Goal: Task Accomplishment & Management: Manage account settings

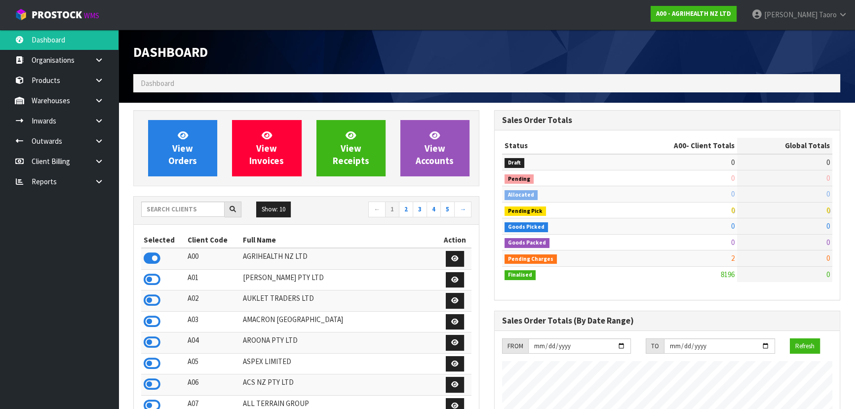
scroll to position [746, 360]
click at [169, 212] on input "text" at bounding box center [182, 208] width 83 height 15
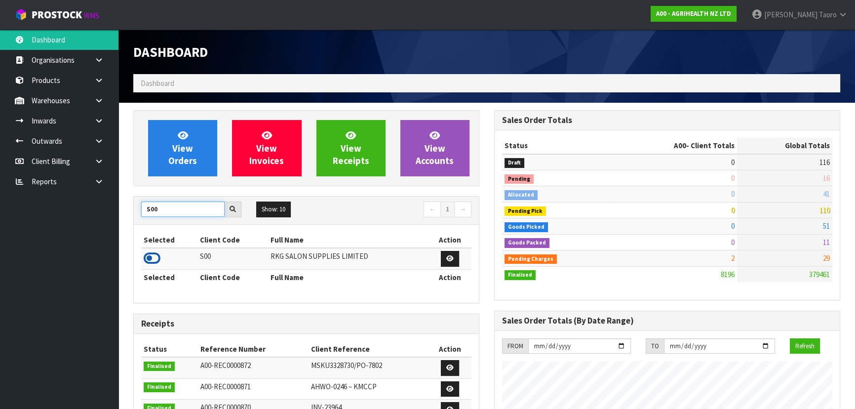
type input "S00"
click at [155, 255] on icon at bounding box center [152, 258] width 17 height 15
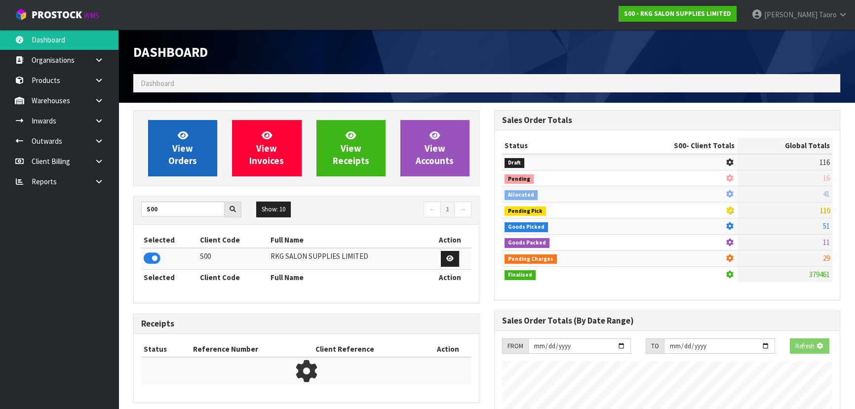
scroll to position [768, 360]
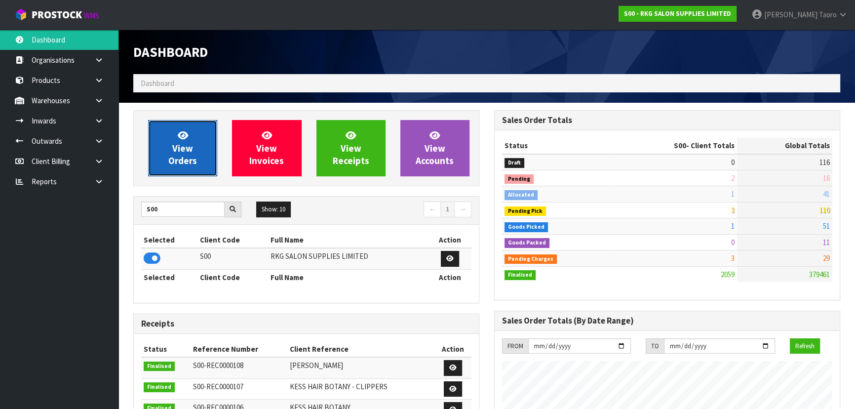
click at [178, 157] on span "View Orders" at bounding box center [182, 147] width 29 height 37
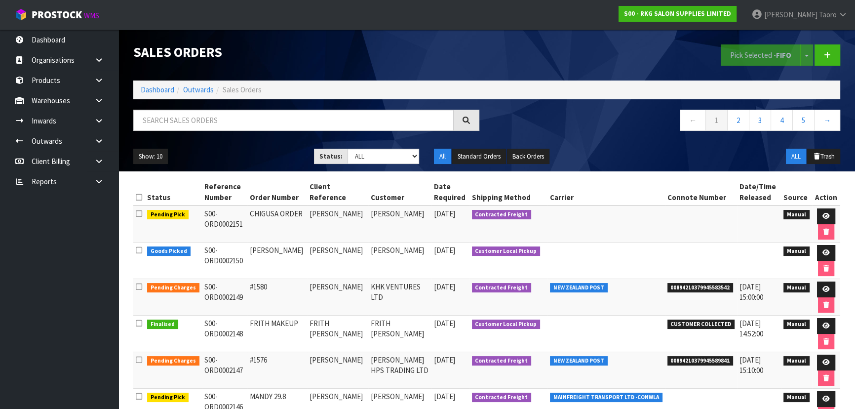
click at [358, 133] on div at bounding box center [306, 124] width 361 height 29
click at [372, 116] on input "text" at bounding box center [293, 120] width 320 height 21
type input "JOB-0410617"
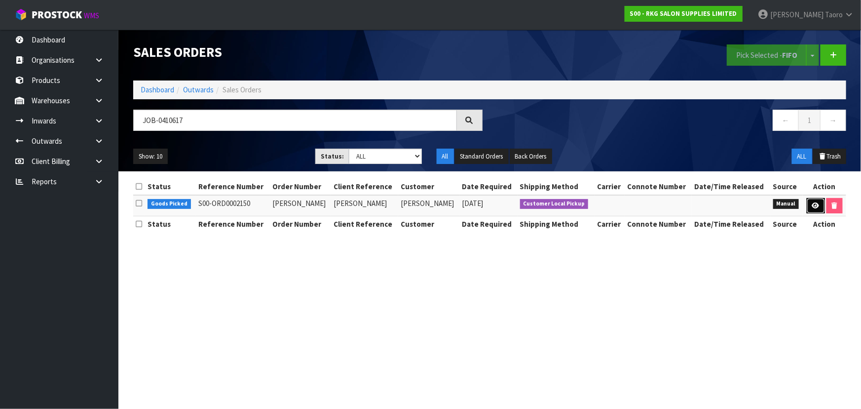
click at [820, 200] on link at bounding box center [816, 206] width 18 height 16
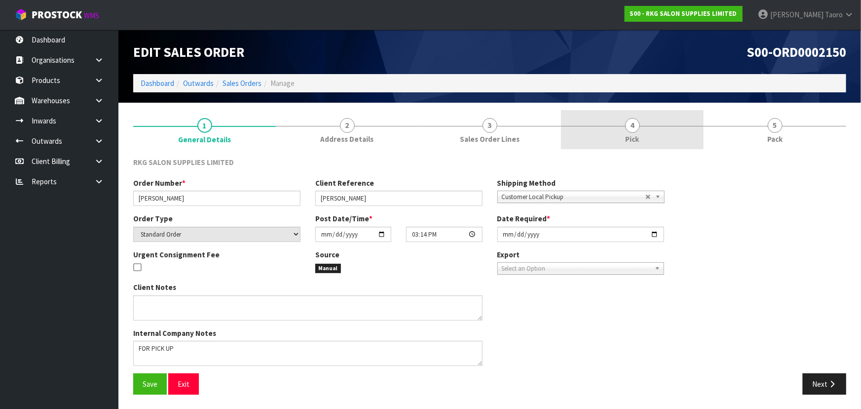
click at [673, 139] on link "4 Pick" at bounding box center [632, 129] width 143 height 39
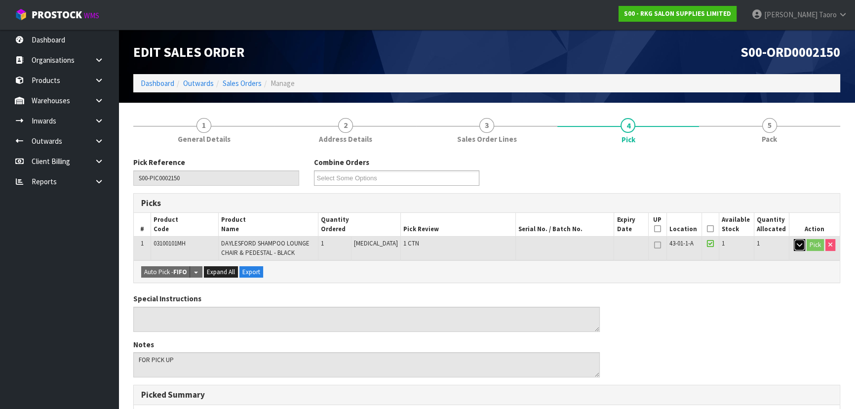
click at [802, 245] on button "button" at bounding box center [799, 245] width 11 height 12
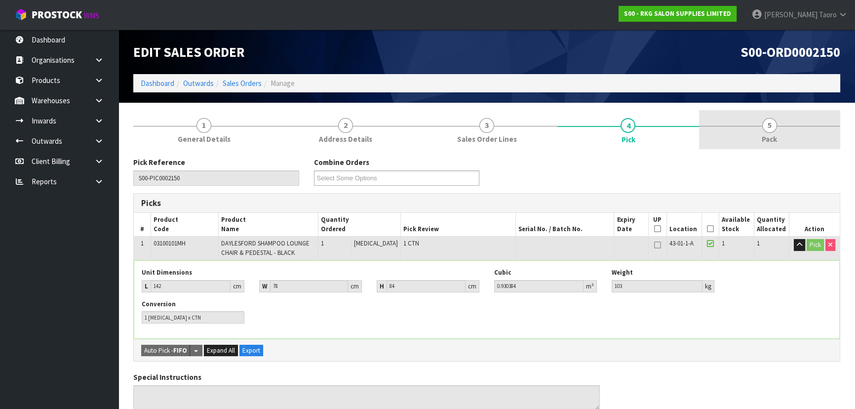
click at [778, 115] on link "5 Pack" at bounding box center [769, 129] width 141 height 39
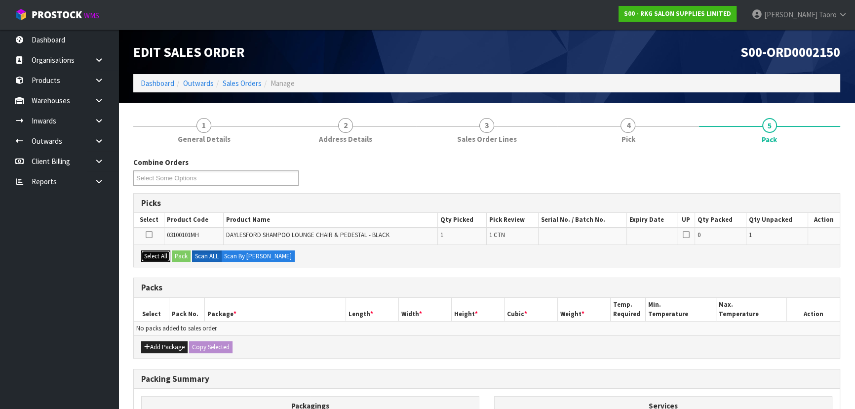
click at [160, 258] on button "Select All" at bounding box center [155, 256] width 29 height 12
click at [184, 259] on button "Pack" at bounding box center [181, 256] width 19 height 12
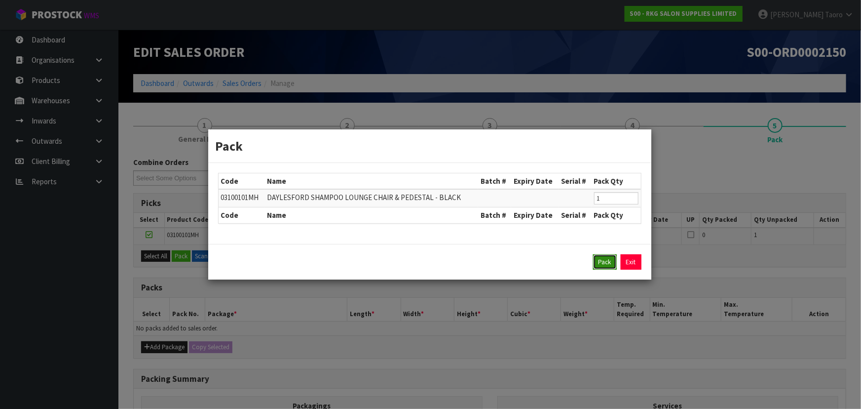
click at [613, 261] on button "Pack" at bounding box center [605, 262] width 24 height 16
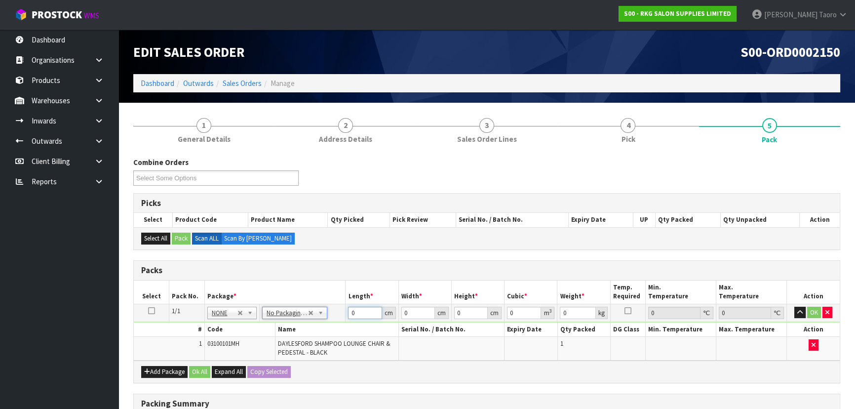
click at [355, 312] on input "0" at bounding box center [365, 313] width 34 height 12
type input "142"
type input "8"
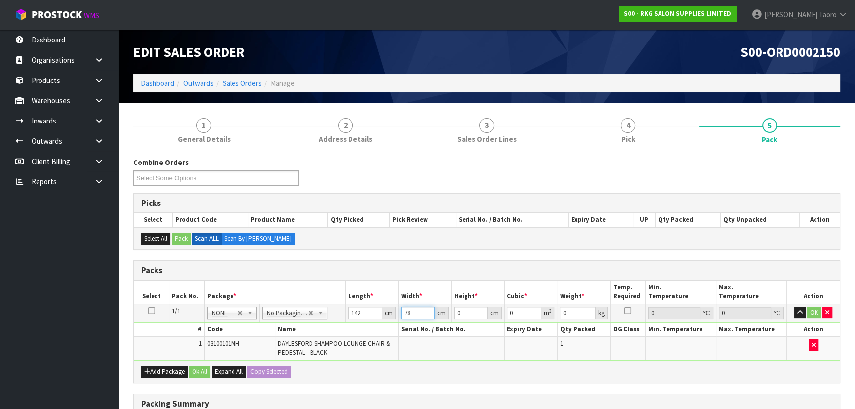
type input "78"
type input "8"
type input "0.088608"
type input "84"
type input "0.930384"
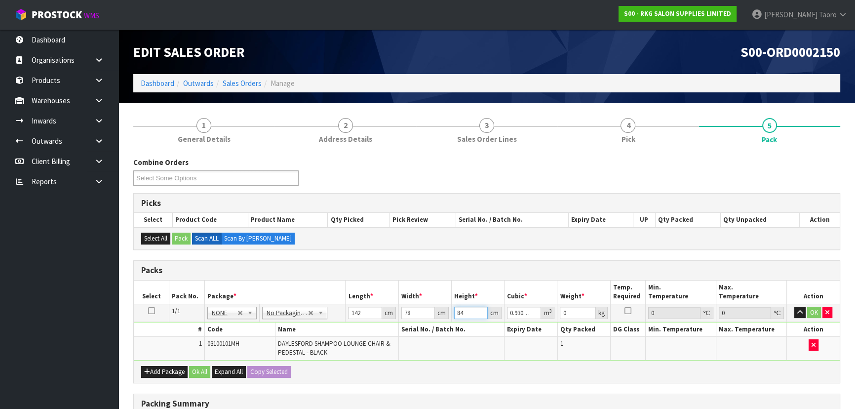
type input "84"
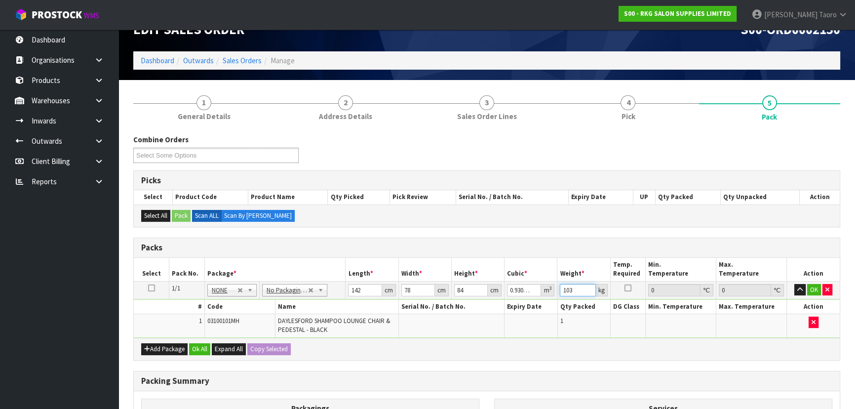
scroll to position [159, 0]
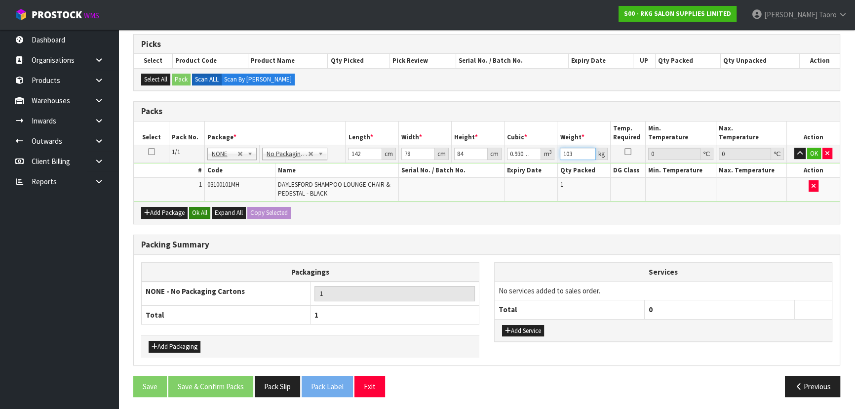
type input "103"
click at [196, 210] on button "Ok All" at bounding box center [199, 213] width 21 height 12
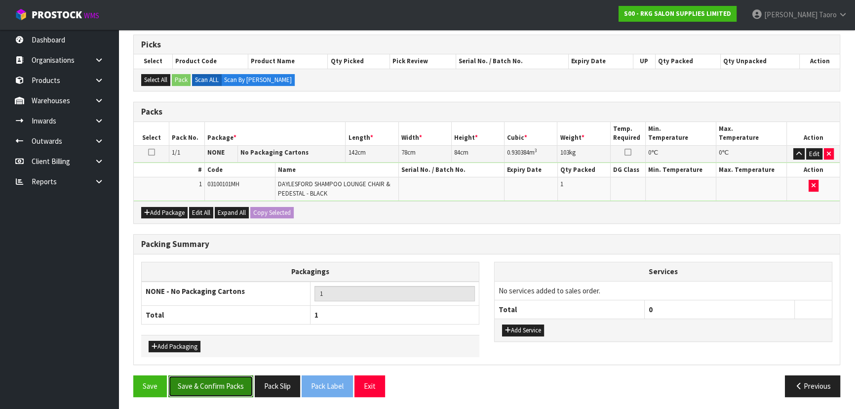
click at [214, 382] on button "Save & Confirm Packs" at bounding box center [210, 385] width 85 height 21
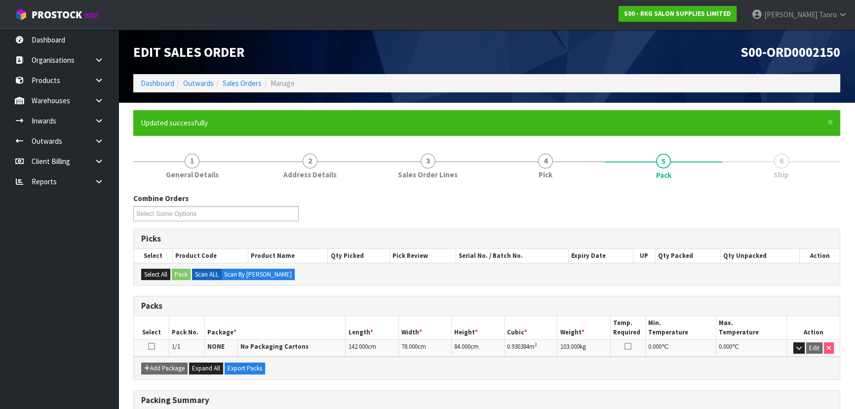
scroll to position [134, 0]
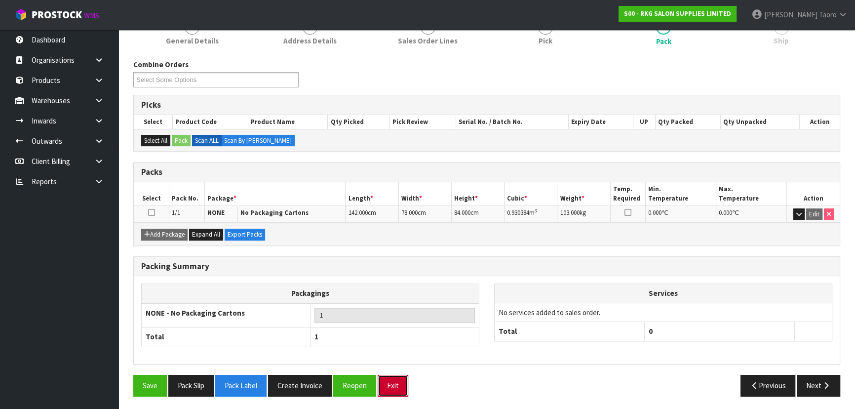
click at [396, 387] on button "Exit" at bounding box center [393, 385] width 31 height 21
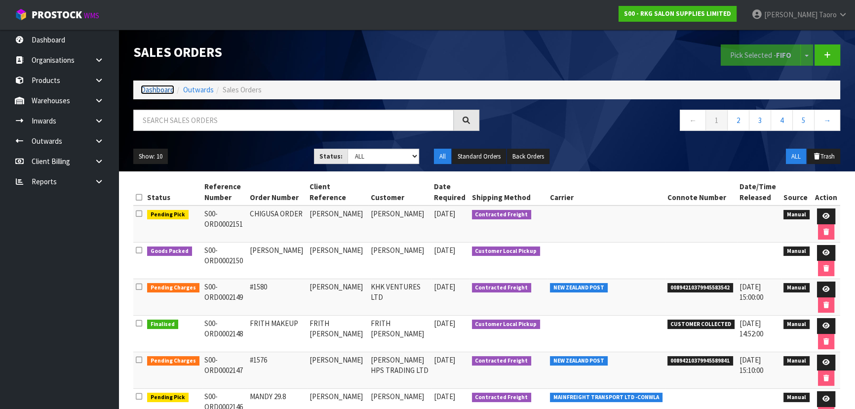
click at [169, 88] on link "Dashboard" at bounding box center [158, 89] width 34 height 9
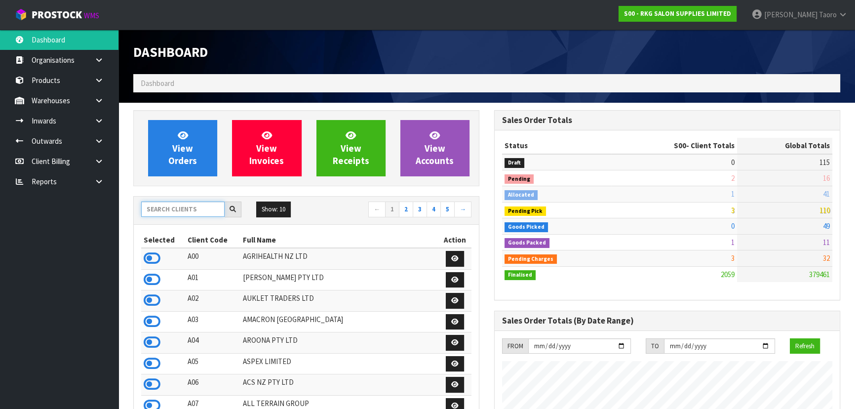
click at [207, 212] on input "text" at bounding box center [182, 208] width 83 height 15
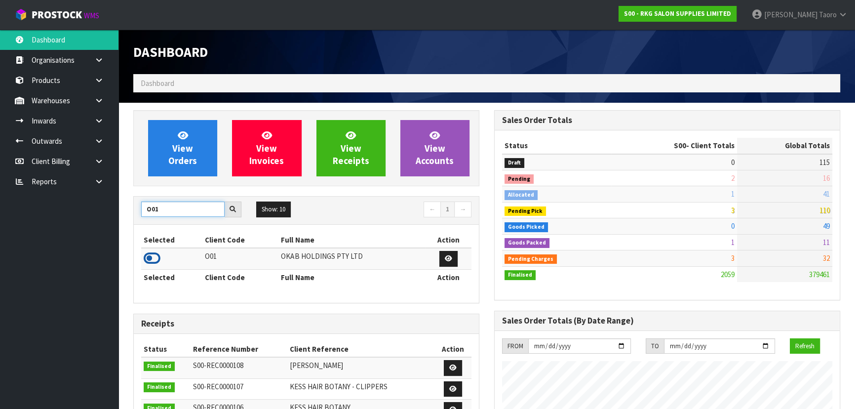
type input "O01"
click at [150, 262] on icon at bounding box center [152, 258] width 17 height 15
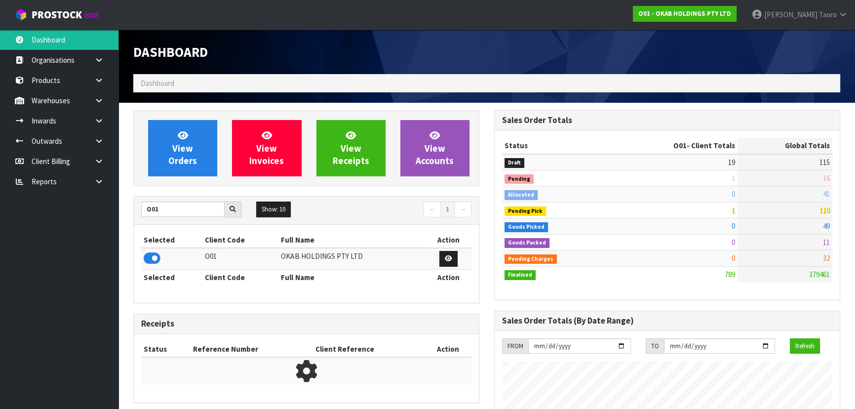
scroll to position [651, 360]
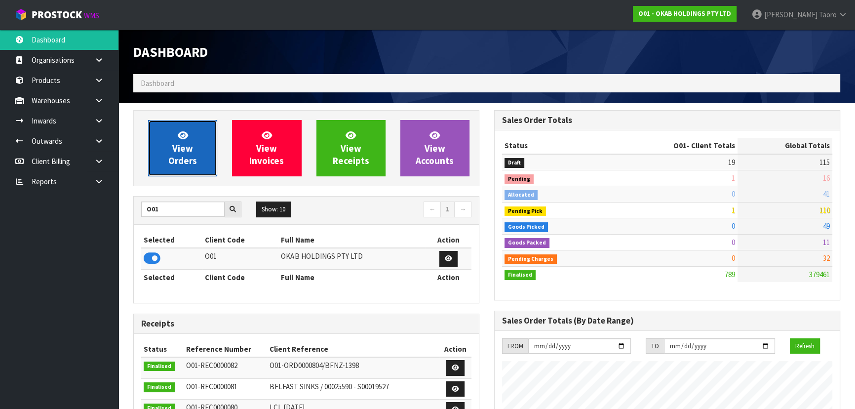
click at [185, 160] on span "View Orders" at bounding box center [182, 147] width 29 height 37
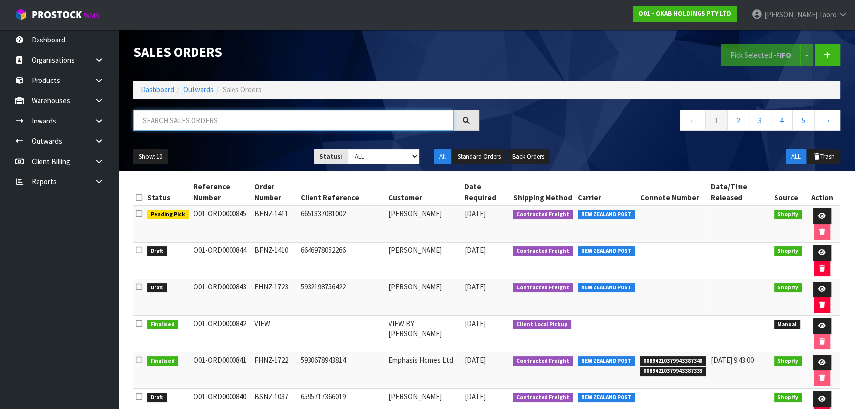
click at [252, 118] on input "text" at bounding box center [293, 120] width 320 height 21
type input "JOB-0410690"
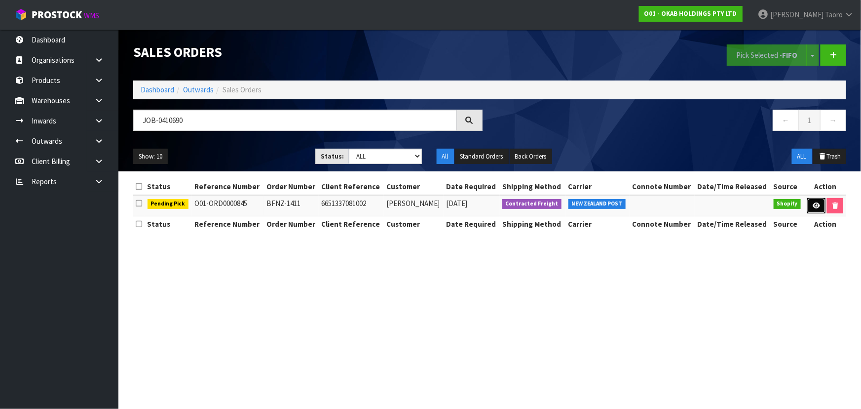
click at [813, 203] on icon at bounding box center [816, 205] width 7 height 6
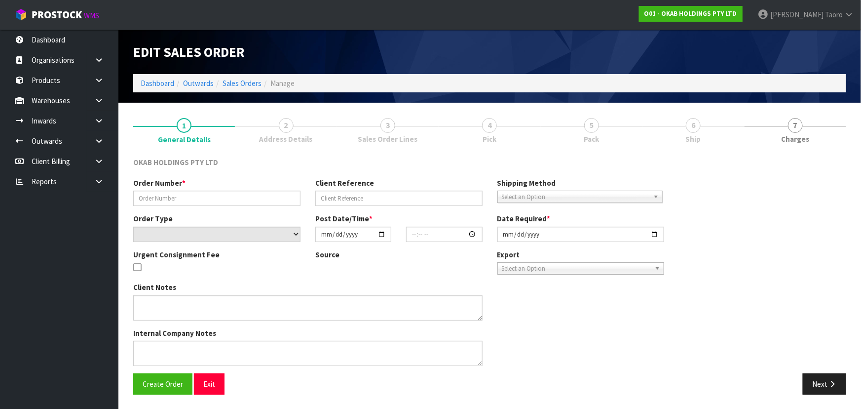
type input "BFNZ-1411"
type input "6651337081002"
select select "number:0"
type input "[DATE]"
type input "07:54:03.000"
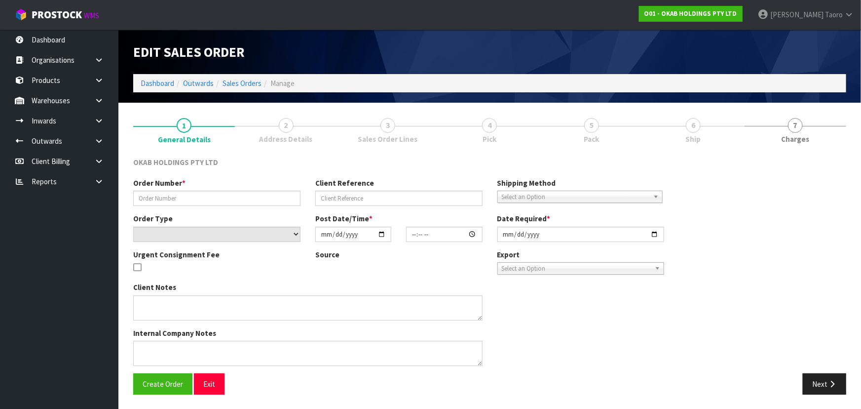
type input "[DATE]"
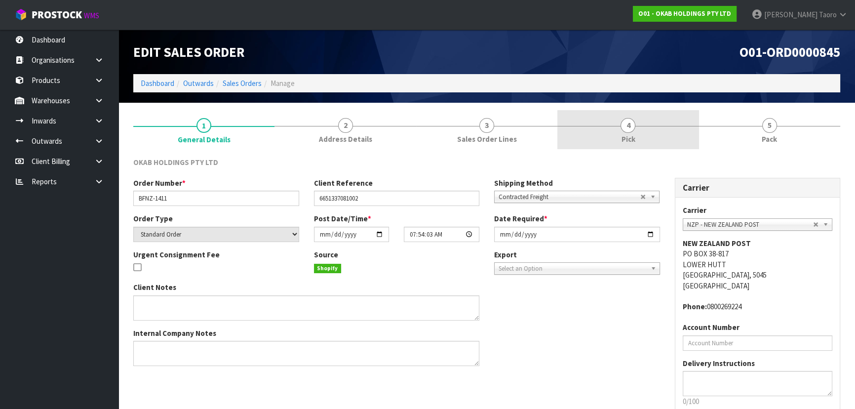
click at [642, 130] on link "4 Pick" at bounding box center [627, 129] width 141 height 39
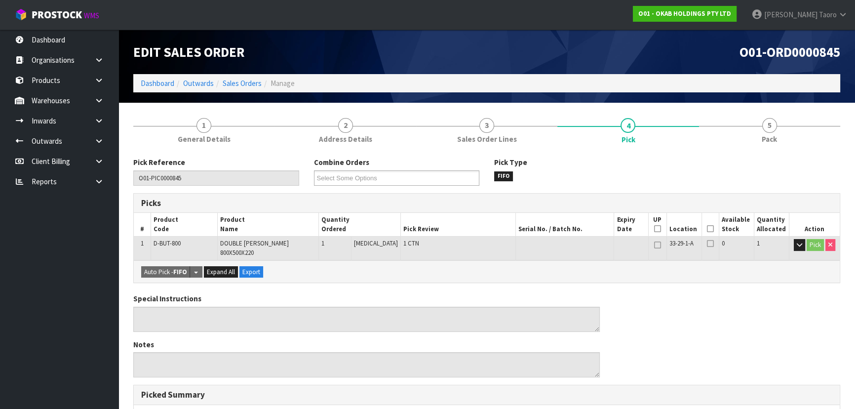
click at [708, 229] on icon at bounding box center [710, 229] width 7 height 0
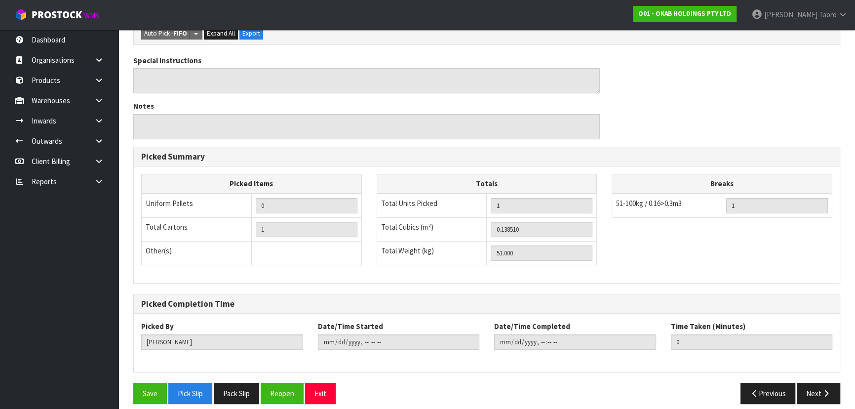
scroll to position [275, 0]
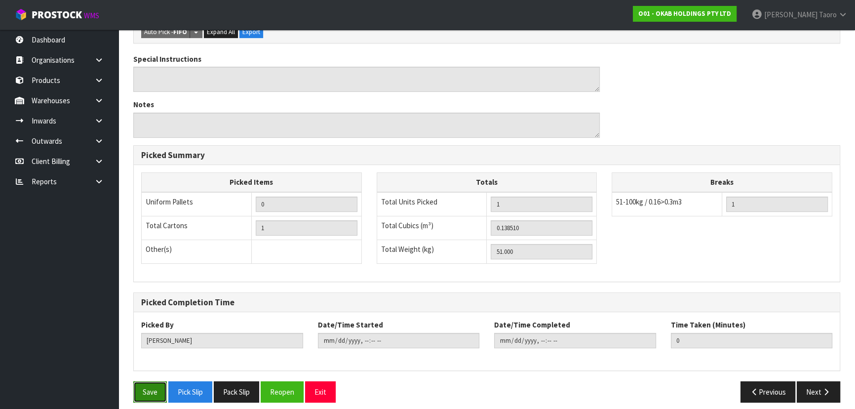
click at [142, 387] on button "Save" at bounding box center [150, 391] width 34 height 21
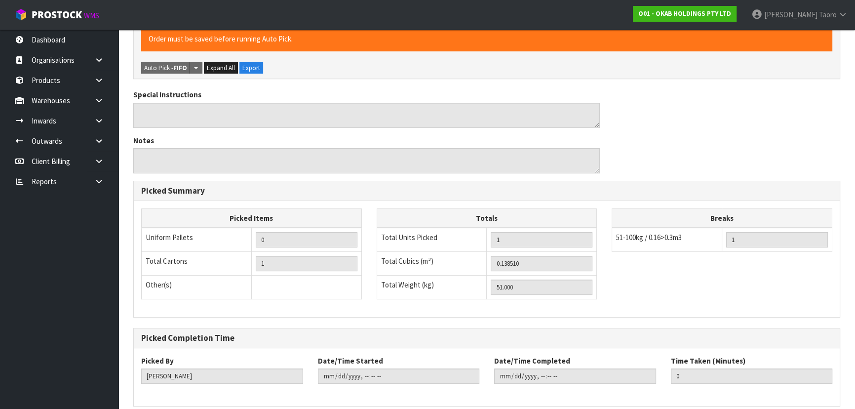
scroll to position [0, 0]
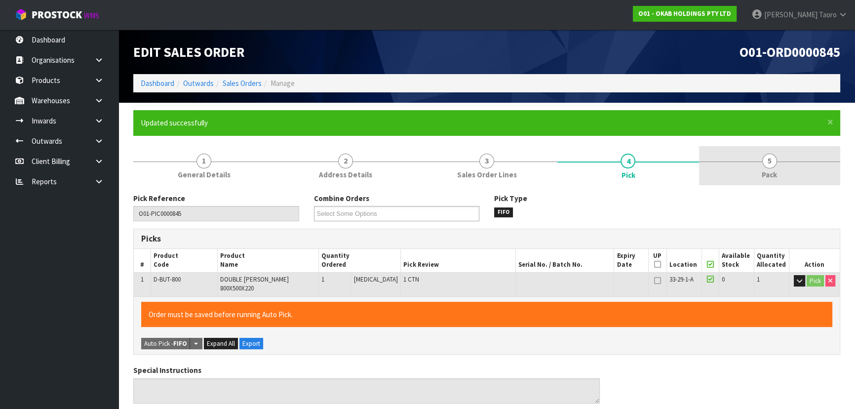
click at [774, 170] on span "Pack" at bounding box center [769, 174] width 15 height 10
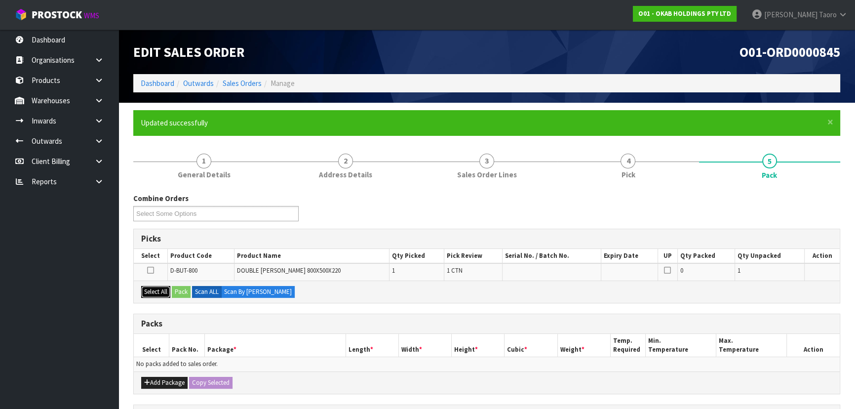
click at [158, 290] on button "Select All" at bounding box center [155, 292] width 29 height 12
click at [621, 303] on div "Combine Orders O01-ORD0000845 Select Some Options Picks Select Product Code Pro…" at bounding box center [486, 381] width 707 height 377
click at [184, 287] on button "Pack" at bounding box center [181, 292] width 19 height 12
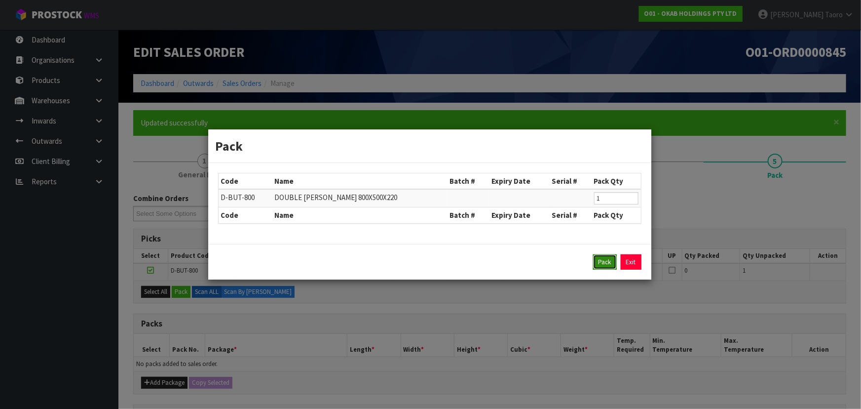
click at [607, 259] on button "Pack" at bounding box center [605, 262] width 24 height 16
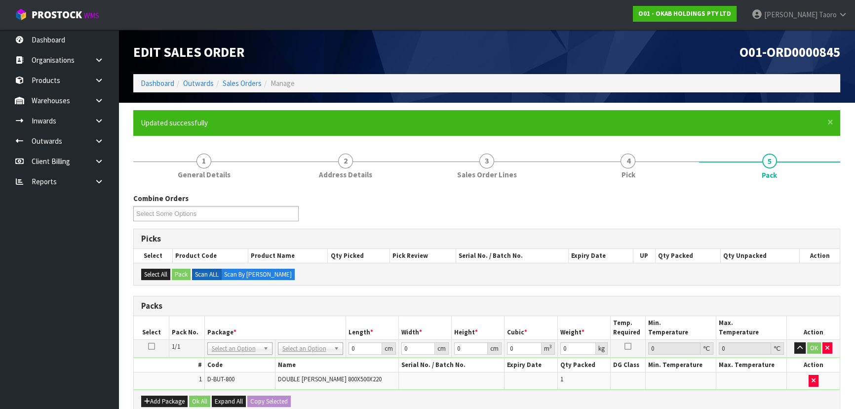
click at [594, 292] on div "Combine Orders O01-ORD0000845 Select Some Options Picks Select Product Code Pro…" at bounding box center [486, 390] width 707 height 394
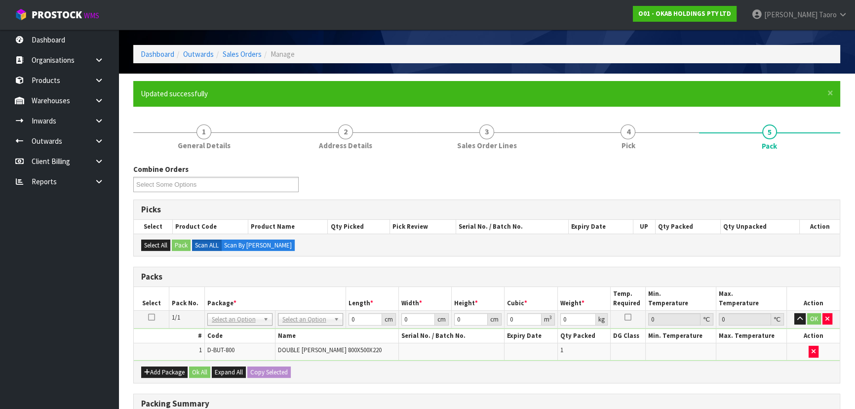
scroll to position [44, 0]
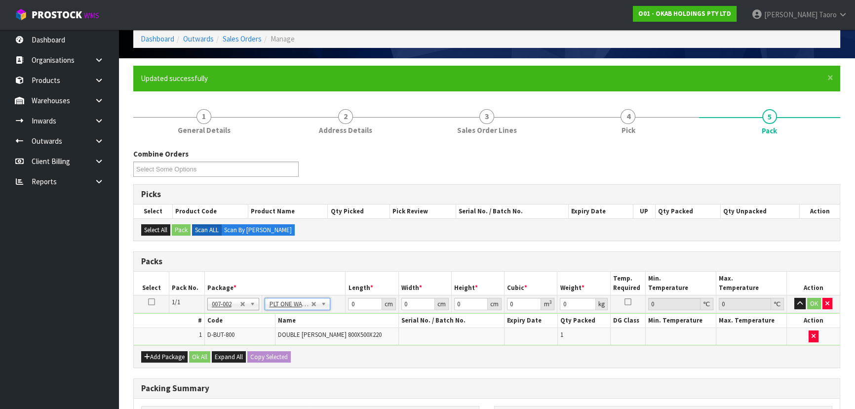
type input "51"
click at [360, 306] on input "0" at bounding box center [365, 304] width 34 height 12
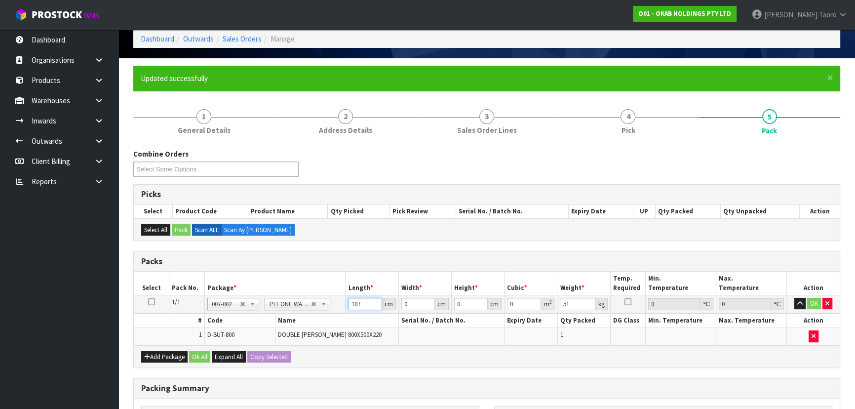
type input "107"
type input "59"
type input "3"
type input "0.018939"
type input "38"
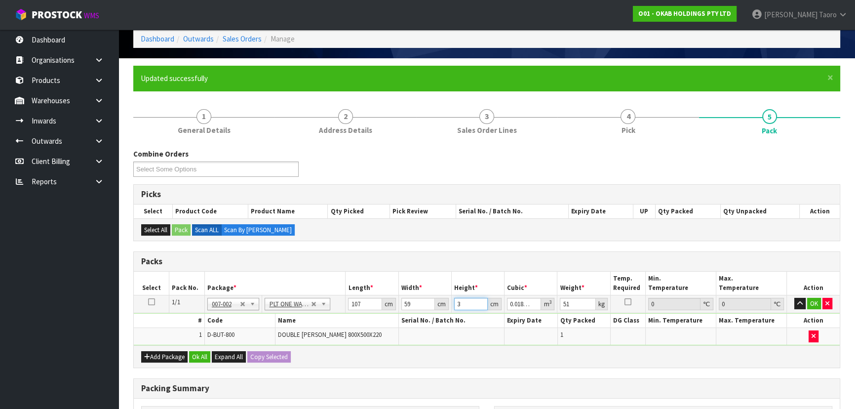
type input "0.239894"
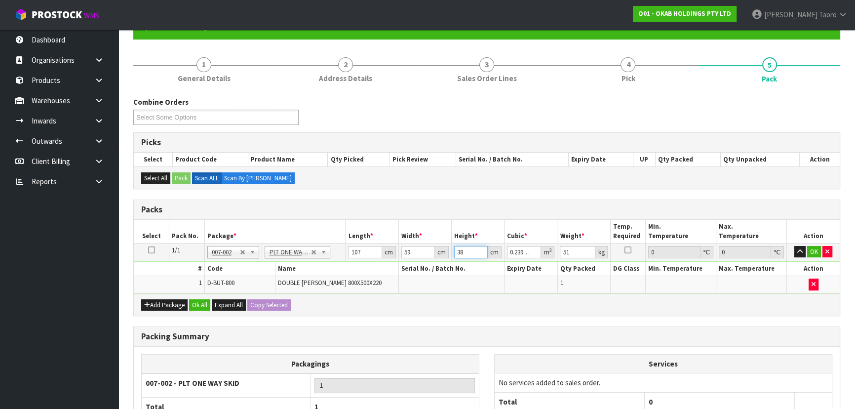
scroll to position [188, 0]
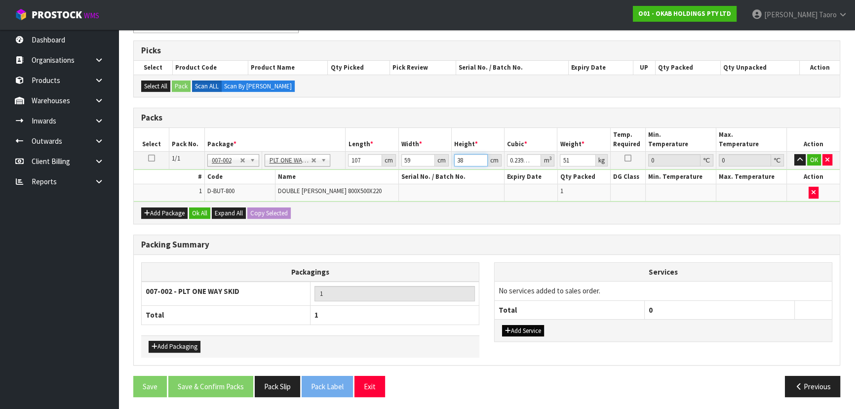
type input "38"
click at [538, 332] on button "Add Service" at bounding box center [523, 331] width 42 height 12
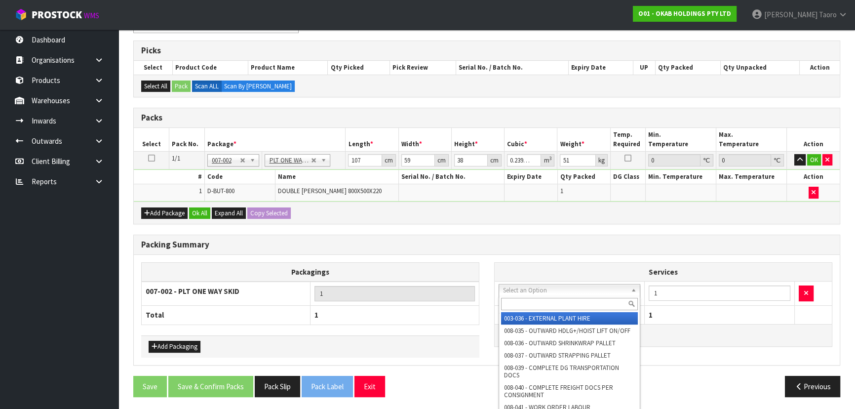
click at [554, 302] on input "text" at bounding box center [569, 304] width 137 height 12
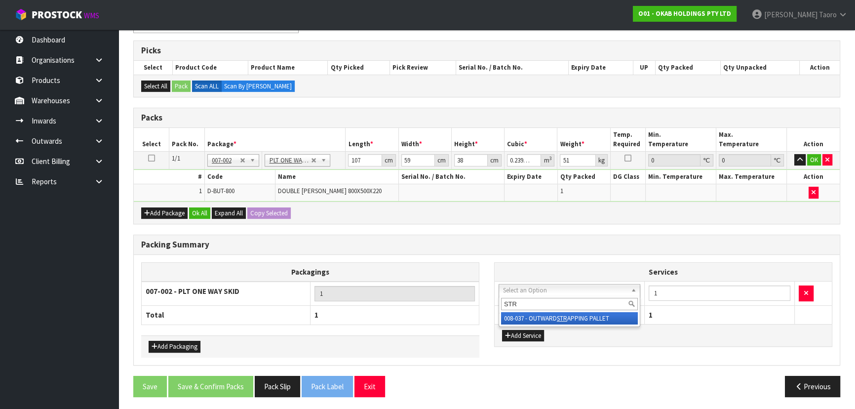
type input "STR"
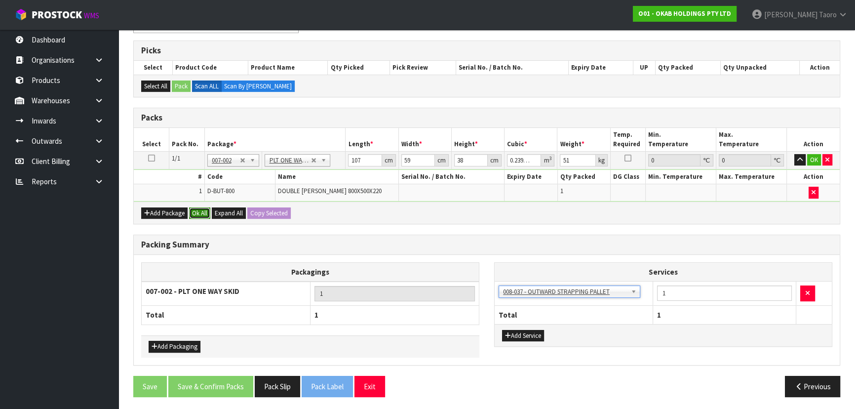
click at [202, 211] on button "Ok All" at bounding box center [199, 213] width 21 height 12
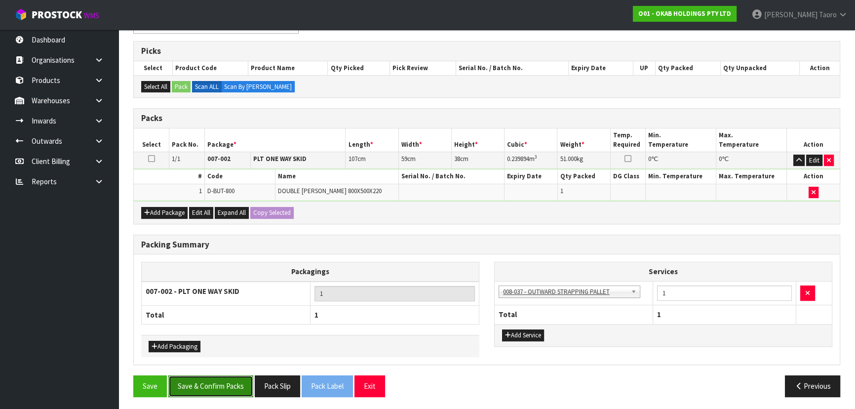
drag, startPoint x: 209, startPoint y: 384, endPoint x: 216, endPoint y: 378, distance: 9.4
click at [214, 384] on button "Save & Confirm Packs" at bounding box center [210, 385] width 85 height 21
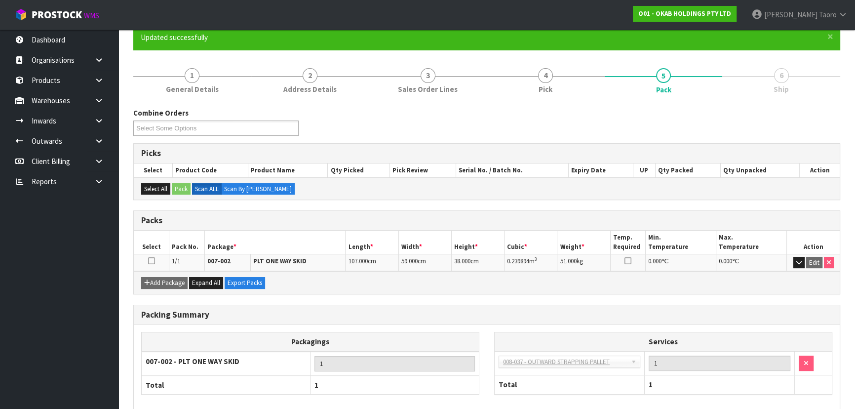
scroll to position [134, 0]
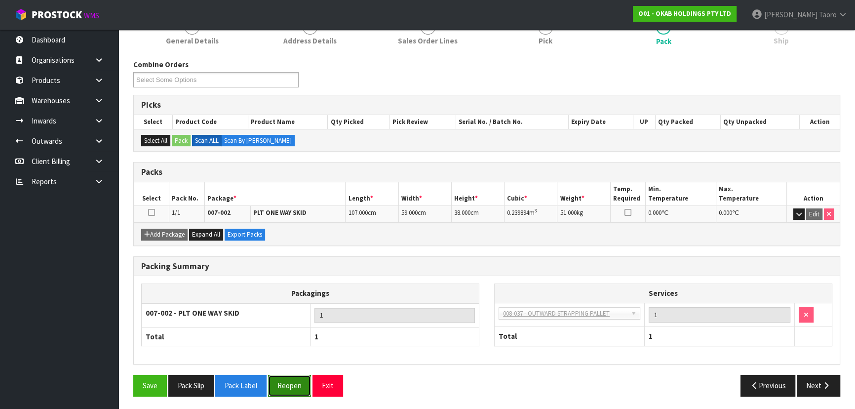
click at [288, 386] on button "Reopen" at bounding box center [289, 385] width 43 height 21
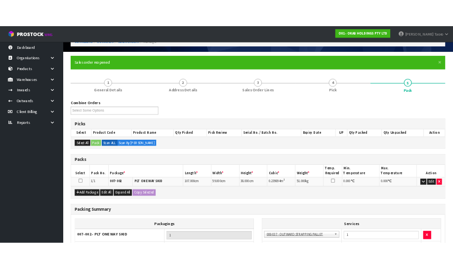
scroll to position [156, 0]
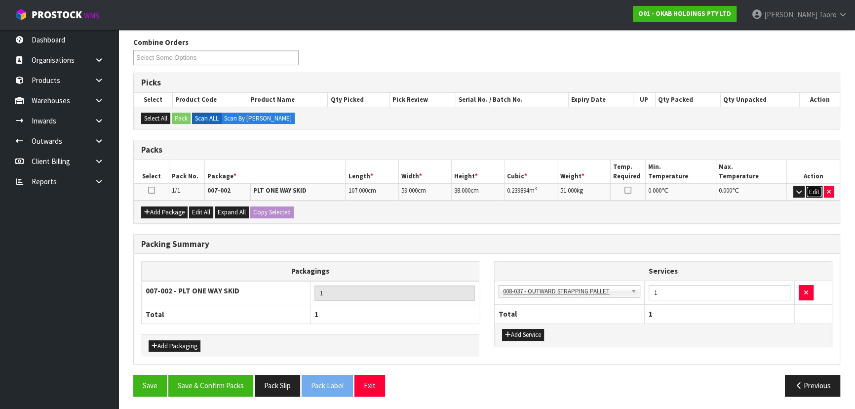
click at [812, 194] on button "Edit" at bounding box center [814, 192] width 16 height 12
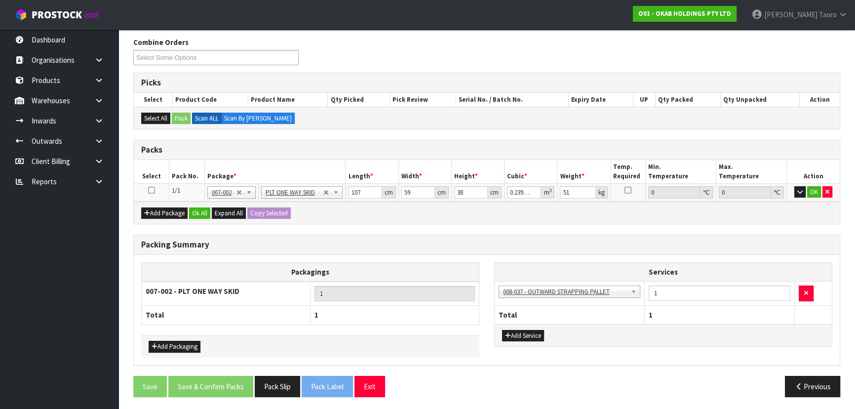
click at [800, 225] on div "Combine Orders O01-ORD0000845 Select Some Options Picks Select Product Code Pro…" at bounding box center [486, 220] width 707 height 367
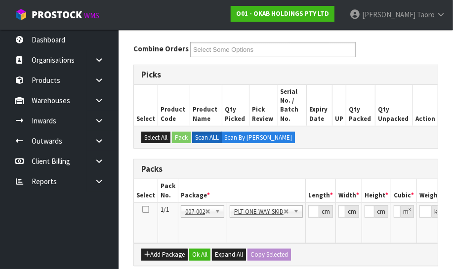
scroll to position [156, 0]
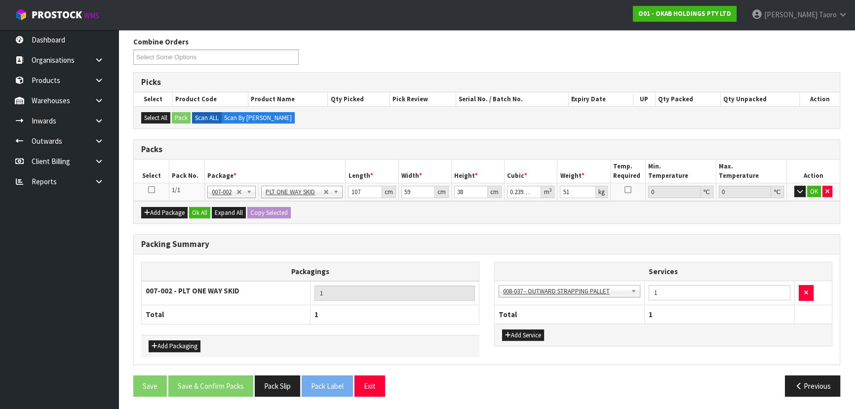
click at [613, 158] on div "Packs" at bounding box center [487, 150] width 706 height 20
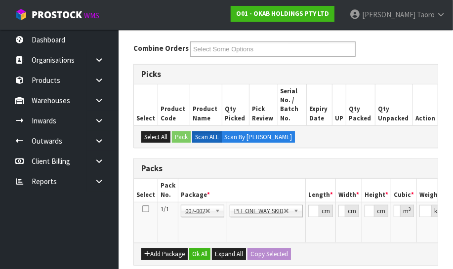
click at [179, 125] on div "Select All Pack Scan ALL Scan By [PERSON_NAME]" at bounding box center [286, 136] width 304 height 22
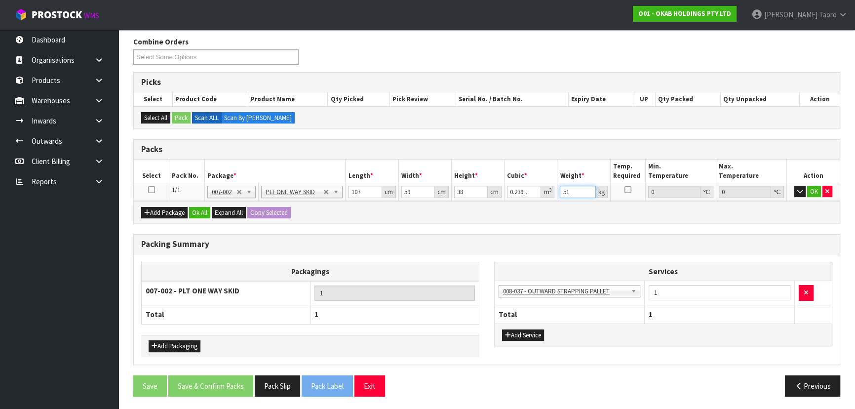
click at [580, 189] on input "51" at bounding box center [578, 192] width 36 height 12
type input "56"
click at [817, 188] on button "OK" at bounding box center [814, 192] width 14 height 12
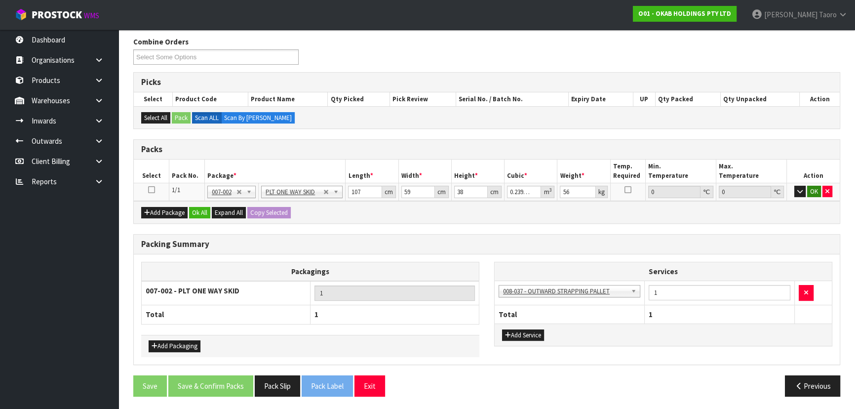
scroll to position [156, 0]
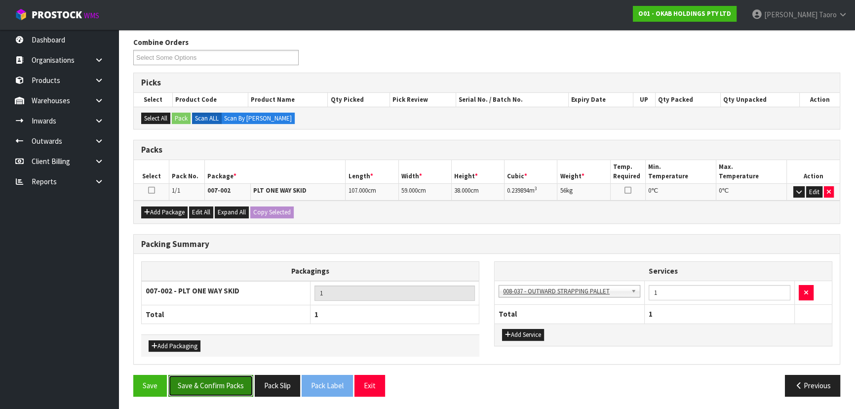
drag, startPoint x: 201, startPoint y: 380, endPoint x: 202, endPoint y: 372, distance: 8.0
click at [202, 380] on button "Save & Confirm Packs" at bounding box center [210, 385] width 85 height 21
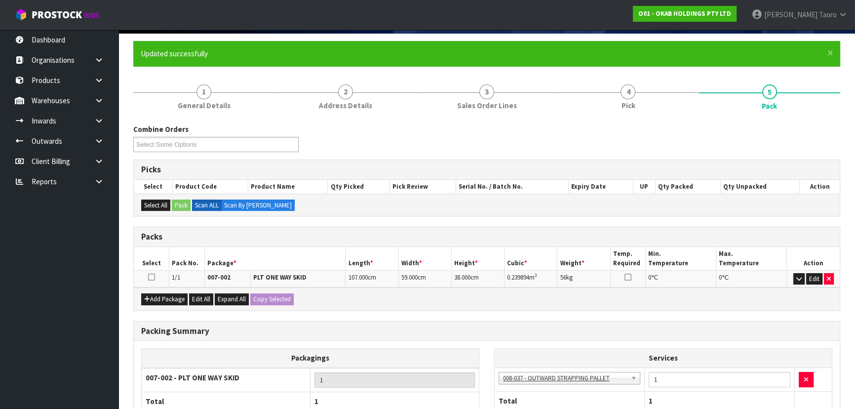
scroll to position [134, 0]
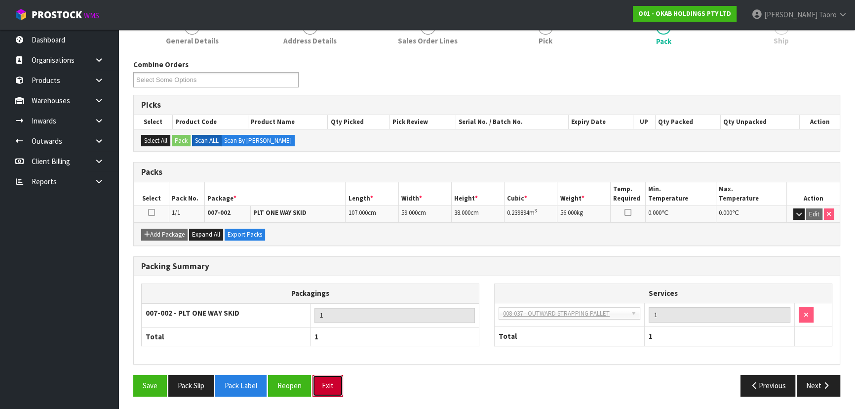
click at [330, 389] on button "Exit" at bounding box center [327, 385] width 31 height 21
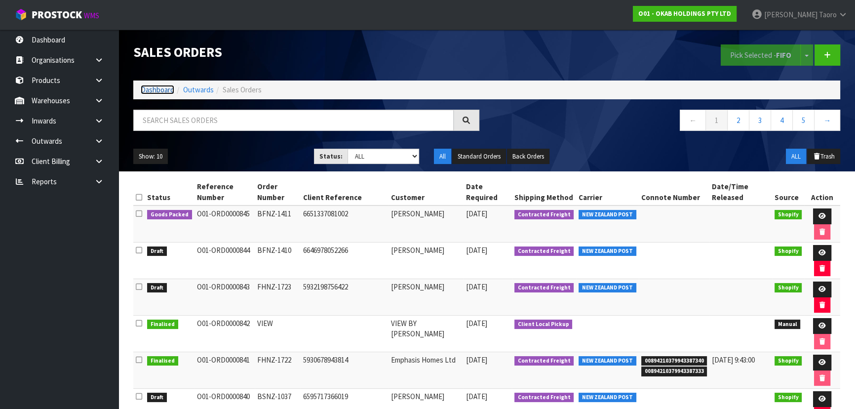
click at [143, 92] on link "Dashboard" at bounding box center [158, 89] width 34 height 9
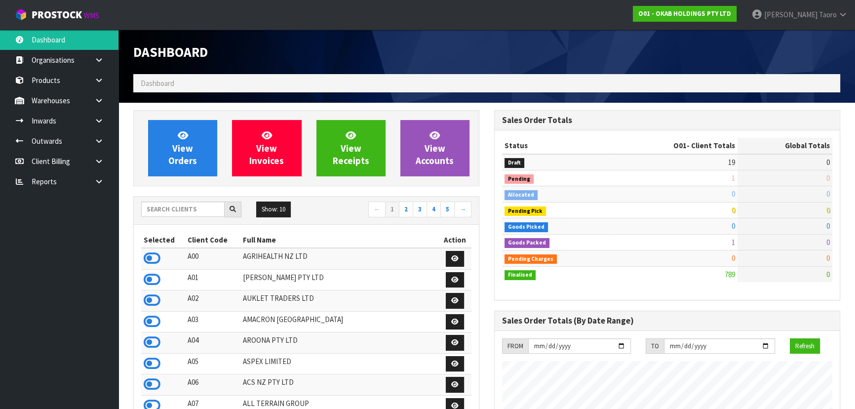
scroll to position [651, 360]
click at [202, 205] on input "text" at bounding box center [182, 208] width 83 height 15
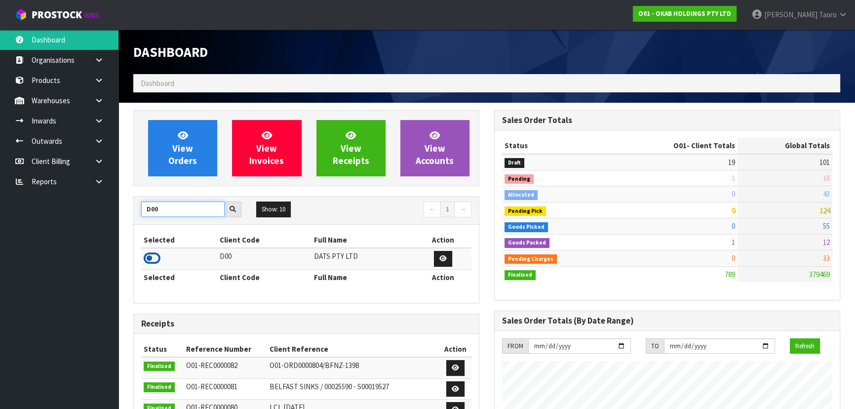
type input "D00"
drag, startPoint x: 151, startPoint y: 256, endPoint x: 156, endPoint y: 226, distance: 31.0
click at [151, 256] on icon at bounding box center [152, 258] width 17 height 15
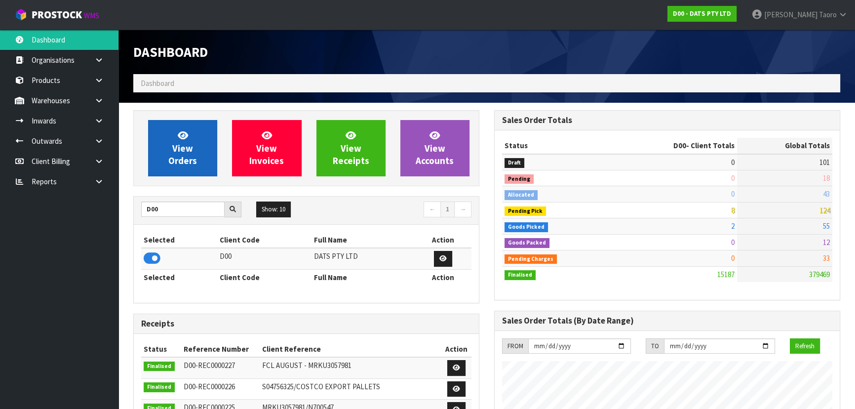
scroll to position [768, 360]
click at [178, 156] on span "View Orders" at bounding box center [182, 147] width 29 height 37
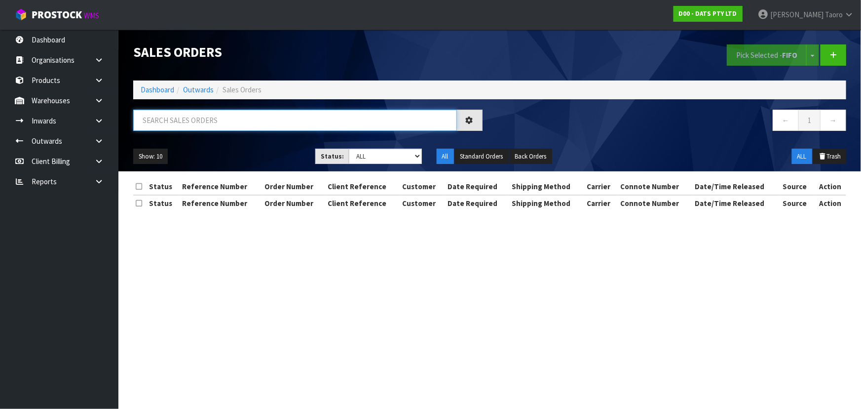
click at [216, 121] on input "text" at bounding box center [295, 120] width 324 height 21
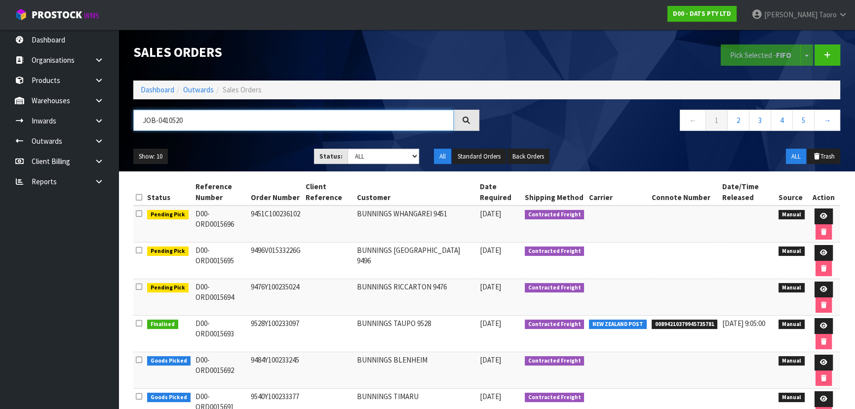
type input "JOB-0410520"
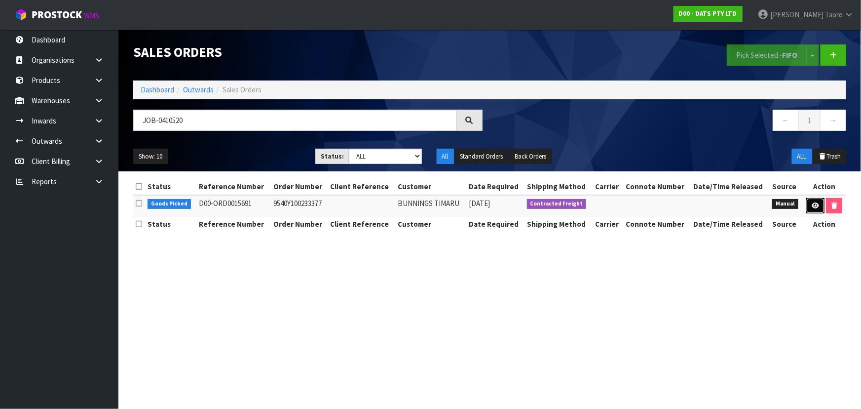
click at [815, 207] on icon at bounding box center [815, 205] width 7 height 6
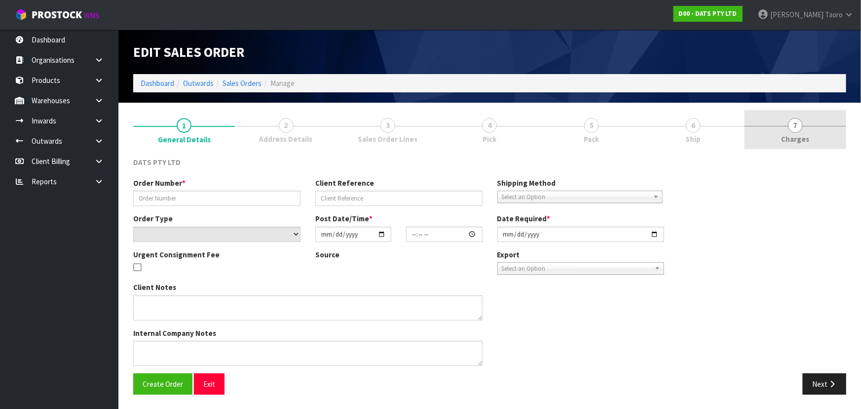
type input "9540Y100233377"
select select "number:0"
type input "[DATE]"
type input "09:04:00.000"
type input "[DATE]"
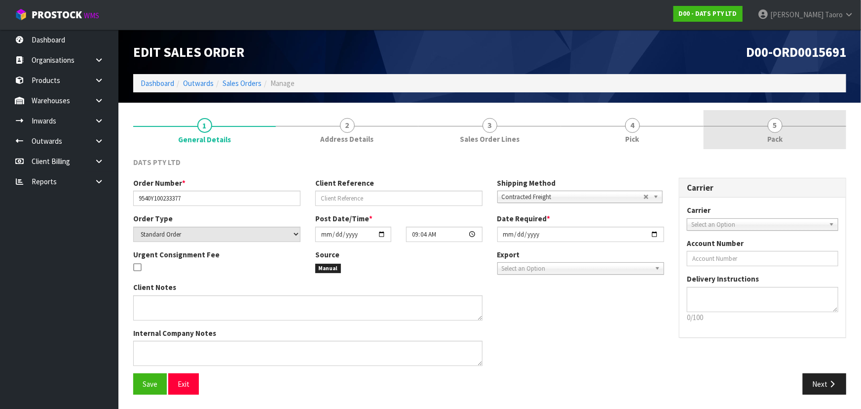
click at [799, 136] on link "5 Pack" at bounding box center [775, 129] width 143 height 39
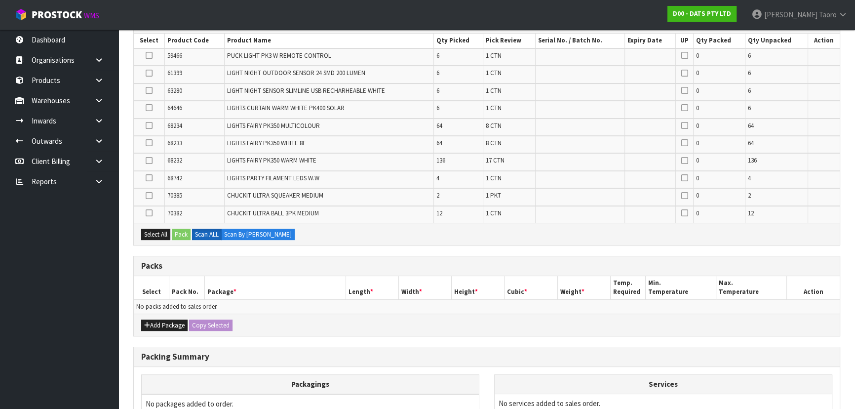
scroll to position [286, 0]
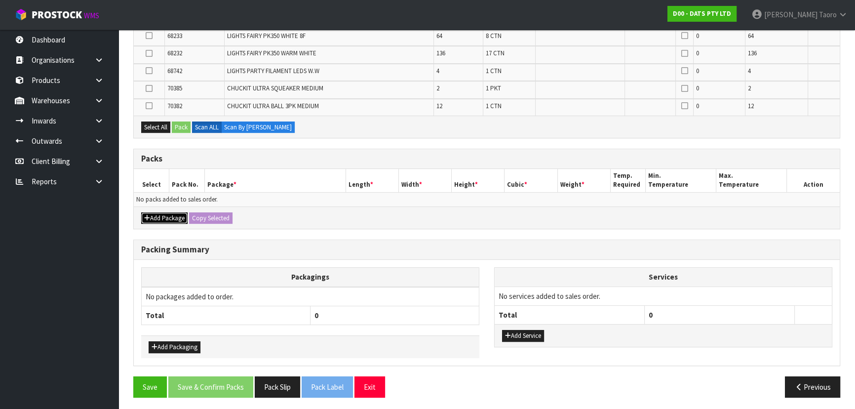
click at [163, 213] on button "Add Package" at bounding box center [164, 218] width 46 height 12
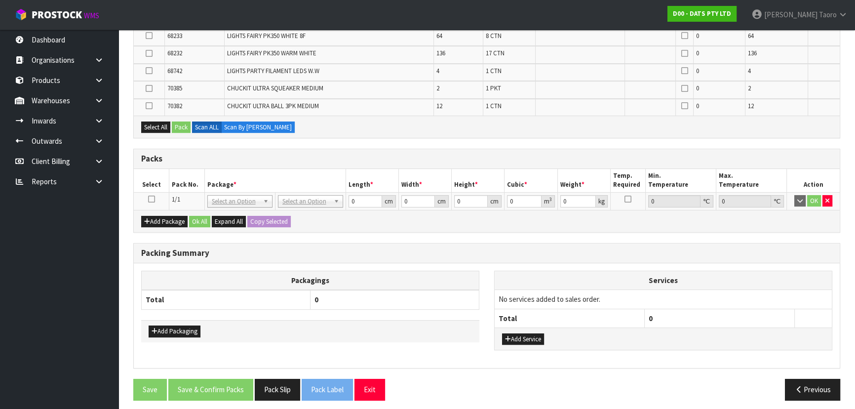
click at [149, 199] on icon at bounding box center [151, 199] width 7 height 0
click at [165, 192] on td at bounding box center [152, 201] width 36 height 18
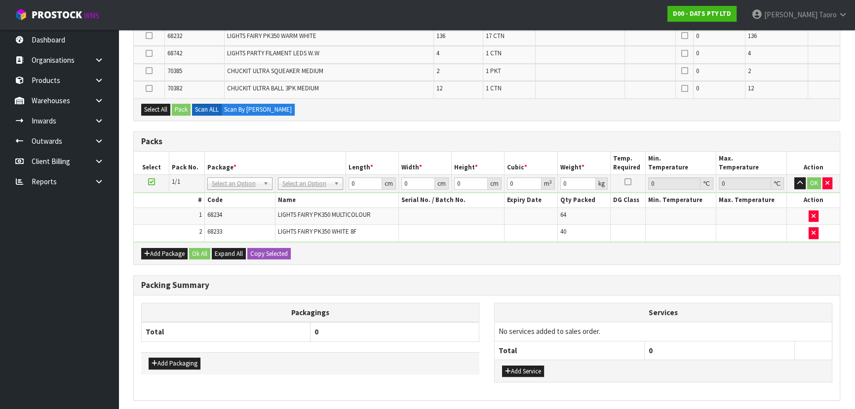
click at [150, 187] on td at bounding box center [152, 184] width 36 height 18
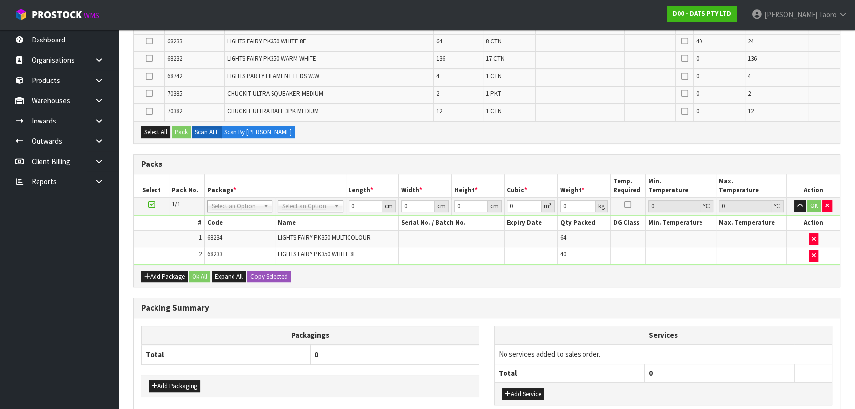
scroll to position [242, 0]
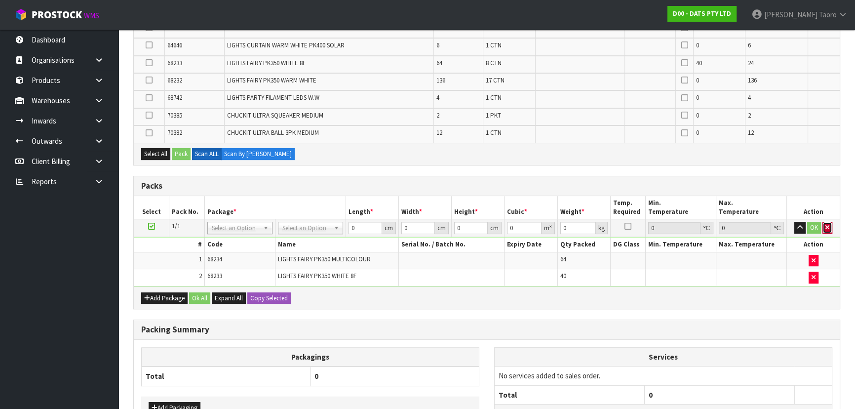
click at [831, 230] on button "button" at bounding box center [827, 228] width 10 height 12
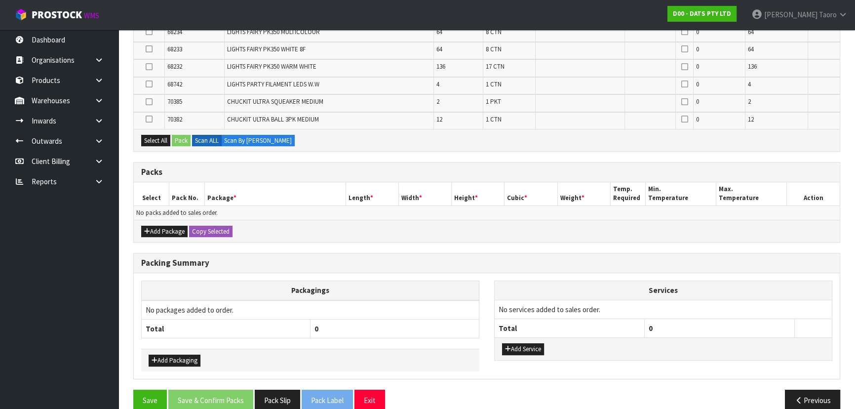
scroll to position [286, 0]
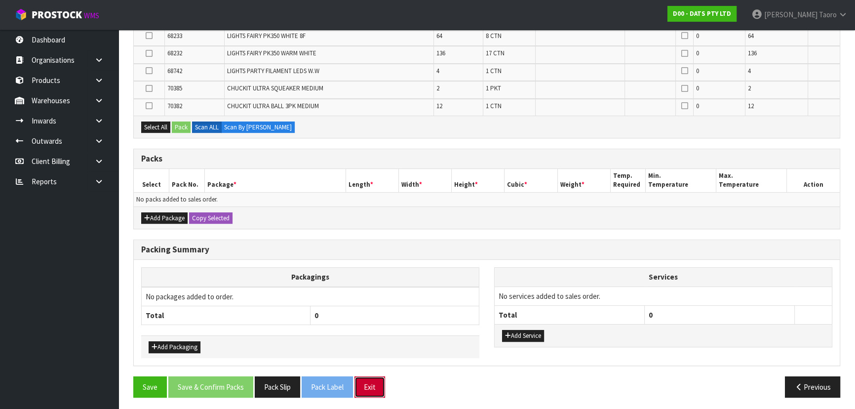
click at [369, 383] on button "Exit" at bounding box center [369, 386] width 31 height 21
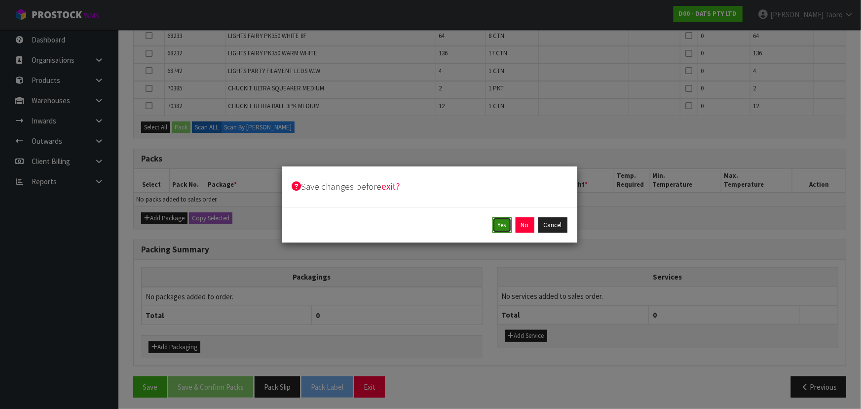
click at [508, 224] on button "Yes" at bounding box center [502, 225] width 19 height 16
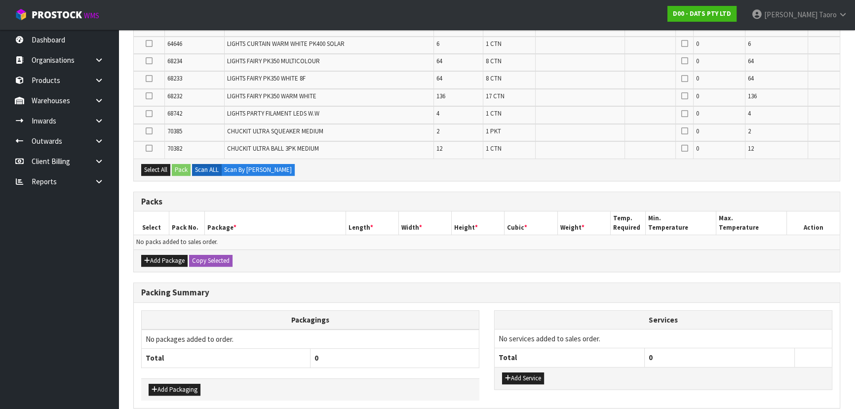
scroll to position [322, 0]
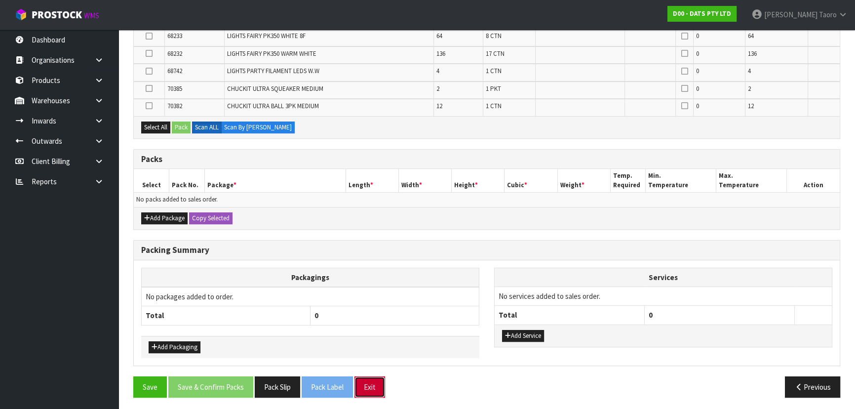
click at [362, 381] on button "Exit" at bounding box center [369, 386] width 31 height 21
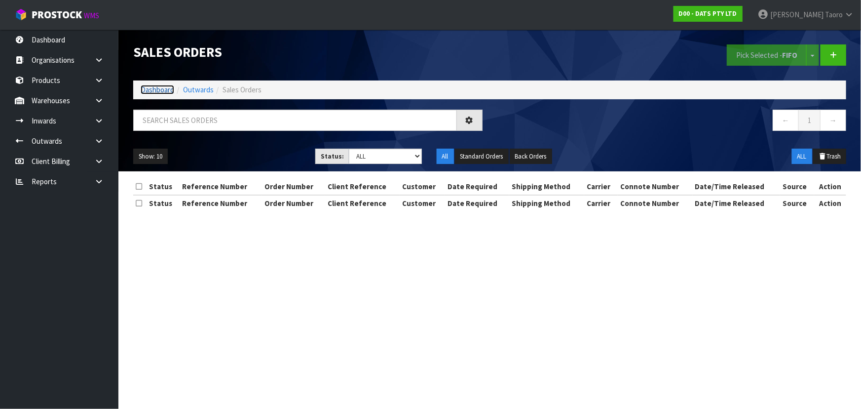
click at [163, 87] on link "Dashboard" at bounding box center [158, 89] width 34 height 9
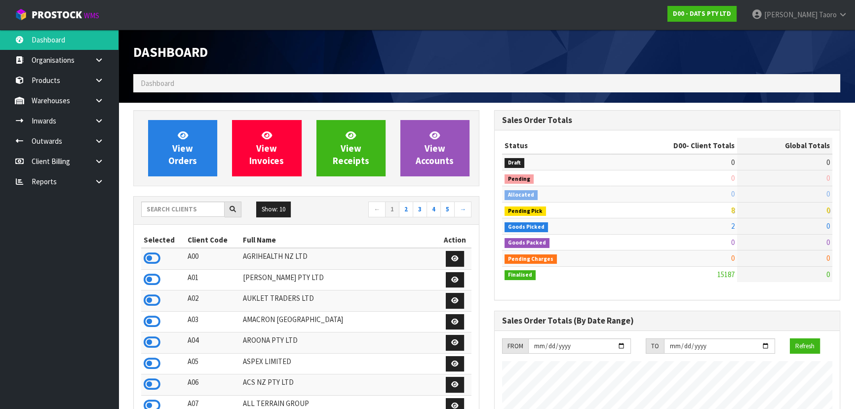
scroll to position [746, 360]
click at [196, 207] on input "text" at bounding box center [182, 208] width 83 height 15
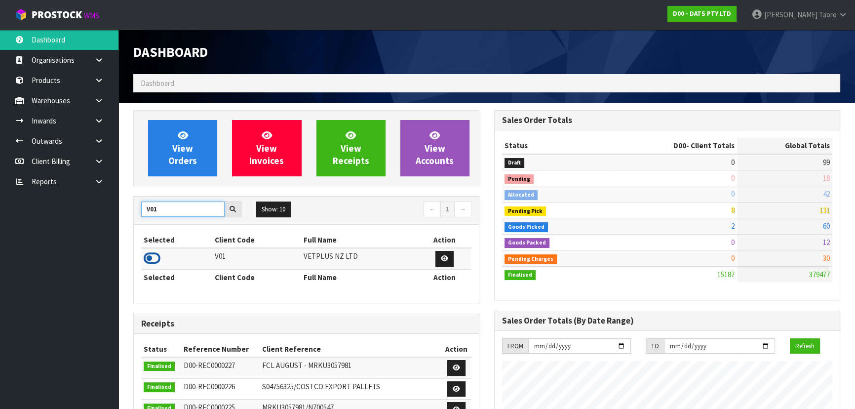
type input "V01"
click at [155, 255] on icon at bounding box center [152, 258] width 17 height 15
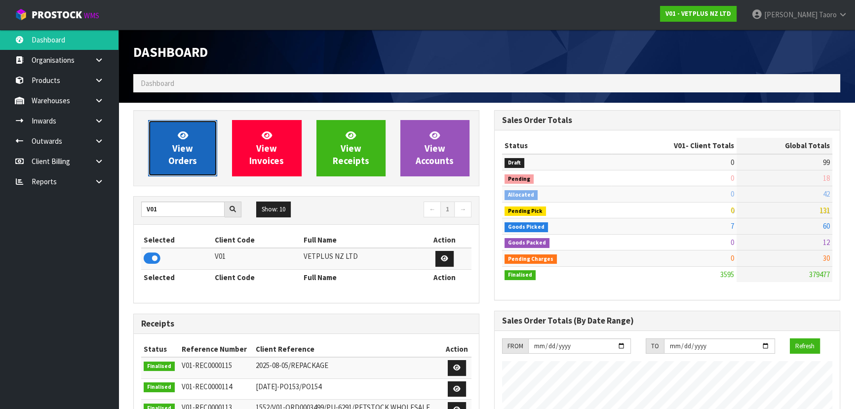
click at [173, 161] on span "View Orders" at bounding box center [182, 147] width 29 height 37
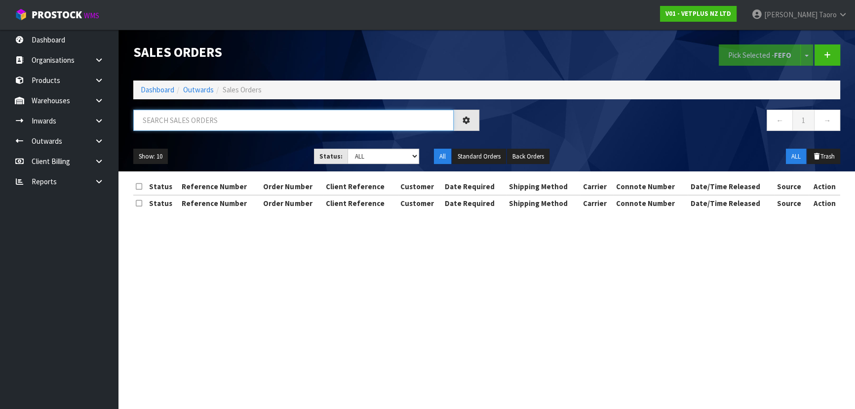
click at [213, 118] on input "text" at bounding box center [293, 120] width 320 height 21
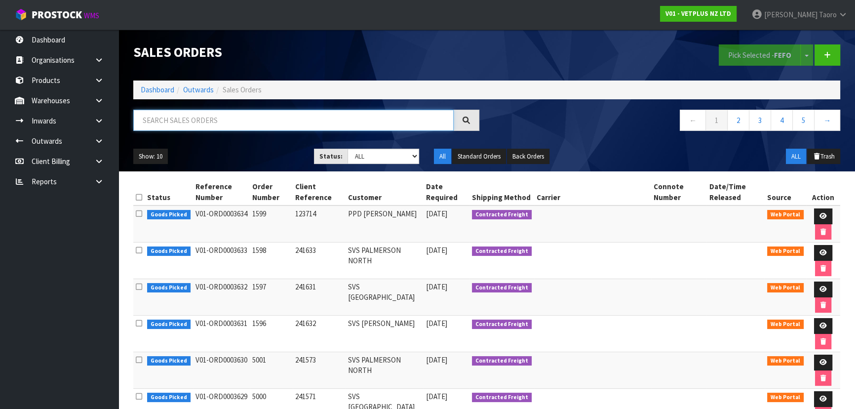
click at [328, 119] on input "text" at bounding box center [293, 120] width 320 height 21
type input "JOB-0410426"
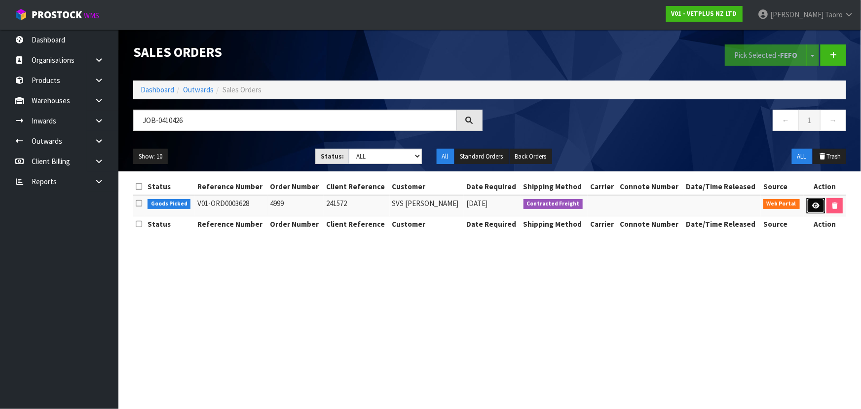
click at [817, 206] on icon at bounding box center [816, 205] width 7 height 6
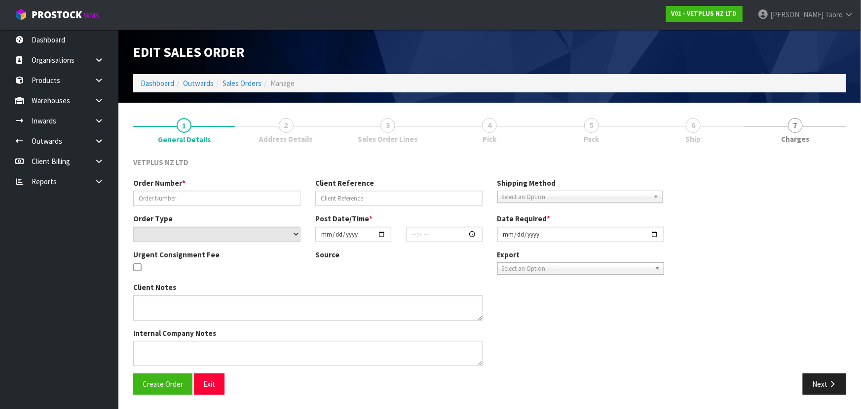
type input "4999"
type input "241572"
select select "number:0"
type input "[DATE]"
type input "14:00:00.000"
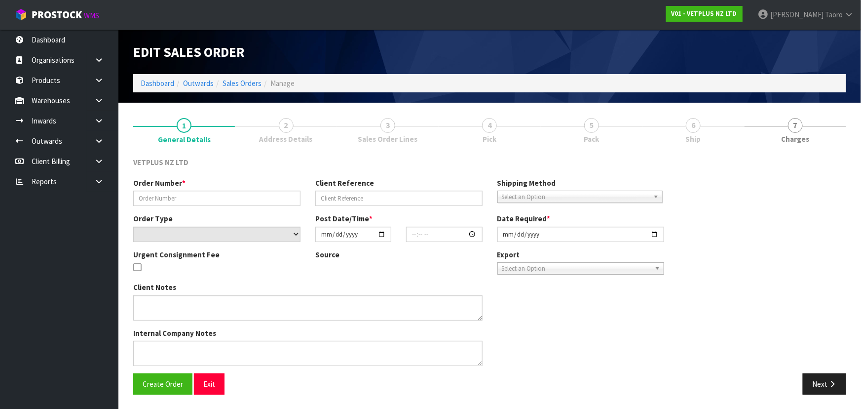
type input "[DATE]"
type textarea "BACK ORDER: 50840 COMPLIVIT 150G X 24 50304 SYNOQUIN CAT CAPS 90 (3X30CAPS) X 1…"
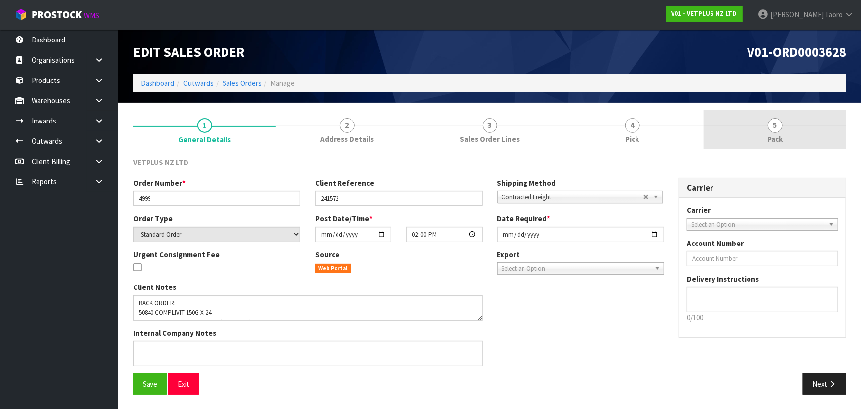
click at [774, 139] on span "Pack" at bounding box center [775, 139] width 15 height 10
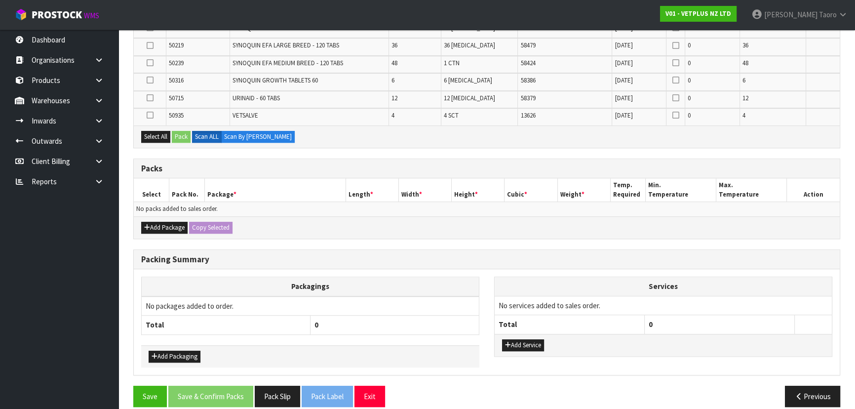
scroll to position [617, 0]
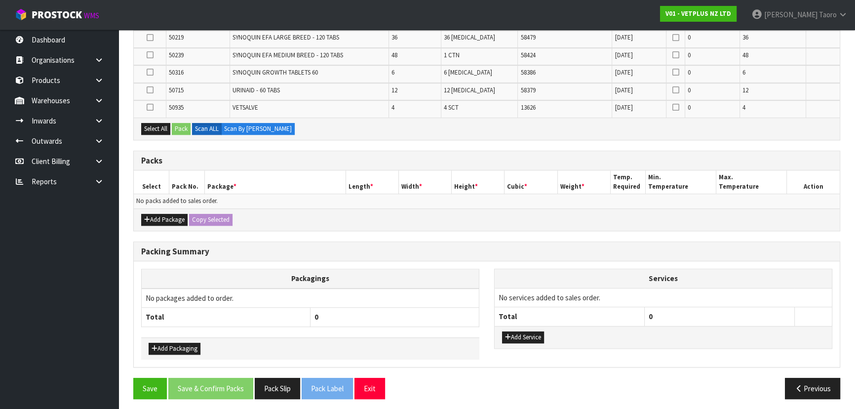
click at [158, 209] on div "Add Package Copy Selected" at bounding box center [487, 219] width 706 height 22
click at [147, 216] on icon "button" at bounding box center [147, 219] width 6 height 6
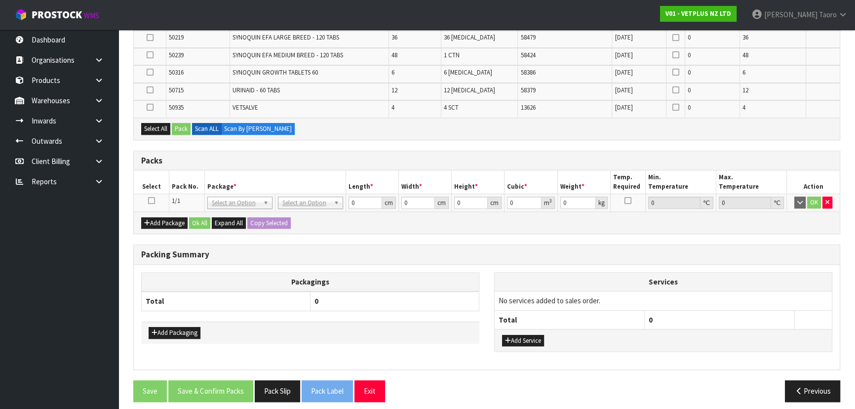
click at [151, 200] on icon at bounding box center [151, 200] width 7 height 0
click at [196, 186] on th "Pack No." at bounding box center [187, 181] width 36 height 23
click at [255, 164] on div "Packs" at bounding box center [487, 161] width 706 height 20
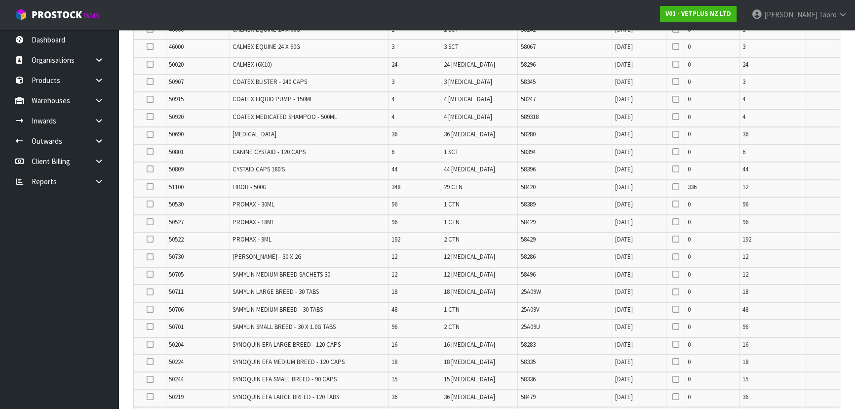
scroll to position [285, 0]
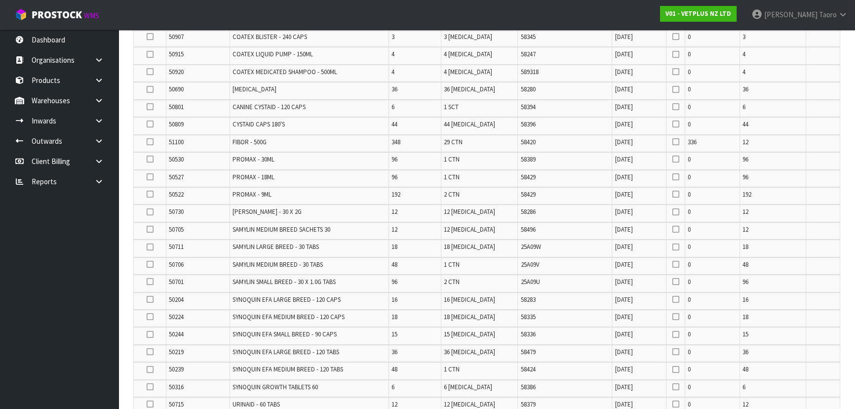
click at [324, 161] on td "PROMAX - 30ML" at bounding box center [309, 160] width 159 height 17
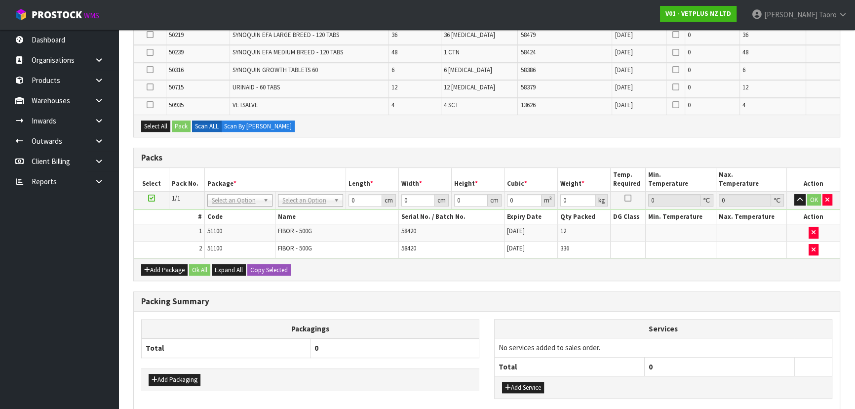
scroll to position [652, 0]
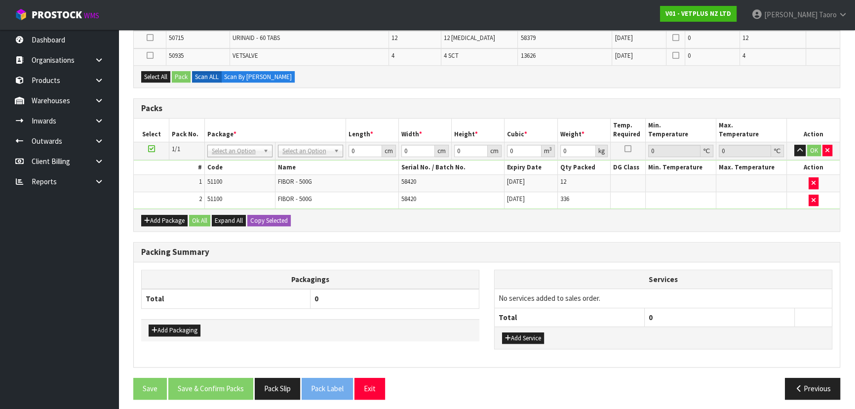
click at [405, 221] on div "Add Package Ok All Expand All Copy Selected" at bounding box center [487, 220] width 706 height 22
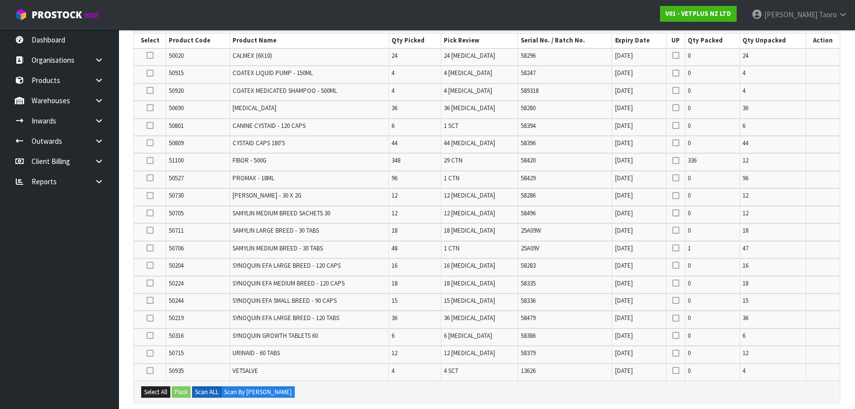
scroll to position [224, 0]
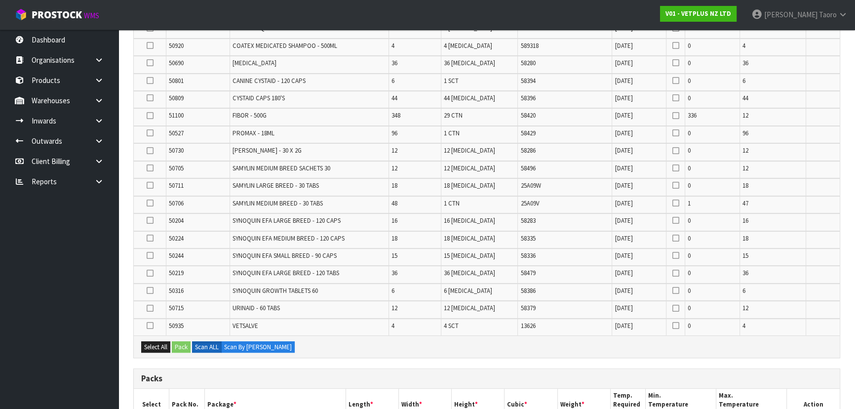
click at [372, 286] on td "SYNOQUIN GROWTH TABLETS 60" at bounding box center [309, 291] width 159 height 17
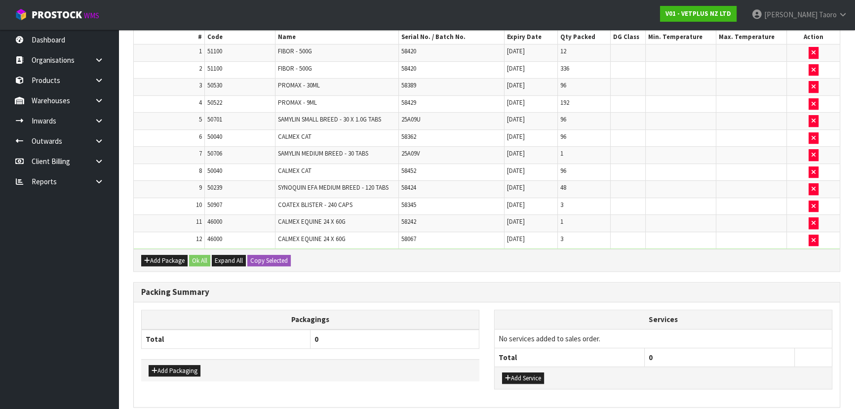
scroll to position [663, 0]
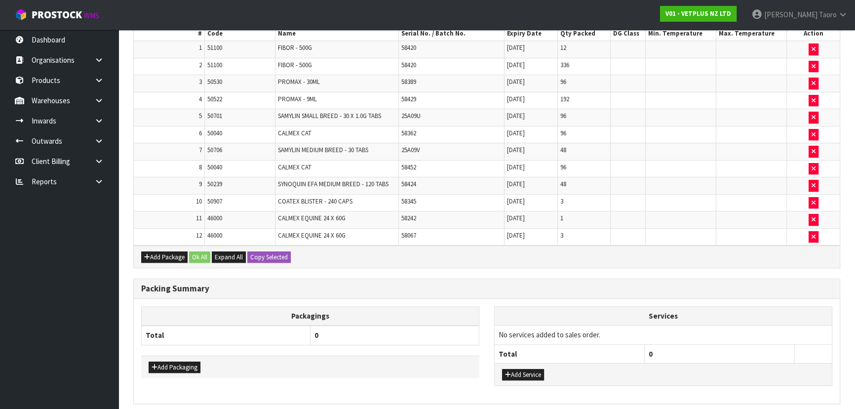
scroll to position [0, 0]
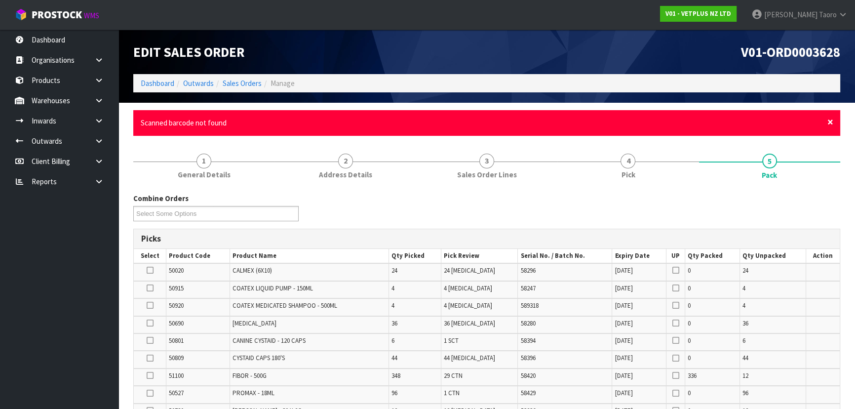
click at [831, 121] on span "×" at bounding box center [830, 122] width 6 height 14
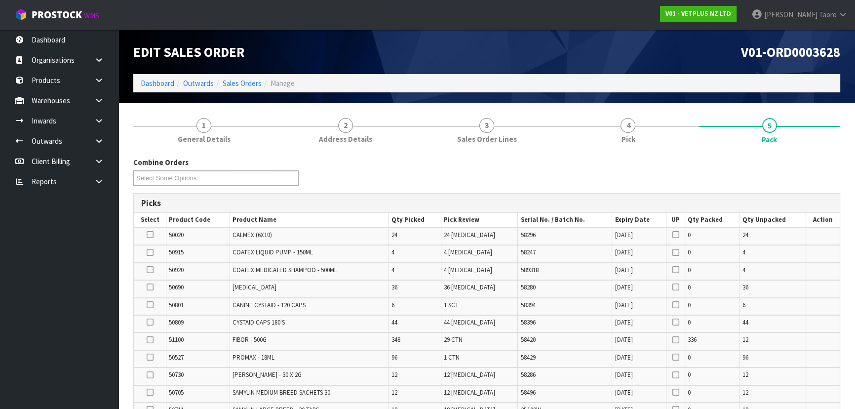
click at [837, 159] on div "Combine Orders V01-ORD0003628 V01-ORD0003629 V01-ORD0003630 V01-ORD0003631 V01-…" at bounding box center [487, 175] width 722 height 36
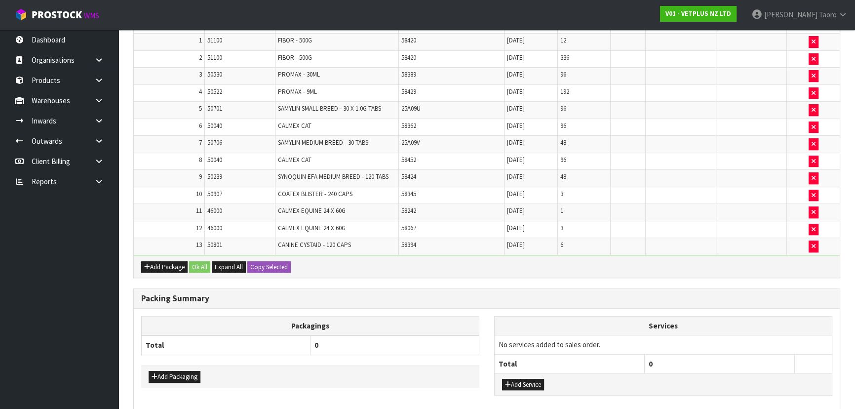
scroll to position [628, 0]
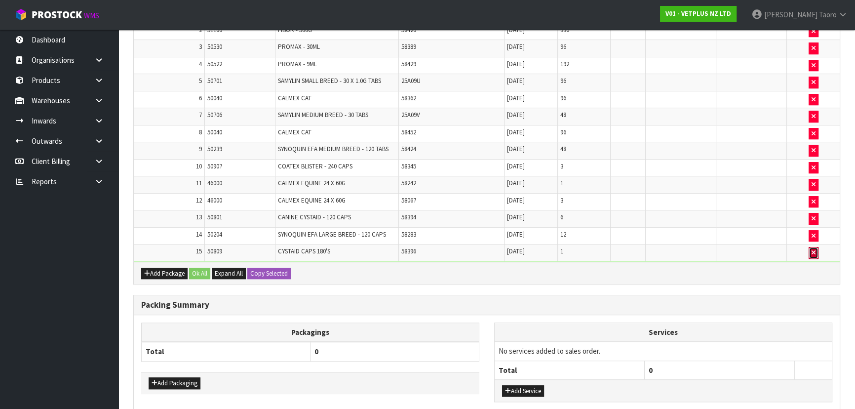
click at [810, 247] on button "button" at bounding box center [814, 253] width 10 height 12
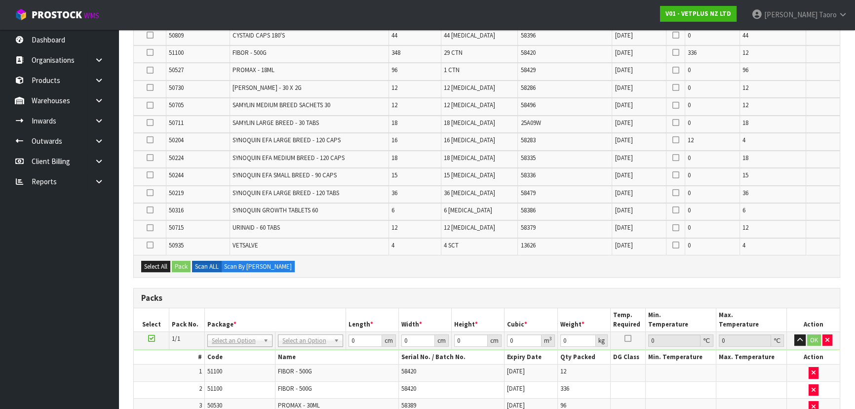
scroll to position [269, 0]
click at [758, 264] on div "Select All Pack Scan ALL Scan By [PERSON_NAME]" at bounding box center [487, 266] width 706 height 22
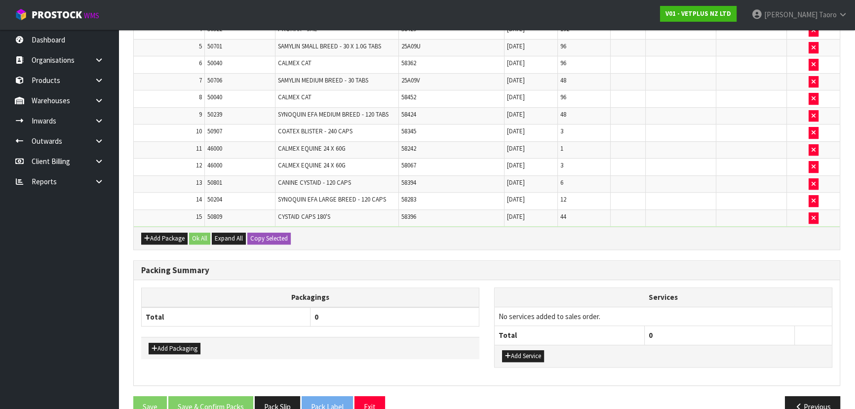
scroll to position [0, 0]
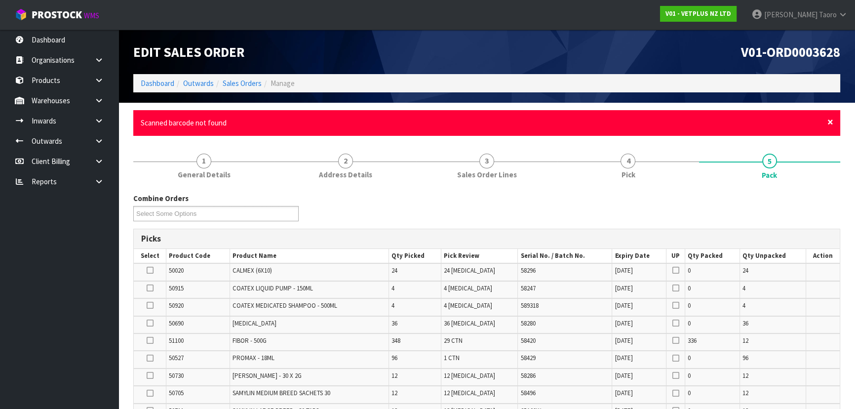
click at [829, 128] on span "×" at bounding box center [830, 122] width 6 height 14
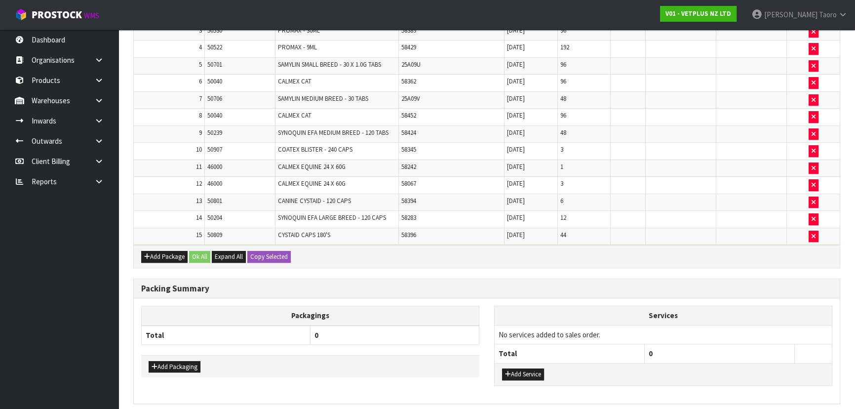
scroll to position [662, 0]
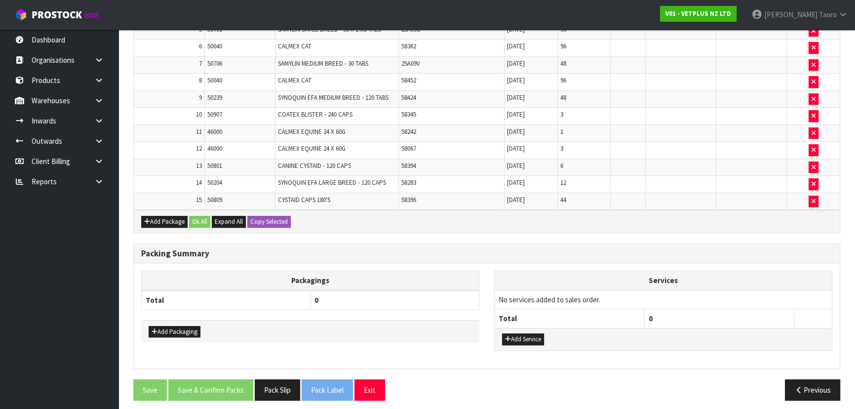
click at [763, 210] on div "Add Package Ok All Expand All Copy Selected" at bounding box center [487, 221] width 706 height 22
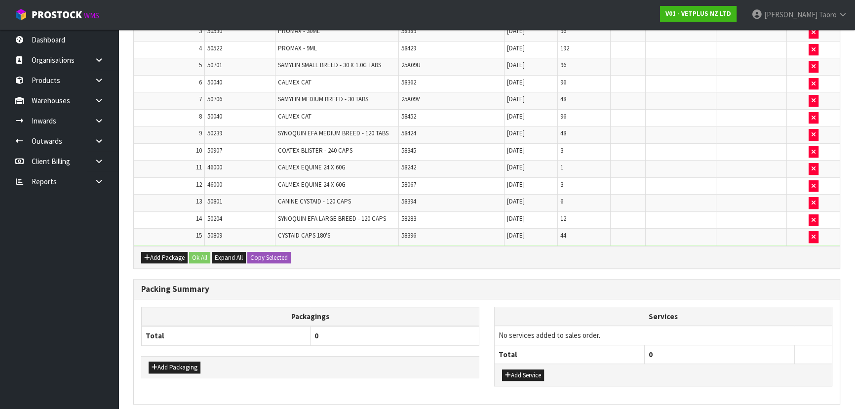
scroll to position [0, 0]
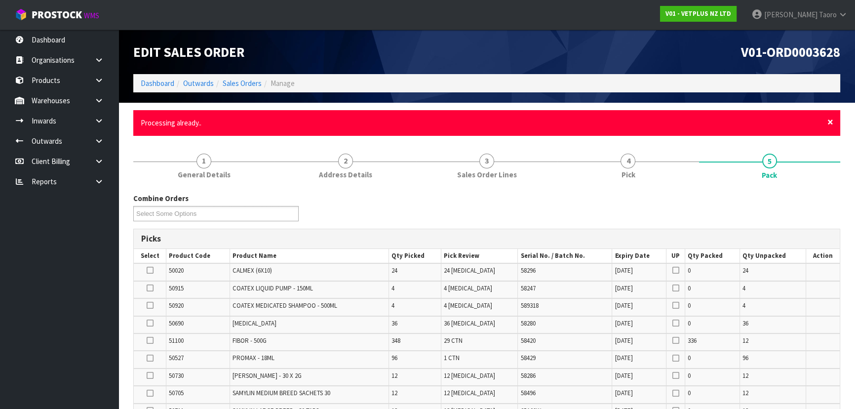
click at [828, 124] on span "×" at bounding box center [830, 122] width 6 height 14
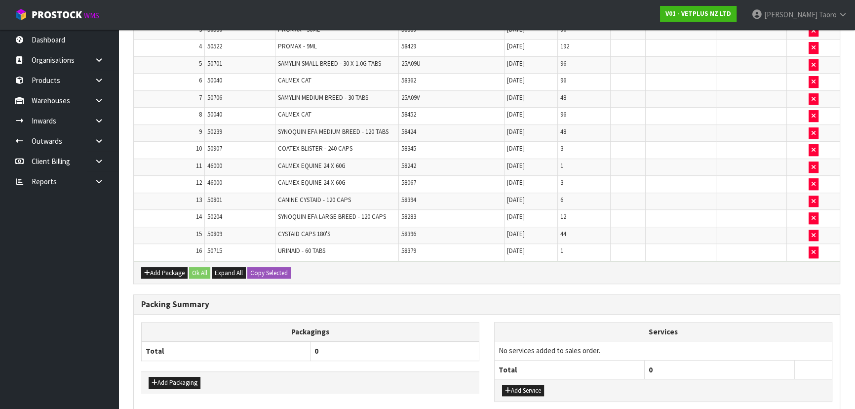
scroll to position [679, 0]
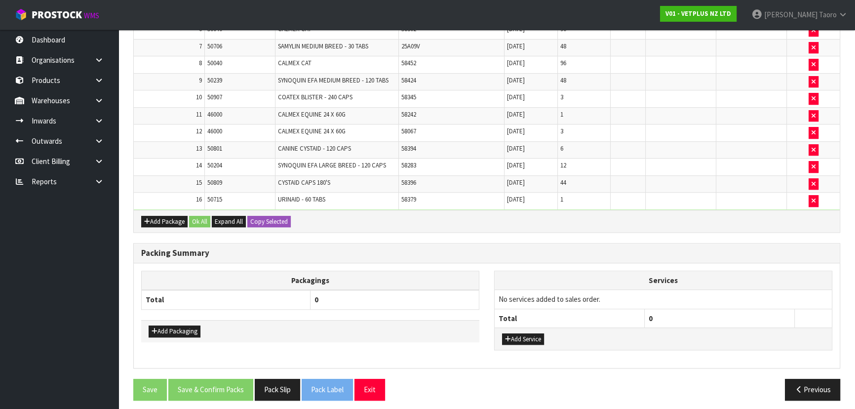
click at [759, 243] on div "Packing Summary" at bounding box center [487, 253] width 706 height 20
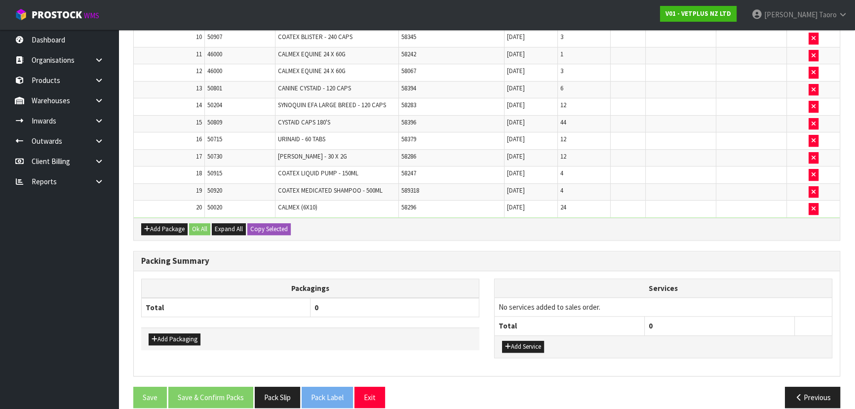
scroll to position [660, 0]
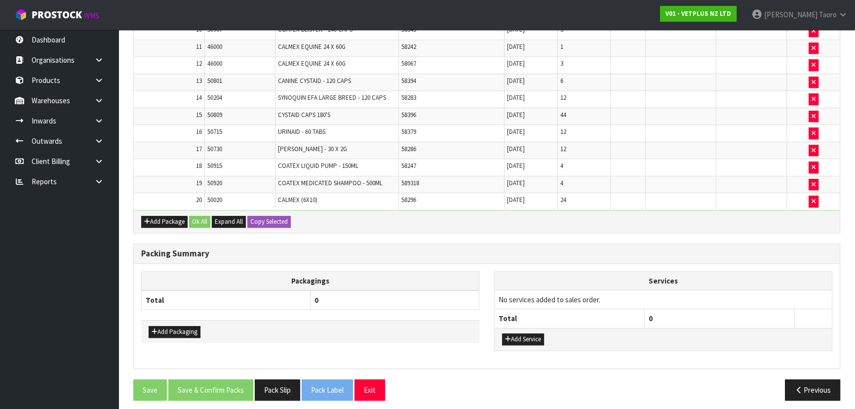
click at [700, 162] on td at bounding box center [681, 167] width 71 height 17
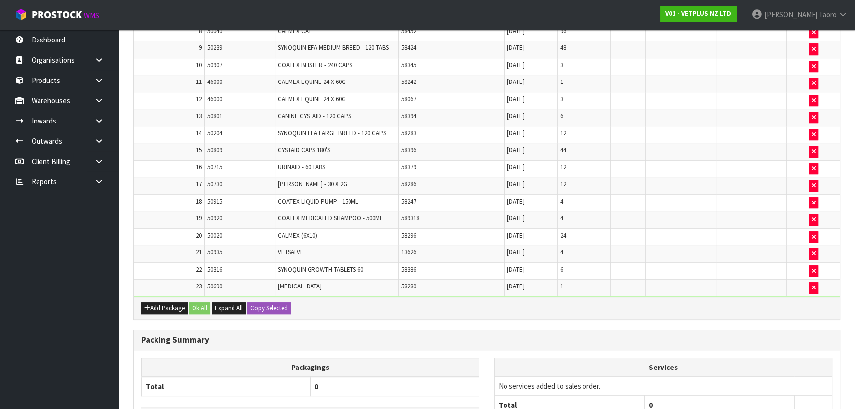
scroll to position [0, 0]
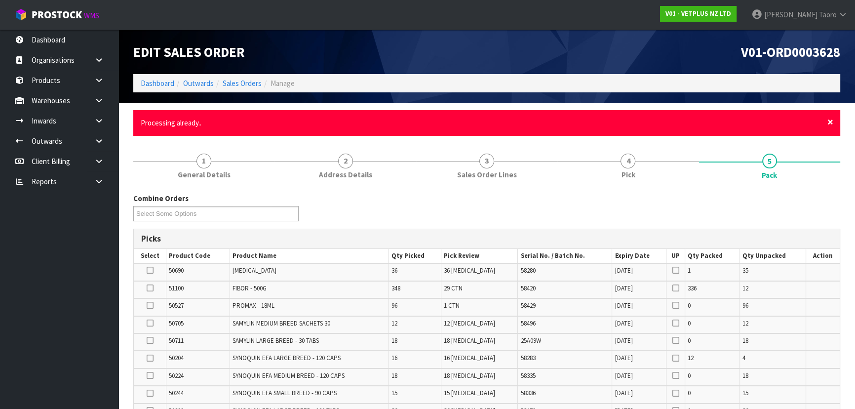
click at [832, 123] on span "×" at bounding box center [830, 122] width 6 height 14
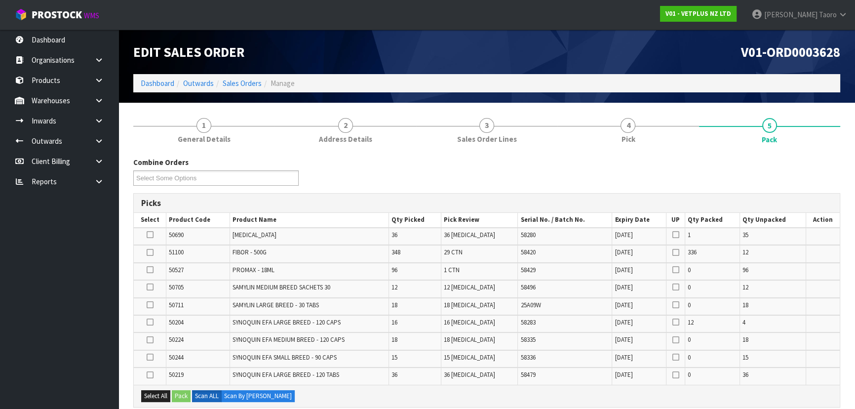
click at [824, 168] on div "Combine Orders V01-ORD0003628 V01-ORD0003629 V01-ORD0003630 V01-ORD0003631 V01-…" at bounding box center [487, 175] width 722 height 36
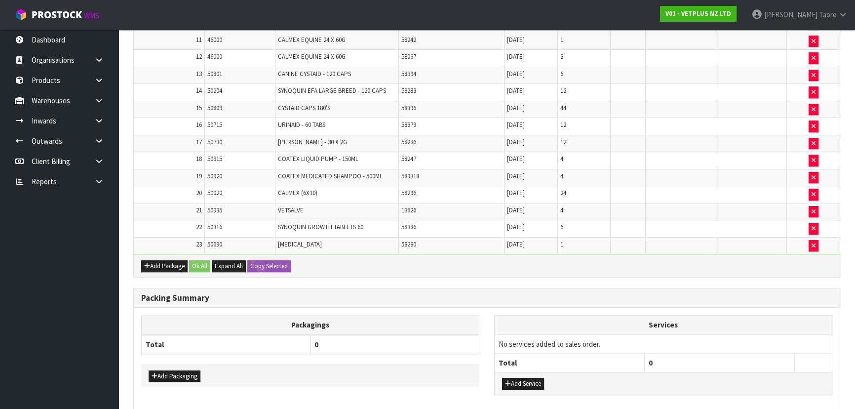
scroll to position [676, 0]
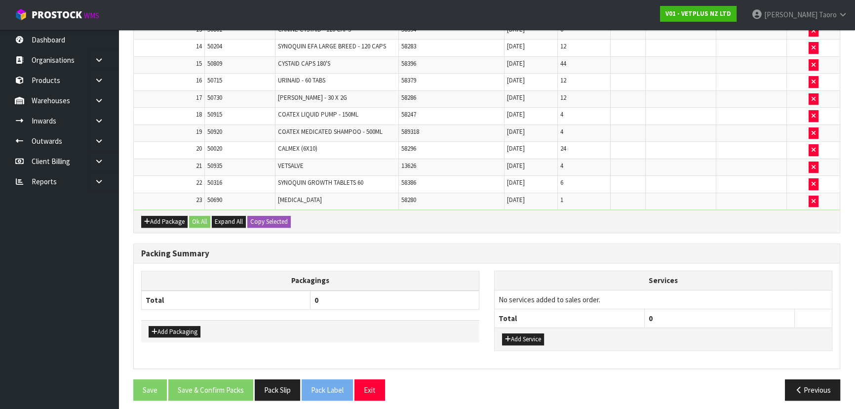
click at [705, 290] on td "No services added to sales order." at bounding box center [663, 299] width 337 height 19
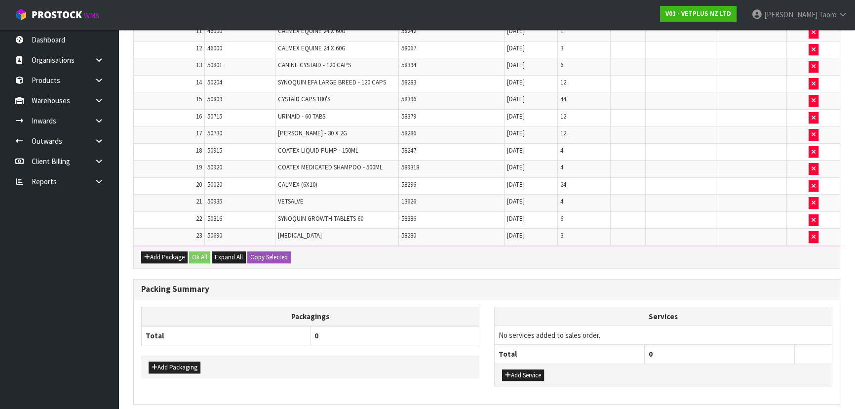
scroll to position [0, 0]
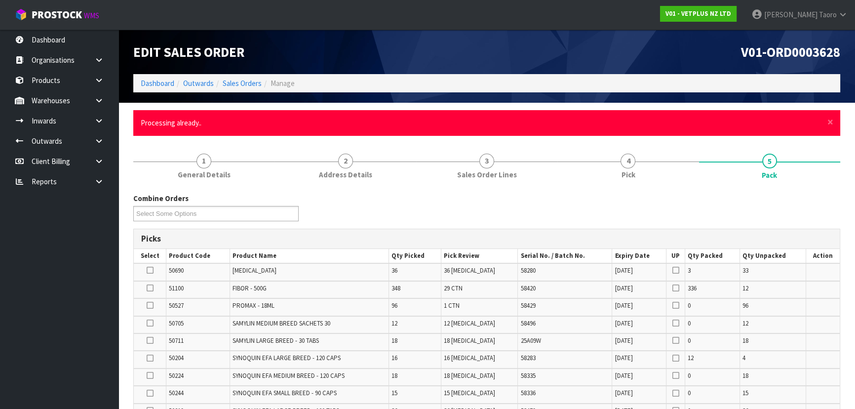
click at [826, 124] on div "× Close Processing already.." at bounding box center [486, 122] width 707 height 25
click at [828, 122] on span "×" at bounding box center [830, 122] width 6 height 14
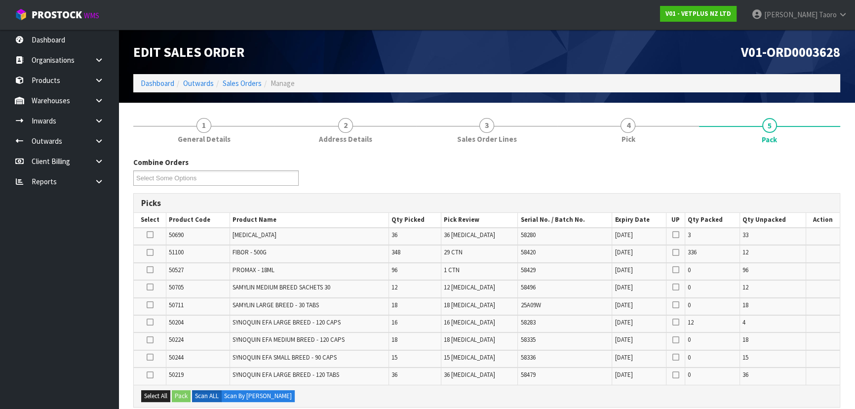
click at [825, 188] on div "Combine Orders V01-ORD0003628 V01-ORD0003629 V01-ORD0003630 V01-ORD0003631 V01-…" at bounding box center [487, 175] width 722 height 36
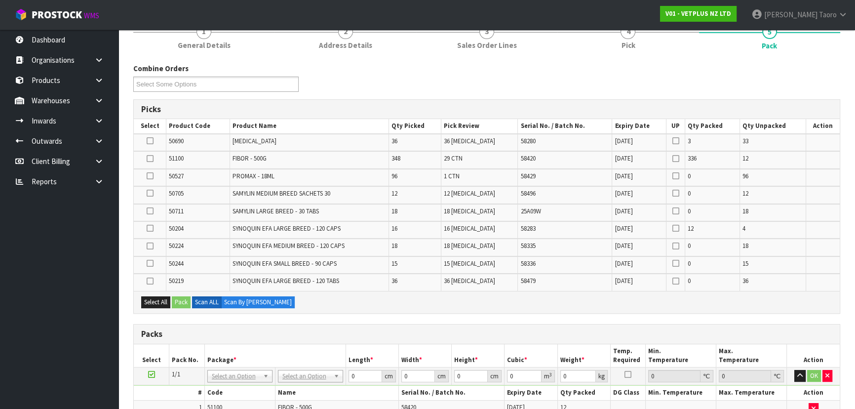
scroll to position [89, 0]
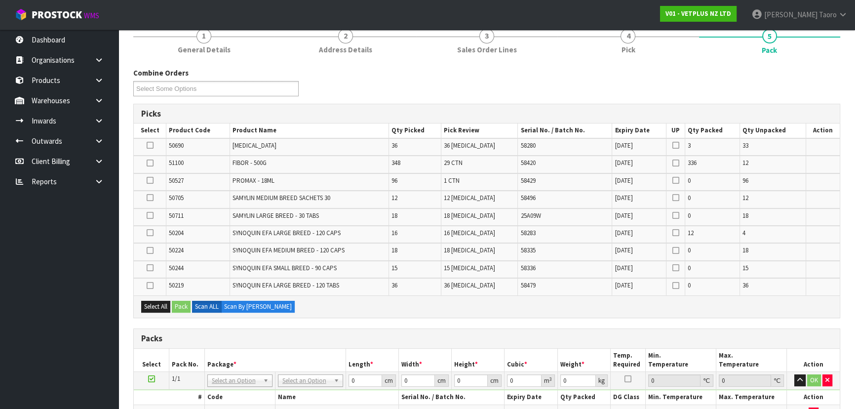
click at [830, 206] on td at bounding box center [823, 199] width 34 height 17
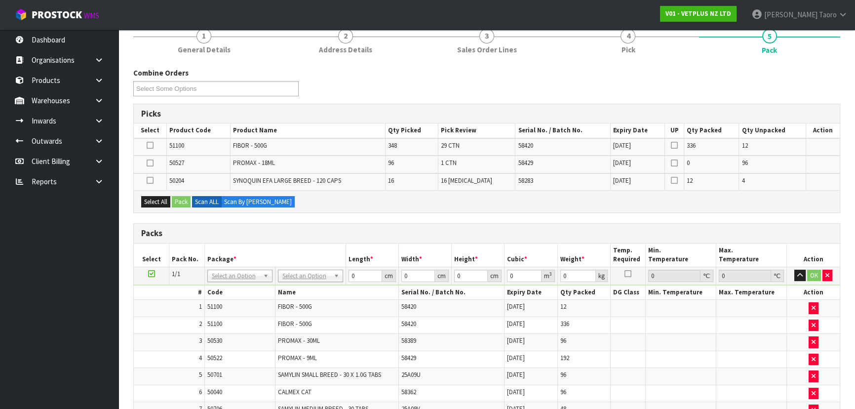
drag, startPoint x: 822, startPoint y: 201, endPoint x: 823, endPoint y: 195, distance: 5.9
click at [822, 198] on div "Select All Pack Scan ALL Scan By [PERSON_NAME]" at bounding box center [487, 201] width 706 height 22
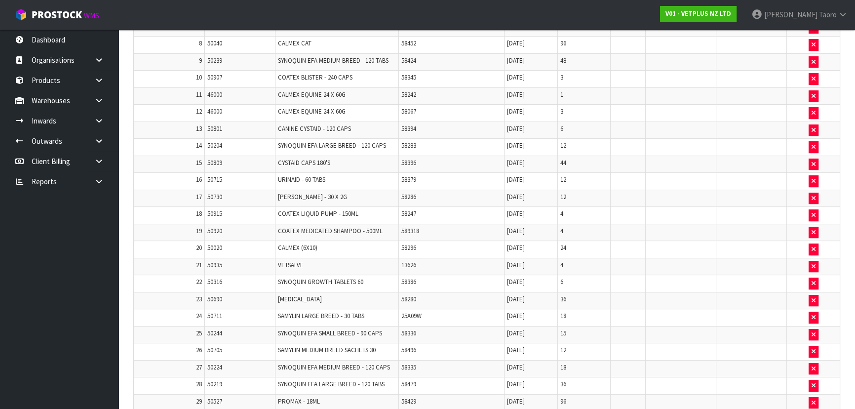
scroll to position [628, 0]
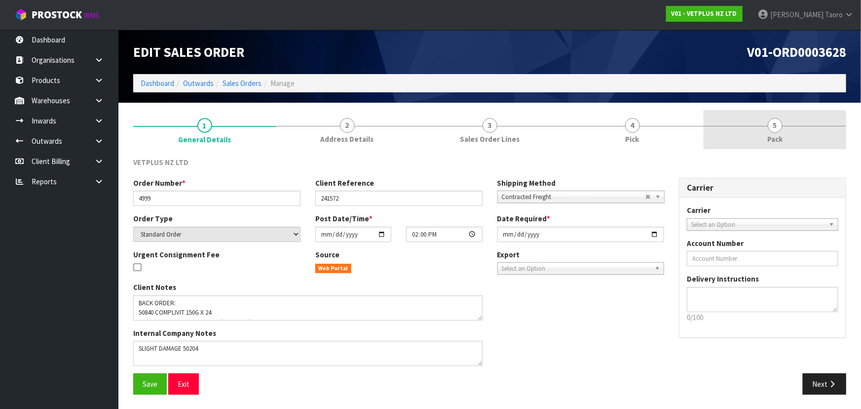
click at [825, 130] on link "5 Pack" at bounding box center [775, 129] width 143 height 39
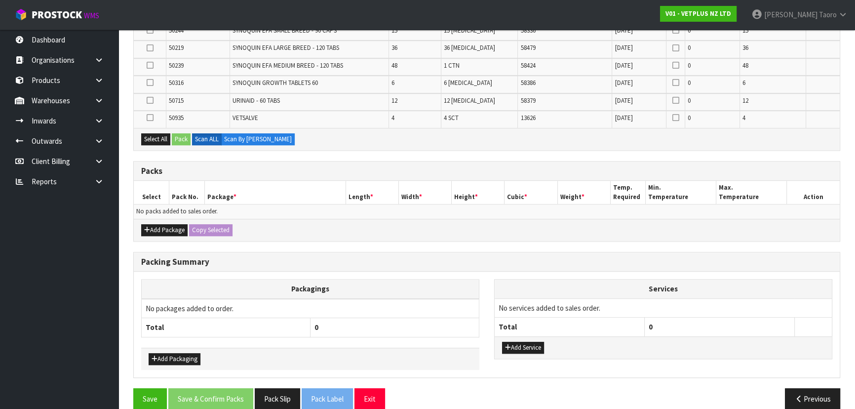
scroll to position [617, 0]
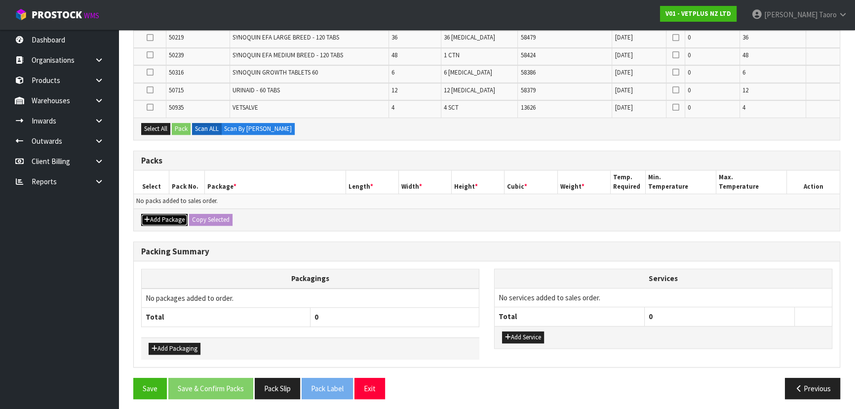
click at [154, 214] on button "Add Package" at bounding box center [164, 220] width 46 height 12
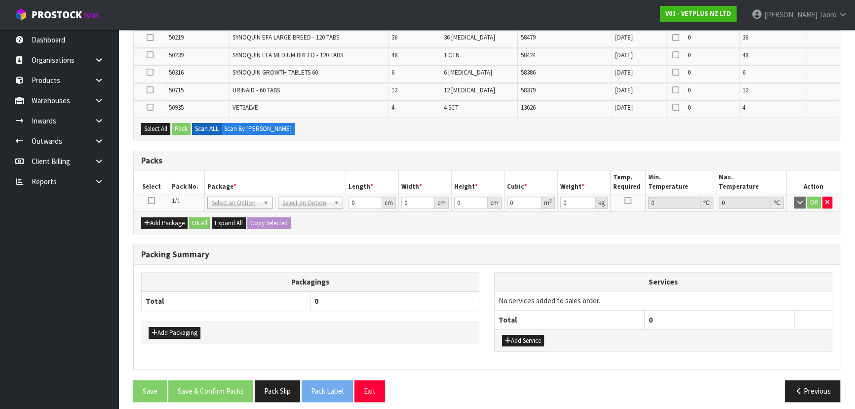
click at [153, 200] on icon at bounding box center [151, 200] width 7 height 0
click at [218, 161] on h3 "Packs" at bounding box center [486, 160] width 691 height 9
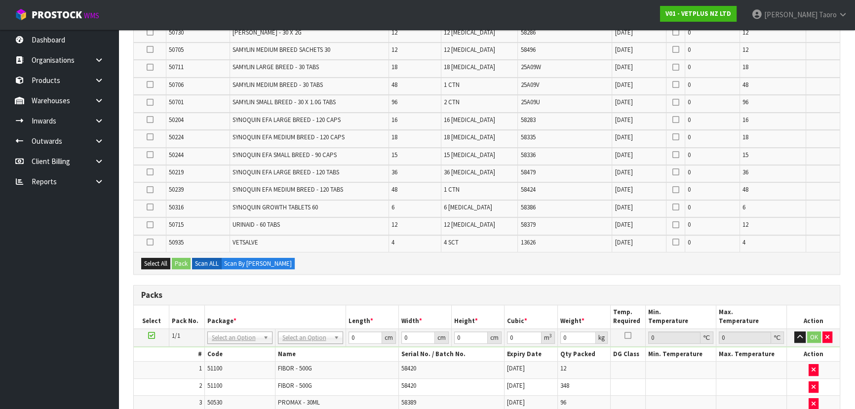
scroll to position [633, 0]
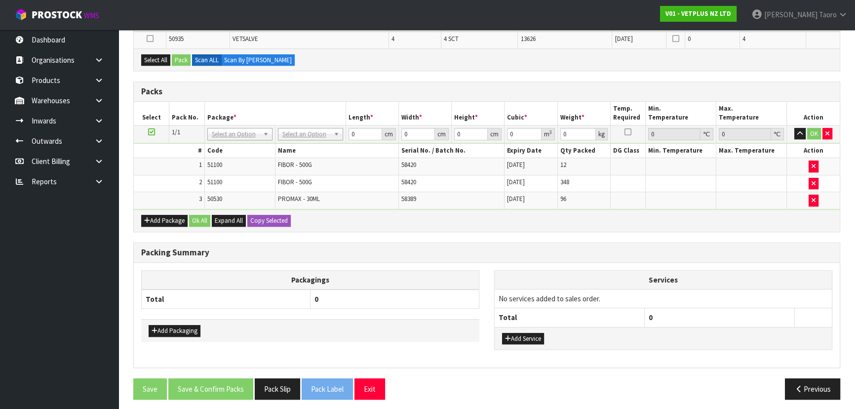
click at [410, 243] on div "Packing Summary" at bounding box center [487, 253] width 706 height 20
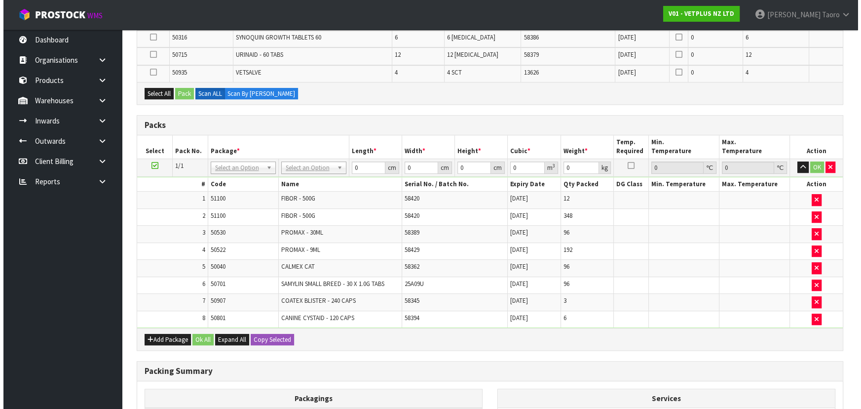
scroll to position [546, 0]
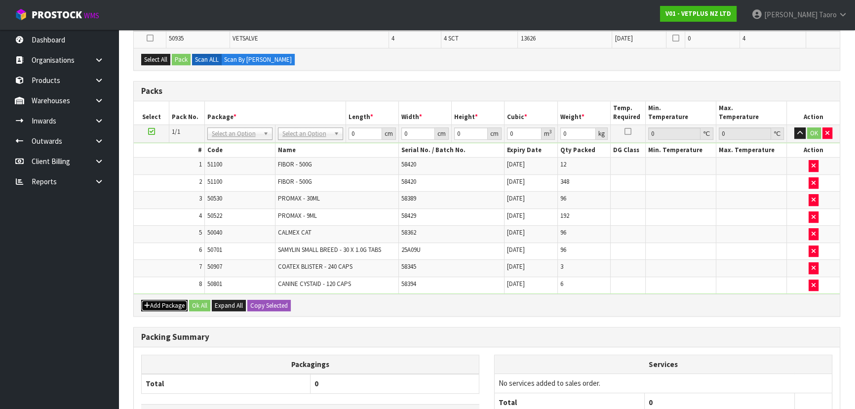
click at [153, 301] on button "Add Package" at bounding box center [164, 306] width 46 height 12
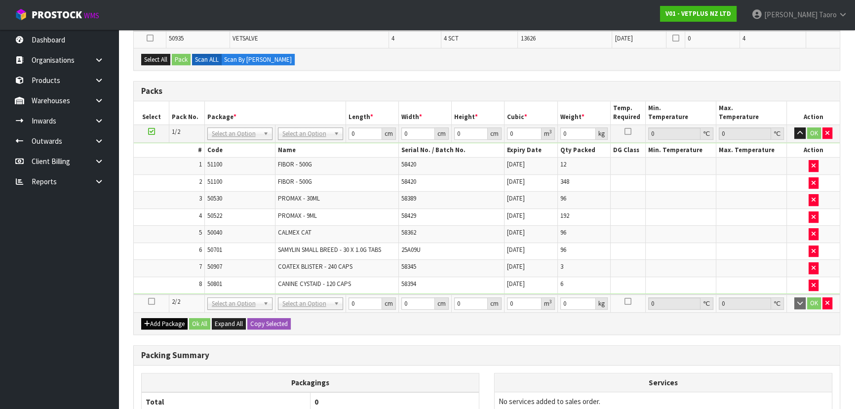
click at [153, 301] on icon at bounding box center [151, 301] width 7 height 0
click at [162, 277] on td "8" at bounding box center [169, 284] width 71 height 17
click at [153, 61] on button "Select All" at bounding box center [155, 60] width 29 height 12
click at [174, 57] on button "Pack" at bounding box center [181, 60] width 19 height 12
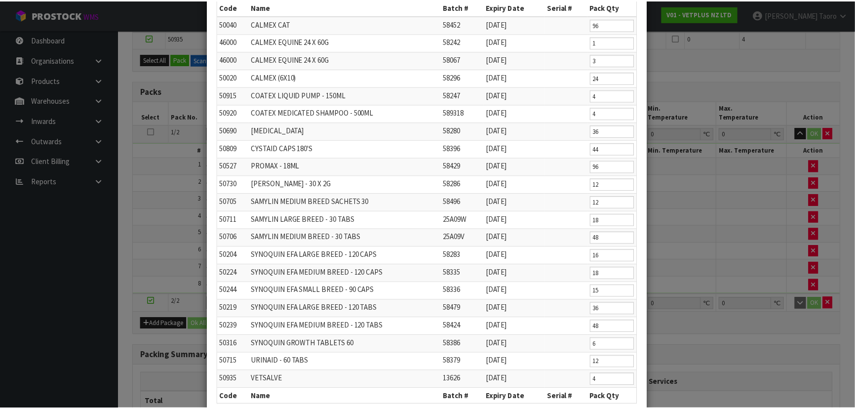
scroll to position [126, 0]
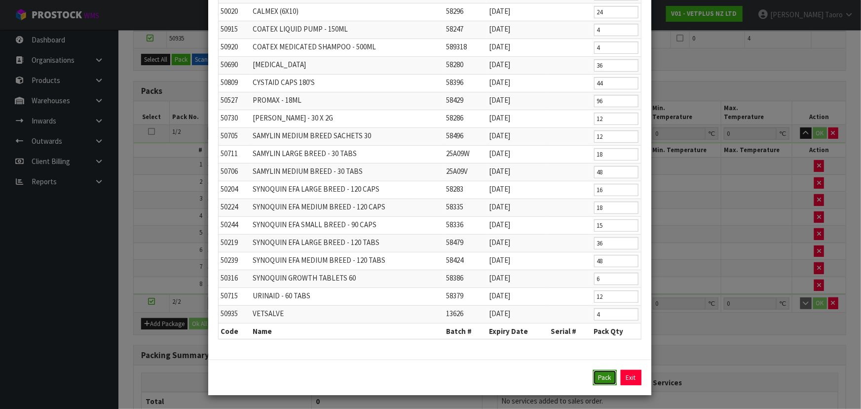
click at [604, 377] on button "Pack" at bounding box center [605, 378] width 24 height 16
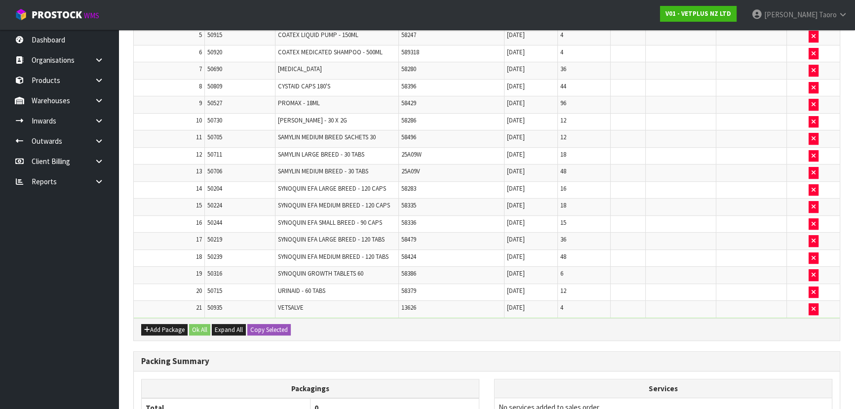
click at [624, 351] on div "Packing Summary" at bounding box center [487, 361] width 706 height 20
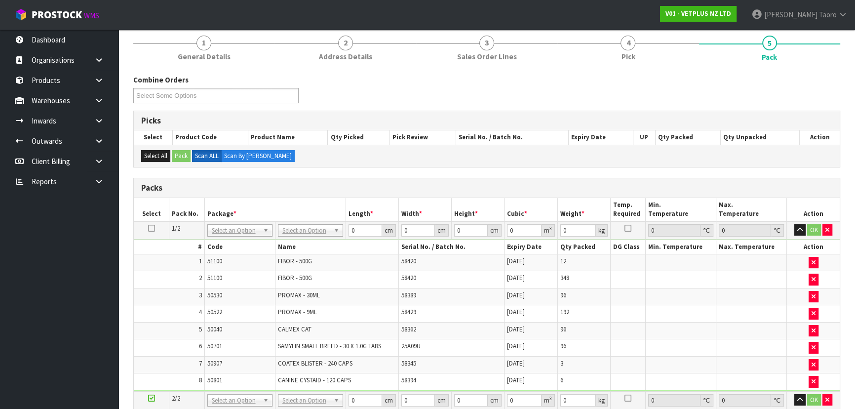
scroll to position [0, 0]
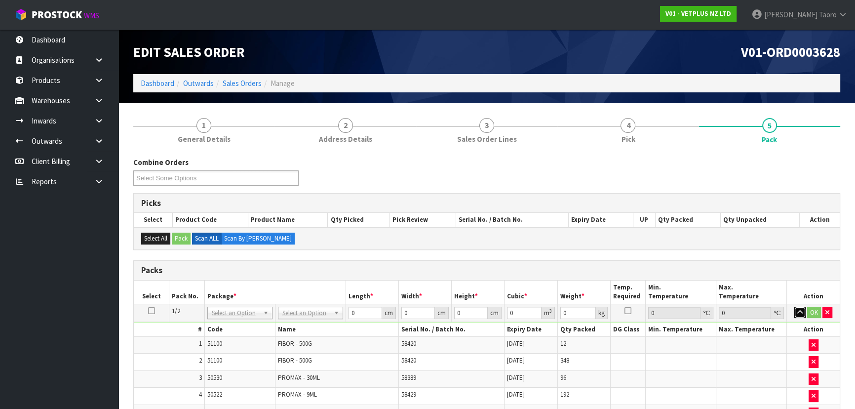
click at [796, 311] on button "button" at bounding box center [799, 313] width 11 height 12
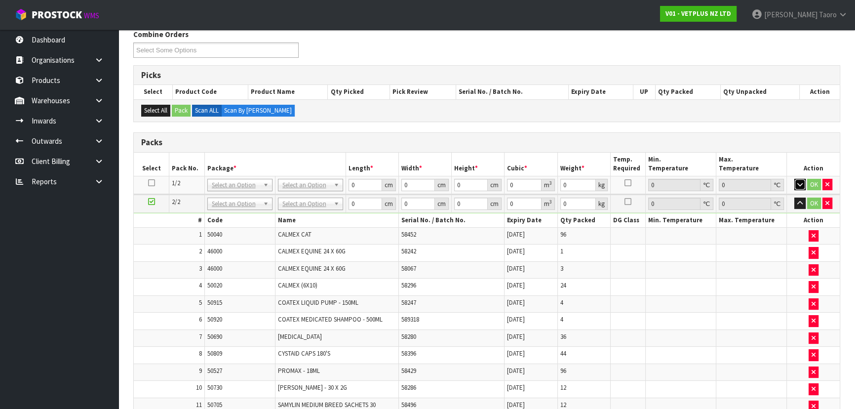
scroll to position [179, 0]
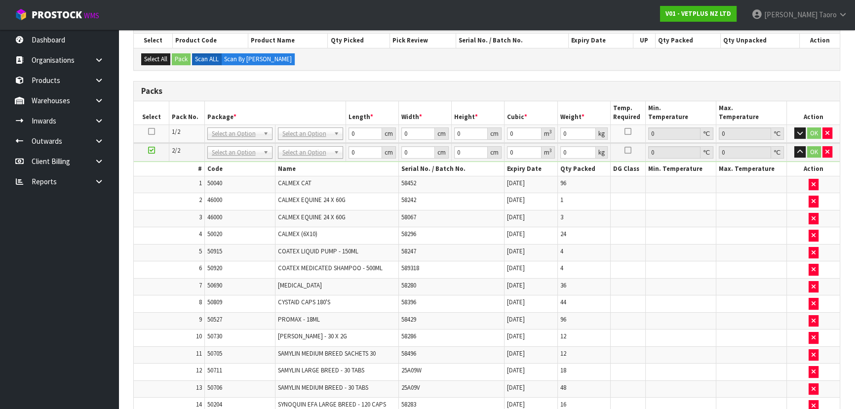
click at [723, 334] on td at bounding box center [751, 337] width 71 height 17
click at [446, 101] on th "Width *" at bounding box center [424, 112] width 53 height 23
click at [805, 153] on button "button" at bounding box center [799, 152] width 11 height 12
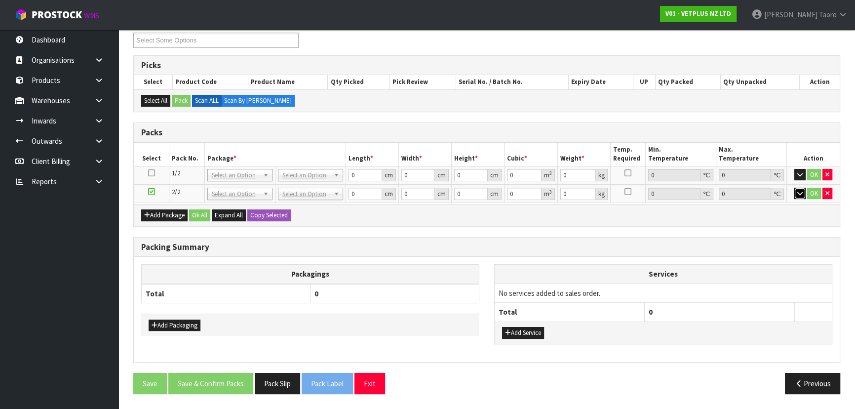
scroll to position [134, 0]
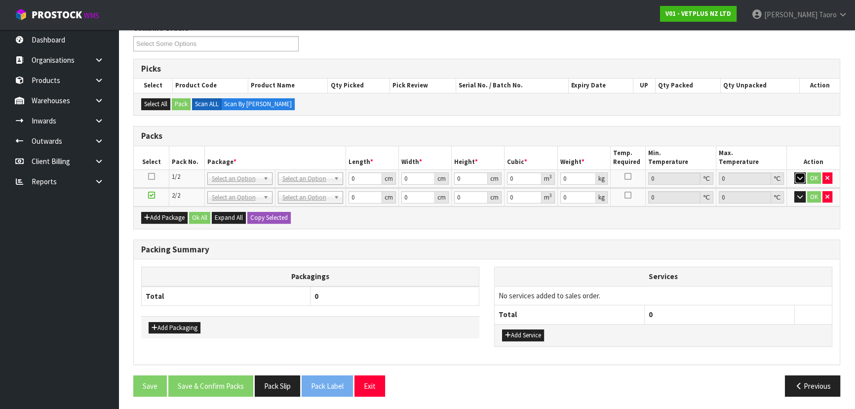
click at [803, 176] on button "button" at bounding box center [799, 178] width 11 height 12
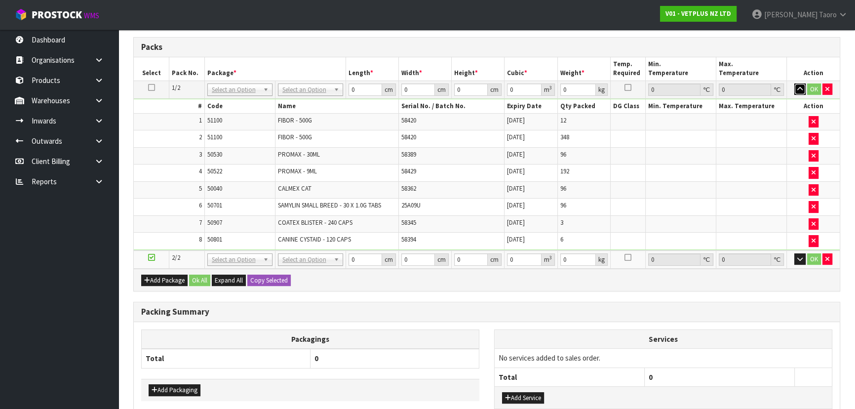
scroll to position [224, 0]
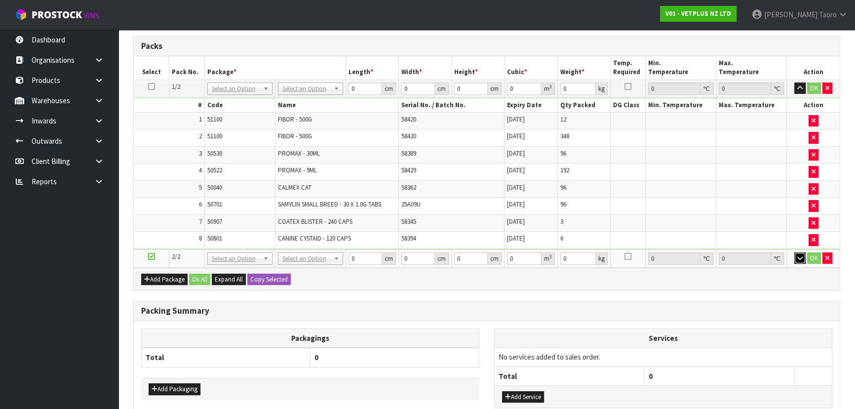
click at [800, 255] on icon "button" at bounding box center [799, 258] width 5 height 6
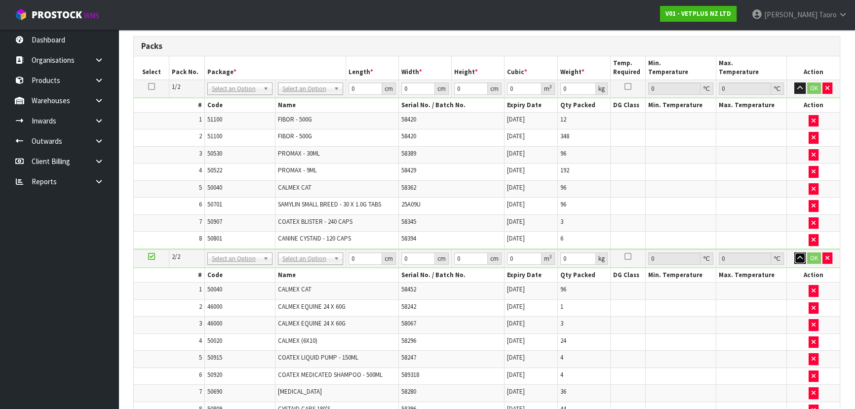
click at [801, 259] on button "button" at bounding box center [799, 258] width 11 height 12
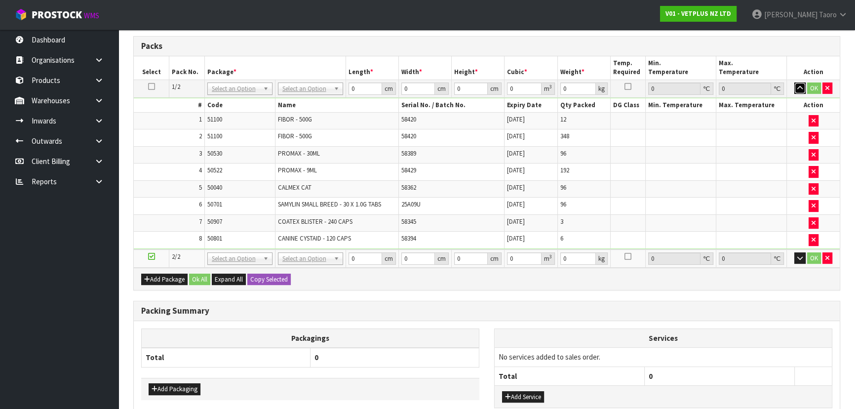
click at [803, 86] on button "button" at bounding box center [799, 88] width 11 height 12
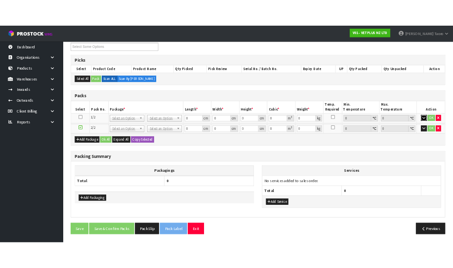
scroll to position [134, 0]
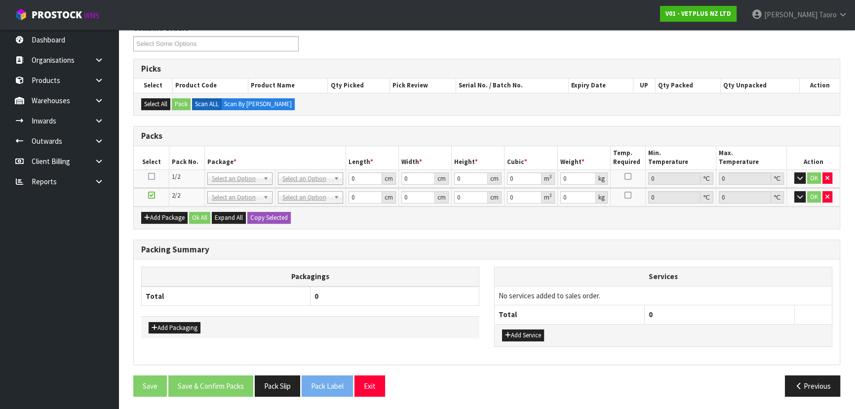
click at [754, 259] on div "Packagings Total 0 Add Packaging Services No services added to sales order. Tot…" at bounding box center [487, 311] width 706 height 105
click at [596, 185] on div "kg" at bounding box center [602, 178] width 12 height 12
click at [417, 131] on h3 "Packs" at bounding box center [486, 135] width 691 height 9
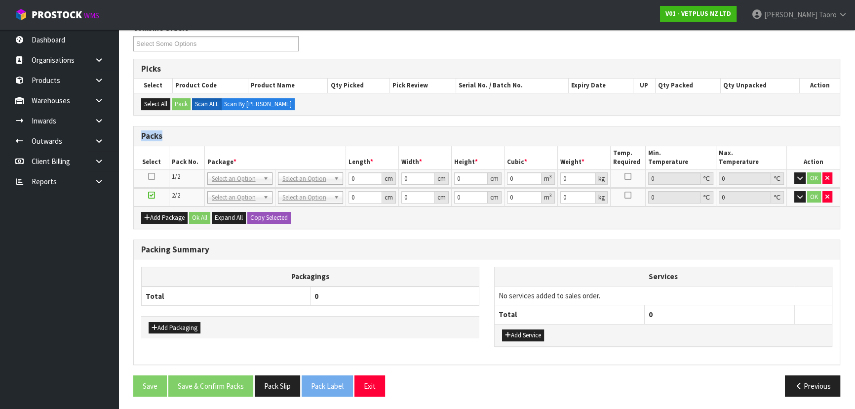
click at [417, 131] on h3 "Packs" at bounding box center [486, 135] width 691 height 9
click at [366, 292] on th "0" at bounding box center [395, 295] width 169 height 19
drag, startPoint x: 174, startPoint y: 327, endPoint x: 191, endPoint y: 321, distance: 17.5
click at [176, 327] on button "Add Packaging" at bounding box center [175, 328] width 52 height 12
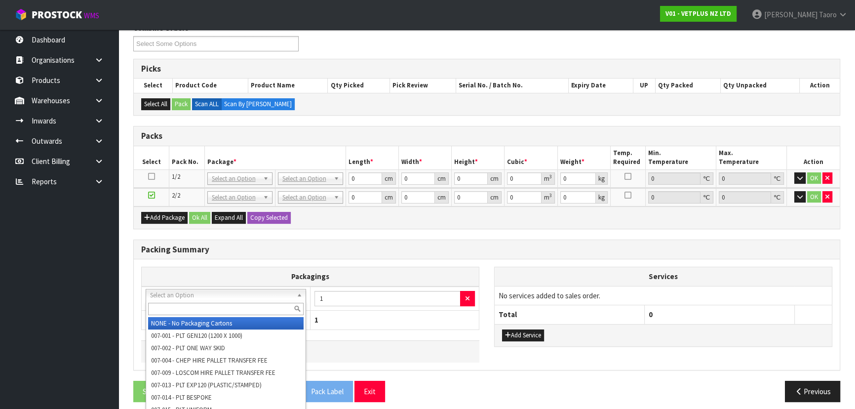
click at [210, 303] on input "text" at bounding box center [226, 309] width 156 height 12
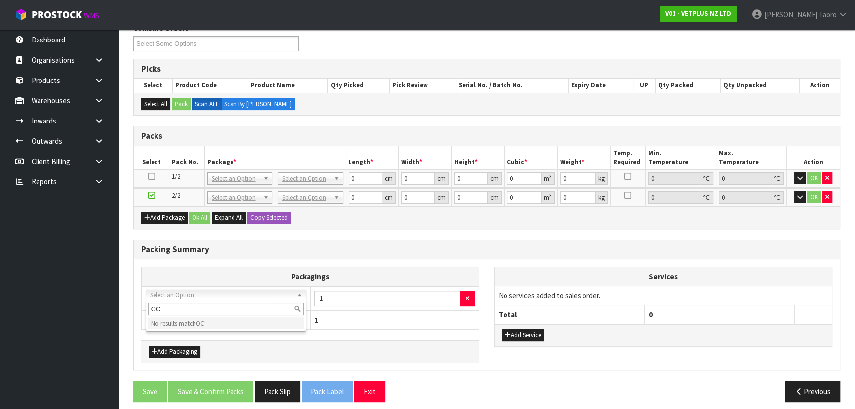
type input "OC"
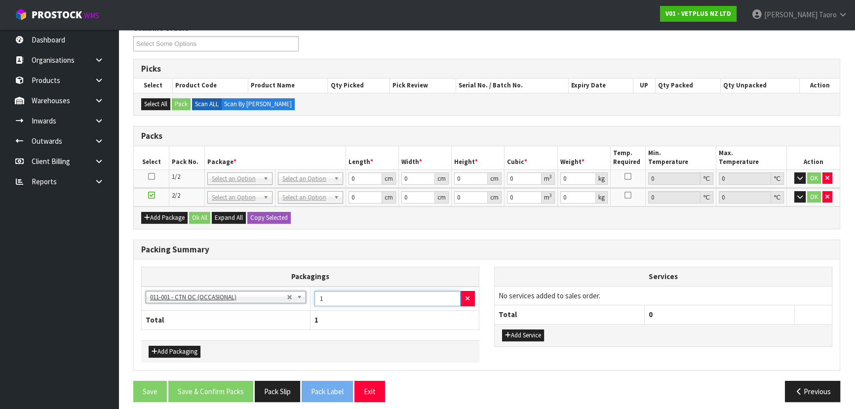
click at [346, 298] on input "1" at bounding box center [387, 298] width 146 height 15
type input "6"
click at [370, 275] on th "Packagings" at bounding box center [311, 276] width 338 height 19
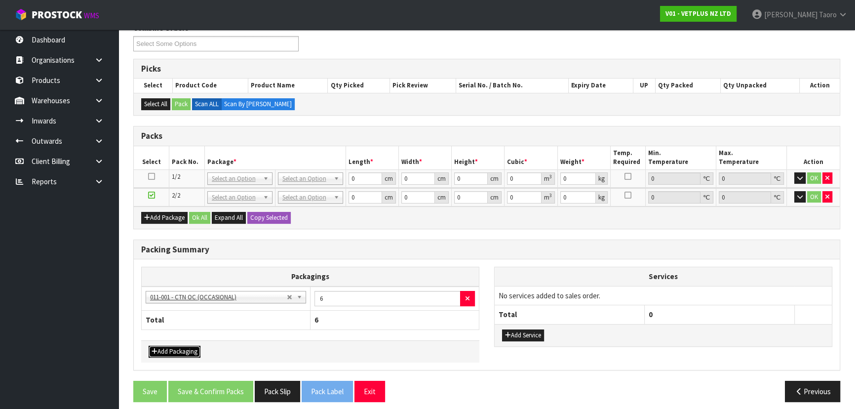
click at [170, 346] on button "Add Packaging" at bounding box center [175, 352] width 52 height 12
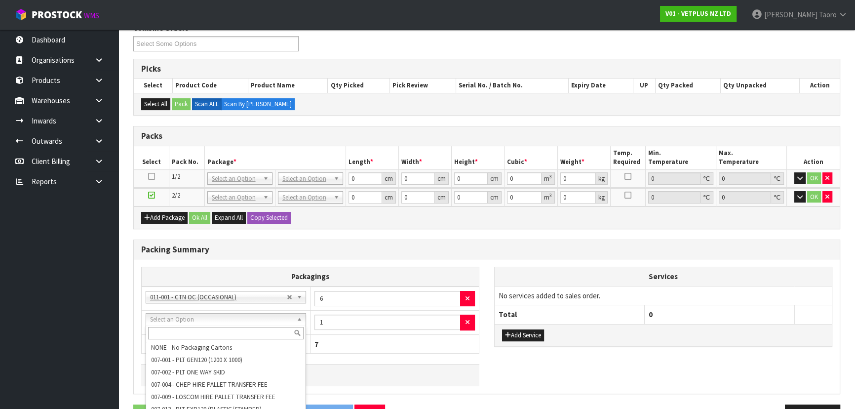
click at [212, 328] on input "text" at bounding box center [226, 333] width 156 height 12
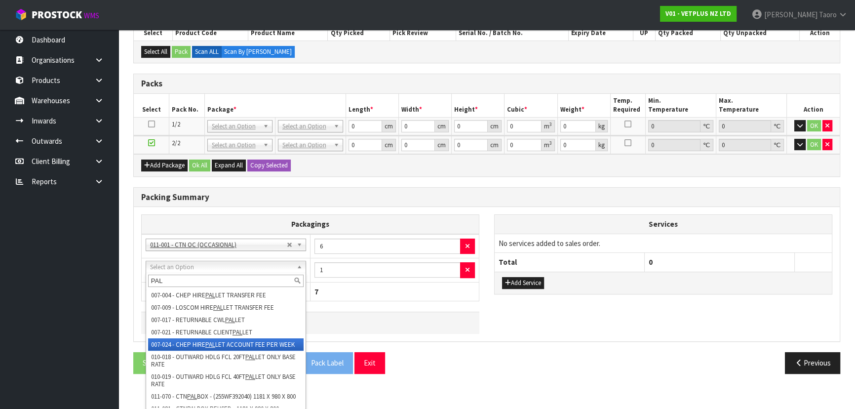
scroll to position [35, 0]
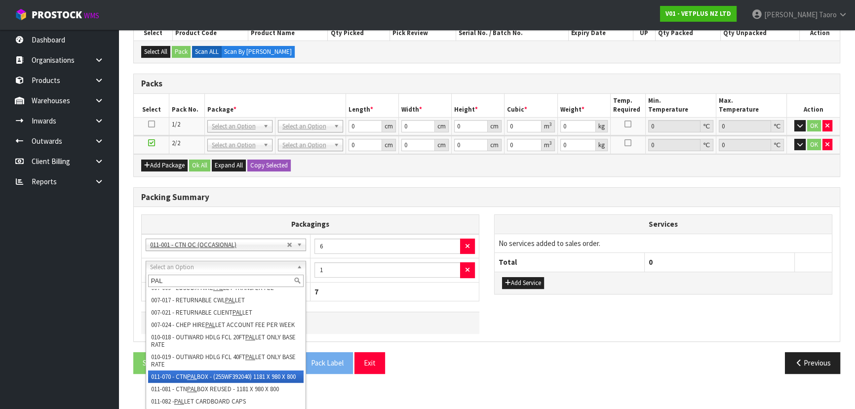
type input "PAL"
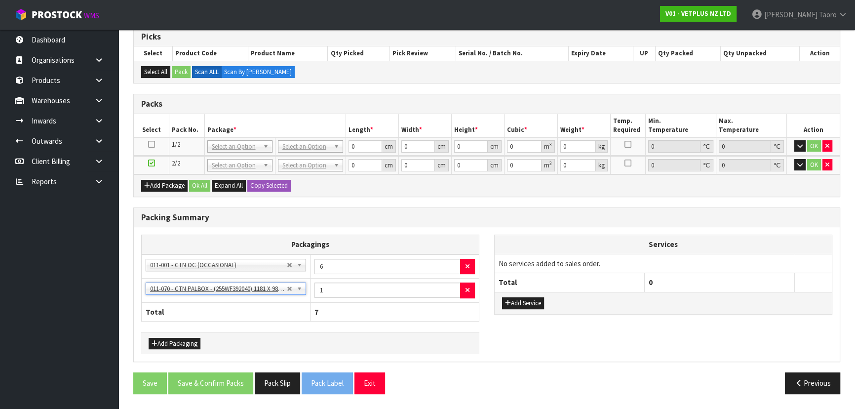
scroll to position [163, 0]
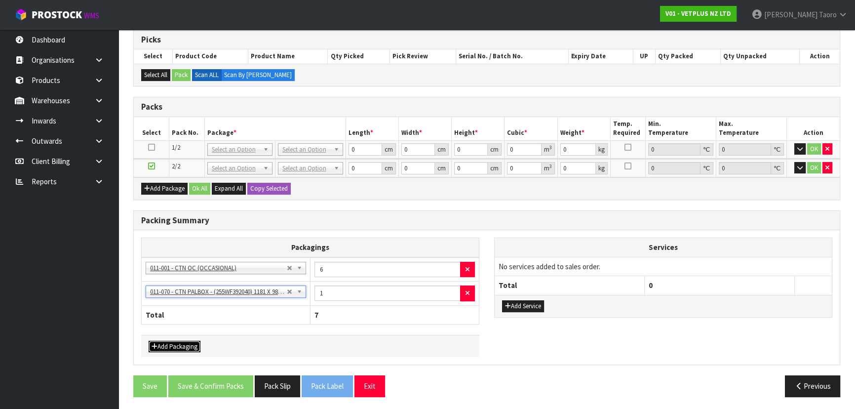
click at [184, 341] on button "Add Packaging" at bounding box center [175, 347] width 52 height 12
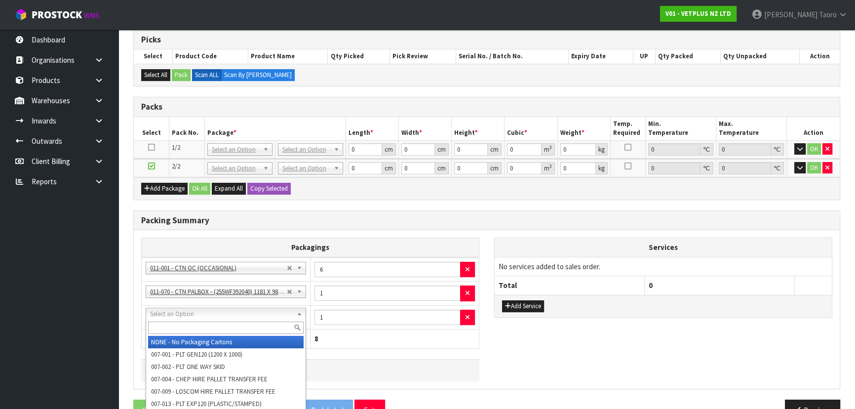
click at [192, 321] on input "text" at bounding box center [226, 327] width 156 height 12
type input "PALB"
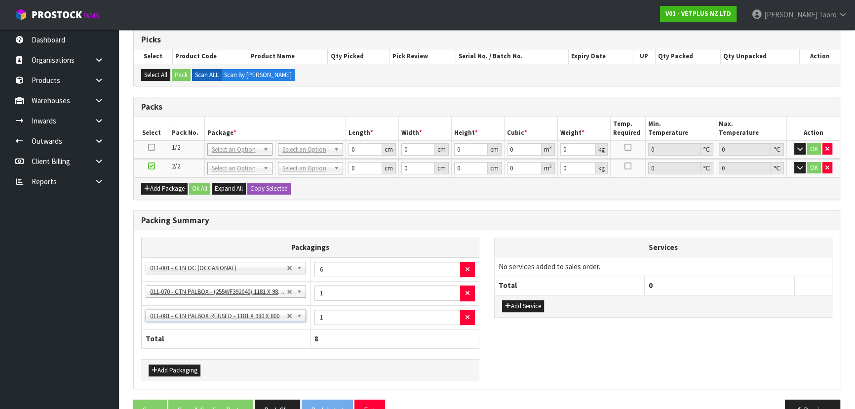
click at [463, 360] on div "Add Packaging" at bounding box center [310, 370] width 338 height 22
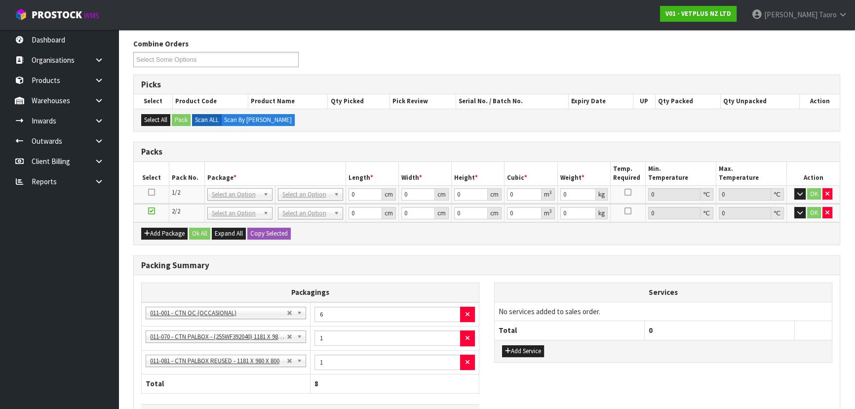
click at [461, 142] on div "Packs" at bounding box center [487, 152] width 706 height 20
click at [323, 186] on td "No Packaging Cartons PLT GEN120 (1200 X 1000) PLT ONE WAY SKID CHEP HIRE PALLET…" at bounding box center [310, 194] width 71 height 18
click at [92, 177] on link at bounding box center [103, 181] width 32 height 20
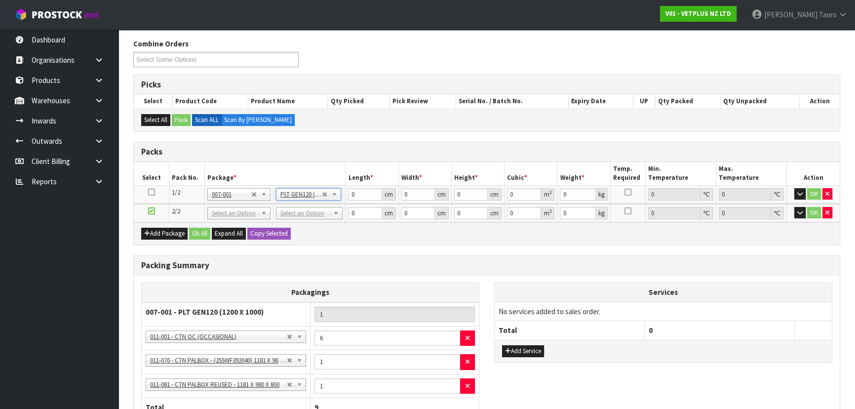
type input "120"
type input "100"
type input "247.22"
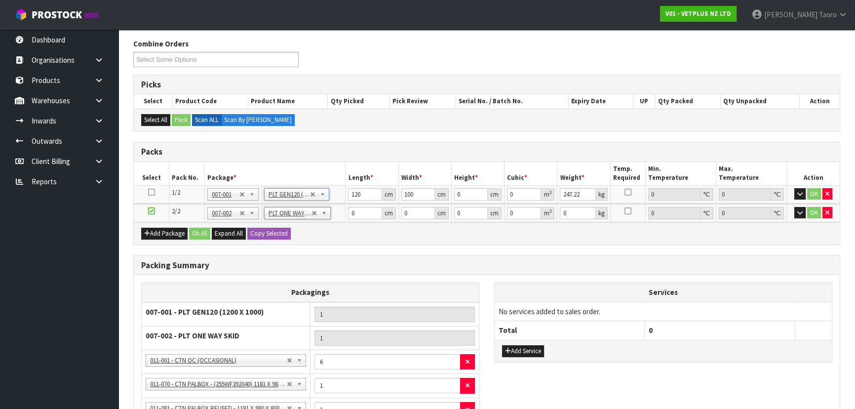
type input "103.648"
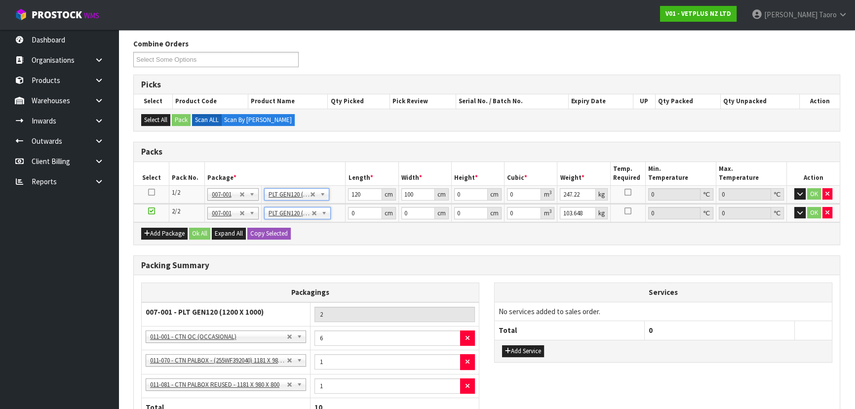
type input "2"
type input "120"
type input "100"
click at [362, 193] on input "120" at bounding box center [365, 194] width 34 height 12
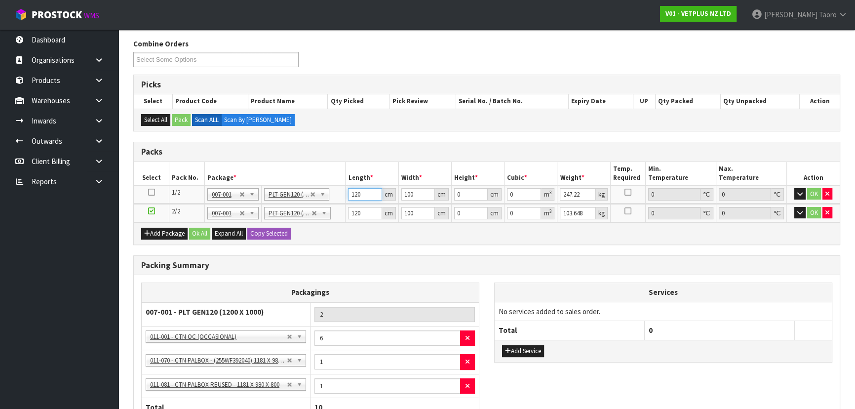
click at [362, 193] on input "120" at bounding box center [365, 194] width 34 height 12
type input "110"
type input "1"
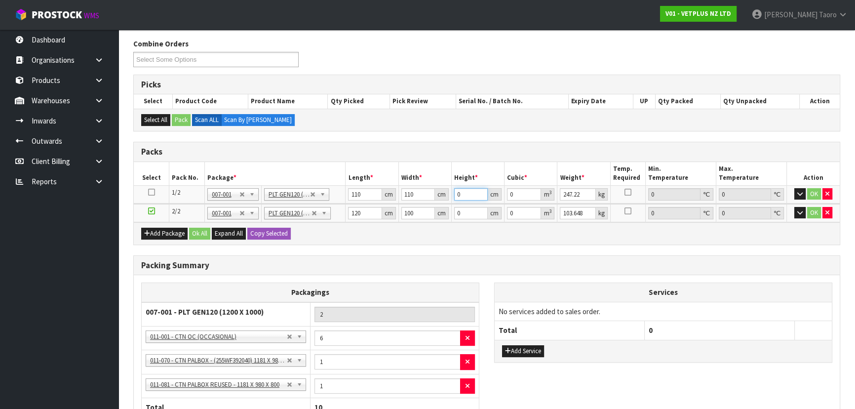
type input "0.0121"
type input "13"
type input "0.1573"
type input "134"
type input "1.6214"
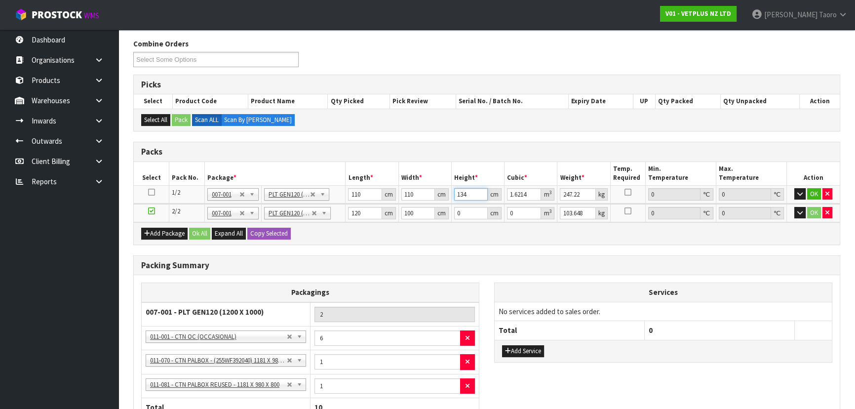
type input "134"
type input "274"
type input "122"
type input "101"
type input "8"
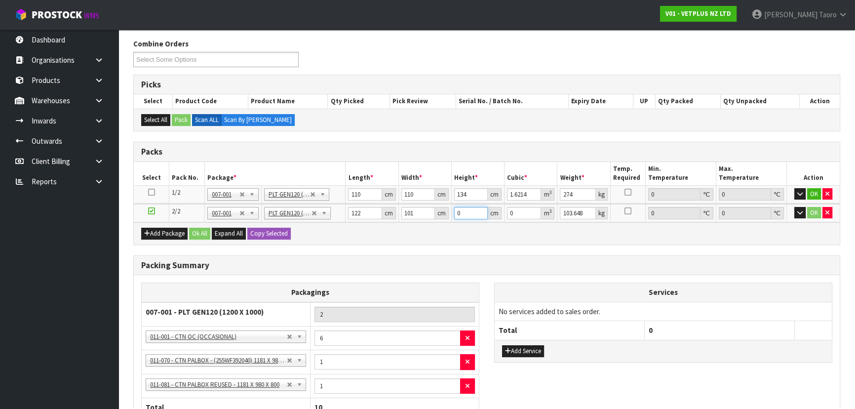
type input "0.098576"
type input "84"
type input "1.035048"
type input "84"
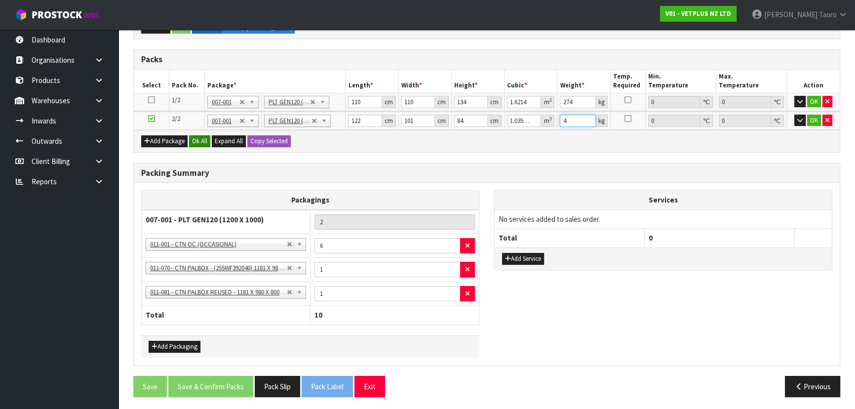
type input "4"
click at [207, 140] on button "Ok All" at bounding box center [199, 141] width 21 height 12
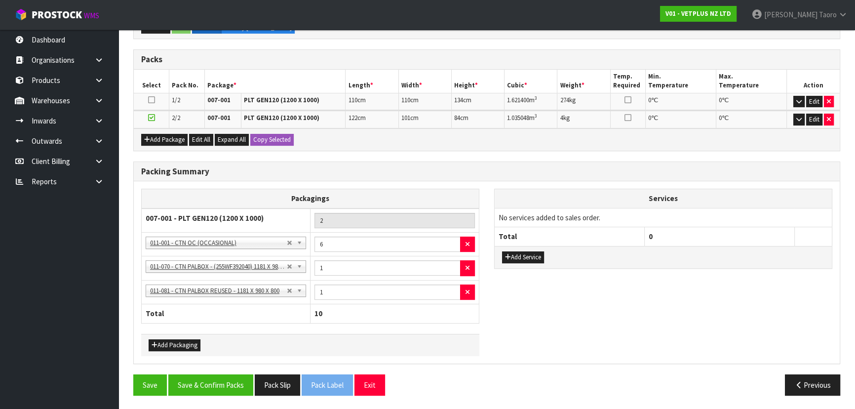
scroll to position [209, 0]
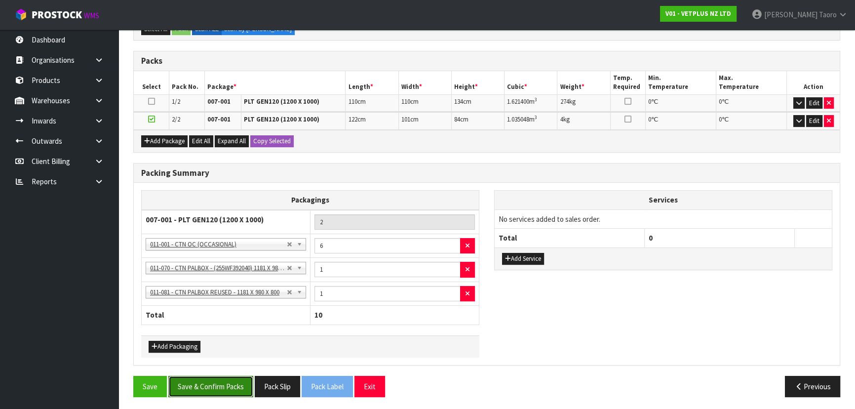
click at [217, 389] on button "Save & Confirm Packs" at bounding box center [210, 386] width 85 height 21
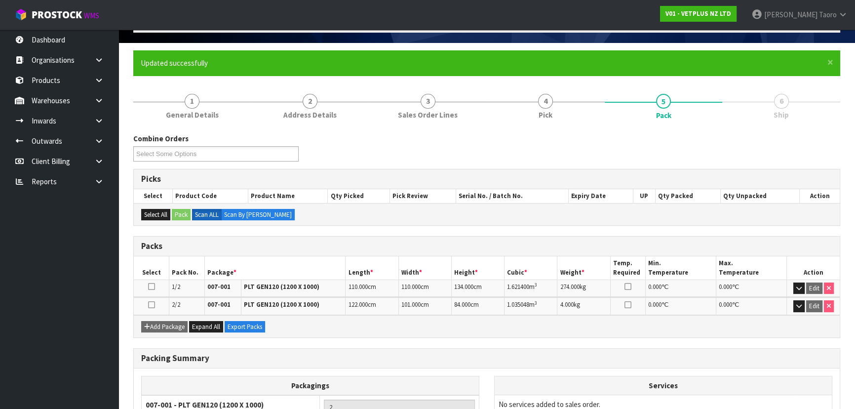
scroll to position [223, 0]
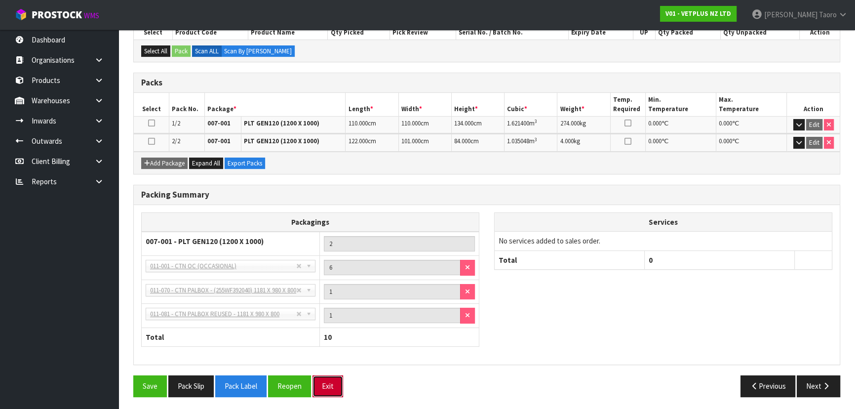
click at [330, 375] on button "Exit" at bounding box center [327, 385] width 31 height 21
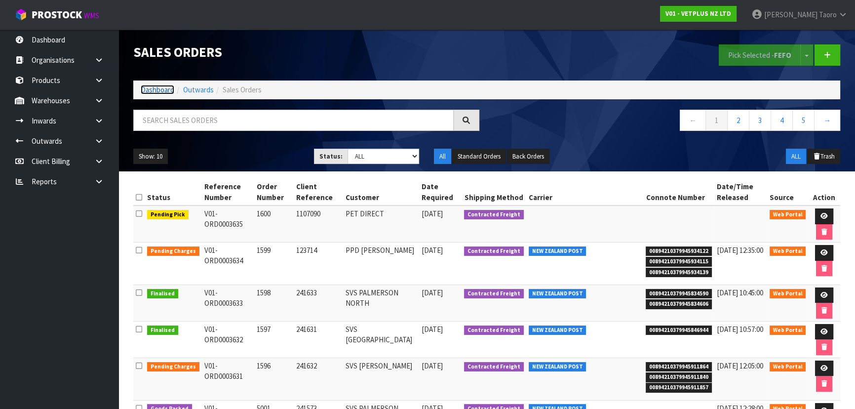
click at [161, 89] on link "Dashboard" at bounding box center [158, 89] width 34 height 9
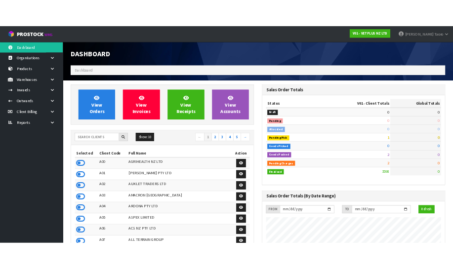
scroll to position [746, 360]
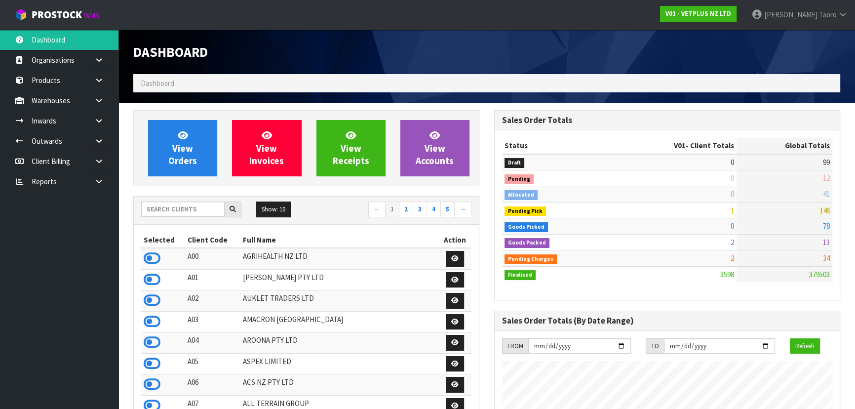
click at [431, 47] on h1 "Dashboard" at bounding box center [306, 51] width 346 height 15
click at [431, 44] on h1 "Dashboard" at bounding box center [306, 51] width 346 height 15
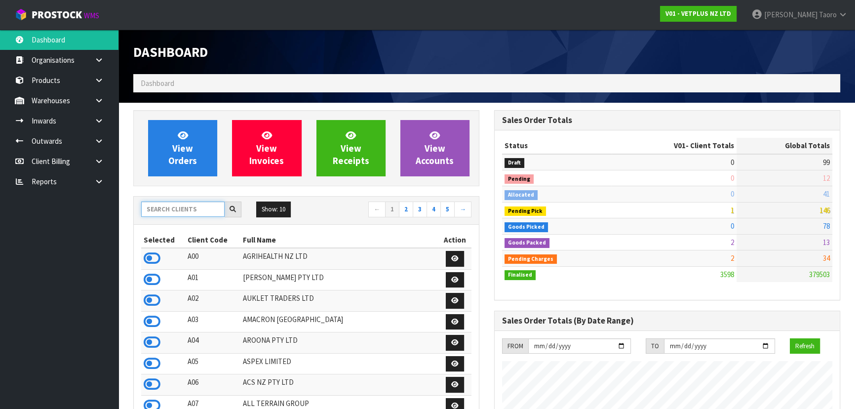
click at [209, 208] on input "text" at bounding box center [182, 208] width 83 height 15
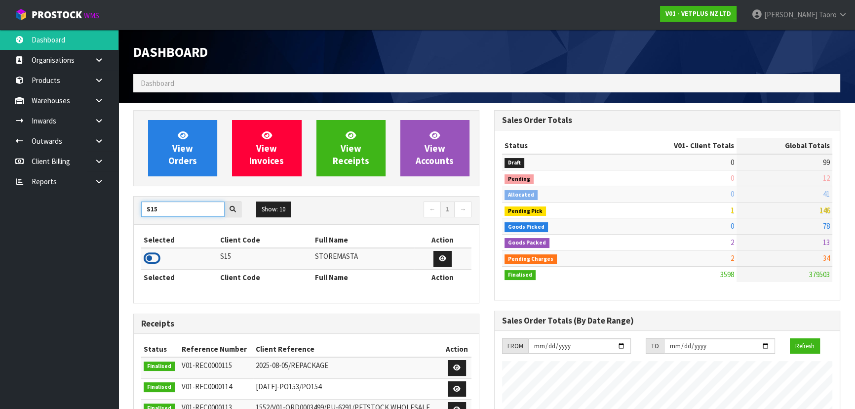
type input "S15"
click at [156, 260] on icon at bounding box center [152, 258] width 17 height 15
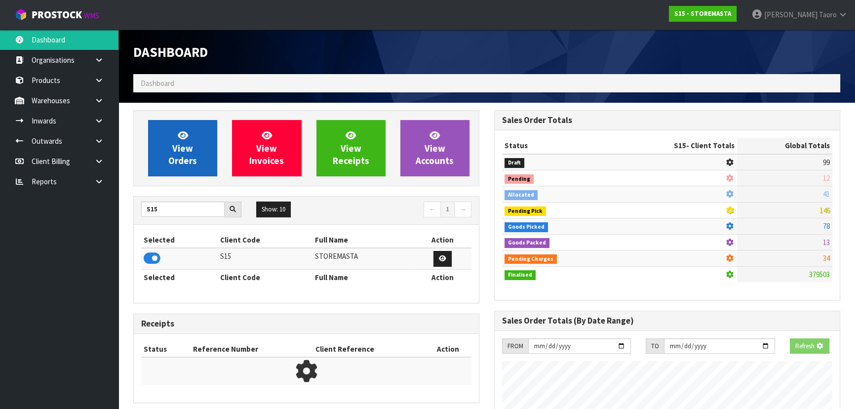
scroll to position [635, 360]
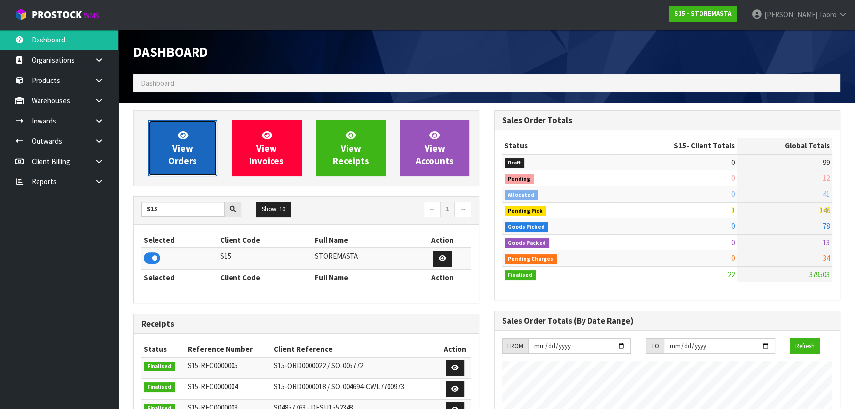
click at [195, 157] on span "View Orders" at bounding box center [182, 147] width 29 height 37
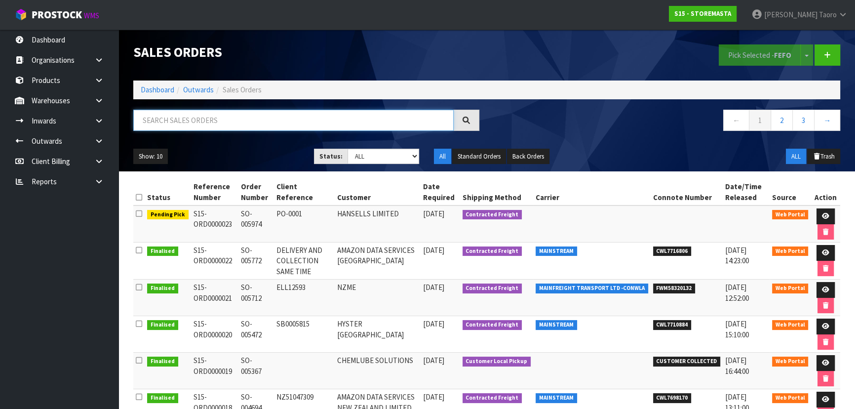
click at [192, 127] on input "text" at bounding box center [293, 120] width 320 height 21
type input "JOB-0410656"
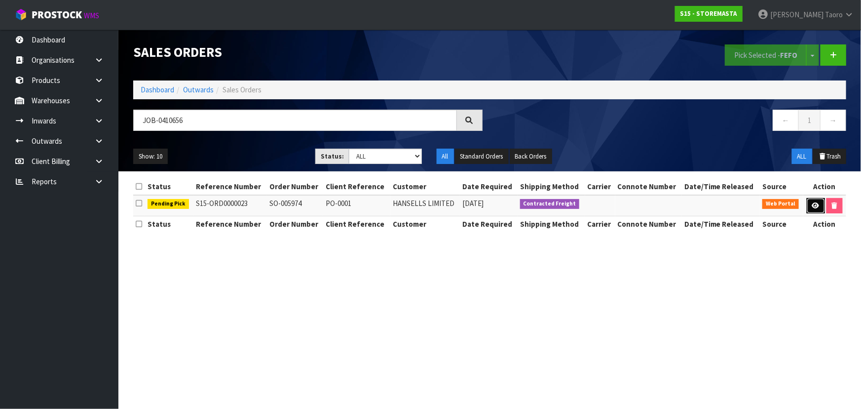
click at [809, 199] on link at bounding box center [816, 206] width 18 height 16
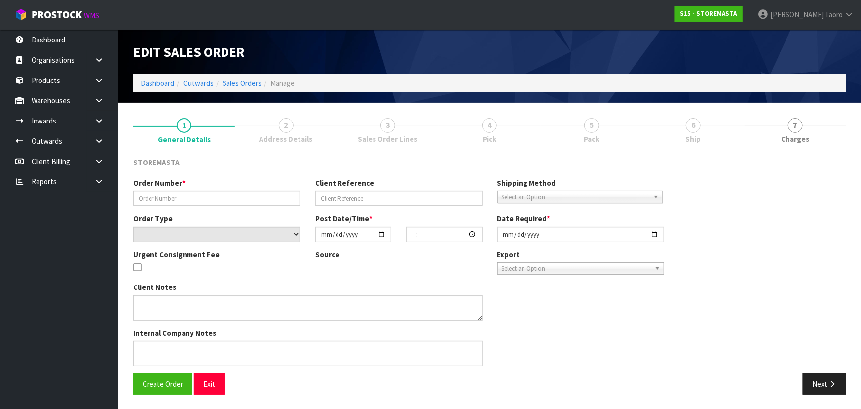
type input "SO-005974"
type input "PO-0001"
select select "number:0"
type input "[DATE]"
type input "18:52:00.000"
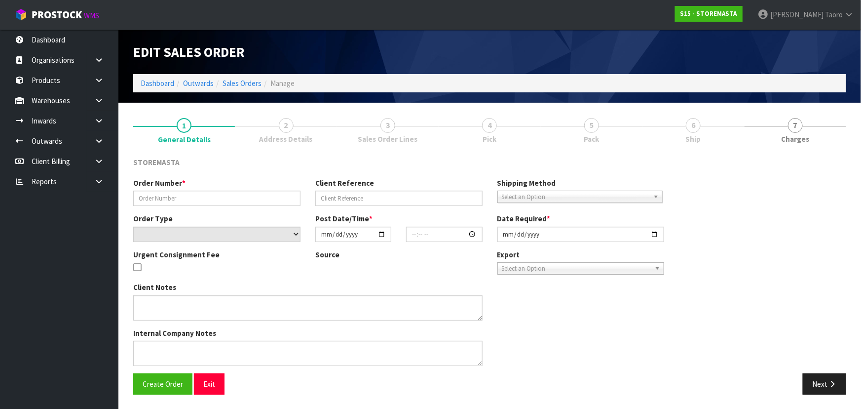
type input "[DATE]"
type textarea "NO STOREMASTA PAPERWORK TO GO WITH THE GOODS. KINDLY ADVISE THE CONNOTE ONCE AV…"
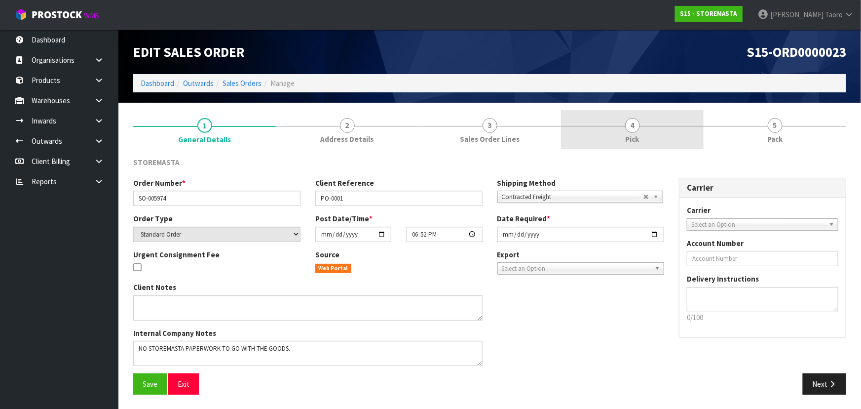
click at [650, 130] on link "4 Pick" at bounding box center [632, 129] width 143 height 39
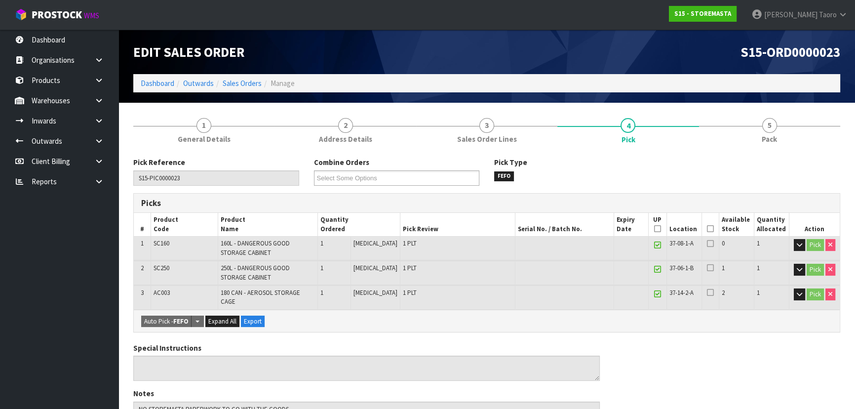
click at [707, 229] on icon at bounding box center [710, 229] width 7 height 0
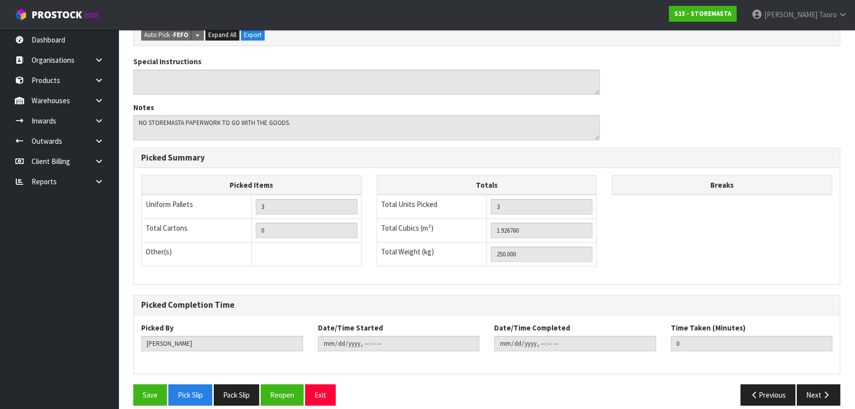
scroll to position [324, 0]
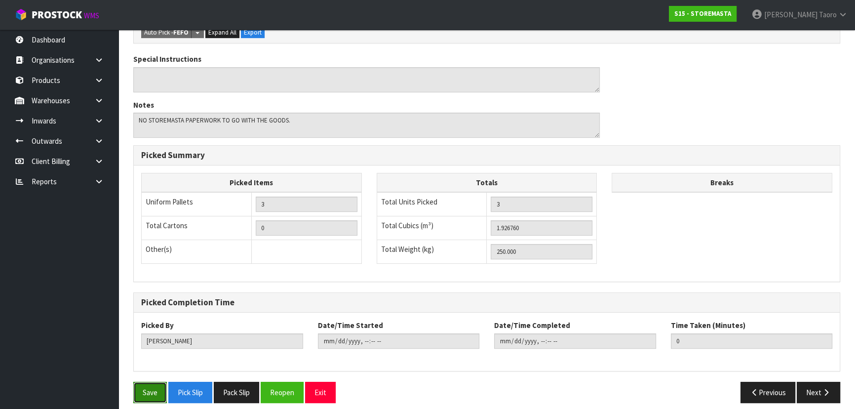
click at [150, 383] on button "Save" at bounding box center [150, 392] width 34 height 21
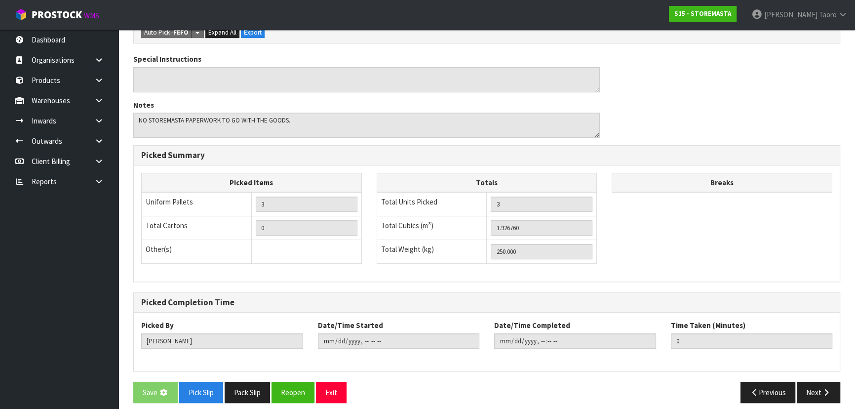
scroll to position [0, 0]
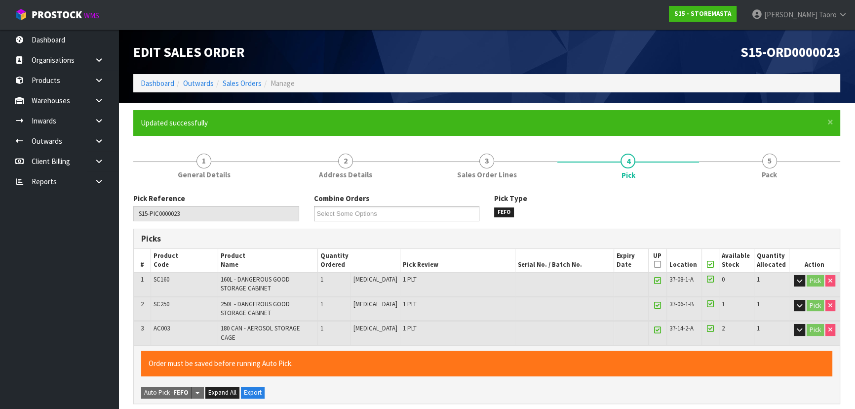
type input "[PERSON_NAME]"
type input "[DATE]T13:45:21"
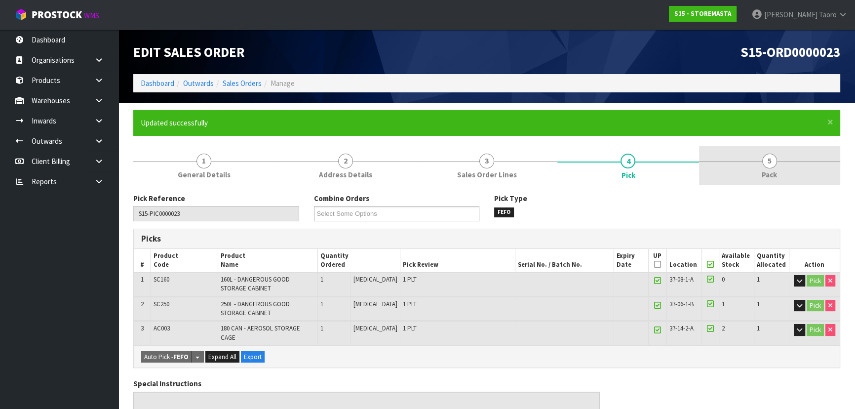
drag, startPoint x: 747, startPoint y: 152, endPoint x: 741, endPoint y: 149, distance: 7.1
click at [747, 153] on link "5 Pack" at bounding box center [769, 165] width 141 height 39
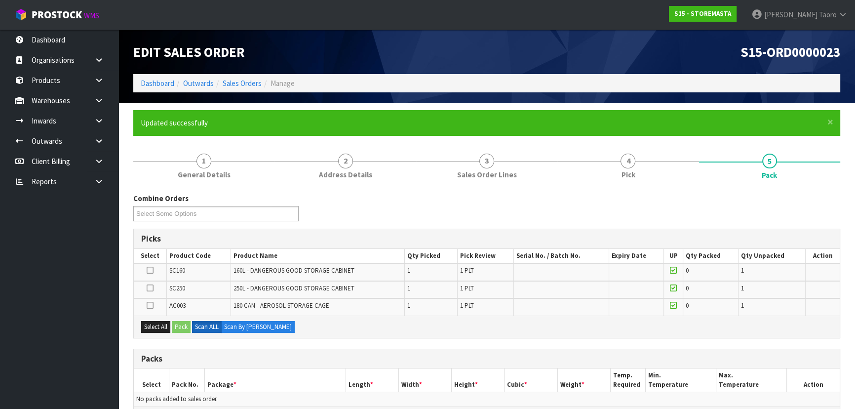
click at [150, 288] on icon at bounding box center [150, 288] width 7 height 0
click at [0, 0] on input "checkbox" at bounding box center [0, 0] width 0 height 0
click at [178, 322] on button "Pack" at bounding box center [181, 327] width 19 height 12
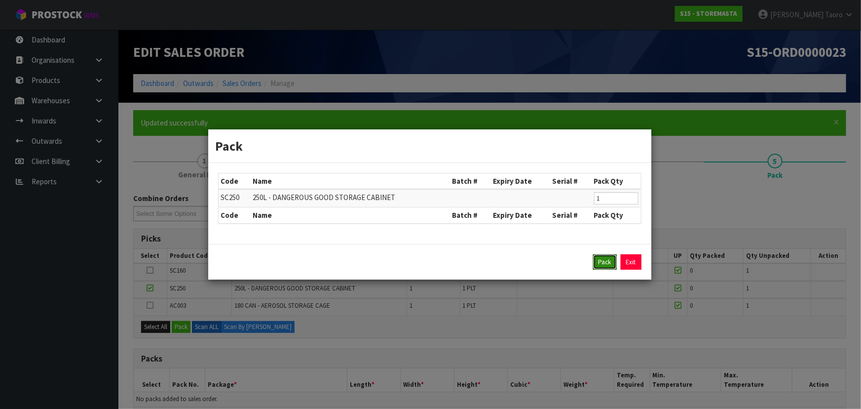
click at [612, 257] on button "Pack" at bounding box center [605, 262] width 24 height 16
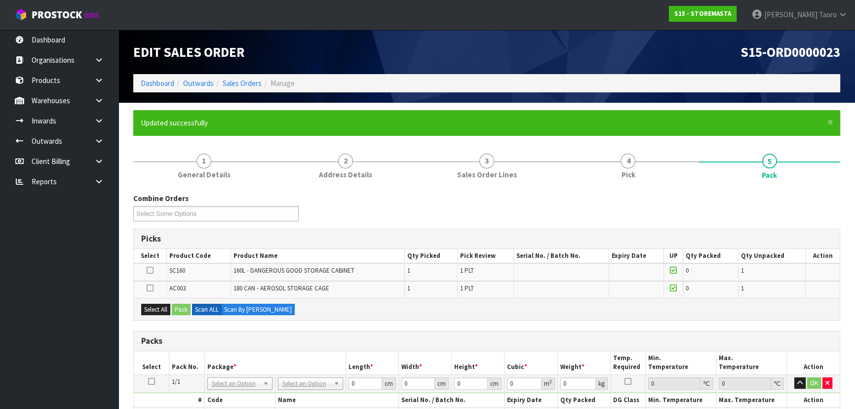
drag, startPoint x: 148, startPoint y: 268, endPoint x: 153, endPoint y: 269, distance: 5.0
click at [151, 270] on icon at bounding box center [150, 270] width 7 height 0
click at [0, 0] on input "checkbox" at bounding box center [0, 0] width 0 height 0
click at [181, 307] on button "Pack" at bounding box center [181, 310] width 19 height 12
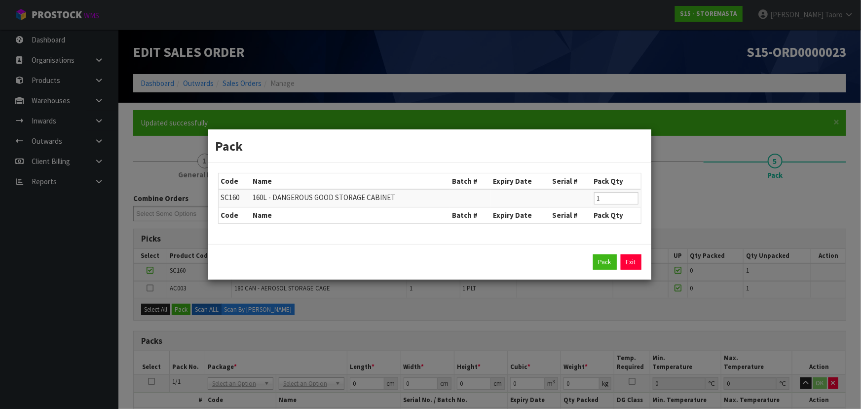
click at [587, 266] on div "Pack Exit" at bounding box center [430, 262] width 424 height 16
click at [597, 263] on button "Pack" at bounding box center [605, 262] width 24 height 16
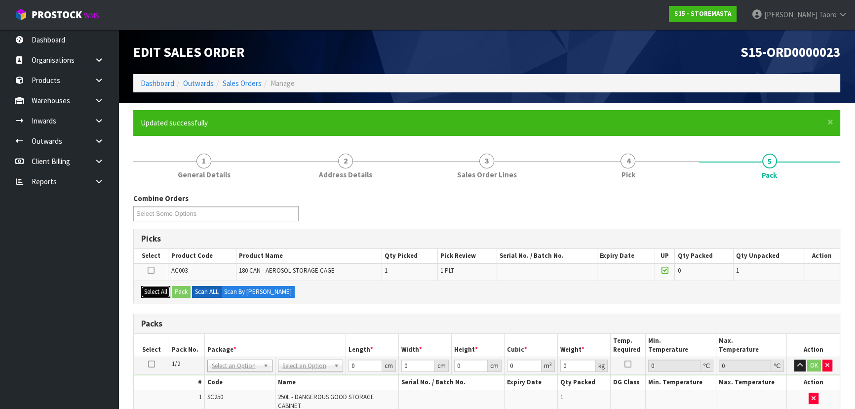
drag, startPoint x: 158, startPoint y: 286, endPoint x: 167, endPoint y: 286, distance: 9.4
click at [162, 286] on button "Select All" at bounding box center [155, 292] width 29 height 12
click at [187, 291] on button "Pack" at bounding box center [181, 292] width 19 height 12
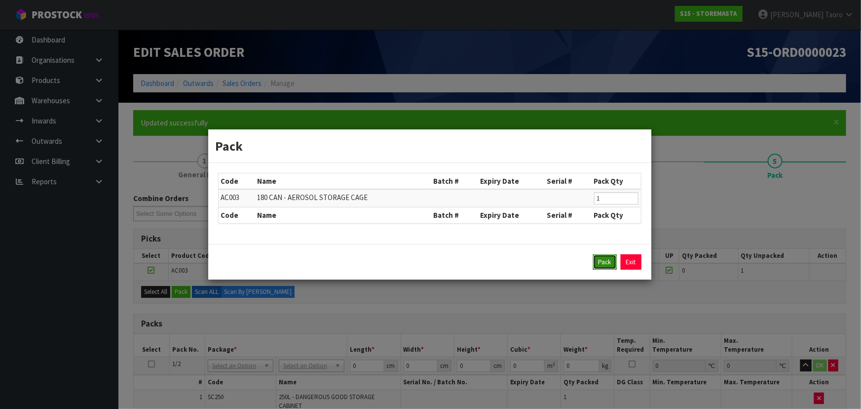
click at [609, 265] on button "Pack" at bounding box center [605, 262] width 24 height 16
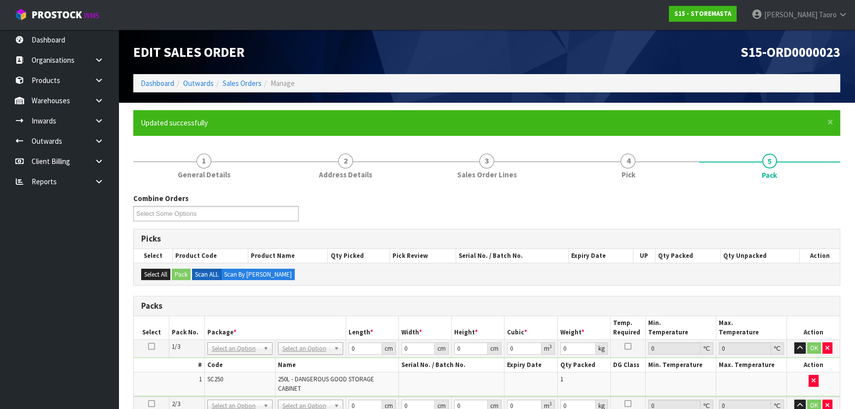
scroll to position [224, 0]
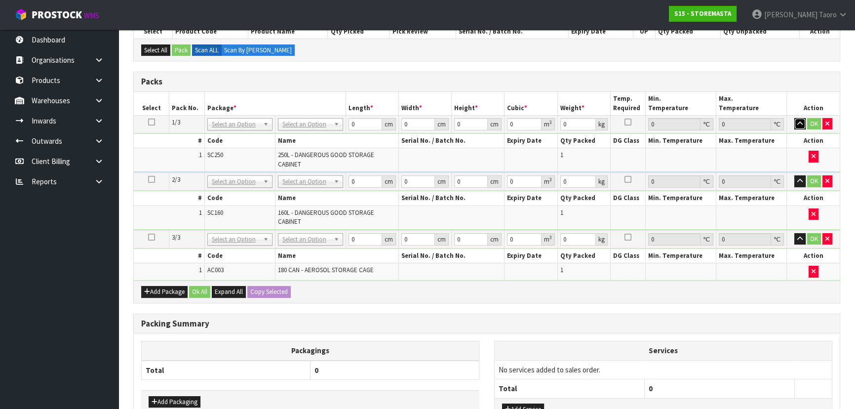
click at [795, 125] on button "button" at bounding box center [799, 124] width 11 height 12
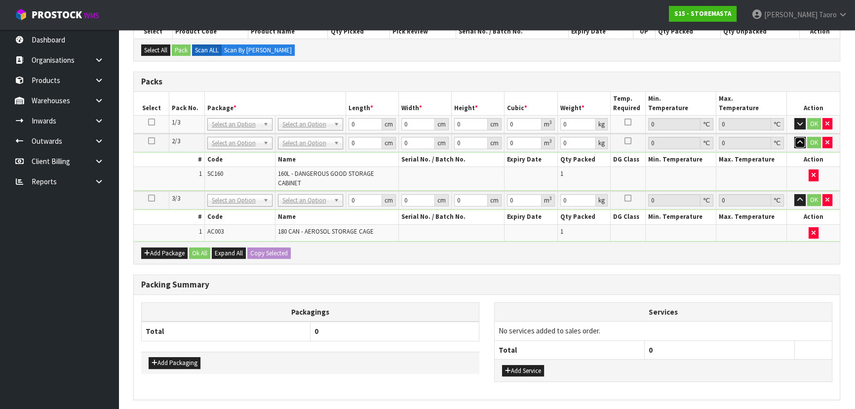
click at [798, 146] on button "button" at bounding box center [799, 143] width 11 height 12
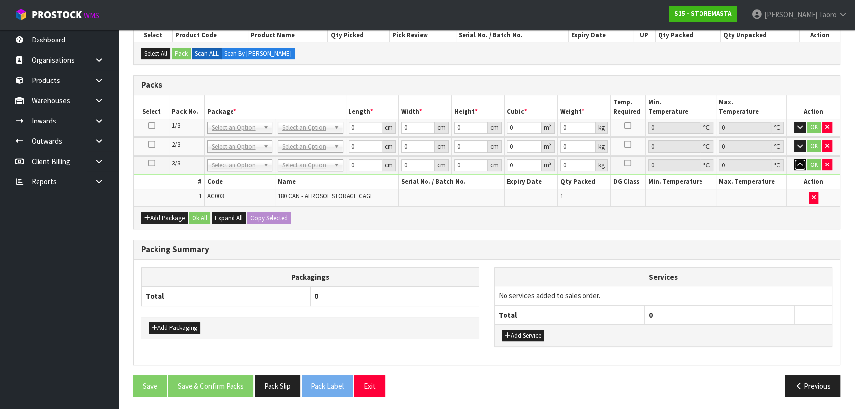
click at [801, 165] on icon "button" at bounding box center [799, 164] width 5 height 6
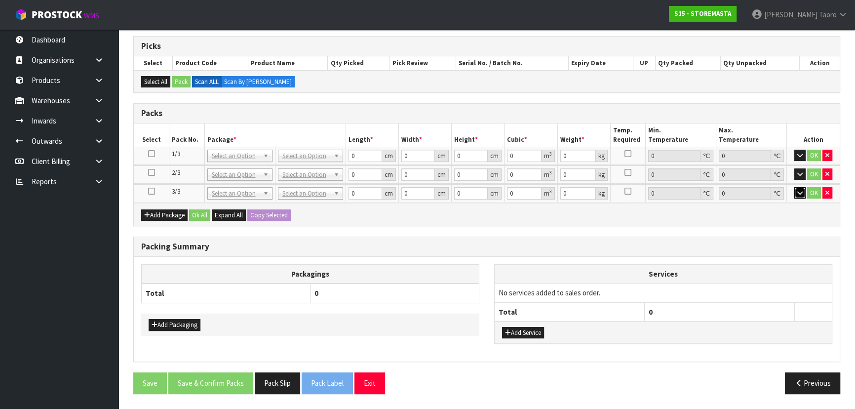
scroll to position [189, 0]
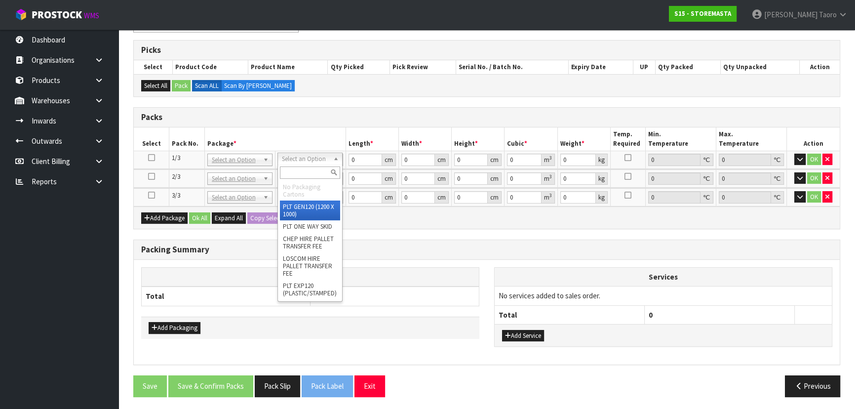
click at [308, 172] on input "text" at bounding box center [310, 172] width 60 height 12
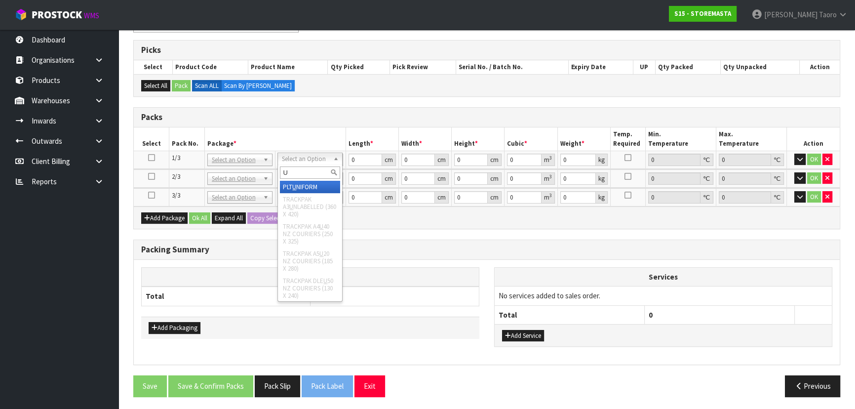
type input "U"
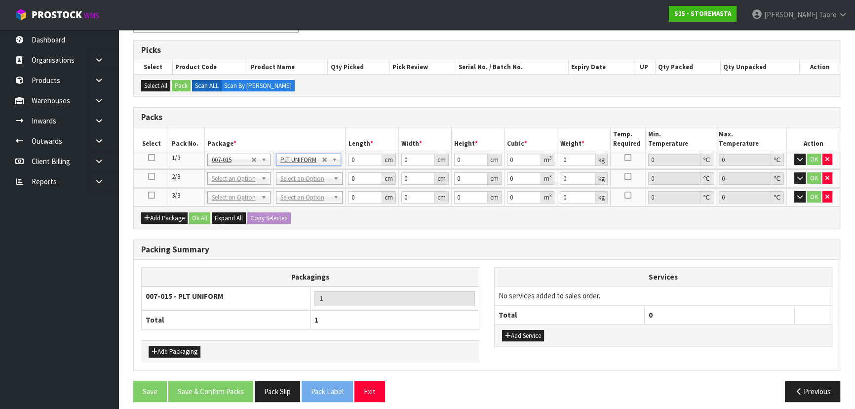
type input "123"
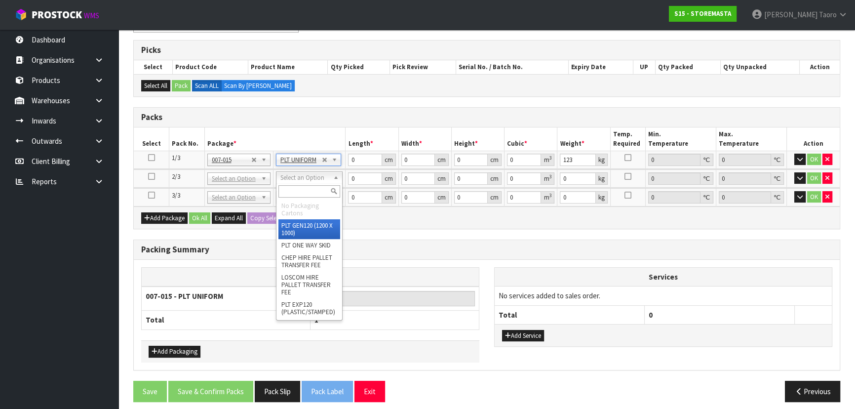
click at [312, 190] on input "text" at bounding box center [309, 191] width 62 height 12
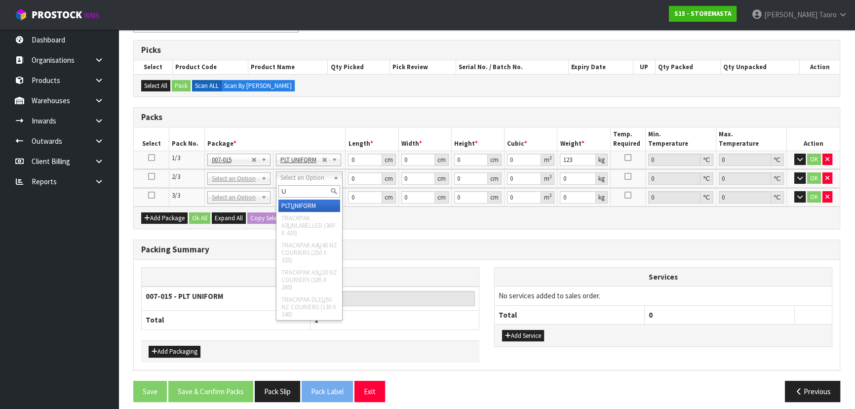
type input "U"
type input "2"
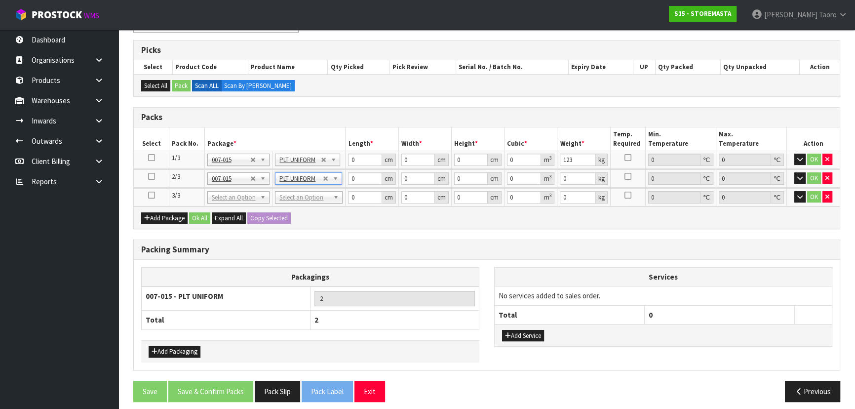
type input "78"
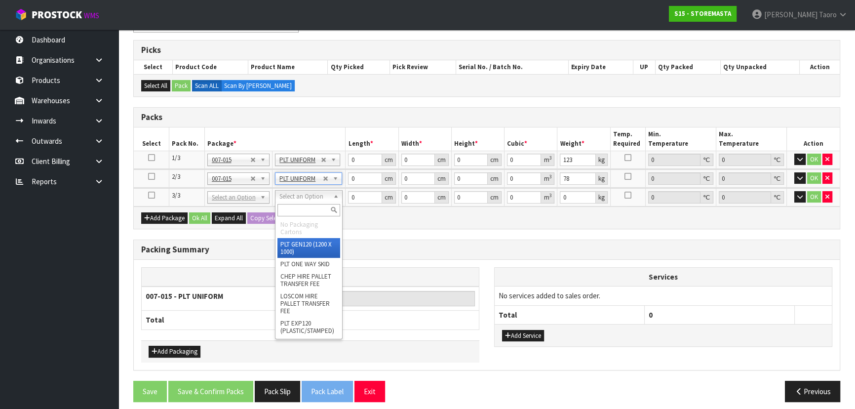
drag, startPoint x: 316, startPoint y: 198, endPoint x: 314, endPoint y: 215, distance: 16.9
click at [316, 212] on input "text" at bounding box center [308, 210] width 63 height 12
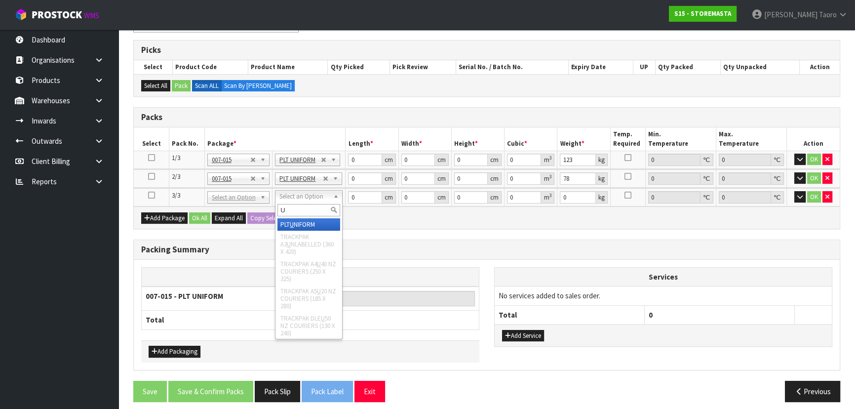
type input "U"
type input "3"
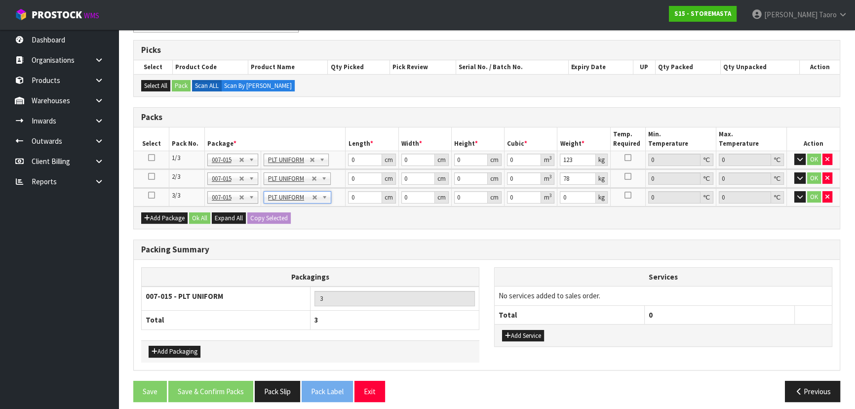
type input "49"
click at [364, 163] on input "0" at bounding box center [365, 160] width 34 height 12
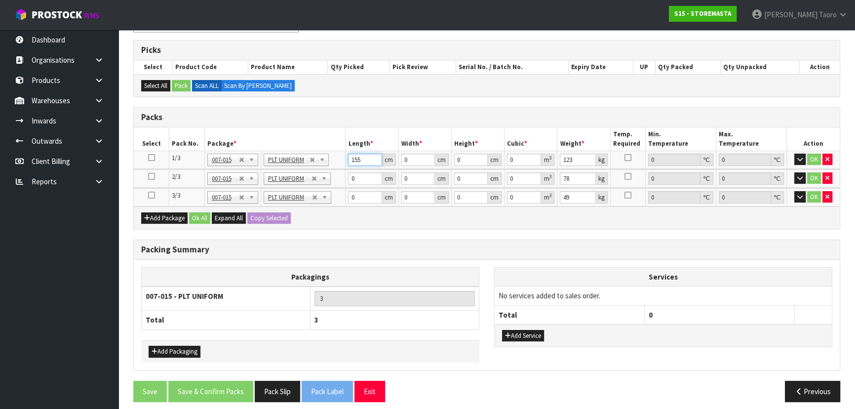
type input "155"
type input "57"
type input "1"
type input "0.008835"
type input "18"
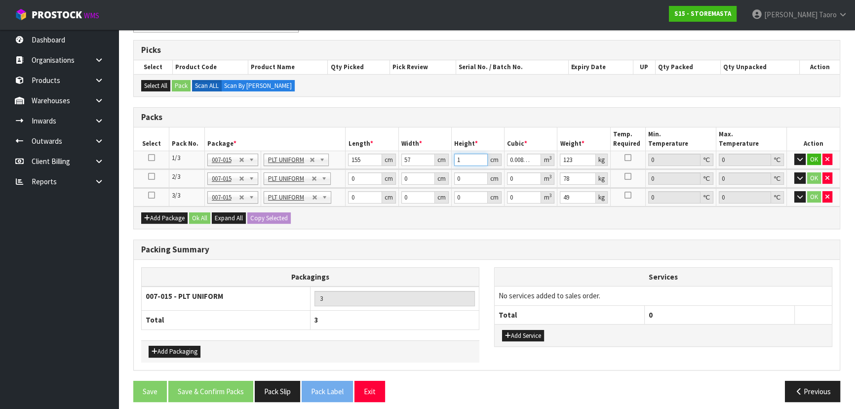
type input "0.15903"
type input "188"
type input "1.66098"
type input "188"
type input "131"
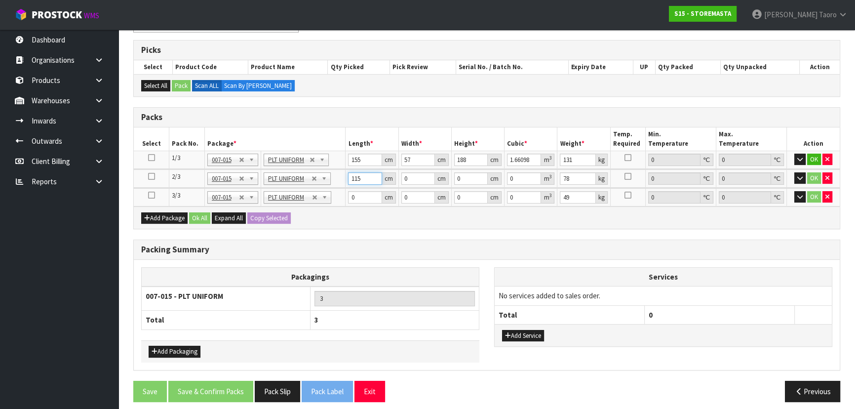
type input "115"
type input "58"
type input "1"
type input "0.00667"
type input "13"
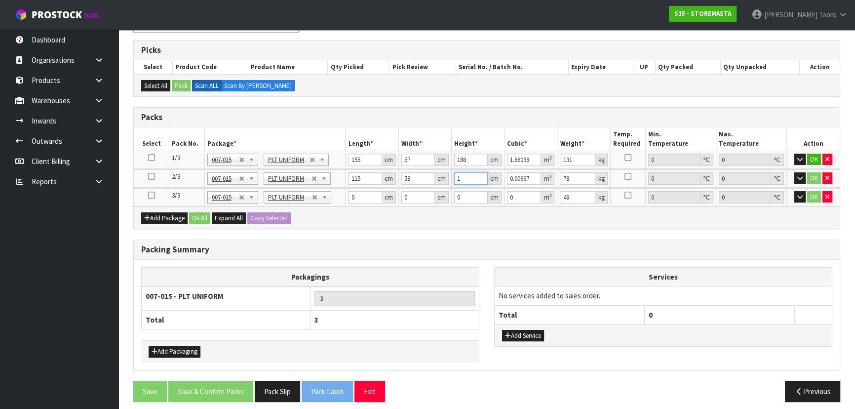
type input "0.08671"
type input "135"
type input "0.90045"
type input "135"
type input "92"
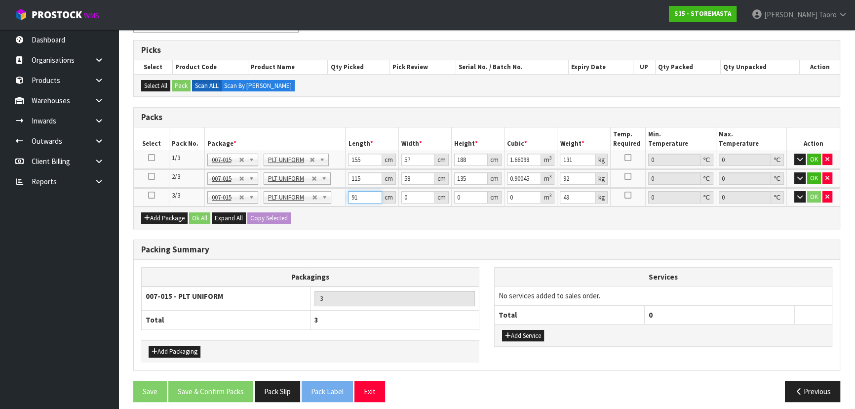
type input "91"
type input "9"
type input "45"
type input "9"
type input "0.036855"
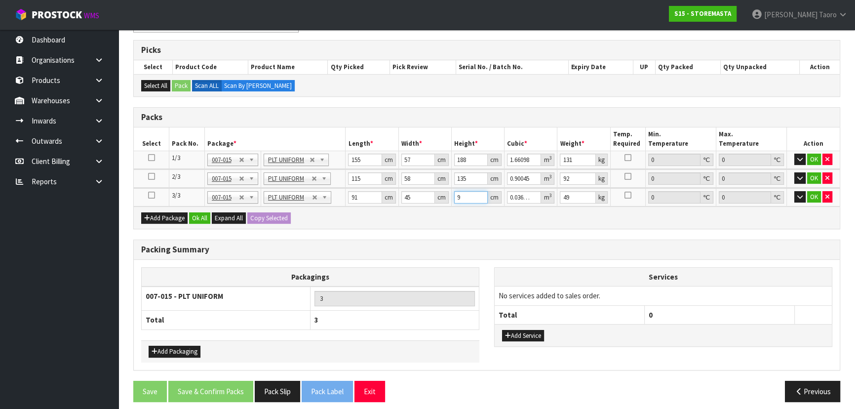
type input "94"
type input "0.38493"
type input "94"
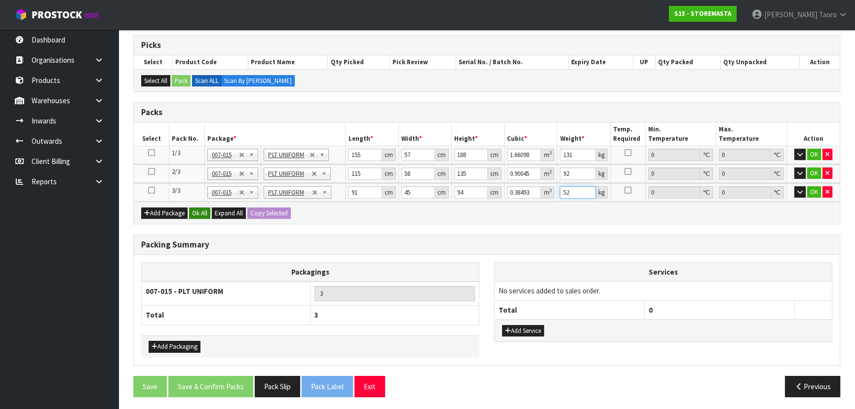
type input "52"
click at [202, 213] on button "Ok All" at bounding box center [199, 213] width 21 height 12
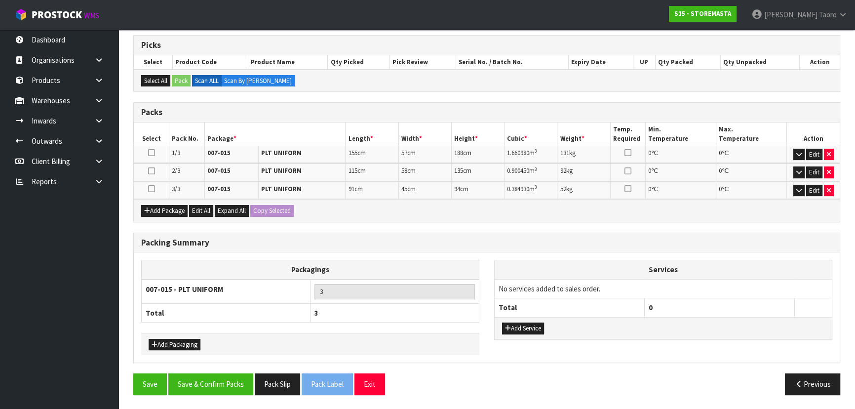
scroll to position [192, 0]
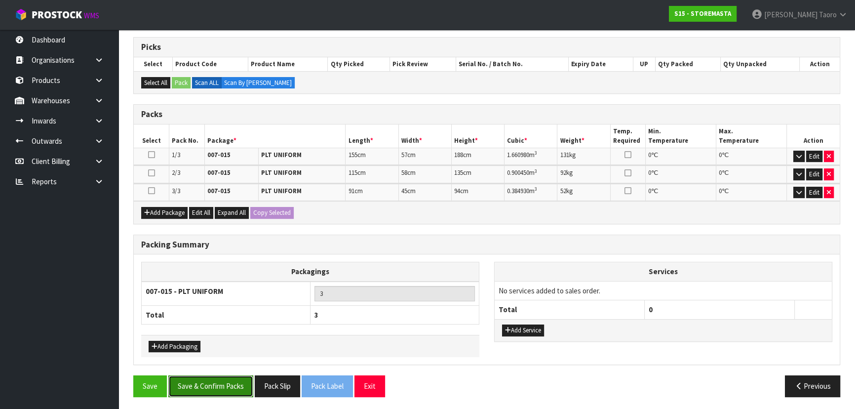
click at [216, 385] on button "Save & Confirm Packs" at bounding box center [210, 385] width 85 height 21
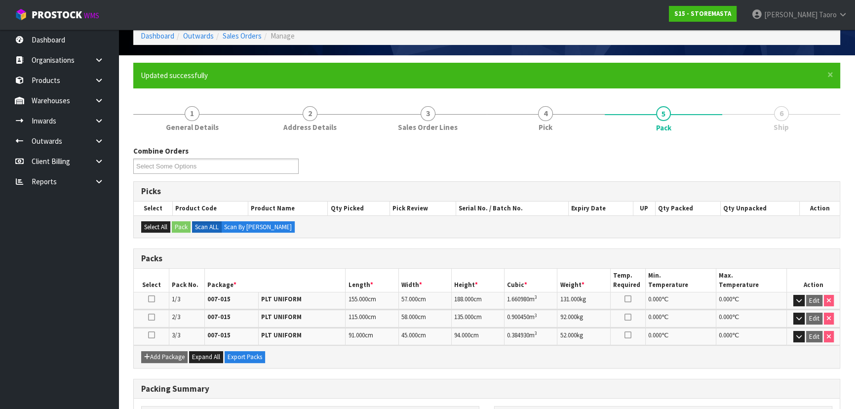
scroll to position [169, 0]
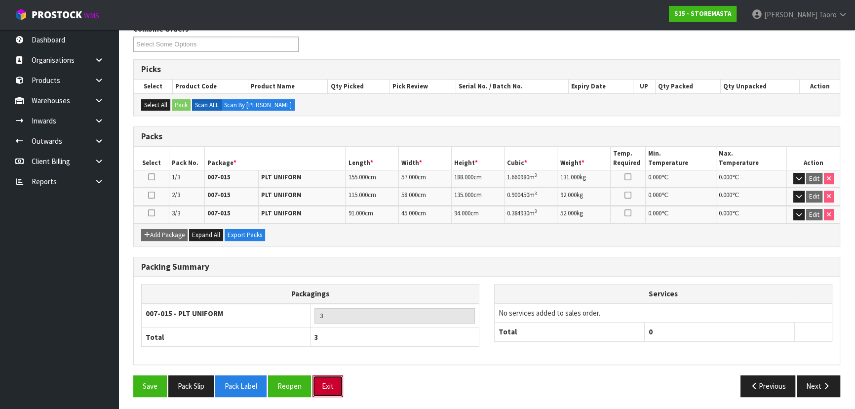
click at [331, 394] on button "Exit" at bounding box center [327, 385] width 31 height 21
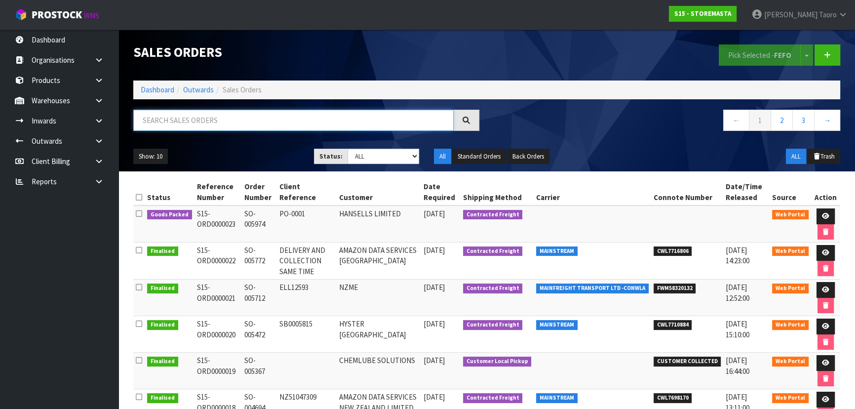
click at [225, 126] on input "text" at bounding box center [293, 120] width 320 height 21
click at [163, 88] on link "Dashboard" at bounding box center [158, 89] width 34 height 9
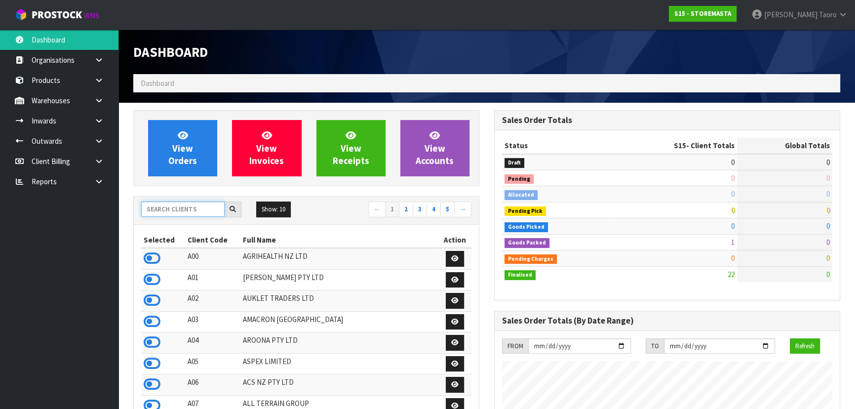
scroll to position [635, 360]
click at [192, 207] on input "text" at bounding box center [182, 208] width 83 height 15
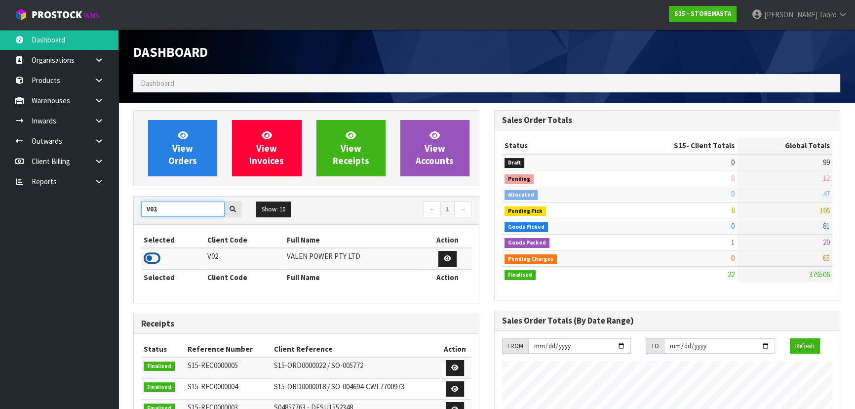
type input "V02"
click at [155, 260] on icon at bounding box center [152, 258] width 17 height 15
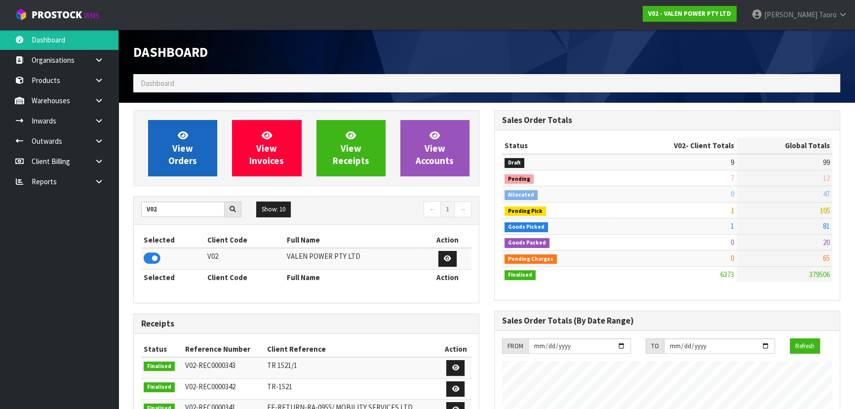
scroll to position [746, 360]
click at [185, 159] on span "View Orders" at bounding box center [182, 147] width 29 height 37
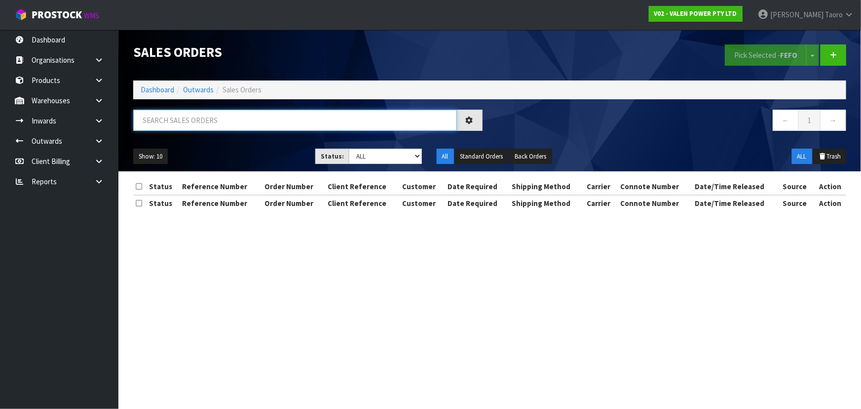
click at [207, 123] on input "text" at bounding box center [295, 120] width 324 height 21
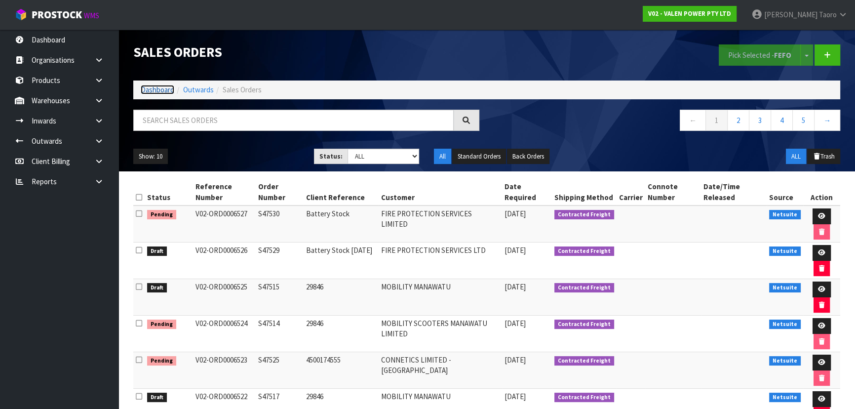
click at [155, 94] on link "Dashboard" at bounding box center [158, 89] width 34 height 9
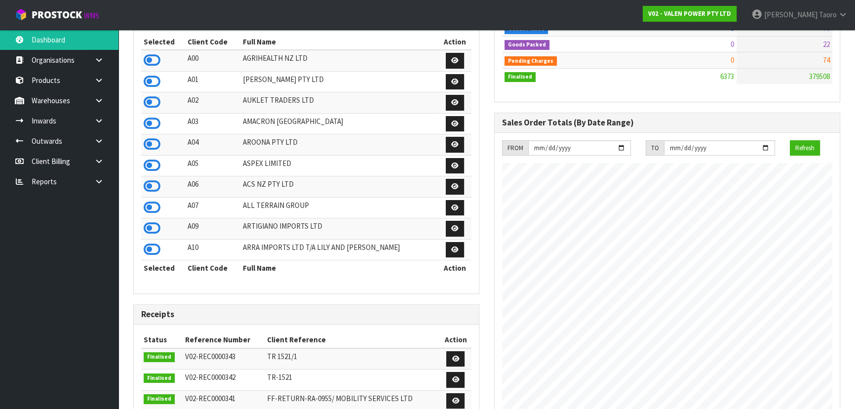
scroll to position [43, 0]
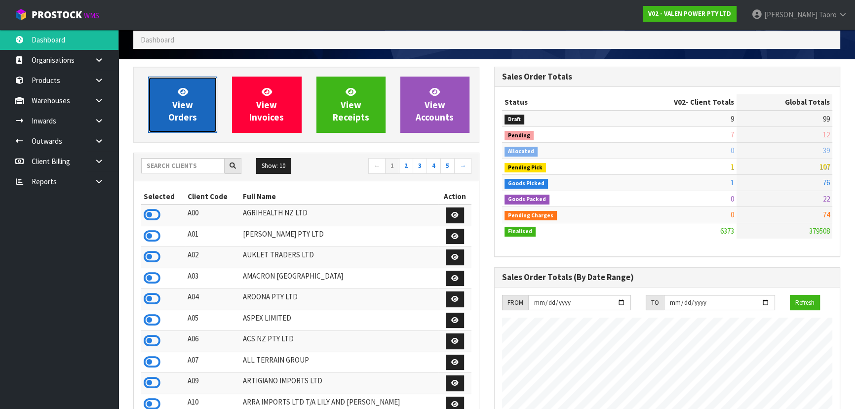
click at [183, 106] on span "View Orders" at bounding box center [182, 104] width 29 height 37
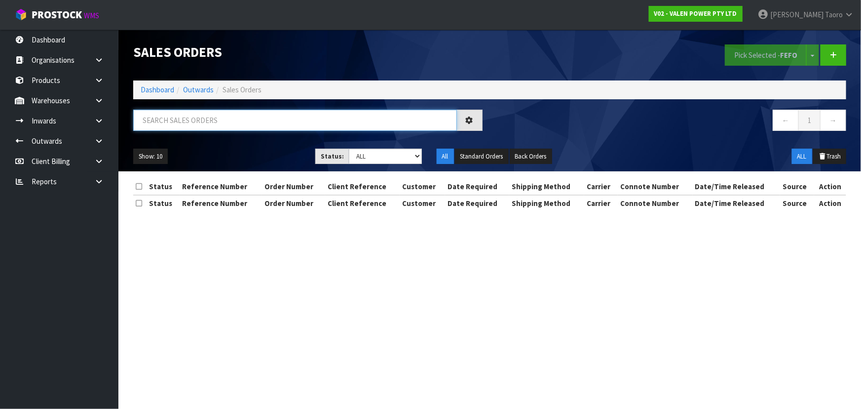
click at [190, 118] on input "text" at bounding box center [295, 120] width 324 height 21
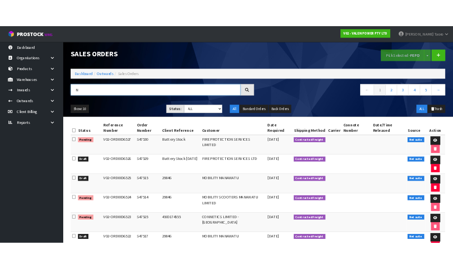
scroll to position [0, 249]
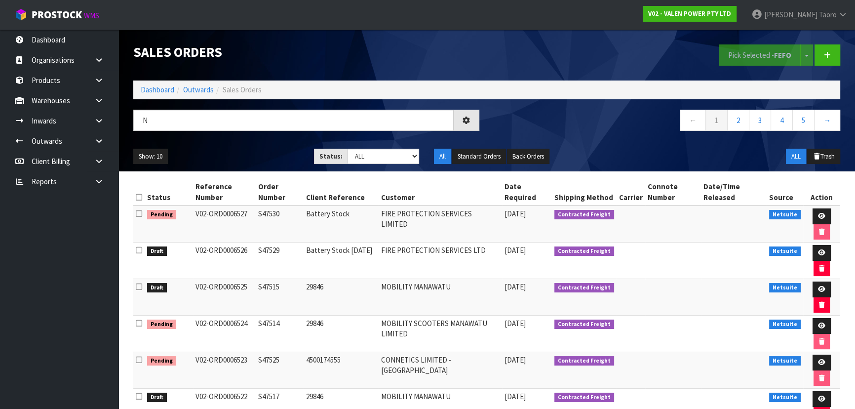
click at [299, 164] on ul "Show: 10 5 10 25 50" at bounding box center [216, 157] width 166 height 16
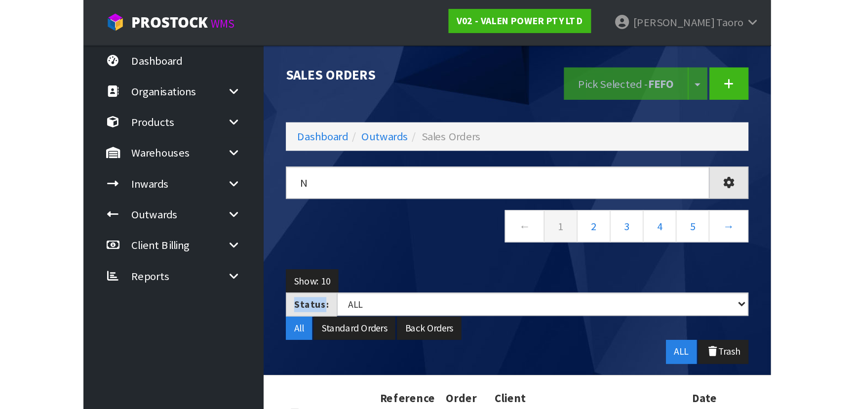
scroll to position [0, 0]
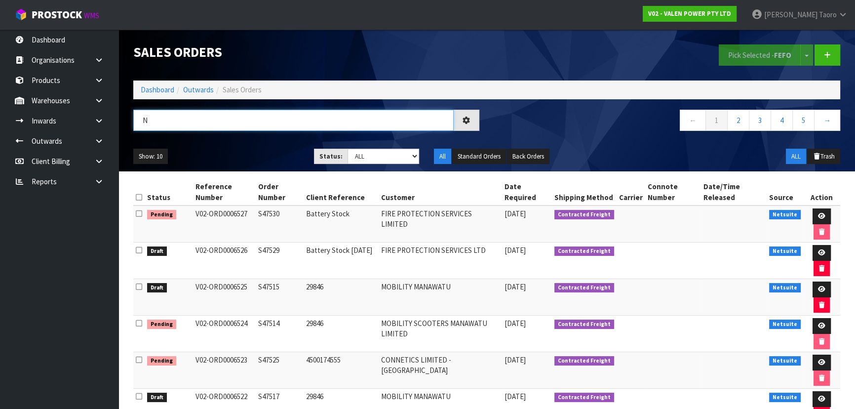
click at [226, 115] on input "N" at bounding box center [293, 120] width 320 height 21
click at [229, 116] on input "N" at bounding box center [293, 120] width 320 height 21
click at [190, 116] on input "N" at bounding box center [293, 120] width 320 height 21
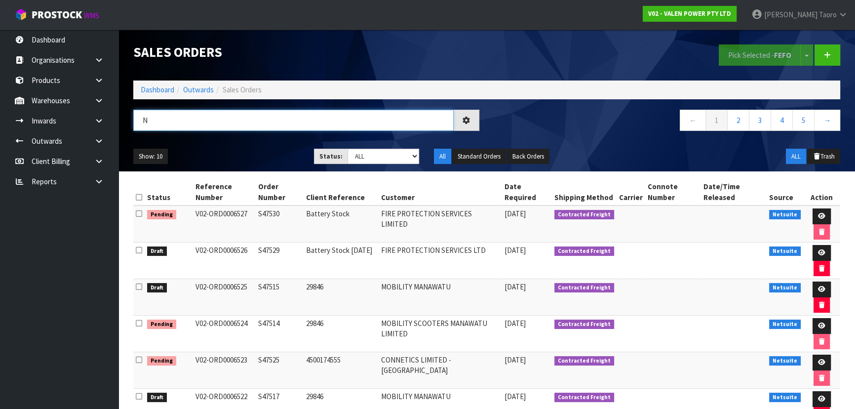
click at [190, 116] on input "N" at bounding box center [293, 120] width 320 height 21
type input "JOB-0410583"
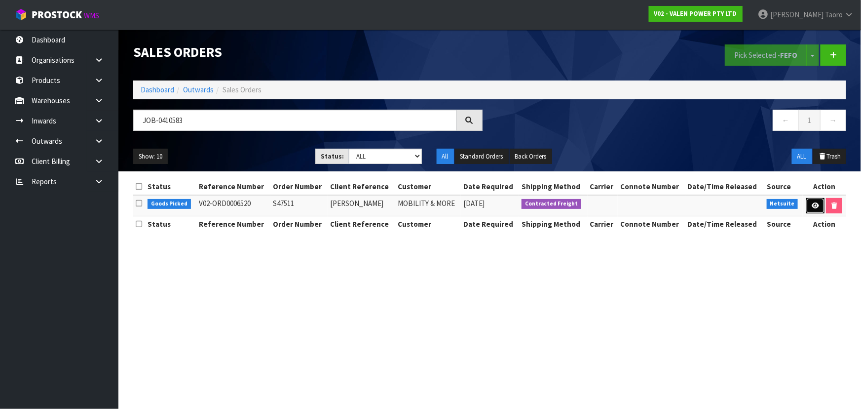
click at [809, 207] on link at bounding box center [816, 206] width 18 height 16
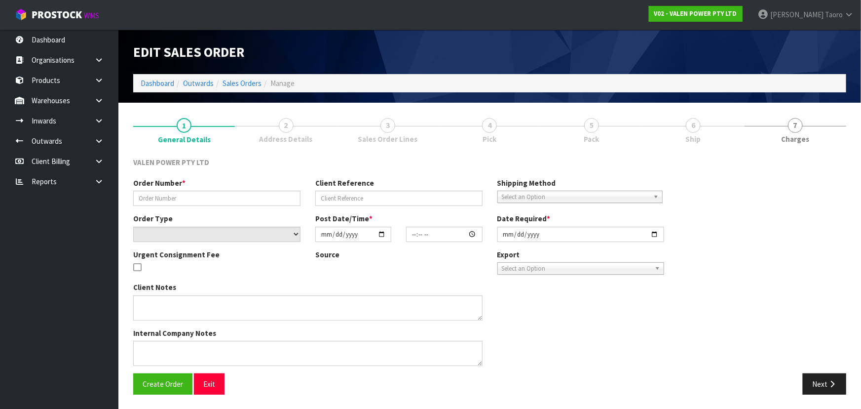
type input "S47511"
type input "[PERSON_NAME]"
select select "number:0"
type input "[DATE]"
type input "13:15:08.000"
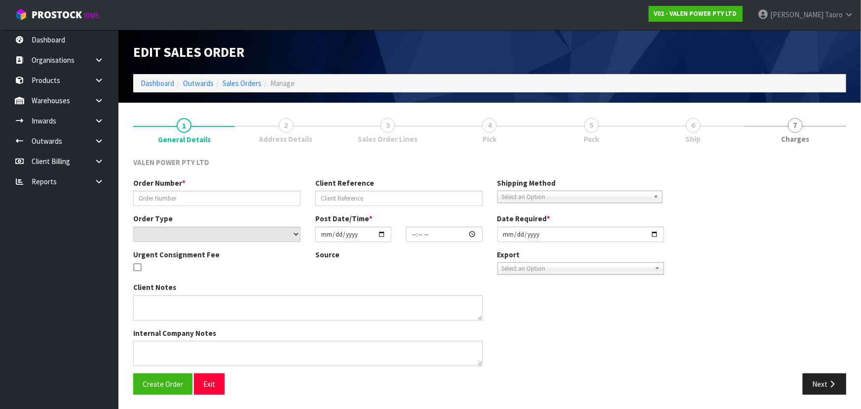
type input "[DATE]"
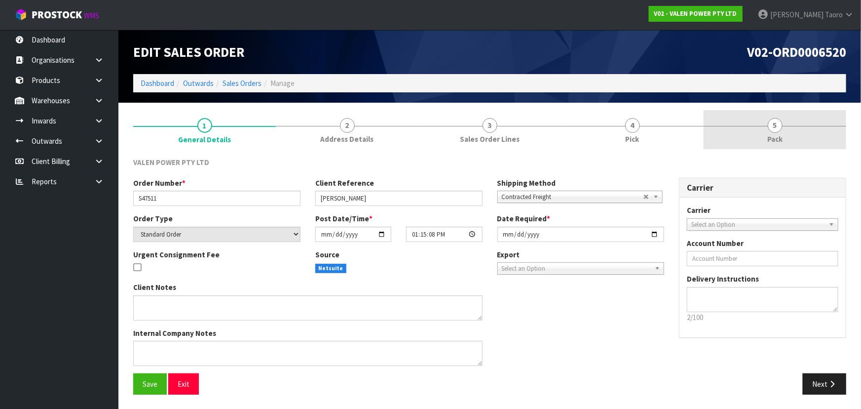
click at [778, 129] on span "5" at bounding box center [775, 125] width 15 height 15
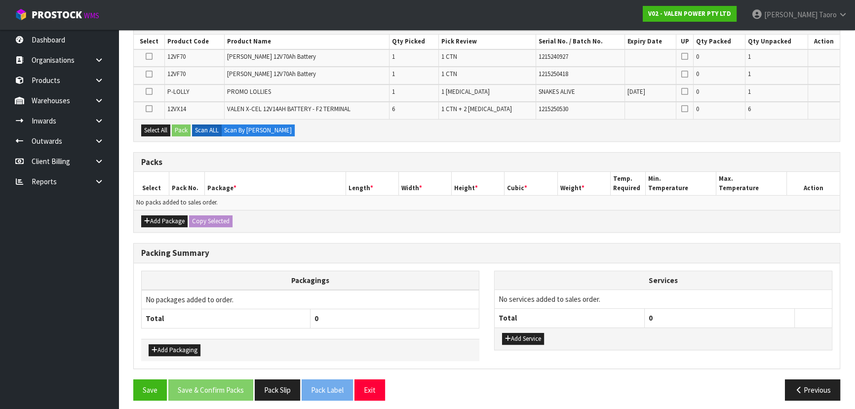
scroll to position [182, 0]
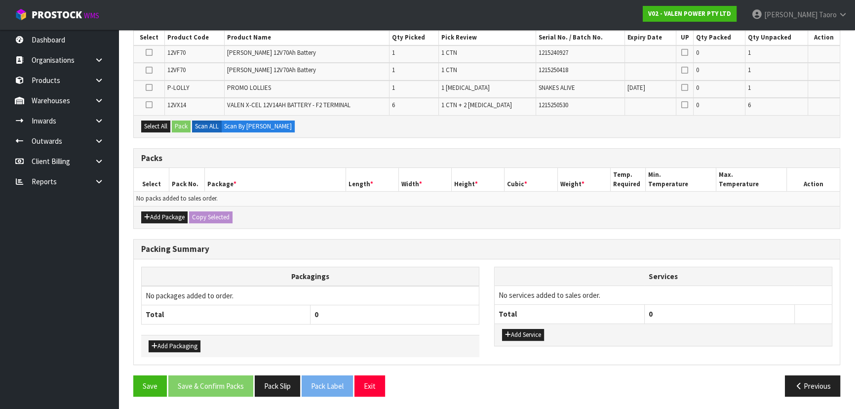
click at [157, 206] on div "Add Package Copy Selected" at bounding box center [487, 217] width 706 height 22
click at [158, 216] on button "Add Package" at bounding box center [164, 217] width 46 height 12
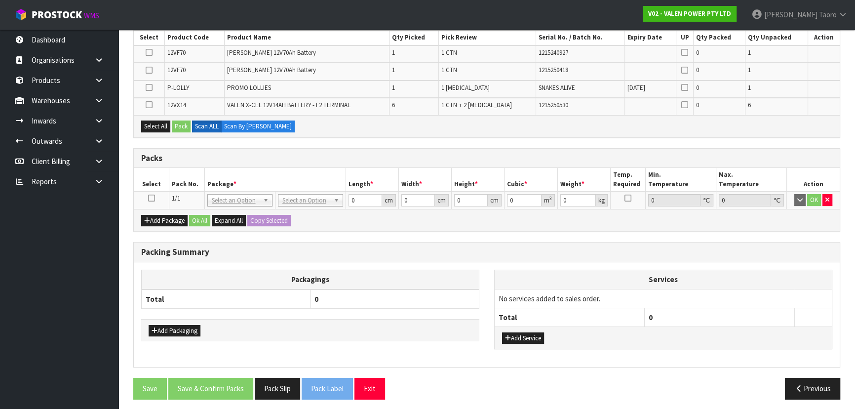
click at [153, 198] on icon at bounding box center [151, 198] width 7 height 0
click at [152, 130] on button "Select All" at bounding box center [155, 126] width 29 height 12
click at [176, 130] on button "Pack" at bounding box center [181, 126] width 19 height 12
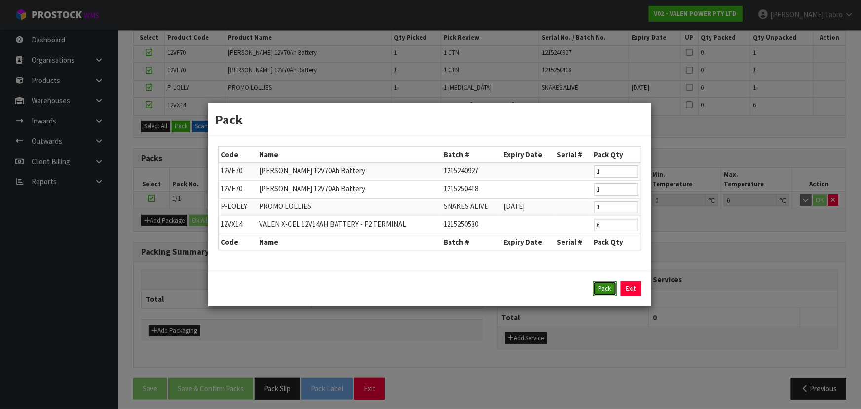
click at [600, 291] on button "Pack" at bounding box center [605, 289] width 24 height 16
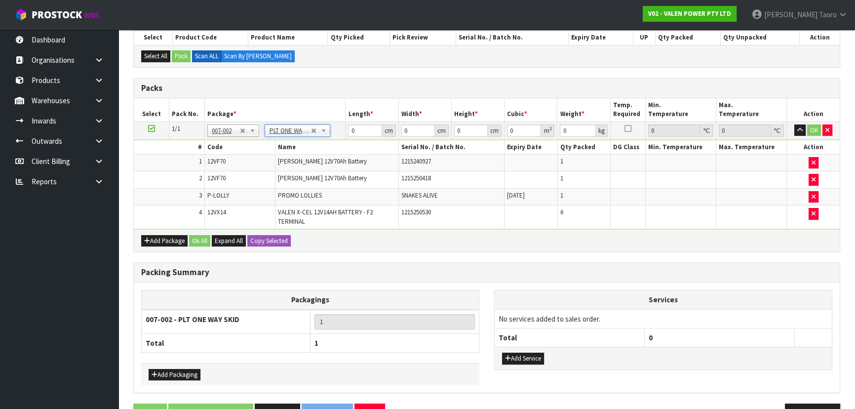
type input "78.75"
click at [358, 130] on input "0" at bounding box center [365, 130] width 34 height 12
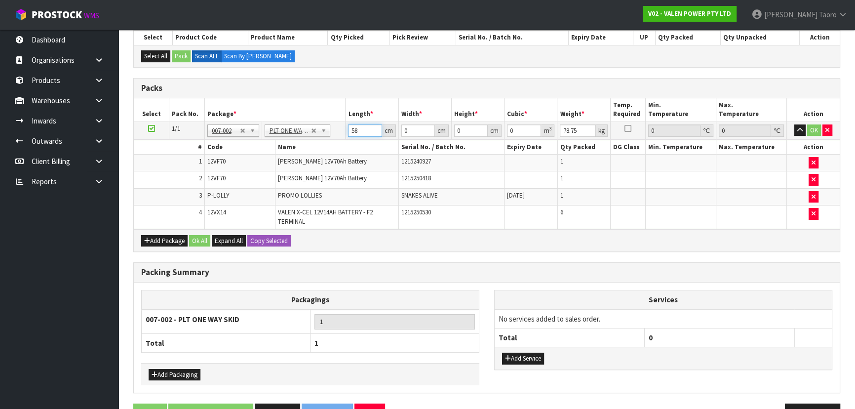
type input "58"
type input "40"
type input "3"
type input "0.00696"
type input "34"
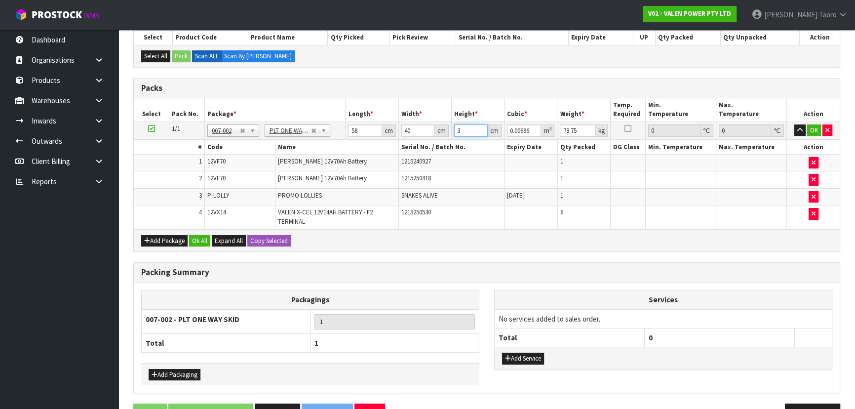
type input "0.07888"
type input "34"
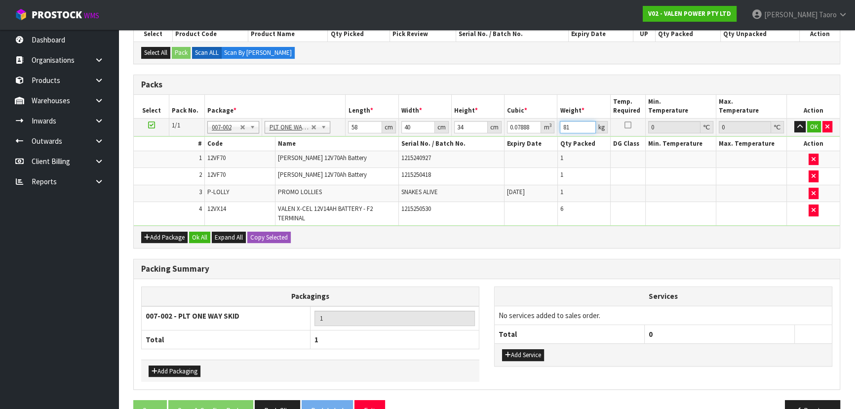
scroll to position [210, 0]
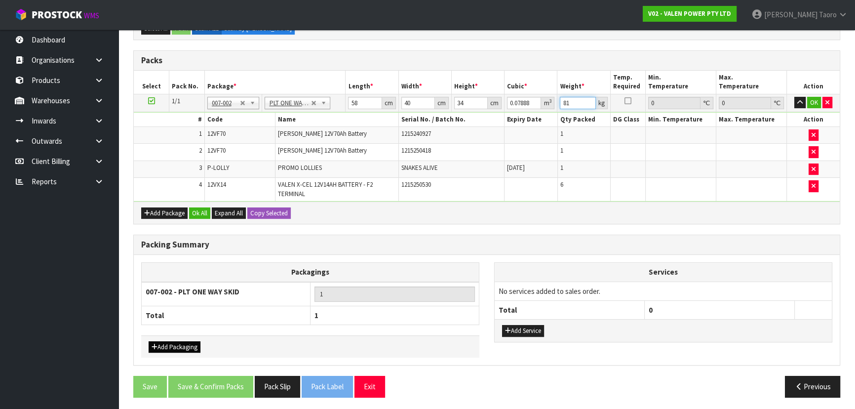
type input "81"
click at [180, 343] on button "Add Packaging" at bounding box center [175, 347] width 52 height 12
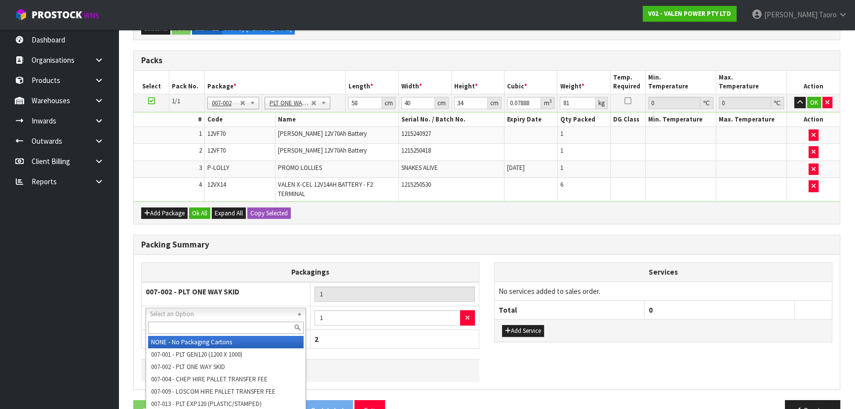
drag, startPoint x: 198, startPoint y: 313, endPoint x: 197, endPoint y: 325, distance: 12.4
click at [198, 325] on input "text" at bounding box center [226, 327] width 156 height 12
type input "OC"
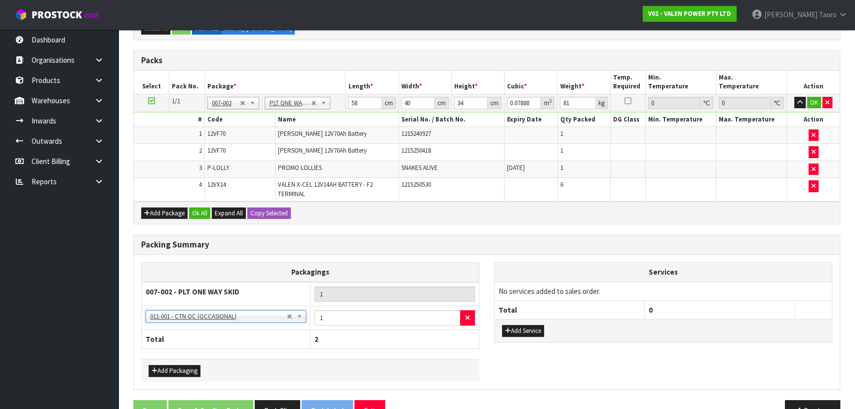
click at [183, 360] on div "Add Packaging" at bounding box center [310, 370] width 338 height 22
click at [185, 366] on button "Add Packaging" at bounding box center [175, 371] width 52 height 12
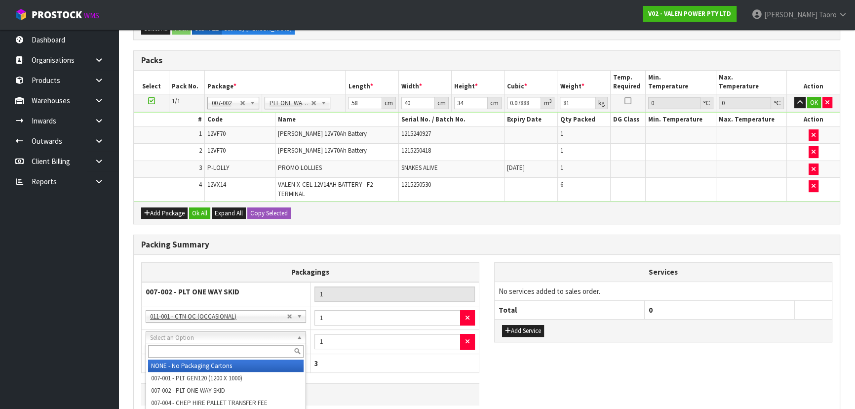
click at [187, 348] on input "text" at bounding box center [226, 351] width 156 height 12
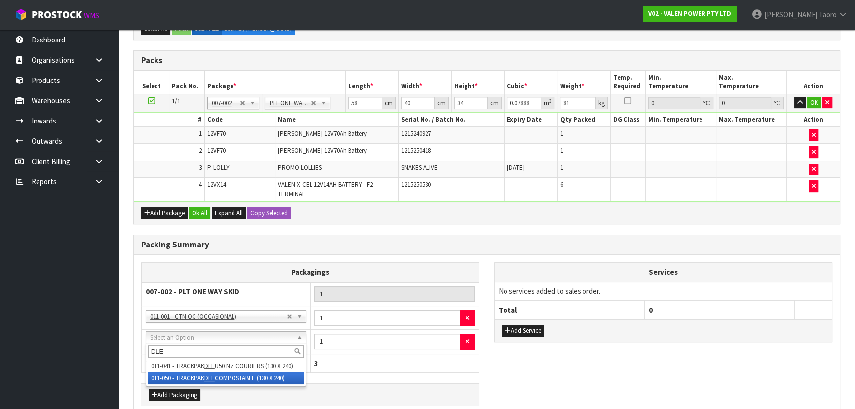
type input "DLE"
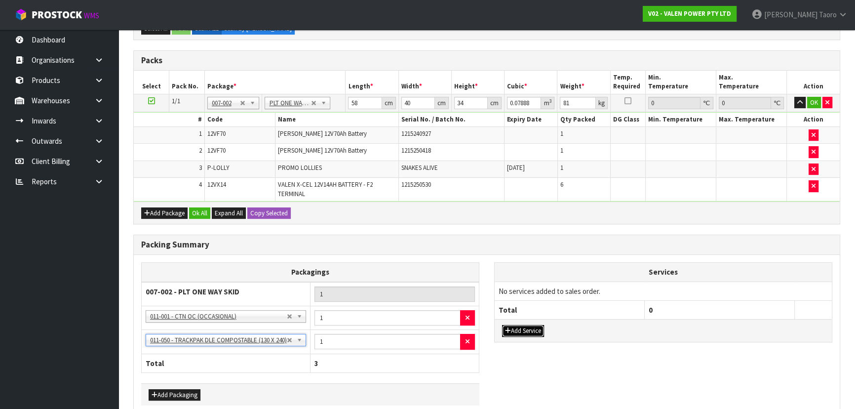
click at [539, 330] on button "Add Service" at bounding box center [523, 331] width 42 height 12
click at [538, 336] on button "Add Service" at bounding box center [523, 336] width 42 height 12
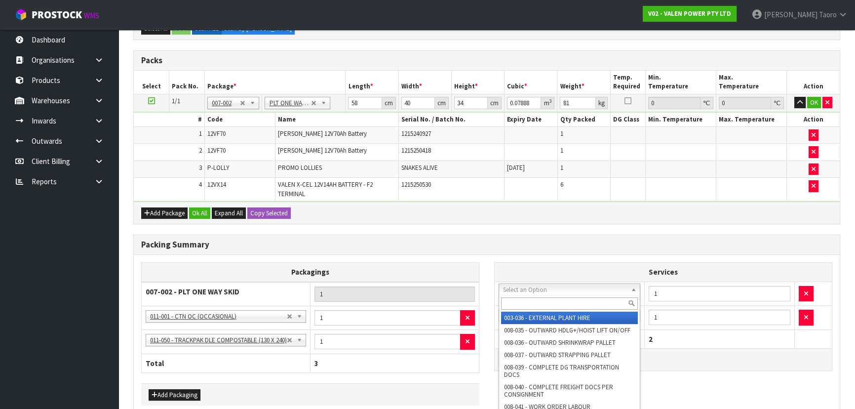
click at [552, 303] on input "text" at bounding box center [569, 303] width 137 height 12
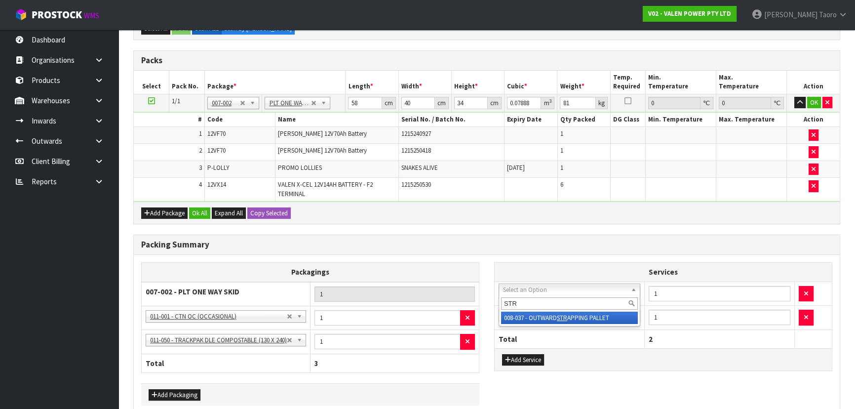
type input "STR"
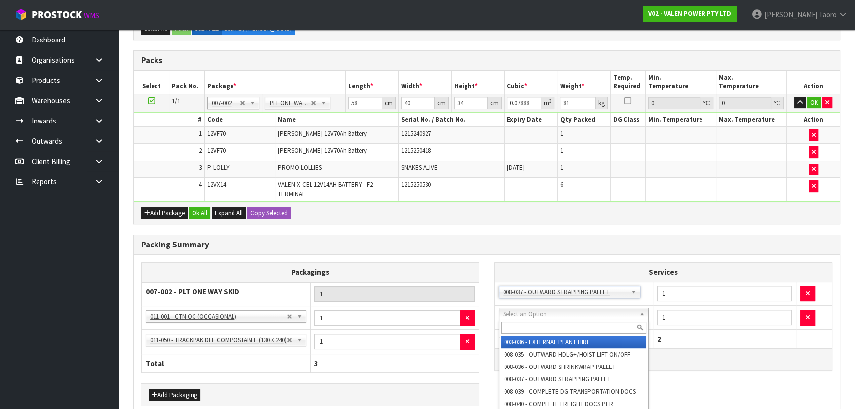
click at [554, 326] on input "text" at bounding box center [573, 327] width 145 height 12
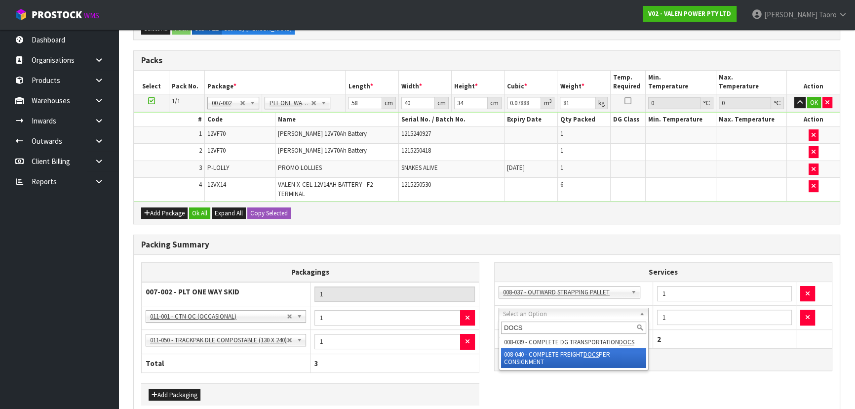
type input "DOCS"
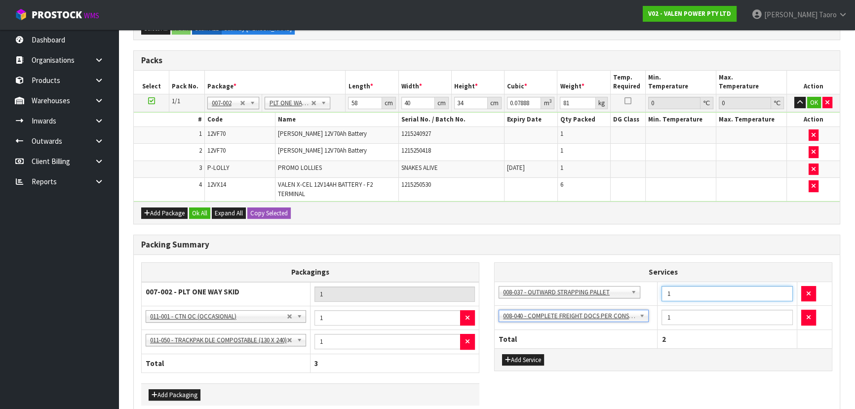
click at [671, 293] on input "1" at bounding box center [727, 293] width 131 height 15
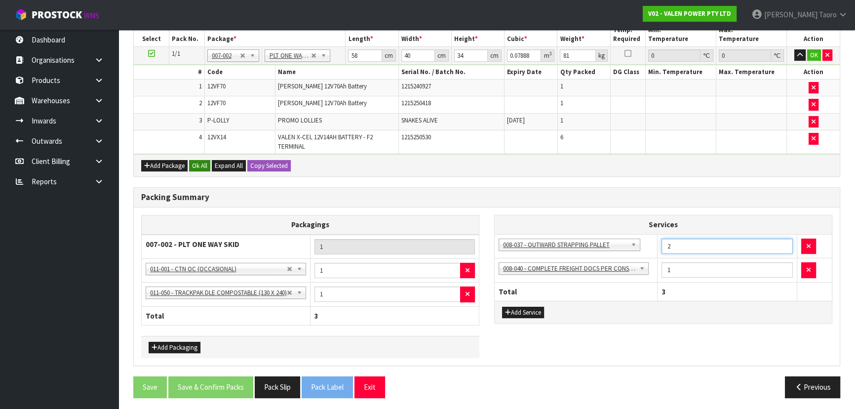
type input "2"
click at [201, 166] on button "Ok All" at bounding box center [199, 166] width 21 height 12
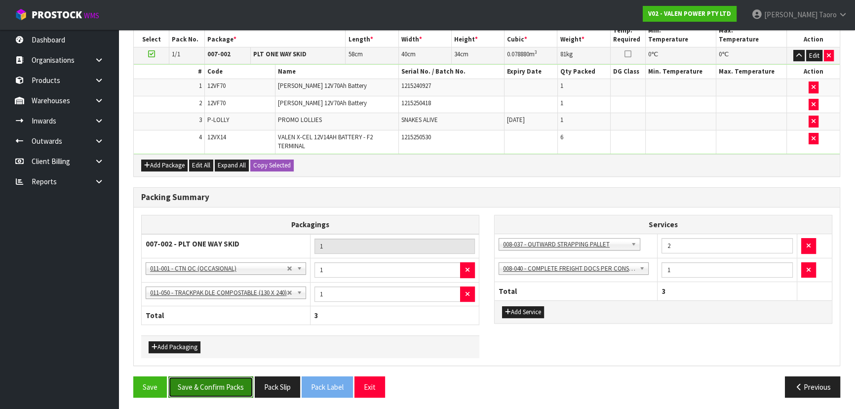
click at [223, 383] on button "Save & Confirm Packs" at bounding box center [210, 386] width 85 height 21
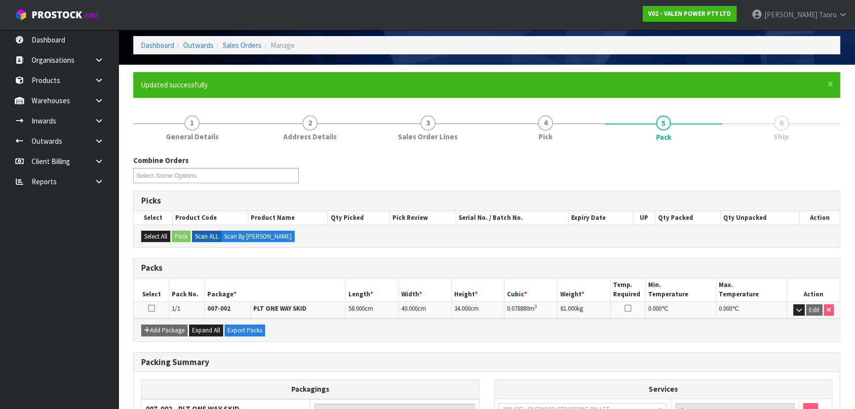
scroll to position [182, 0]
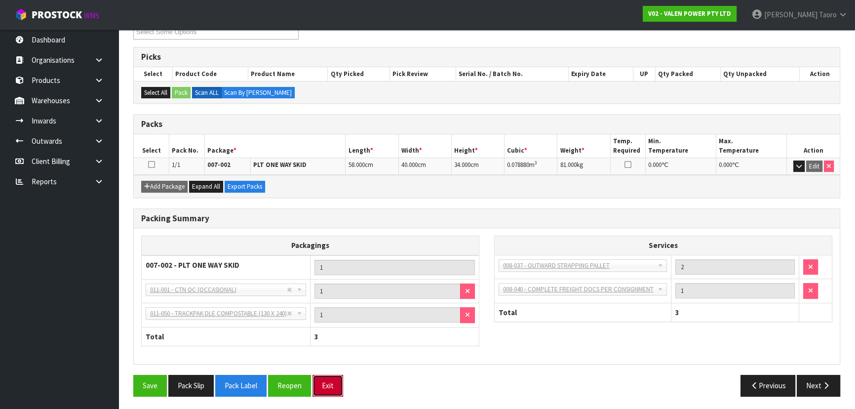
click at [338, 385] on button "Exit" at bounding box center [327, 385] width 31 height 21
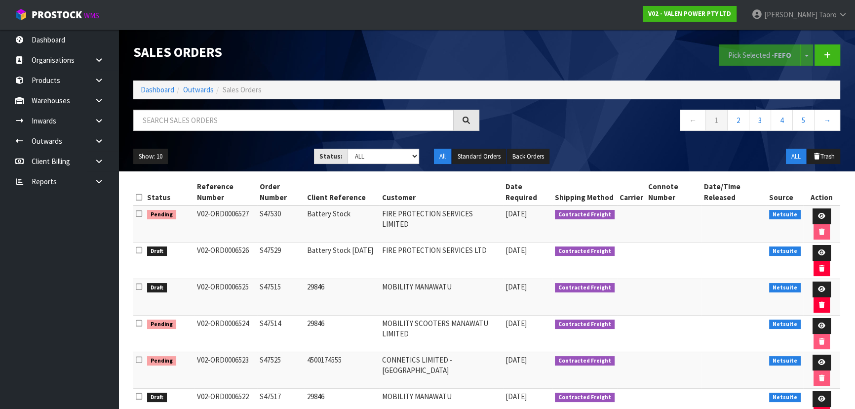
click at [299, 164] on ul "Show: 10 5 10 25 50" at bounding box center [216, 157] width 166 height 16
click at [138, 84] on ol "Dashboard Outwards Sales Orders" at bounding box center [486, 89] width 707 height 18
click at [145, 85] on link "Dashboard" at bounding box center [158, 89] width 34 height 9
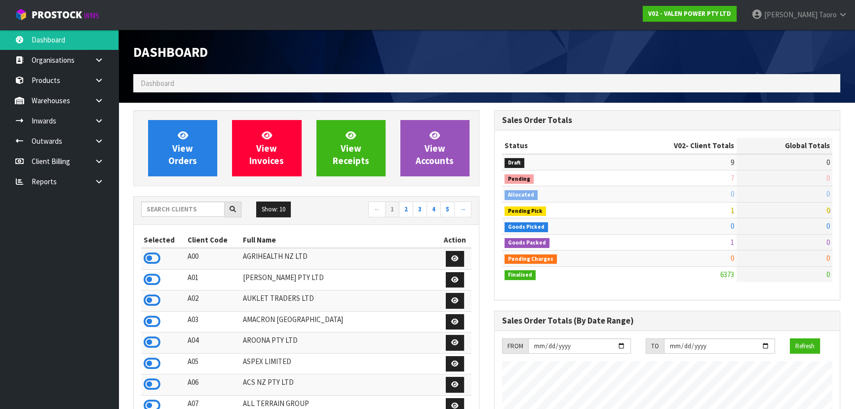
scroll to position [746, 360]
click at [193, 205] on input "text" at bounding box center [182, 208] width 83 height 15
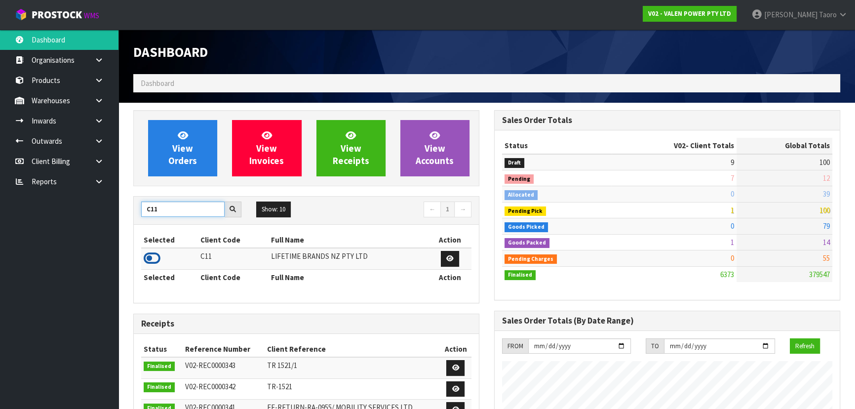
type input "C11"
click at [154, 257] on icon at bounding box center [152, 258] width 17 height 15
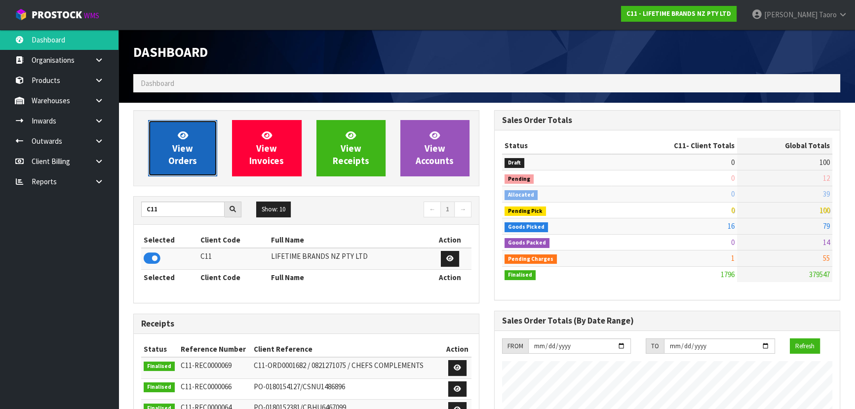
click at [182, 150] on span "View Orders" at bounding box center [182, 147] width 29 height 37
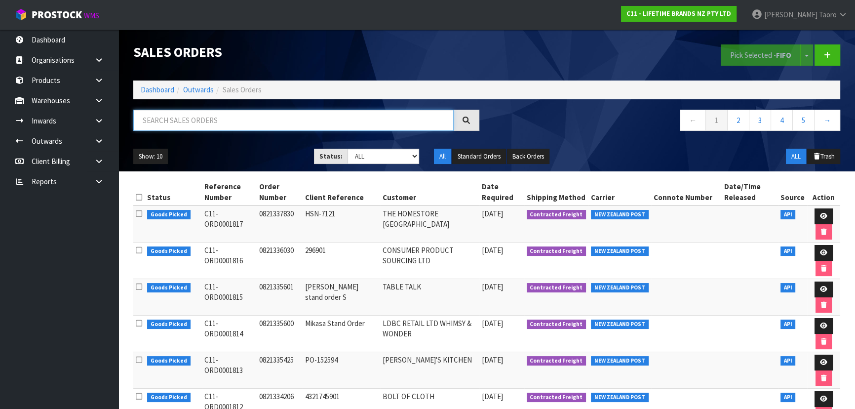
click at [205, 124] on input "text" at bounding box center [293, 120] width 320 height 21
click at [162, 87] on link "Dashboard" at bounding box center [158, 89] width 34 height 9
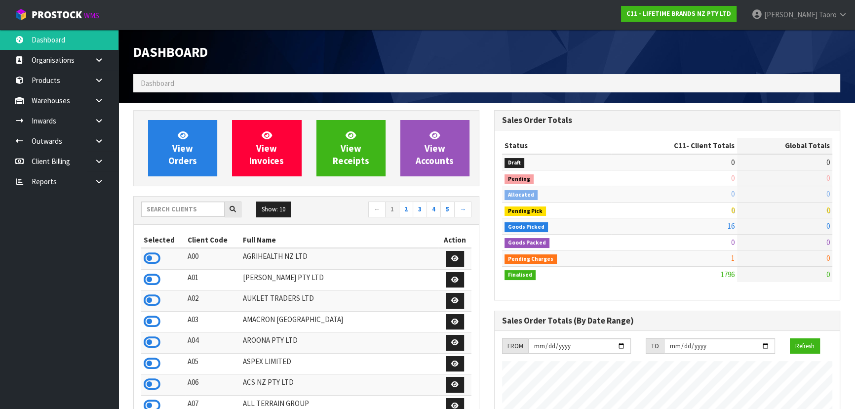
scroll to position [746, 360]
click at [197, 209] on input "text" at bounding box center [182, 208] width 83 height 15
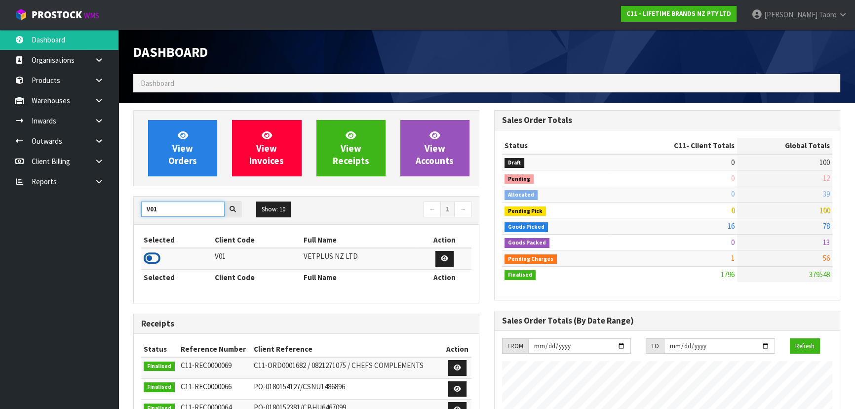
type input "V01"
click at [155, 260] on icon at bounding box center [152, 258] width 17 height 15
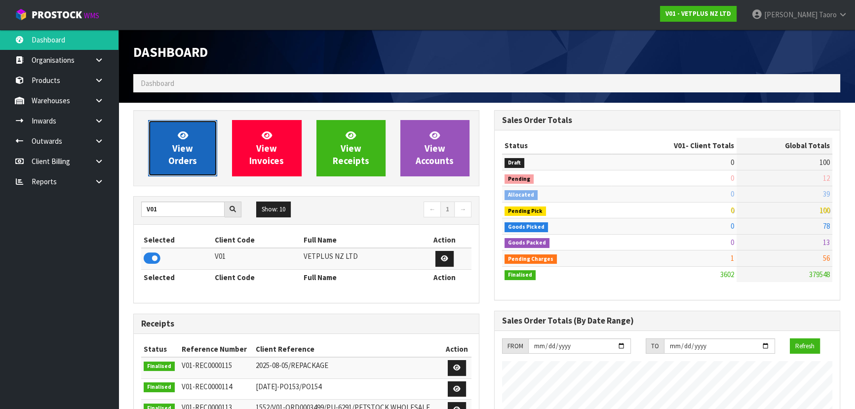
click at [194, 154] on span "View Orders" at bounding box center [182, 147] width 29 height 37
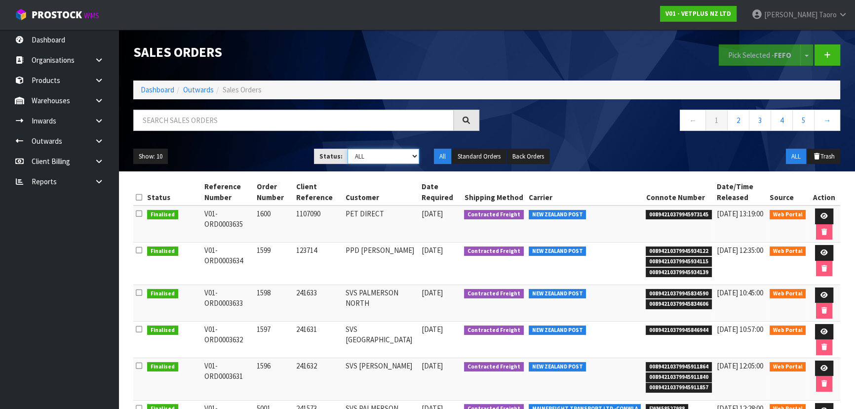
click at [386, 158] on select "Draft Pending Allocated Pending Pick Goods Picked Goods Packed Pending Charges …" at bounding box center [384, 156] width 72 height 15
select select "string:6"
click at [348, 149] on select "Draft Pending Allocated Pending Pick Goods Picked Goods Packed Pending Charges …" at bounding box center [384, 156] width 72 height 15
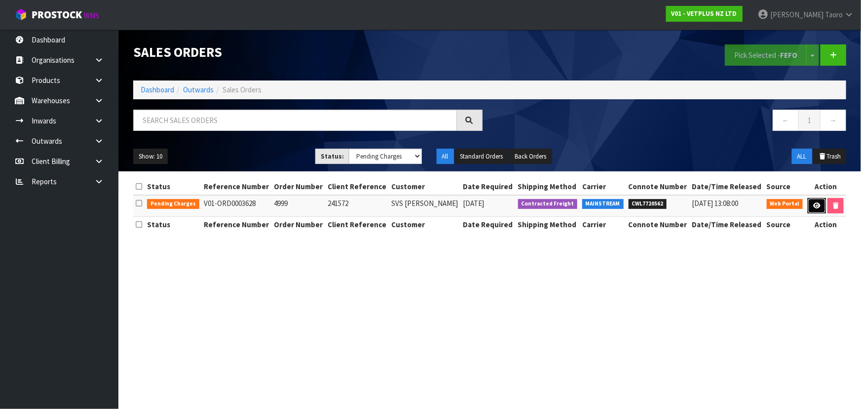
click at [815, 208] on link at bounding box center [817, 206] width 18 height 16
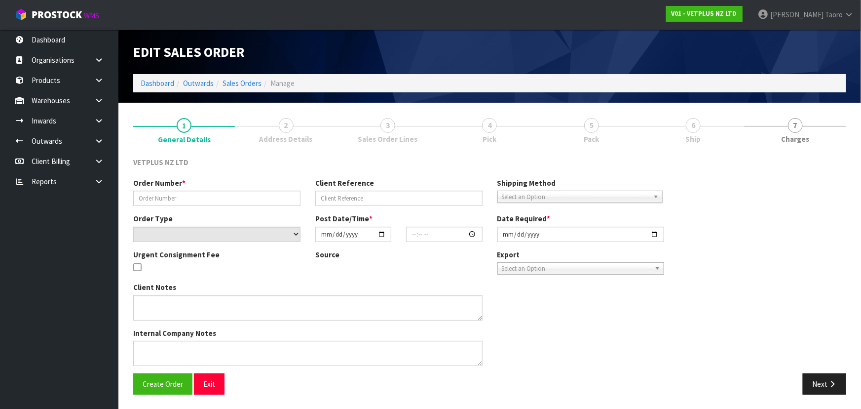
type input "4999"
type input "241572"
select select "number:0"
type input "[DATE]"
type input "14:00:00.000"
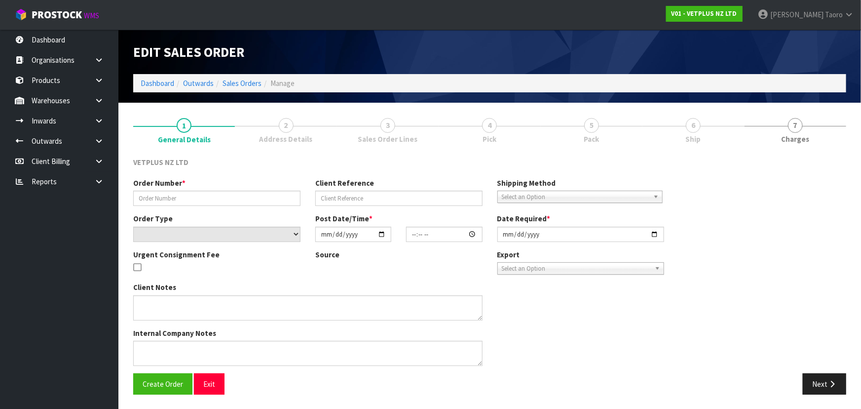
type input "[DATE]"
type textarea "BACK ORDER: 50840 COMPLIVIT 150G X 24 50304 SYNOQUIN CAT CAPS 90 (3X30CAPS) X 1…"
type textarea "SLIGHT DAMAGE 50204"
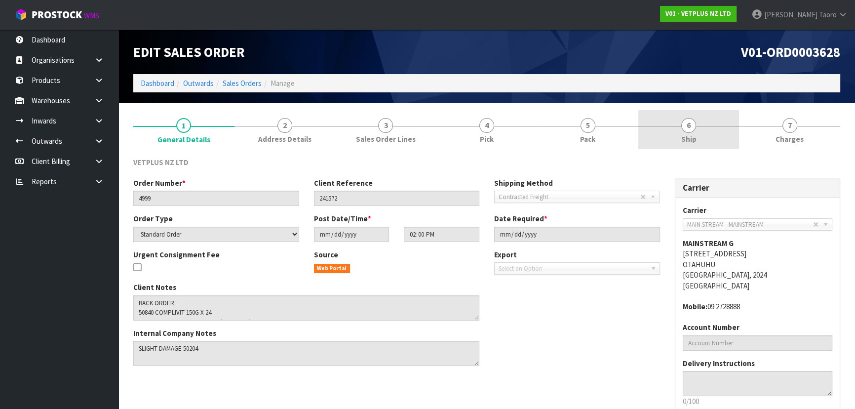
click at [701, 133] on link "6 Ship" at bounding box center [688, 129] width 101 height 39
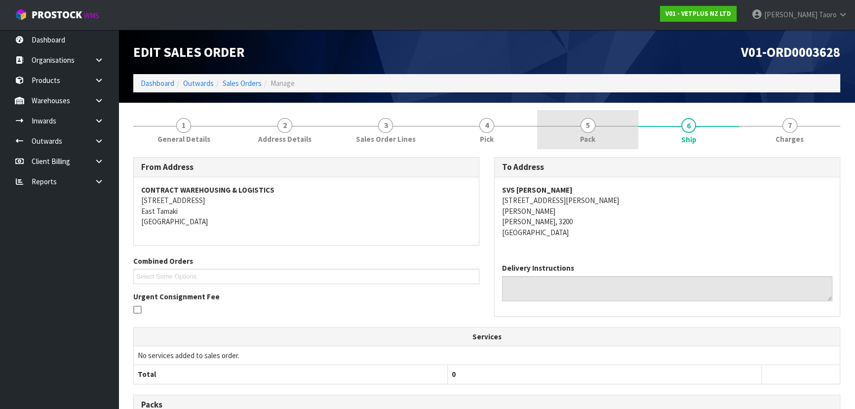
click at [558, 144] on link "5 Pack" at bounding box center [587, 129] width 101 height 39
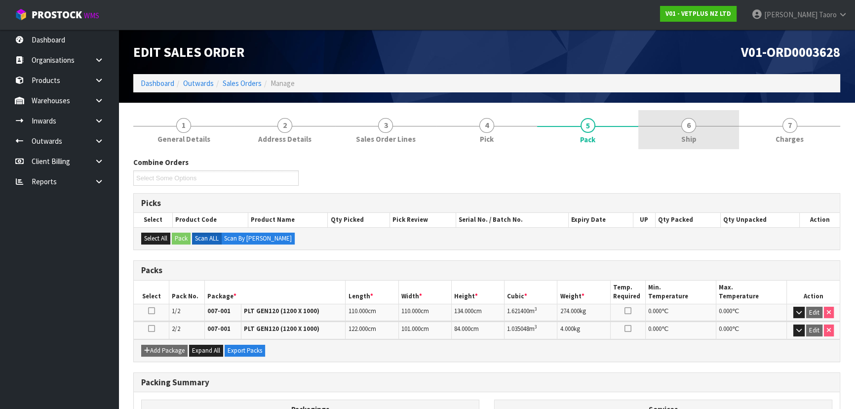
click at [666, 136] on link "6 Ship" at bounding box center [688, 129] width 101 height 39
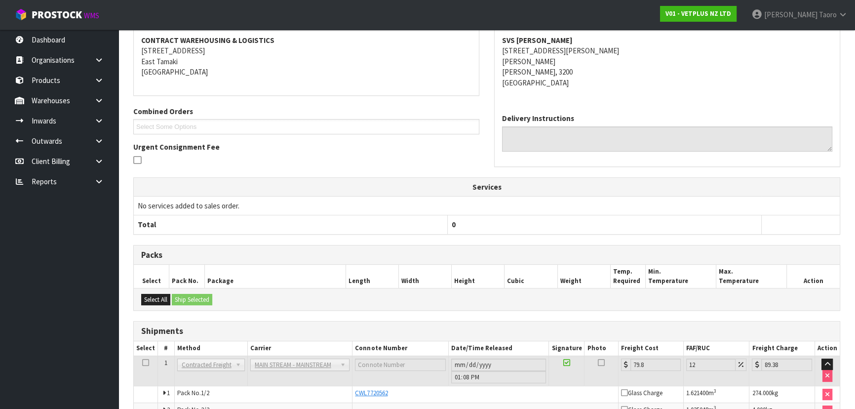
scroll to position [205, 0]
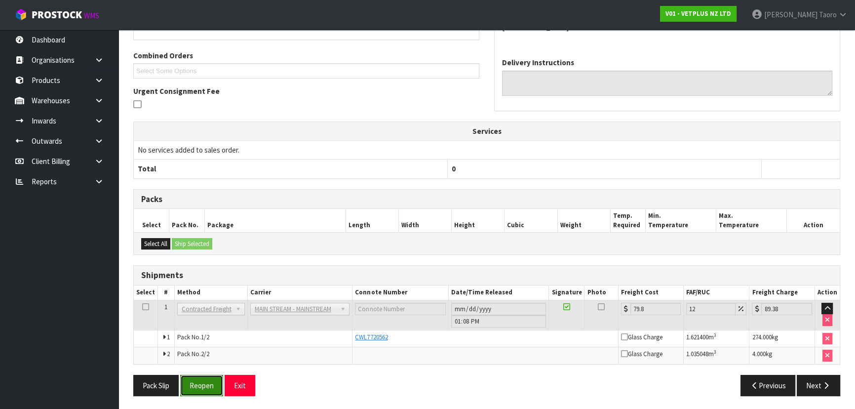
click at [210, 385] on button "Reopen" at bounding box center [201, 385] width 43 height 21
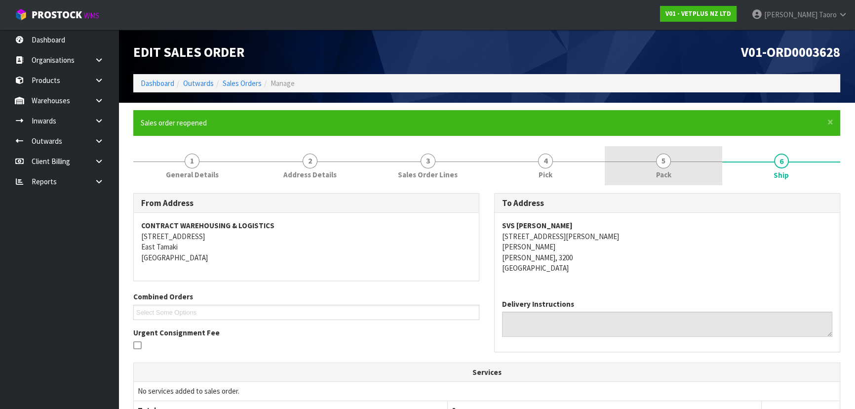
click at [644, 156] on link "5 Pack" at bounding box center [664, 165] width 118 height 39
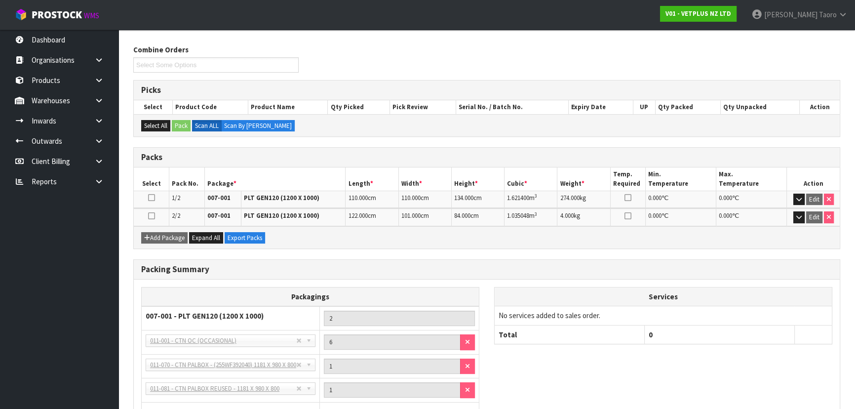
scroll to position [223, 0]
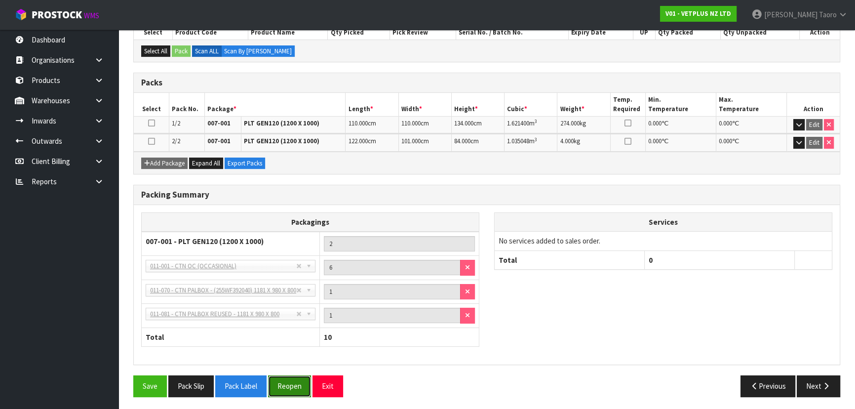
click at [300, 380] on button "Reopen" at bounding box center [289, 385] width 43 height 21
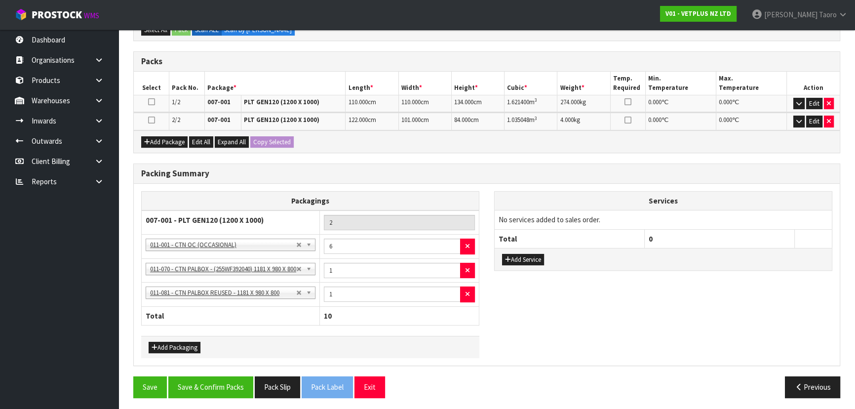
scroll to position [245, 0]
click at [810, 117] on button "Edit" at bounding box center [814, 121] width 16 height 12
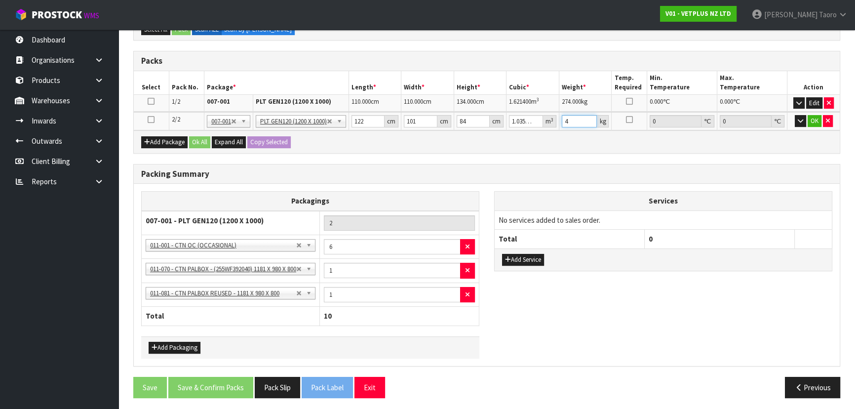
click at [573, 123] on input "4" at bounding box center [580, 121] width 36 height 12
type input "124"
click at [573, 157] on div "Combine Orders Select Some Options Picks Select Product Code Product Name Qty P…" at bounding box center [486, 176] width 707 height 457
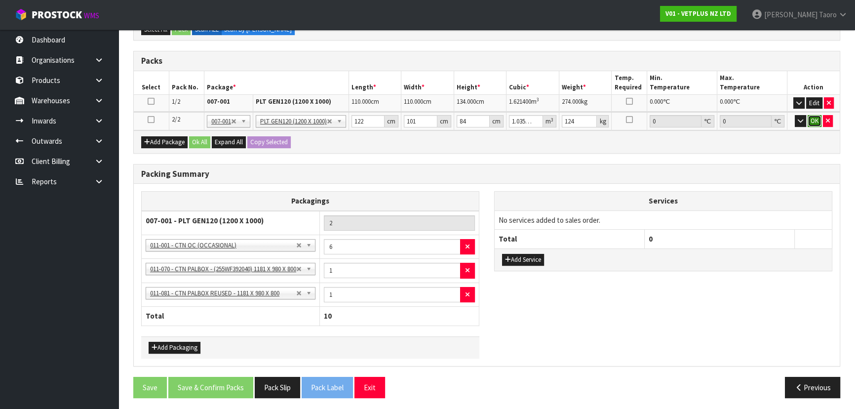
click at [809, 119] on button "OK" at bounding box center [815, 121] width 14 height 12
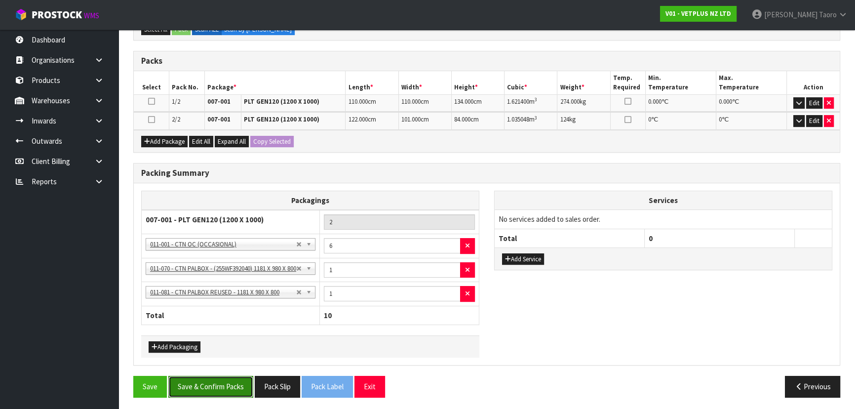
drag, startPoint x: 234, startPoint y: 383, endPoint x: 236, endPoint y: 376, distance: 7.3
click at [234, 382] on button "Save & Confirm Packs" at bounding box center [210, 386] width 85 height 21
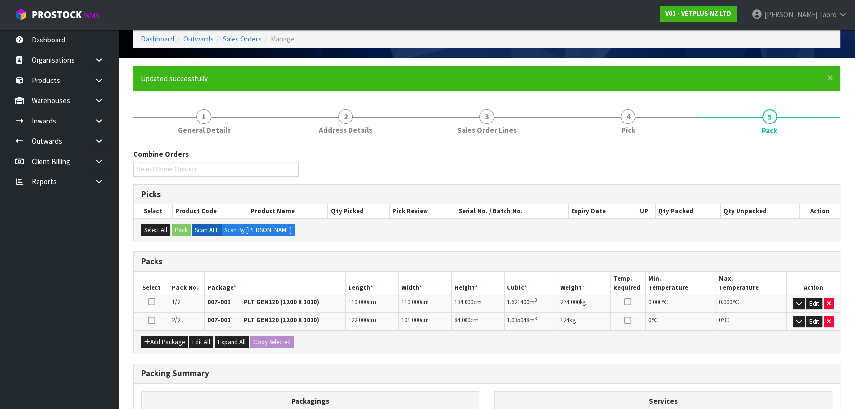
drag, startPoint x: 365, startPoint y: 293, endPoint x: 363, endPoint y: 303, distance: 9.6
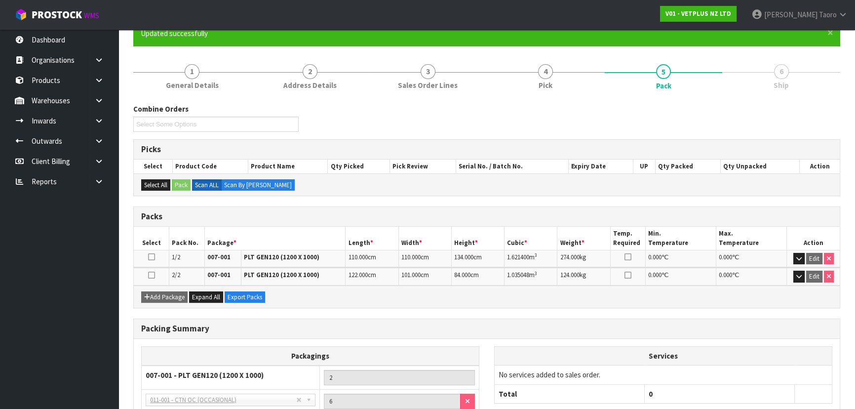
click at [373, 327] on h3 "Packing Summary" at bounding box center [486, 328] width 691 height 9
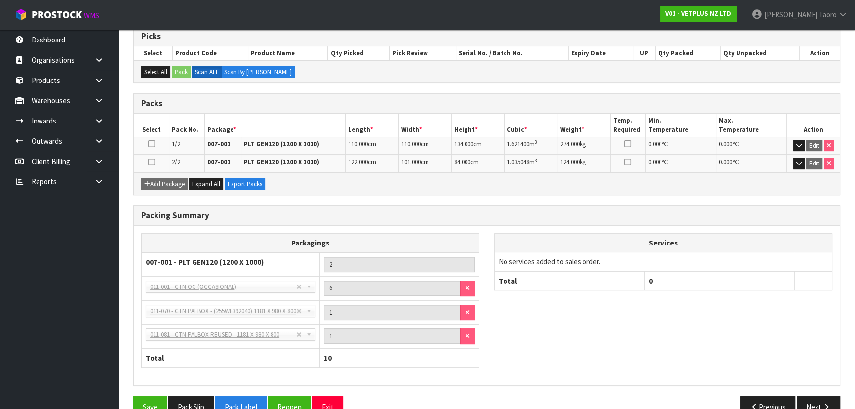
scroll to position [223, 0]
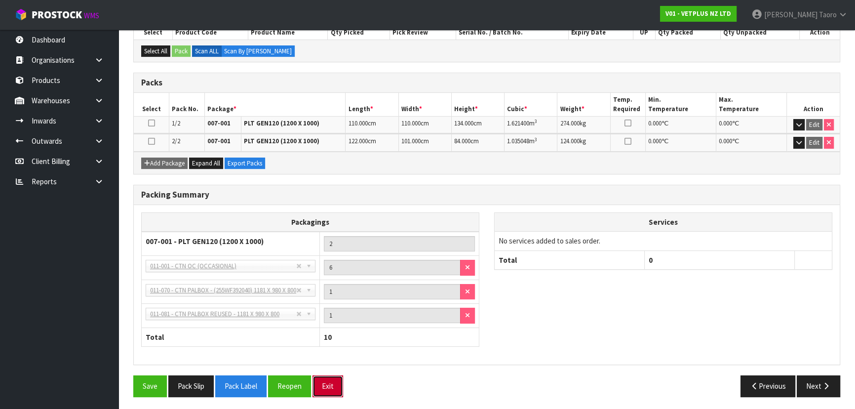
click at [328, 379] on button "Exit" at bounding box center [327, 385] width 31 height 21
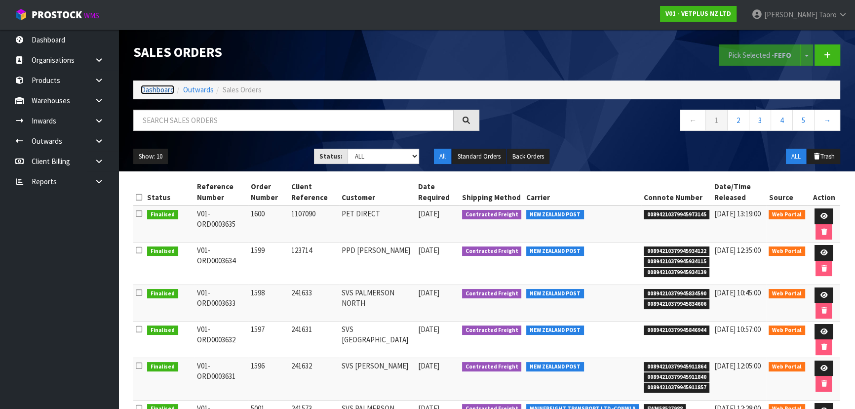
click at [168, 90] on link "Dashboard" at bounding box center [158, 89] width 34 height 9
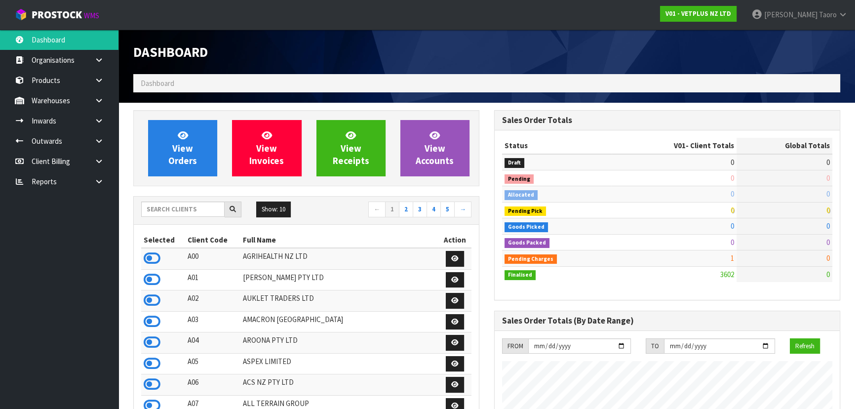
scroll to position [746, 360]
click at [161, 209] on input "text" at bounding box center [182, 208] width 83 height 15
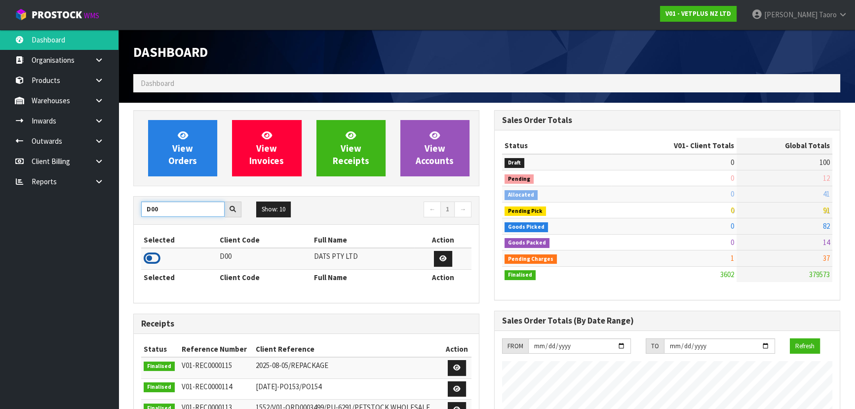
type input "D00"
click at [152, 264] on icon at bounding box center [152, 258] width 17 height 15
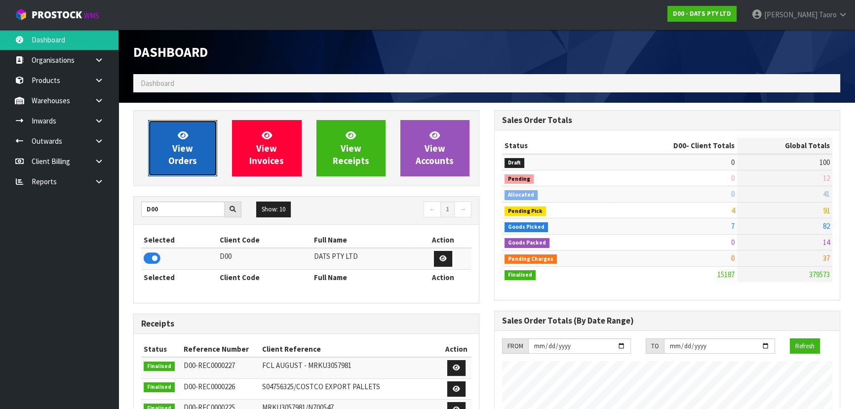
scroll to position [768, 360]
click at [173, 150] on span "View Orders" at bounding box center [182, 147] width 29 height 37
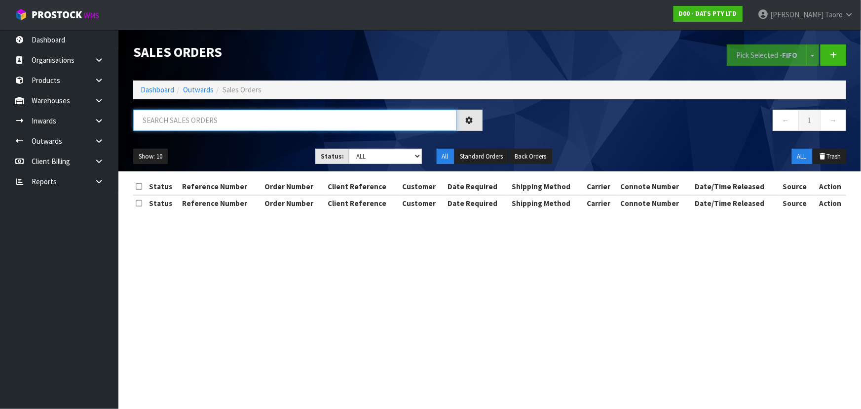
click at [179, 127] on input "text" at bounding box center [295, 120] width 324 height 21
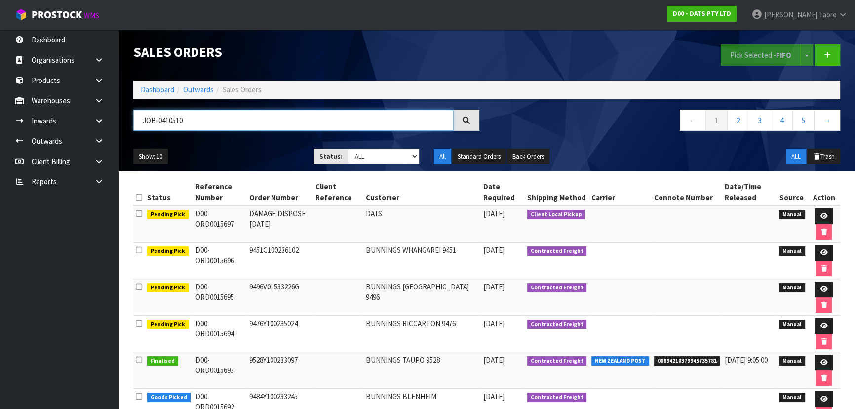
type input "JOB-0410510"
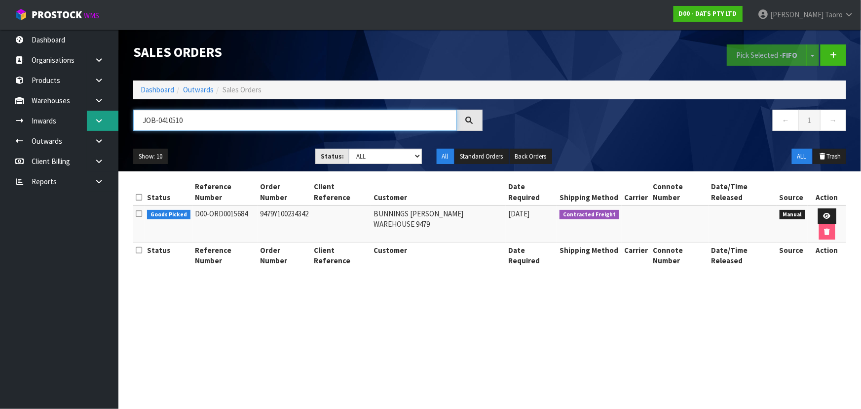
drag, startPoint x: 192, startPoint y: 117, endPoint x: 99, endPoint y: 120, distance: 92.8
click at [99, 124] on body "Toggle navigation ProStock WMS D00 - DATS PTY LTD [PERSON_NAME] Logout Dashboar…" at bounding box center [430, 204] width 861 height 409
drag, startPoint x: 173, startPoint y: 149, endPoint x: 163, endPoint y: 154, distance: 10.8
click at [172, 149] on ul "Show: 10 5 10 25 50" at bounding box center [216, 157] width 167 height 16
click at [163, 154] on button "Show: 10" at bounding box center [150, 157] width 35 height 16
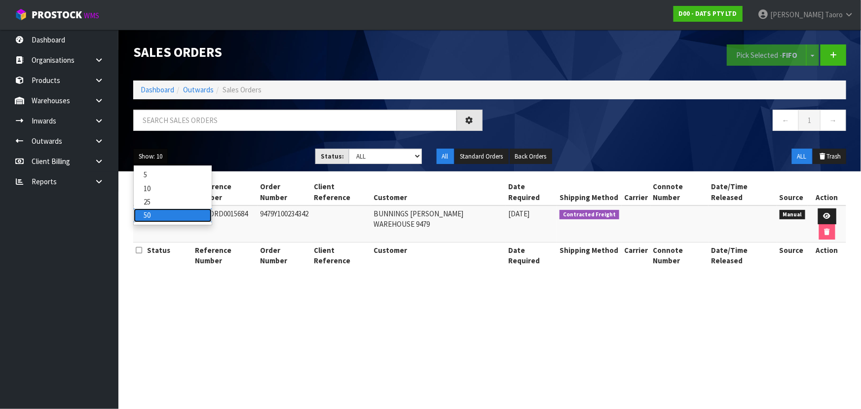
click at [169, 215] on link "50" at bounding box center [173, 214] width 78 height 13
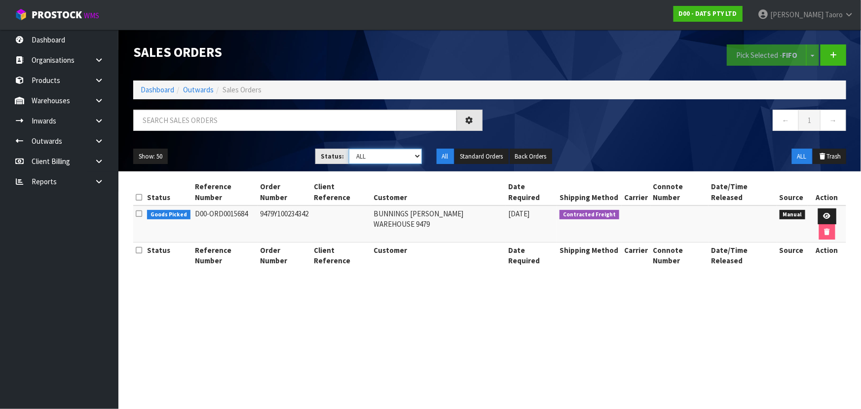
click at [366, 155] on select "Draft Pending Allocated Pending Pick Goods Picked Goods Packed Pending Charges …" at bounding box center [385, 156] width 73 height 15
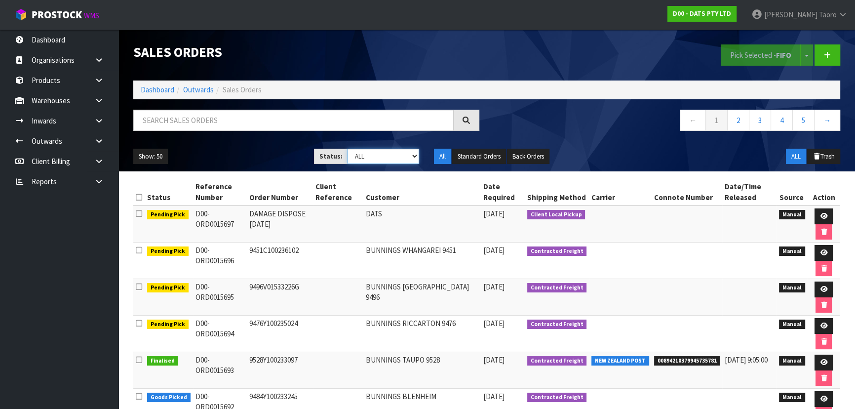
select select "string:4"
click at [348, 149] on select "Draft Pending Allocated Pending Pick Goods Picked Goods Packed Pending Charges …" at bounding box center [384, 156] width 72 height 15
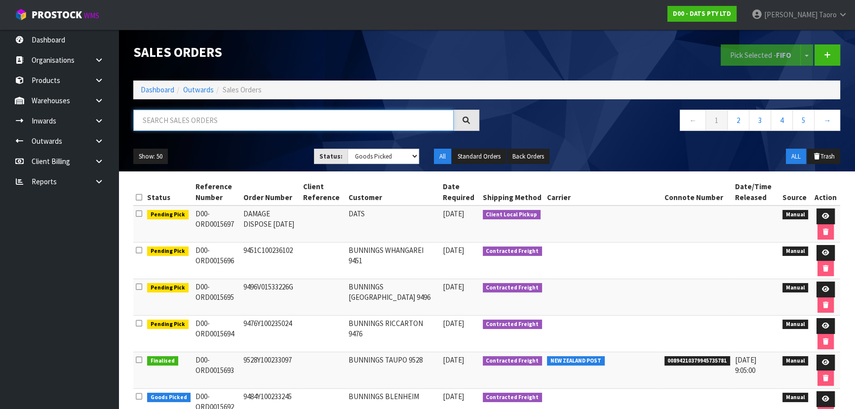
click at [337, 121] on input "text" at bounding box center [293, 120] width 320 height 21
type input "JOB-0410510"
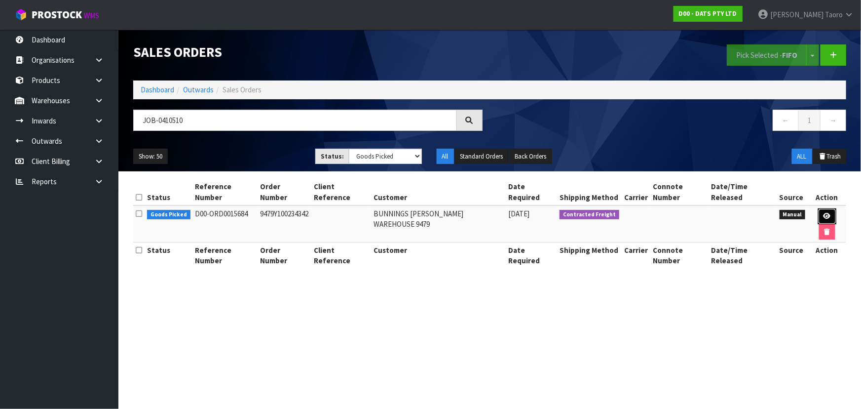
click at [819, 209] on link at bounding box center [828, 216] width 18 height 16
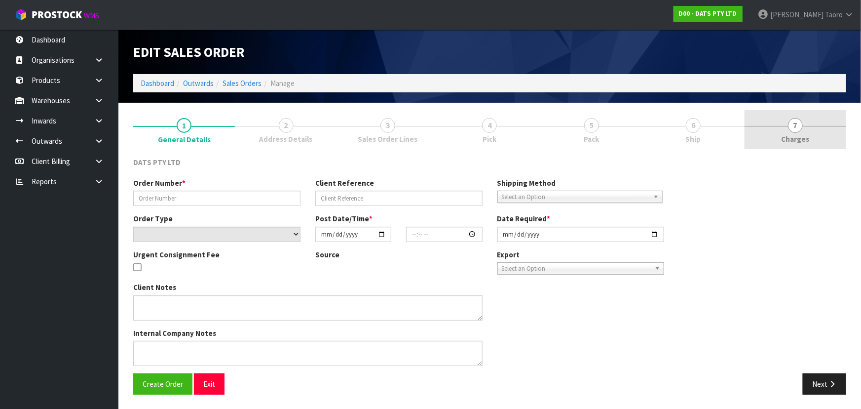
type input "9479Y100234342"
select select "number:0"
type input "[DATE]"
type input "08:47:00.000"
type input "[DATE]"
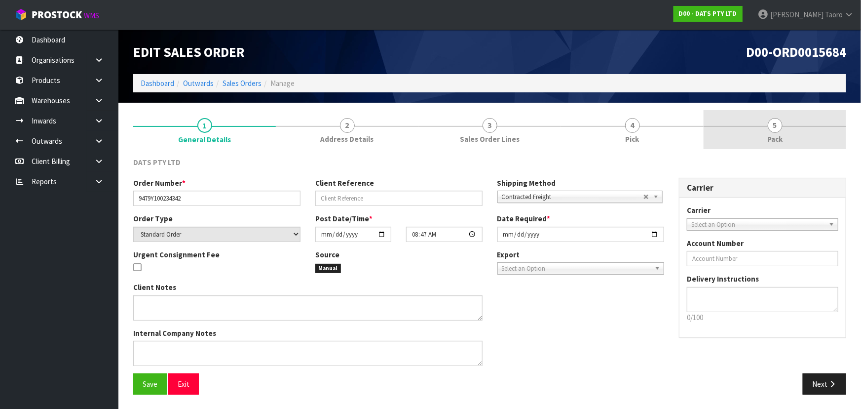
click at [794, 128] on link "5 Pack" at bounding box center [775, 129] width 143 height 39
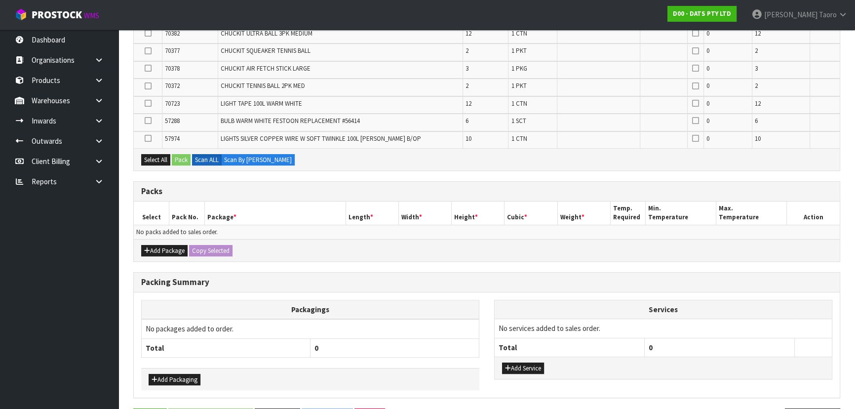
scroll to position [321, 0]
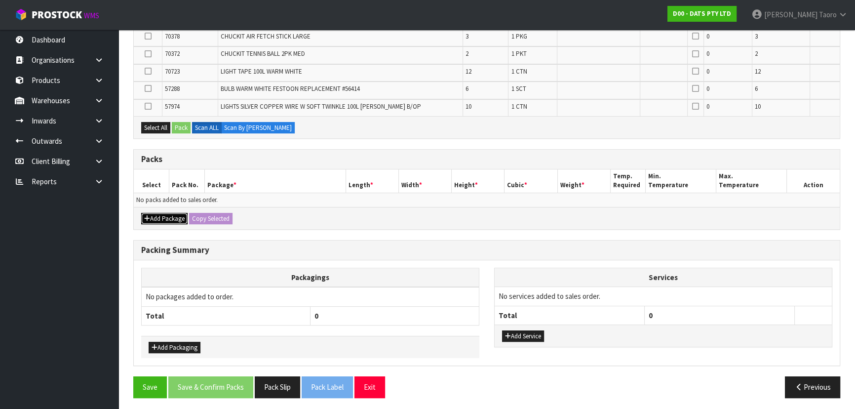
click at [156, 215] on button "Add Package" at bounding box center [164, 219] width 46 height 12
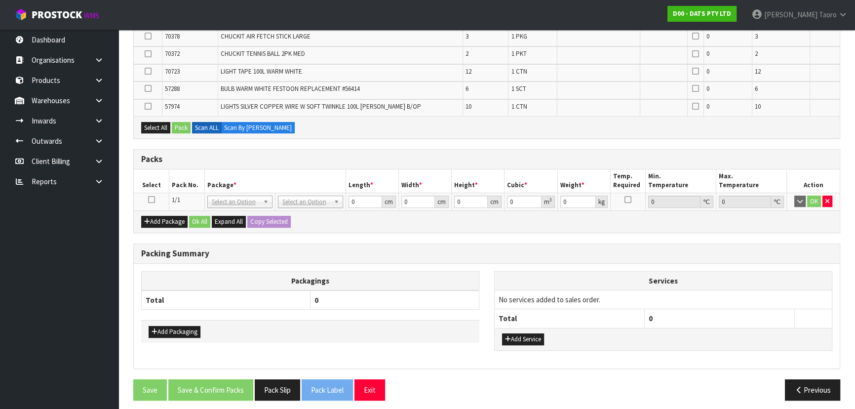
click at [153, 199] on icon at bounding box center [151, 199] width 7 height 0
click at [180, 178] on th "Pack No." at bounding box center [187, 180] width 36 height 23
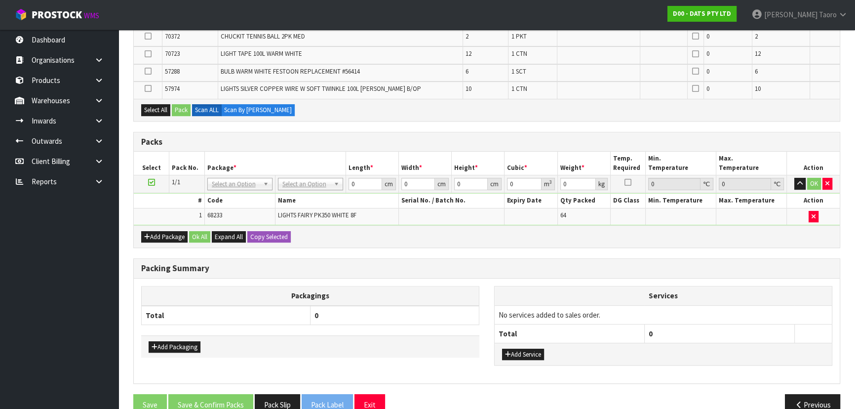
scroll to position [304, 0]
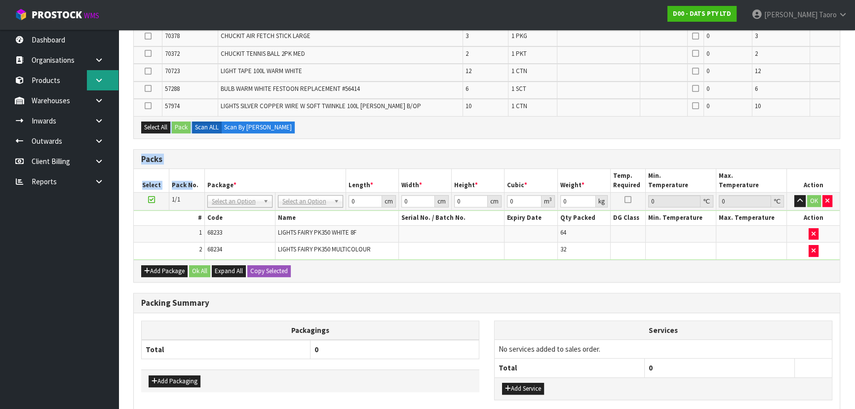
drag, startPoint x: 189, startPoint y: 179, endPoint x: 96, endPoint y: 89, distance: 129.5
click at [137, 114] on div "Combine Orders D00-ORD0015684 D00-ORD0015686 D00-ORD0015687 D00-ORD0015689 D00-…" at bounding box center [486, 155] width 707 height 604
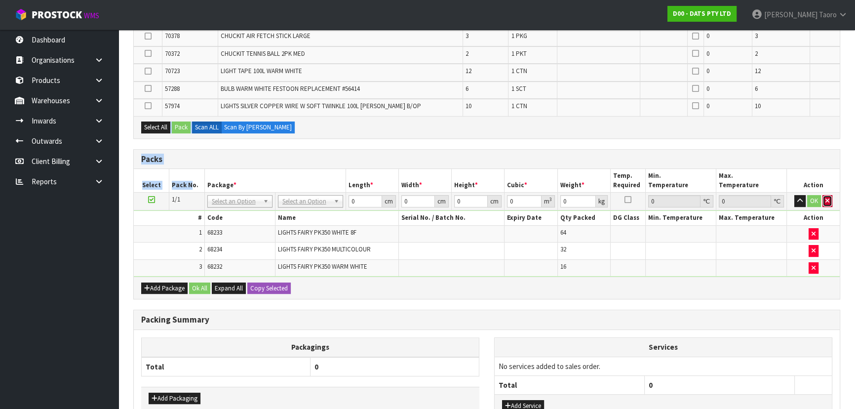
click at [829, 197] on button "button" at bounding box center [827, 201] width 10 height 12
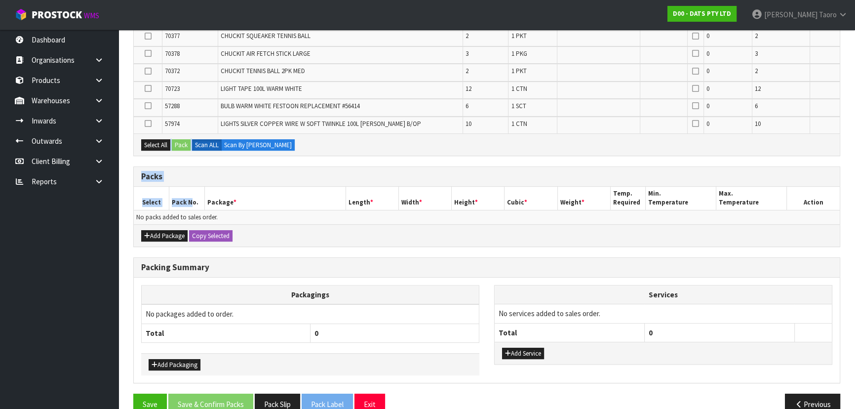
scroll to position [321, 0]
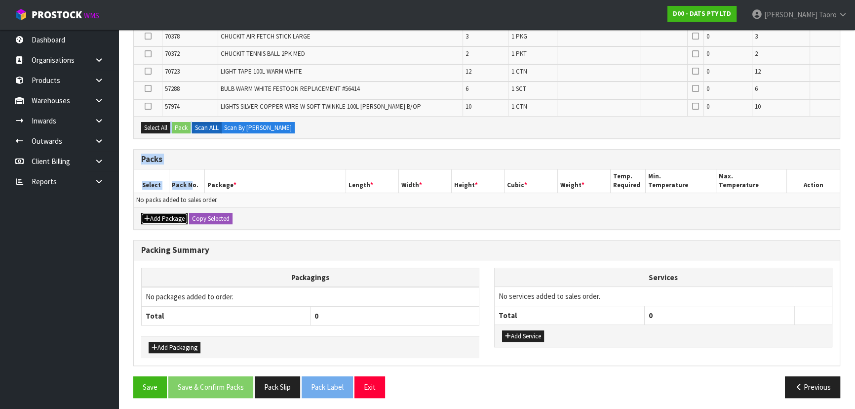
click at [156, 215] on button "Add Package" at bounding box center [164, 219] width 46 height 12
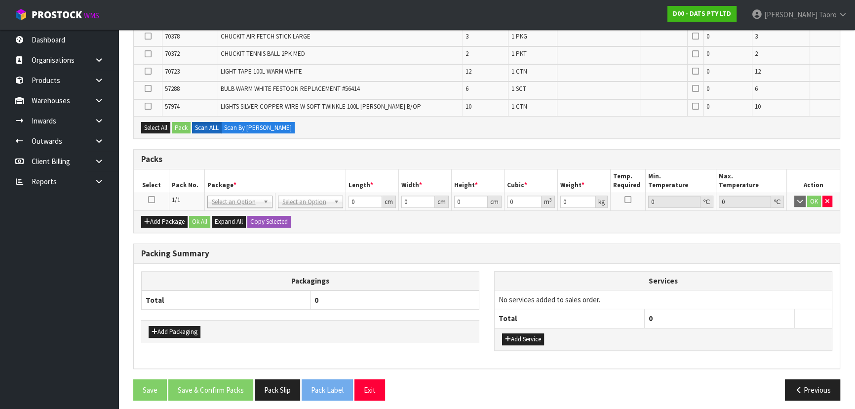
click at [153, 199] on icon at bounding box center [151, 199] width 7 height 0
click at [237, 179] on th "Package *" at bounding box center [274, 180] width 141 height 23
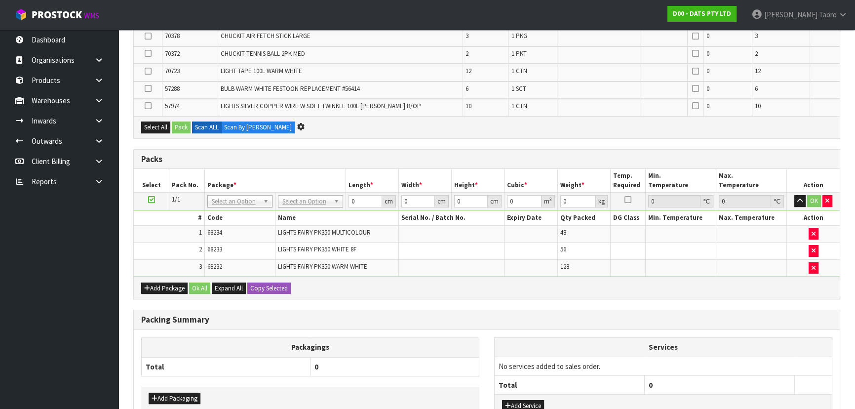
scroll to position [0, 0]
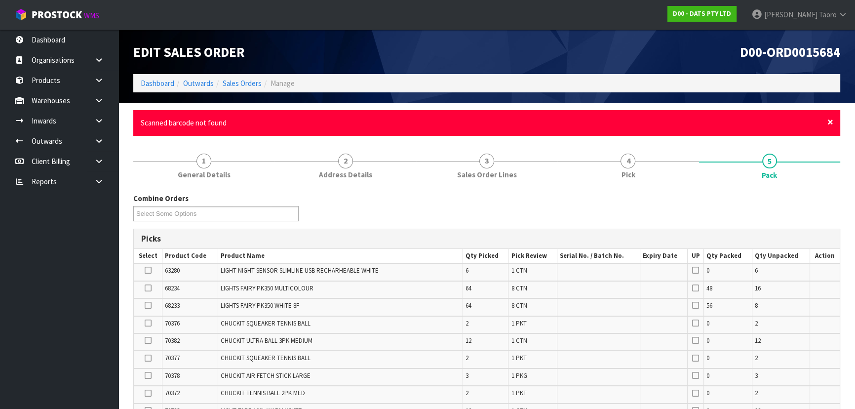
click at [829, 119] on span "×" at bounding box center [830, 122] width 6 height 14
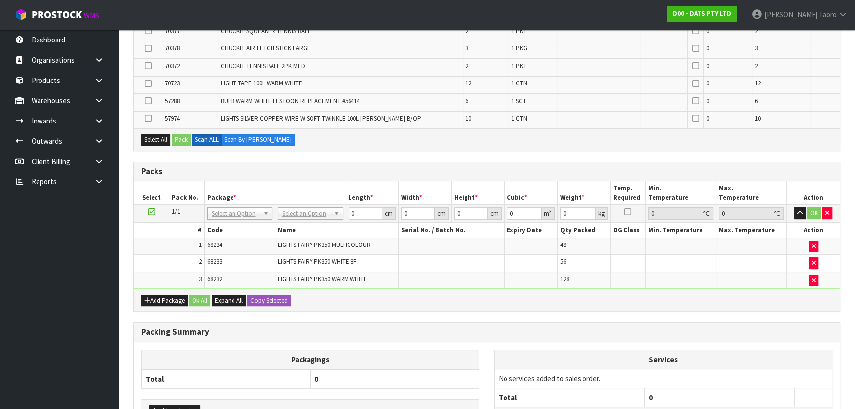
scroll to position [373, 0]
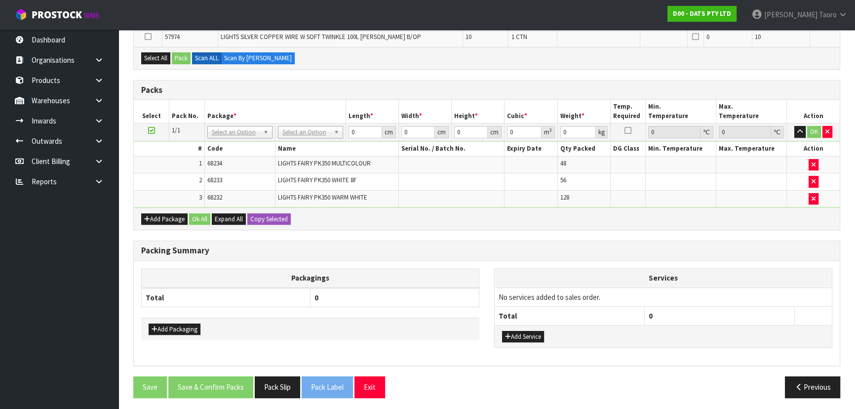
click at [778, 262] on div "Packagings Total 0 Add Packaging Services No services added to sales order. Tot…" at bounding box center [487, 313] width 706 height 105
click at [827, 129] on icon "button" at bounding box center [827, 131] width 4 height 6
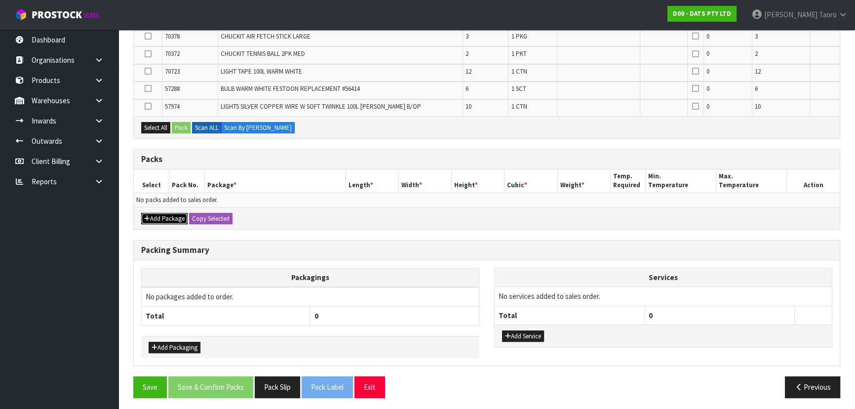
click at [160, 213] on button "Add Package" at bounding box center [164, 219] width 46 height 12
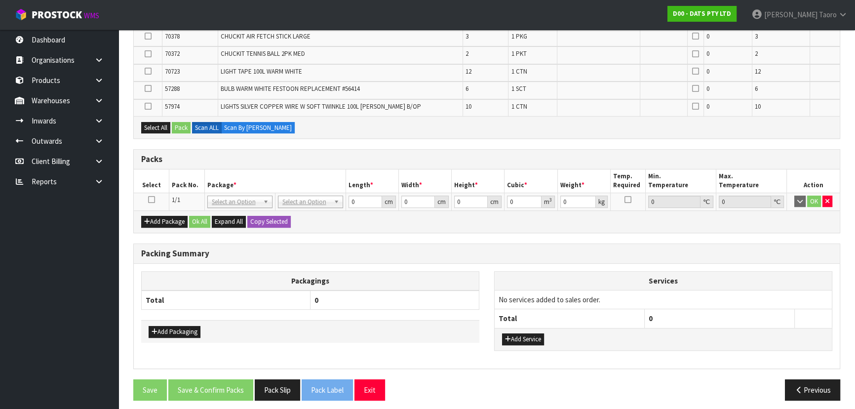
click at [153, 199] on icon at bounding box center [151, 199] width 7 height 0
click at [187, 194] on td "1/1" at bounding box center [187, 202] width 36 height 18
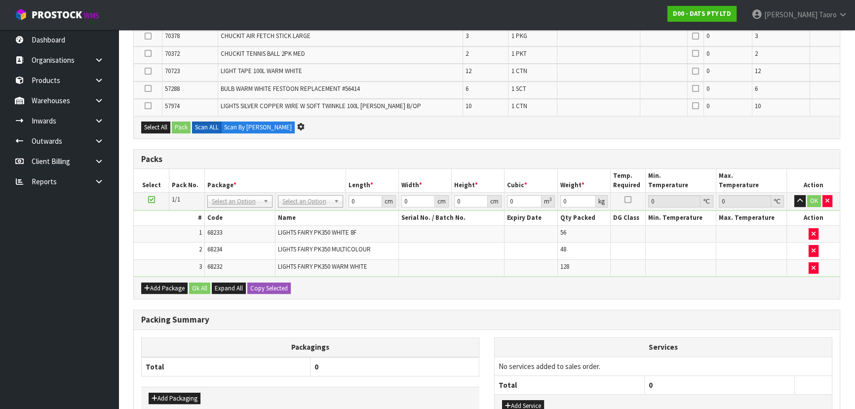
scroll to position [0, 0]
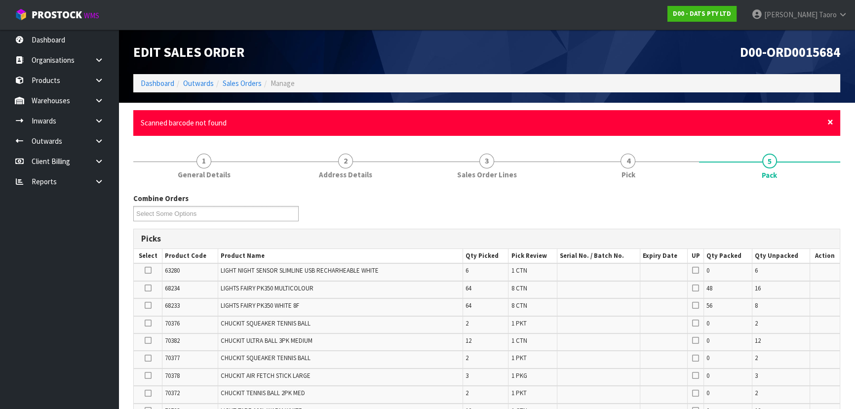
click at [828, 121] on span "×" at bounding box center [830, 122] width 6 height 14
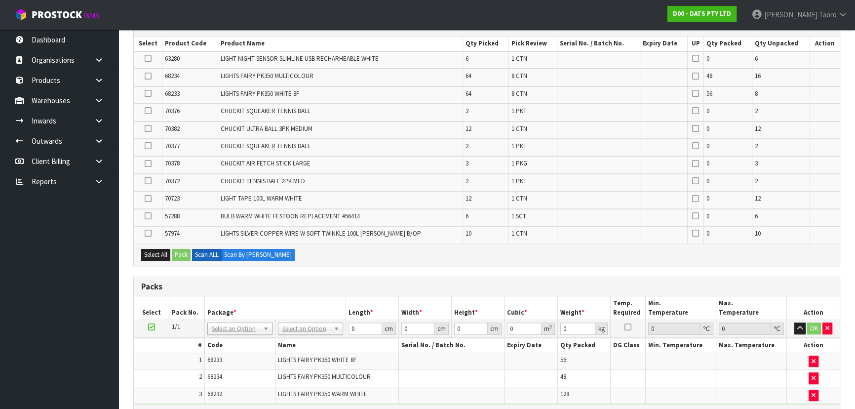
scroll to position [179, 0]
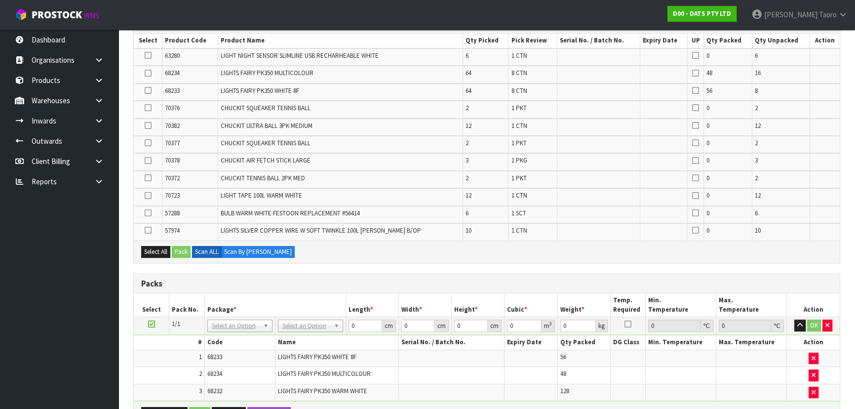
click at [678, 274] on div "Packs" at bounding box center [487, 284] width 706 height 20
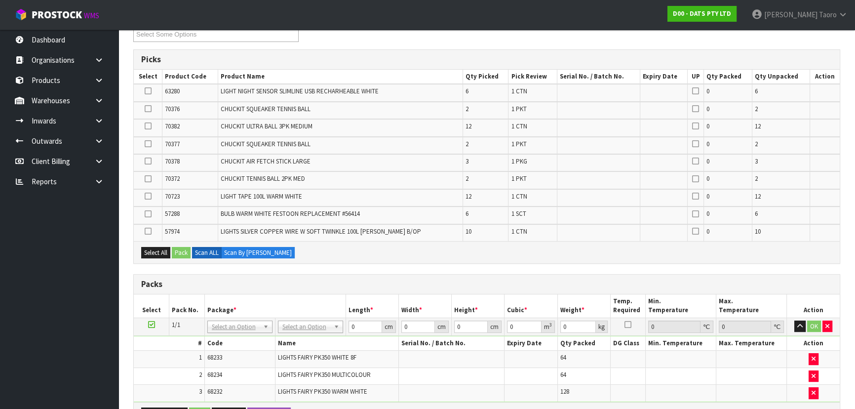
scroll to position [0, 0]
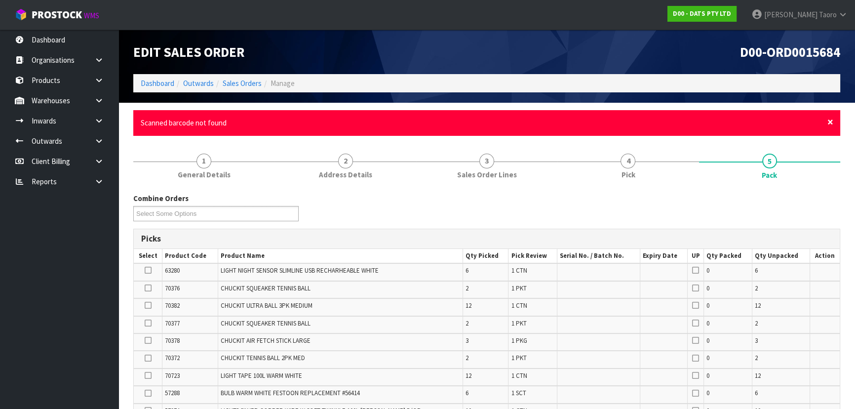
click at [831, 122] on span "×" at bounding box center [830, 122] width 6 height 14
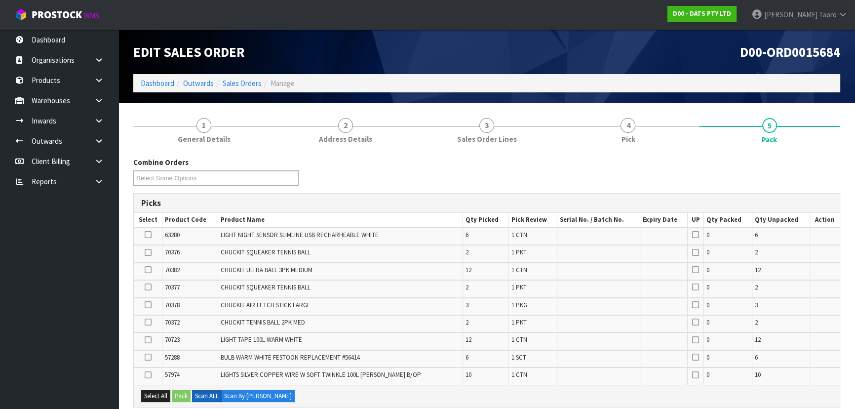
click at [813, 164] on div "Combine Orders D00-ORD0015684 D00-ORD0015686 D00-ORD0015687 D00-ORD0015689 D00-…" at bounding box center [487, 175] width 722 height 36
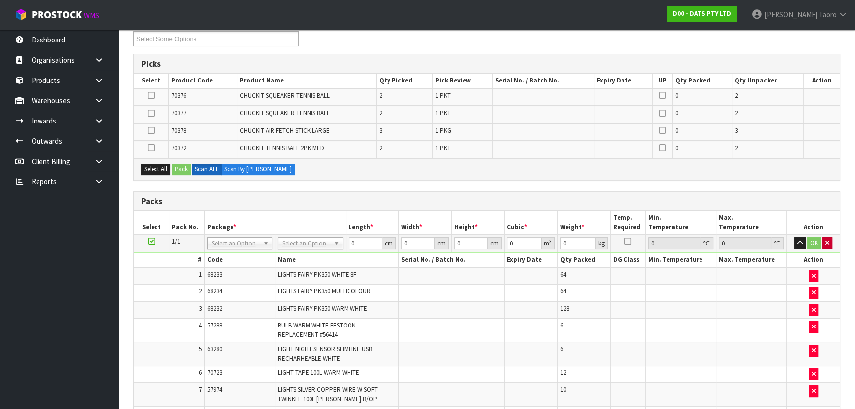
scroll to position [134, 0]
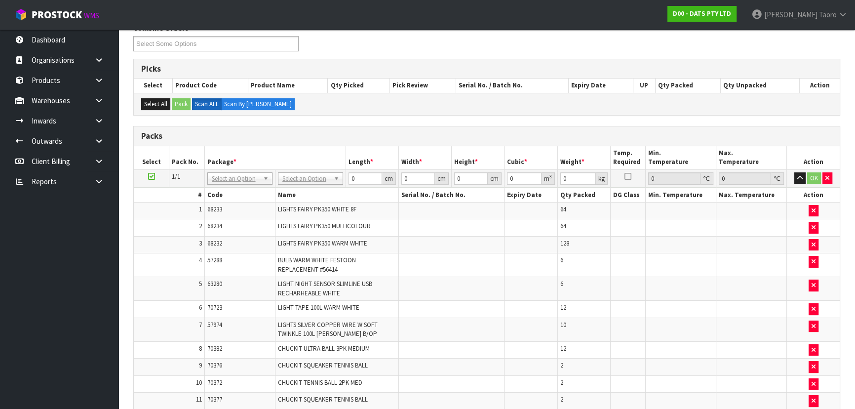
click at [559, 112] on div "Select All Pack Scan ALL Scan By [PERSON_NAME]" at bounding box center [487, 104] width 706 height 22
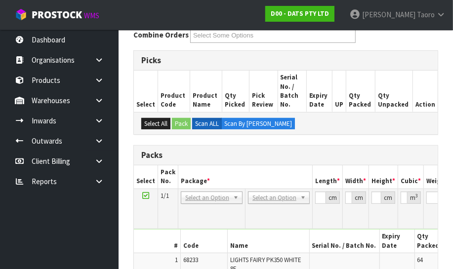
click at [431, 189] on td "0 kg" at bounding box center [439, 209] width 30 height 40
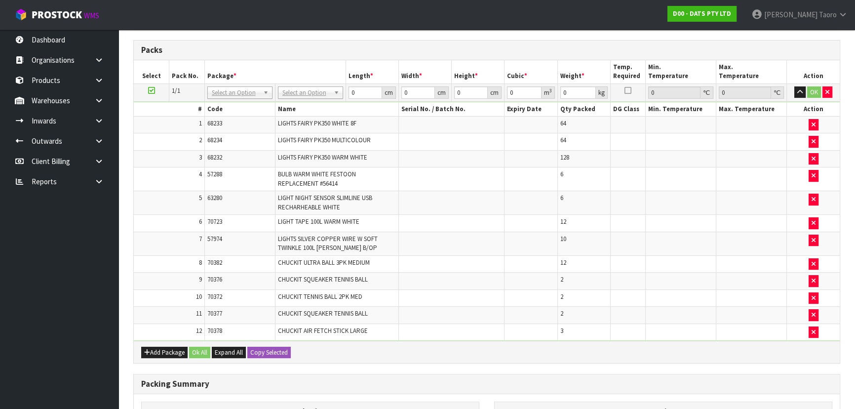
scroll to position [353, 0]
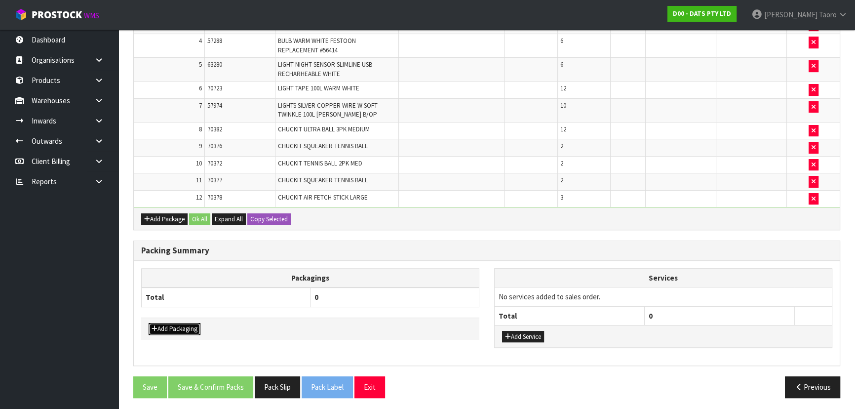
drag, startPoint x: 190, startPoint y: 323, endPoint x: 190, endPoint y: 317, distance: 5.9
click at [190, 323] on button "Add Packaging" at bounding box center [175, 329] width 52 height 12
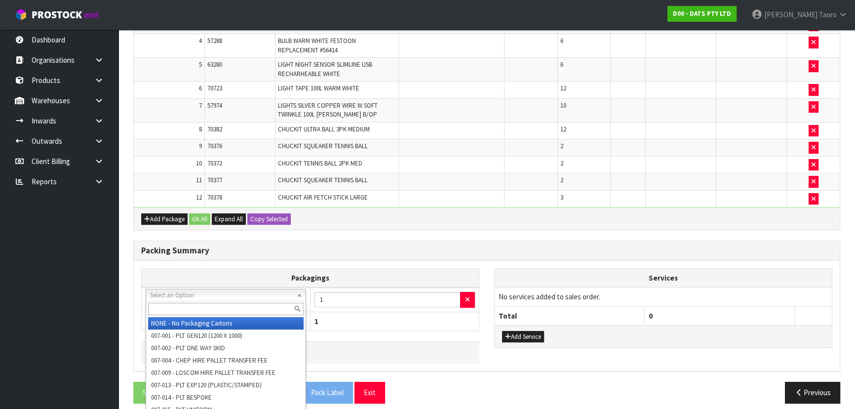
click at [190, 304] on input "text" at bounding box center [226, 309] width 156 height 12
type input "OC"
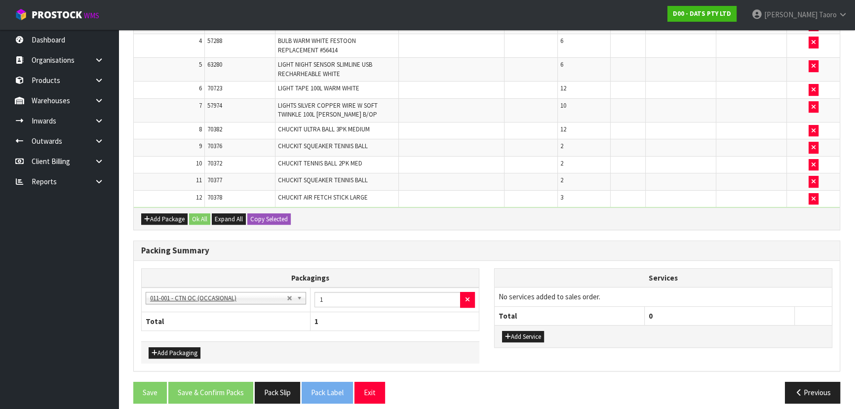
click at [254, 261] on div "Packagings NONE - No Packaging Cartons 007-001 - PLT GEN120 (1200 X 1000) 007-0…" at bounding box center [487, 316] width 706 height 110
click at [463, 184] on td at bounding box center [451, 181] width 106 height 17
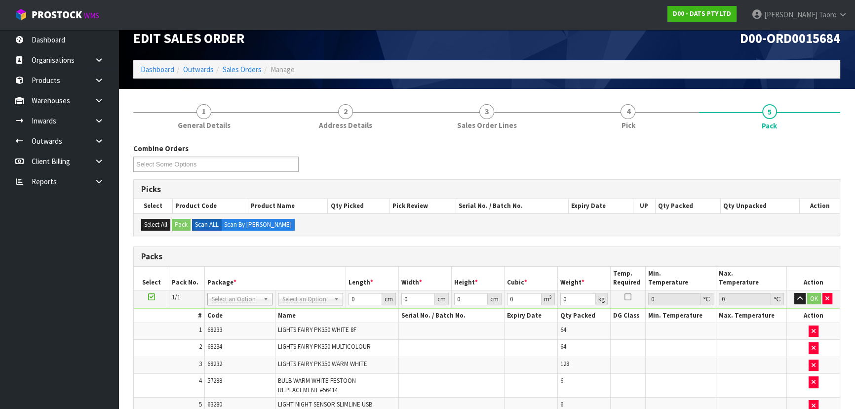
scroll to position [0, 0]
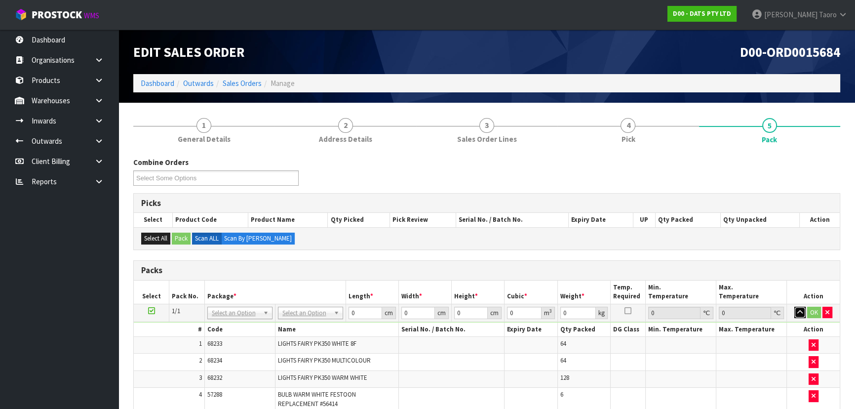
click at [802, 316] on button "button" at bounding box center [799, 313] width 11 height 12
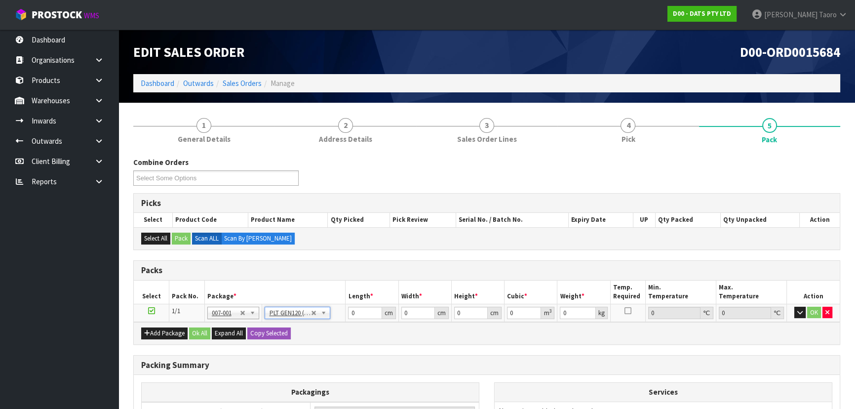
type input "120"
type input "100"
type input "162.65"
click at [361, 313] on input "120" at bounding box center [365, 313] width 34 height 12
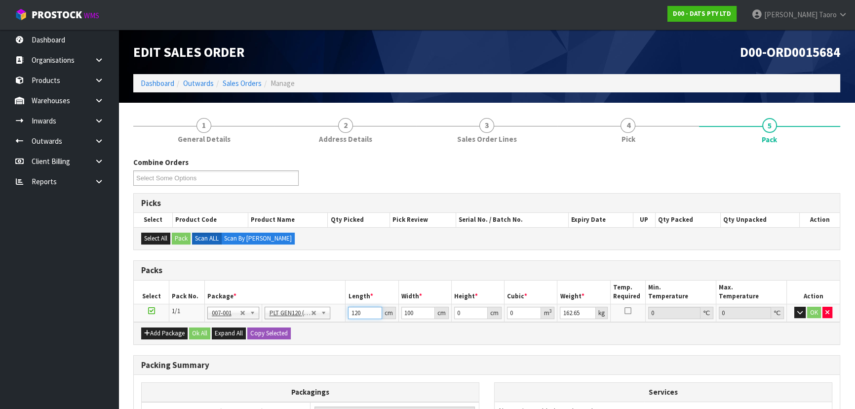
click at [361, 313] on input "120" at bounding box center [365, 313] width 34 height 12
type input "118"
type input "112"
type input "1"
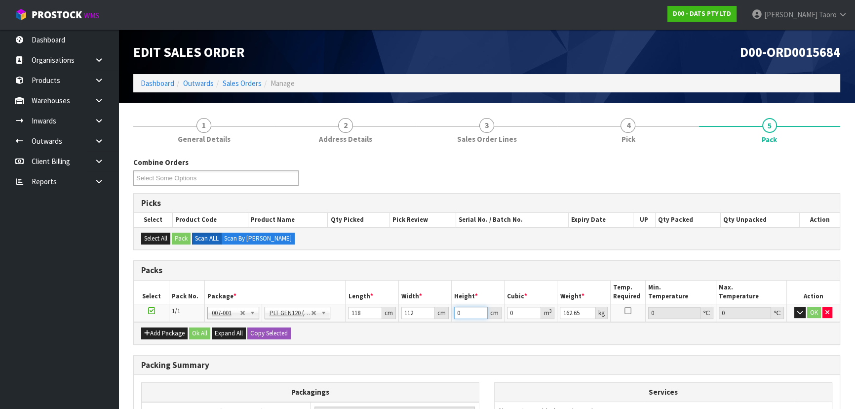
type input "0.013216"
type input "15"
type input "0.19824"
type input "154"
type input "2.035264"
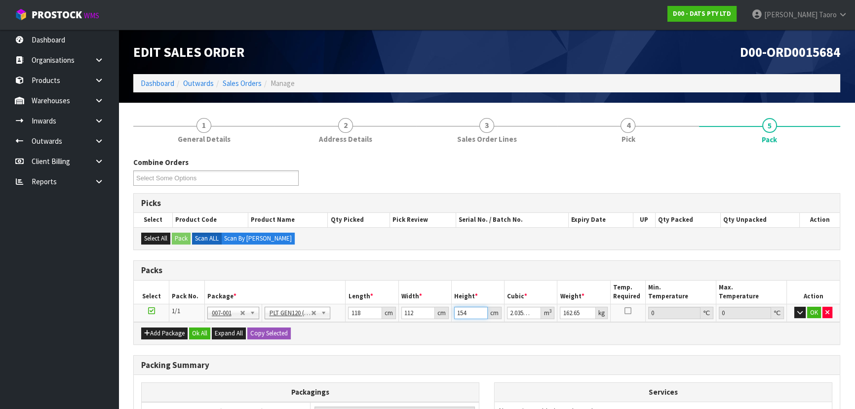
type input "154"
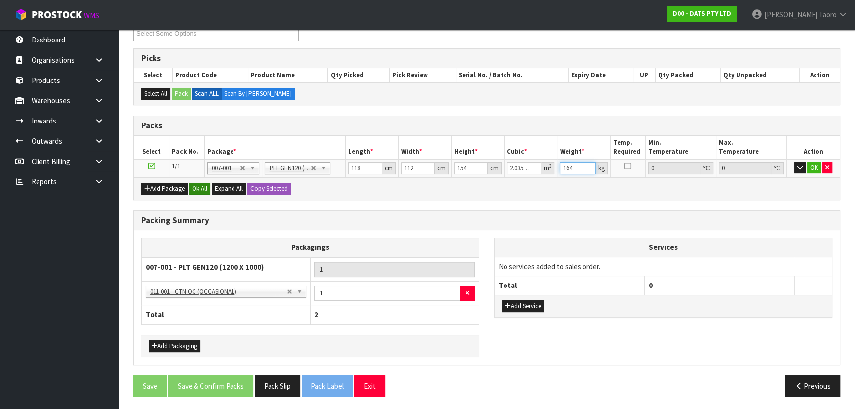
type input "164"
click at [200, 189] on button "Ok All" at bounding box center [199, 189] width 21 height 12
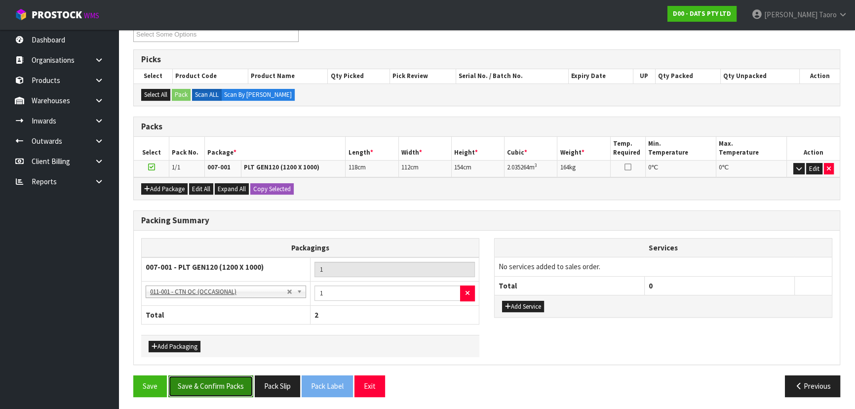
click at [235, 388] on button "Save & Confirm Packs" at bounding box center [210, 385] width 85 height 21
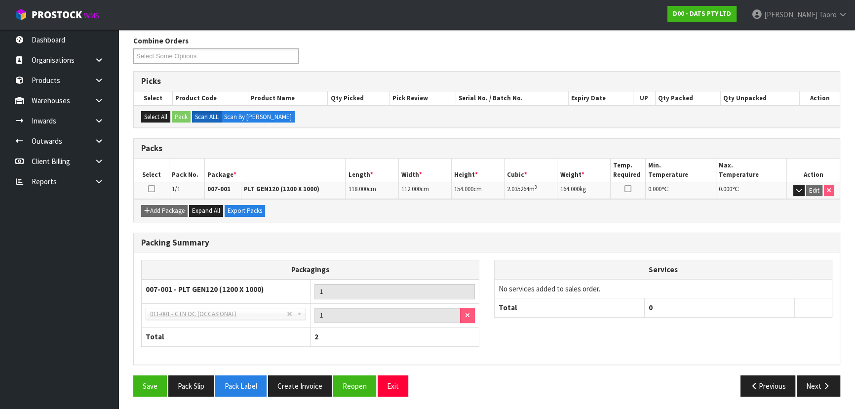
scroll to position [158, 0]
drag, startPoint x: 390, startPoint y: 385, endPoint x: 370, endPoint y: 372, distance: 23.7
click at [390, 384] on button "Exit" at bounding box center [393, 385] width 31 height 21
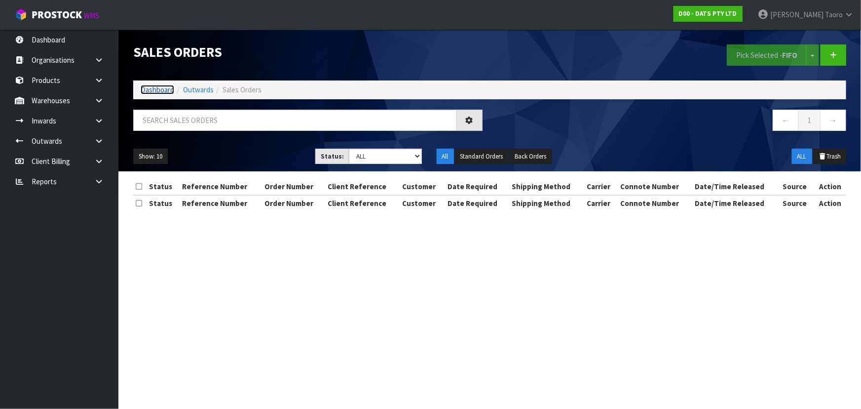
click at [169, 90] on link "Dashboard" at bounding box center [158, 89] width 34 height 9
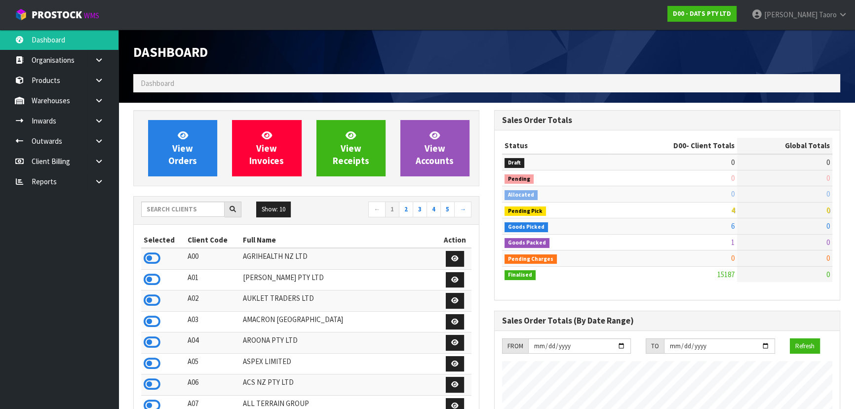
scroll to position [746, 360]
click at [202, 204] on input "text" at bounding box center [182, 208] width 83 height 15
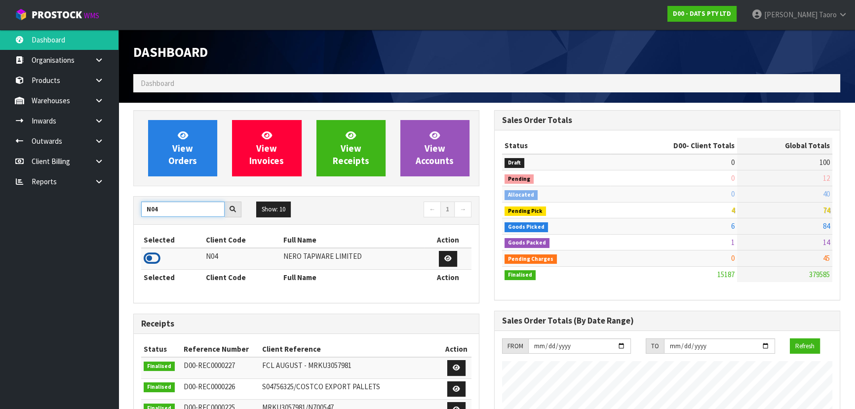
type input "N04"
click at [150, 253] on icon at bounding box center [152, 258] width 17 height 15
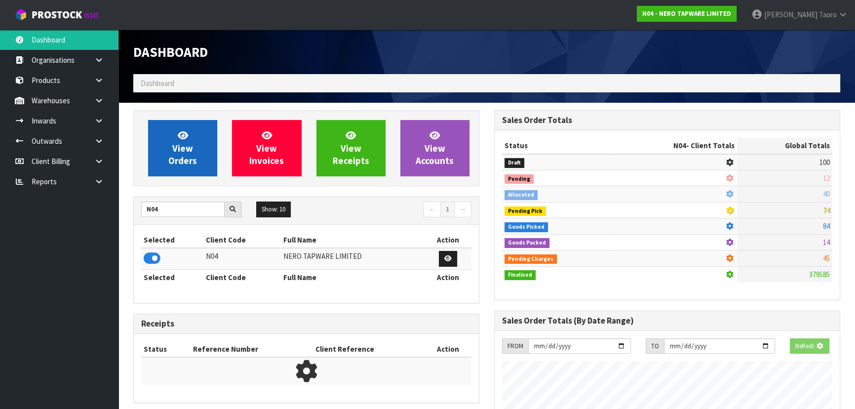
scroll to position [778, 360]
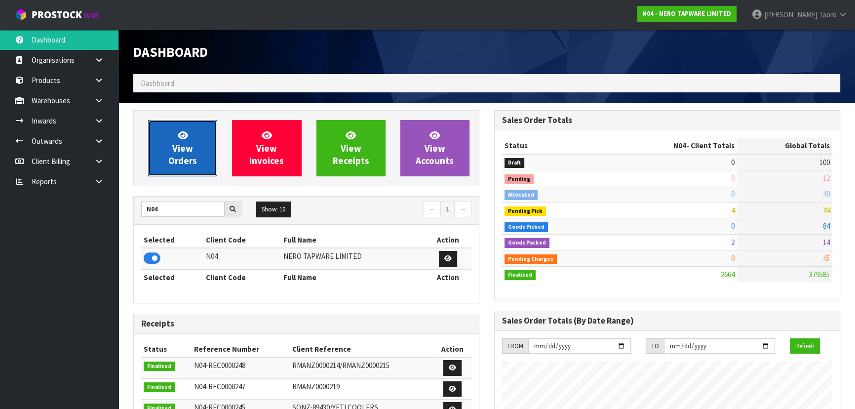
click at [181, 160] on span "View Orders" at bounding box center [182, 147] width 29 height 37
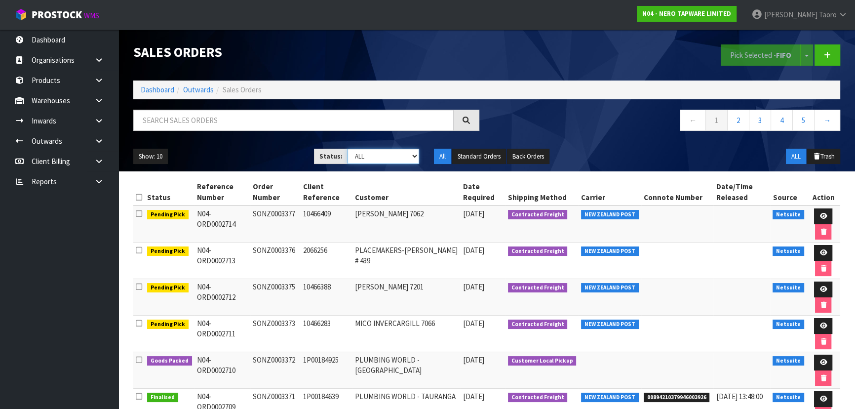
click at [393, 158] on select "Draft Pending Allocated Pending Pick Goods Picked Goods Packed Pending Charges …" at bounding box center [384, 156] width 72 height 15
select select "string:5"
click at [348, 149] on select "Draft Pending Allocated Pending Pick Goods Picked Goods Packed Pending Charges …" at bounding box center [384, 156] width 72 height 15
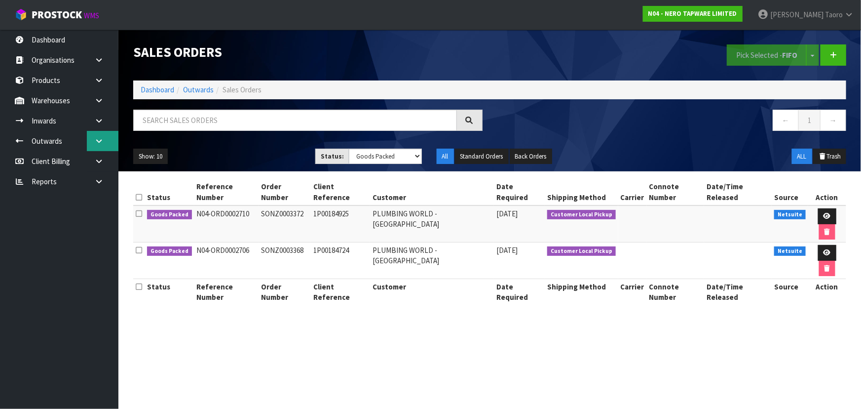
click at [94, 137] on link at bounding box center [103, 141] width 32 height 20
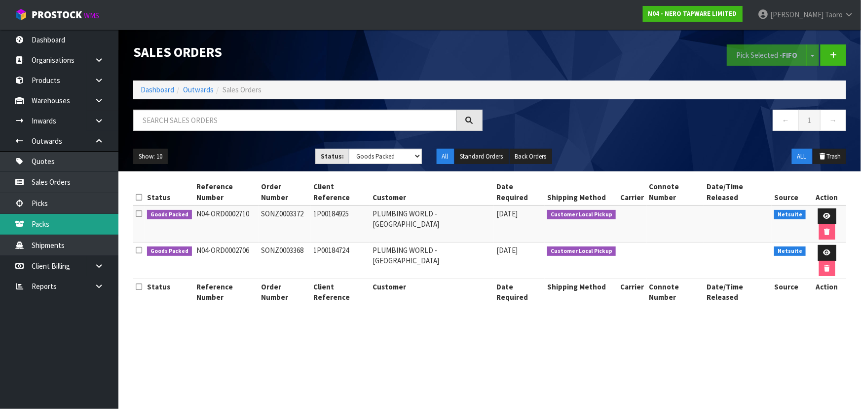
click at [70, 223] on link "Packs" at bounding box center [59, 224] width 118 height 20
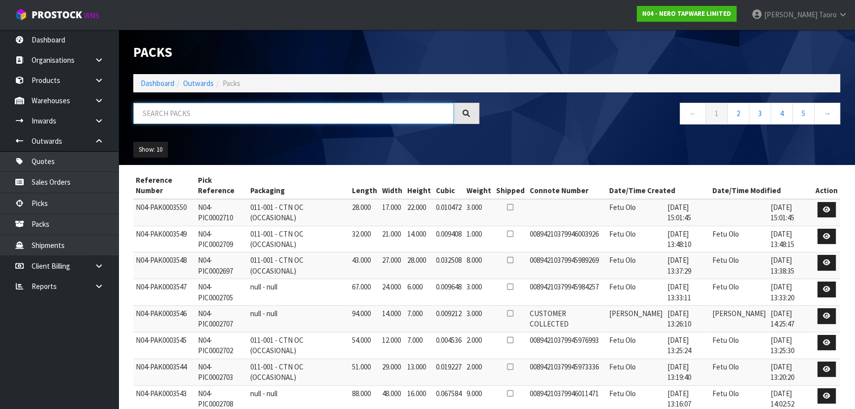
click at [308, 109] on input "text" at bounding box center [293, 113] width 320 height 21
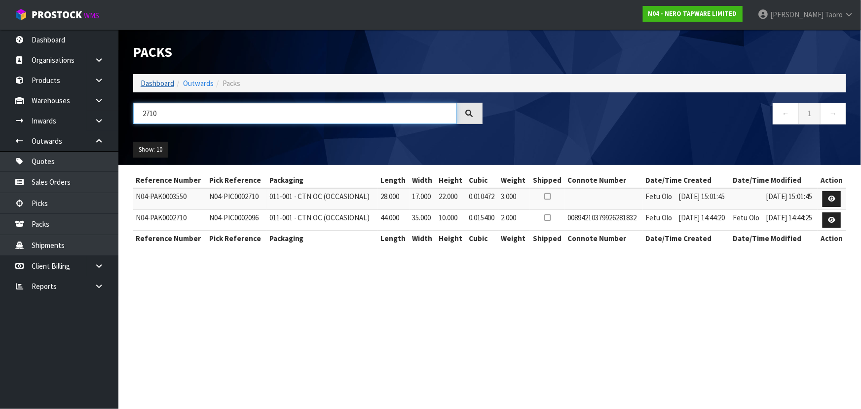
type input "2710"
click at [155, 81] on link "Dashboard" at bounding box center [158, 82] width 34 height 9
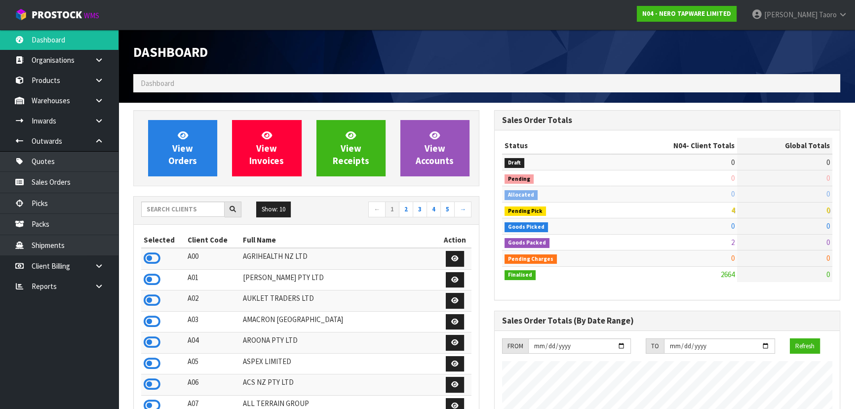
scroll to position [778, 360]
click at [208, 211] on input "text" at bounding box center [182, 208] width 83 height 15
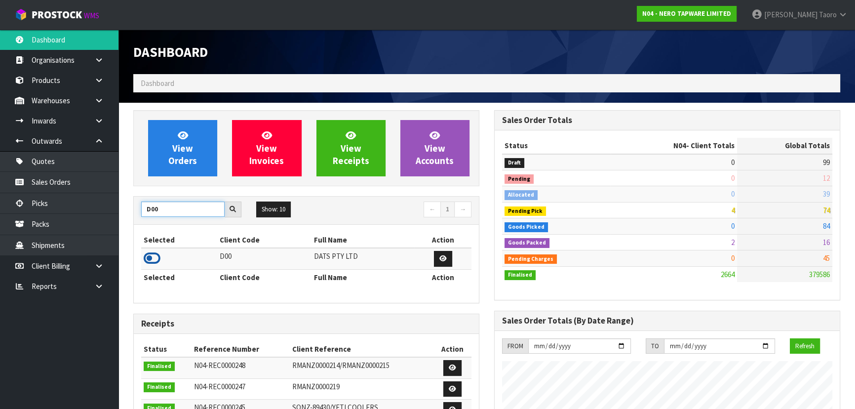
type input "D00"
click at [152, 257] on icon at bounding box center [152, 258] width 17 height 15
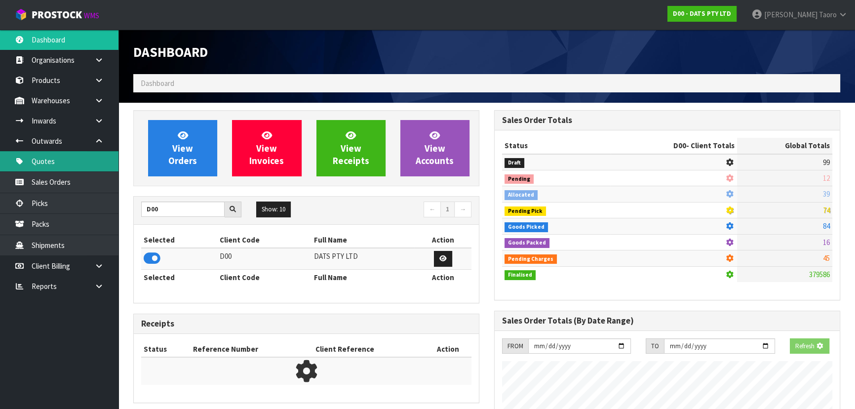
scroll to position [493054, 493308]
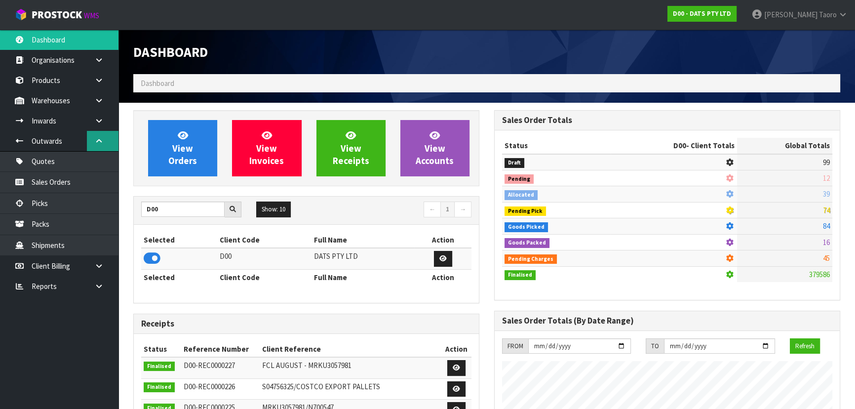
click at [104, 144] on link at bounding box center [103, 141] width 32 height 20
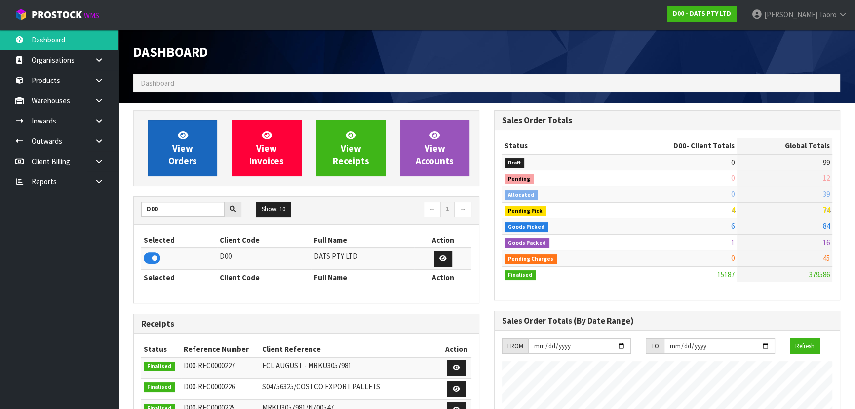
scroll to position [746, 360]
click at [188, 148] on span "View Orders" at bounding box center [182, 147] width 29 height 37
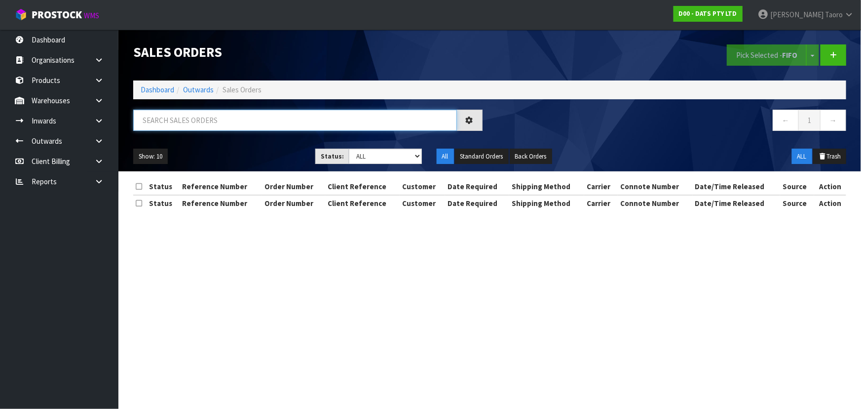
click at [195, 119] on input "text" at bounding box center [295, 120] width 324 height 21
type input "JOB-0410522"
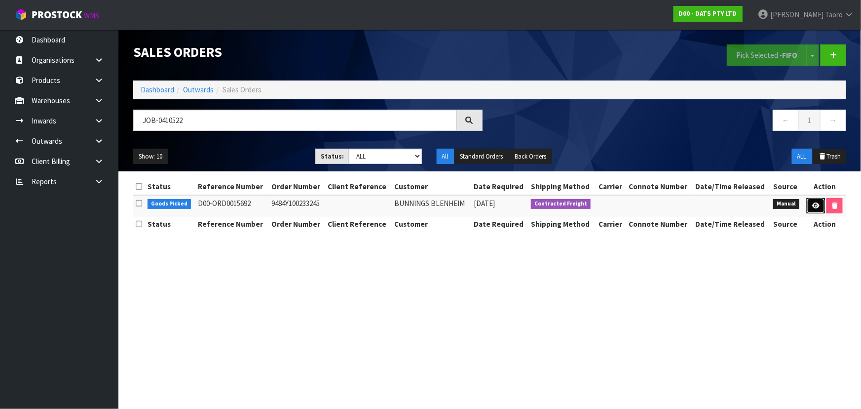
click at [815, 207] on icon at bounding box center [816, 205] width 7 height 6
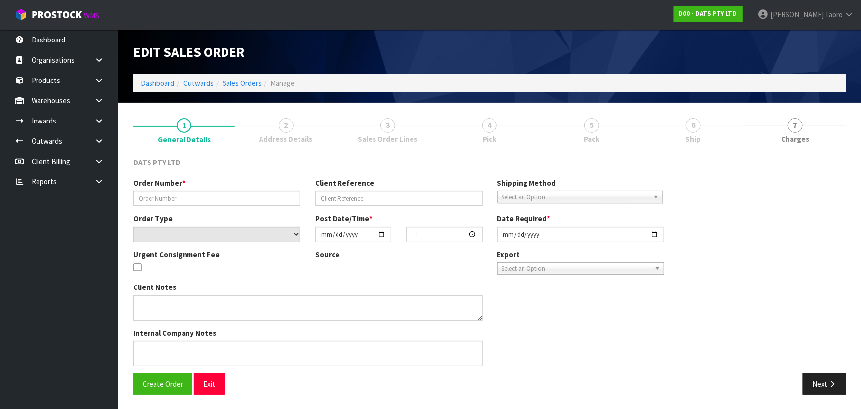
type input "9484Y100233245"
select select "number:0"
type input "[DATE]"
type input "09:06:00.000"
type input "[DATE]"
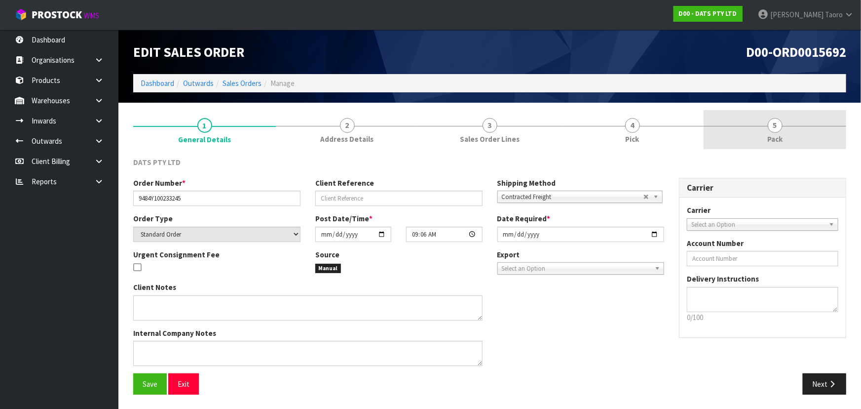
click at [776, 125] on span "5" at bounding box center [775, 125] width 15 height 15
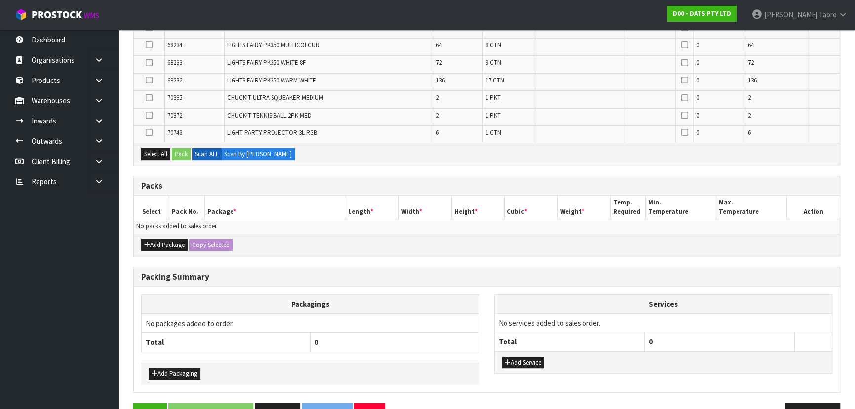
scroll to position [304, 0]
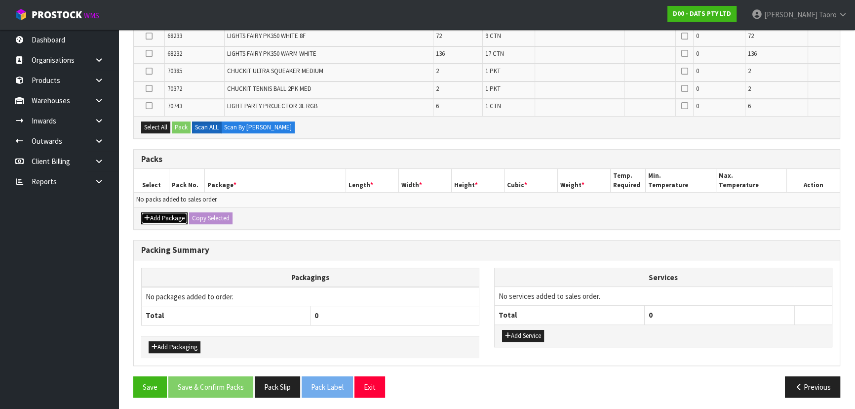
click at [164, 217] on button "Add Package" at bounding box center [164, 218] width 46 height 12
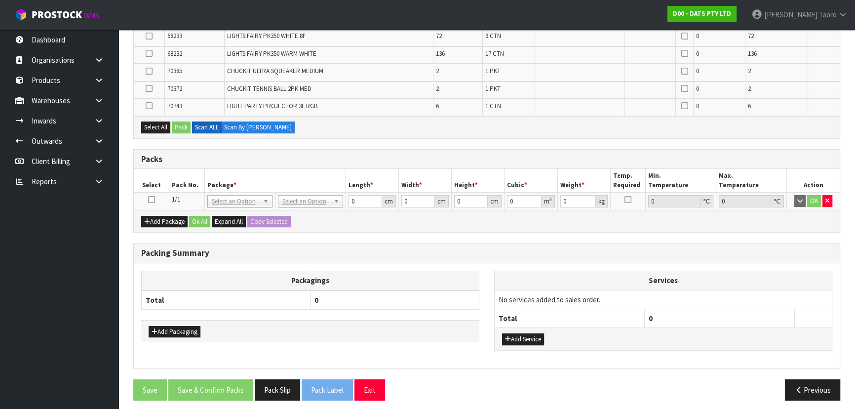
click at [152, 199] on icon at bounding box center [151, 199] width 7 height 0
click at [162, 184] on th "Select" at bounding box center [152, 180] width 36 height 23
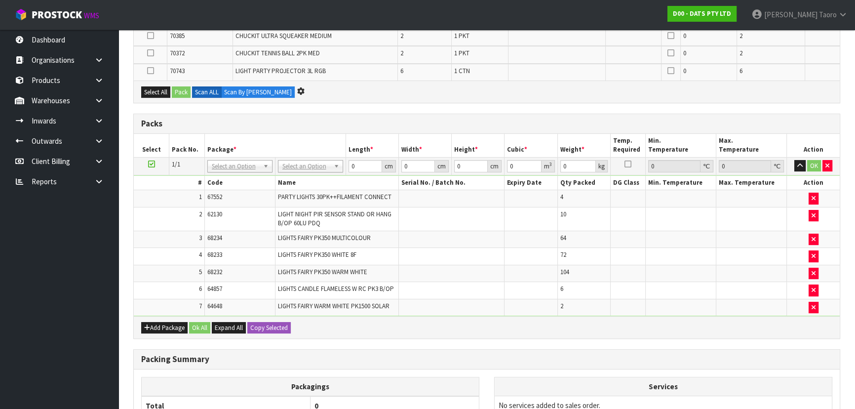
scroll to position [0, 0]
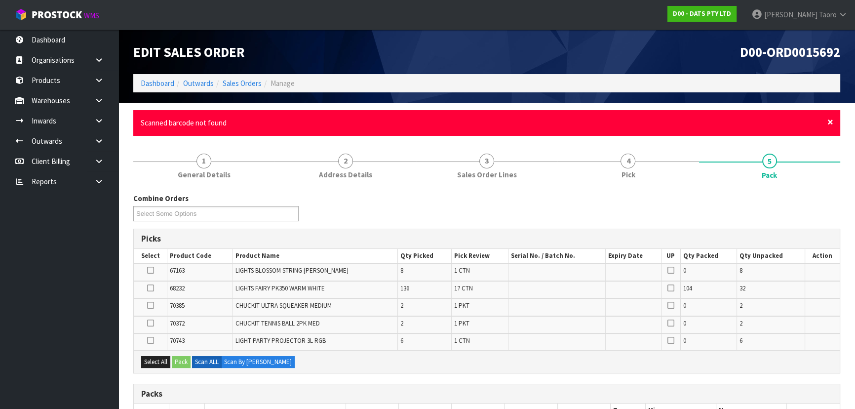
click at [831, 118] on span "×" at bounding box center [830, 122] width 6 height 14
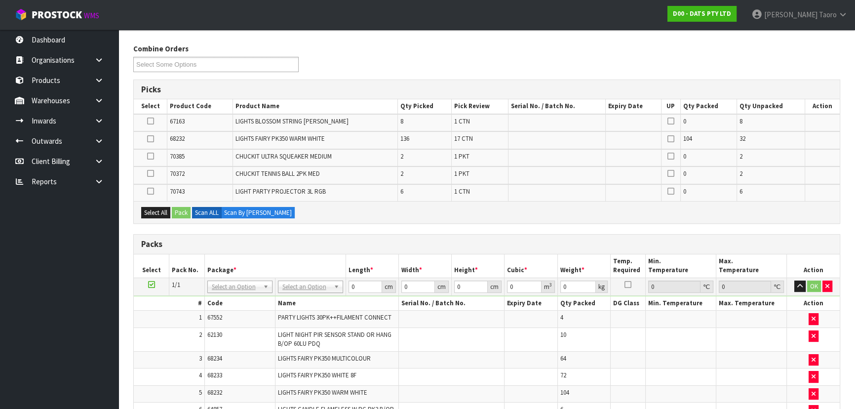
scroll to position [179, 0]
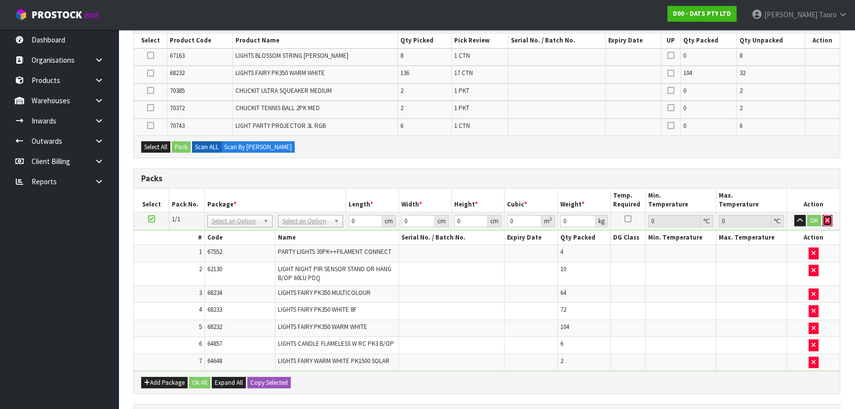
click at [830, 220] on button "button" at bounding box center [827, 221] width 10 height 12
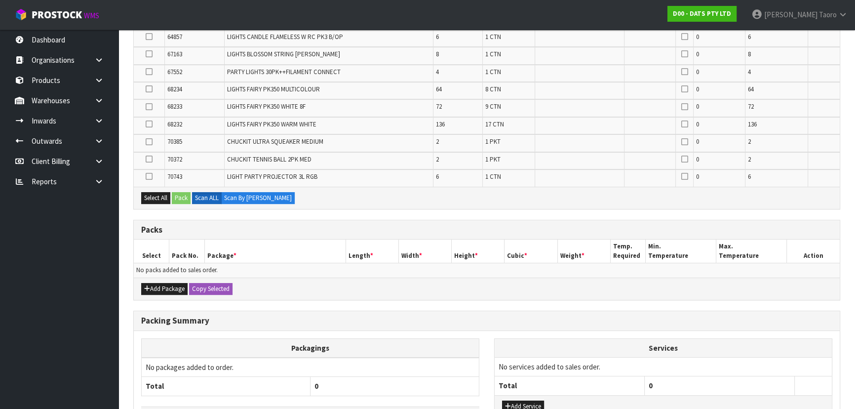
scroll to position [304, 0]
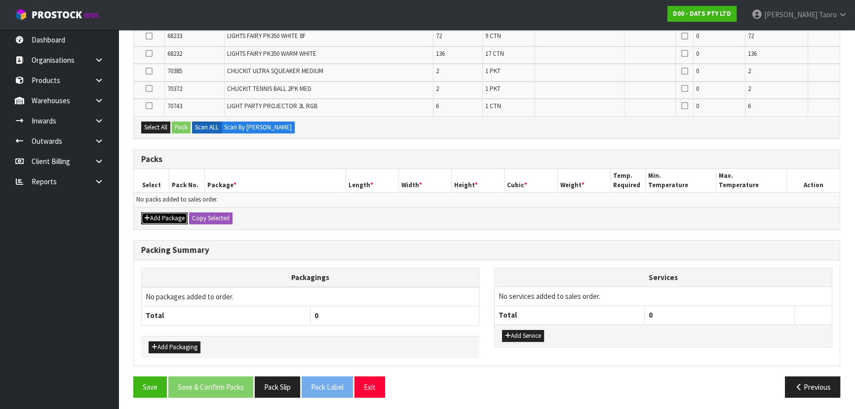
drag, startPoint x: 159, startPoint y: 220, endPoint x: 157, endPoint y: 213, distance: 7.2
click at [159, 220] on button "Add Package" at bounding box center [164, 218] width 46 height 12
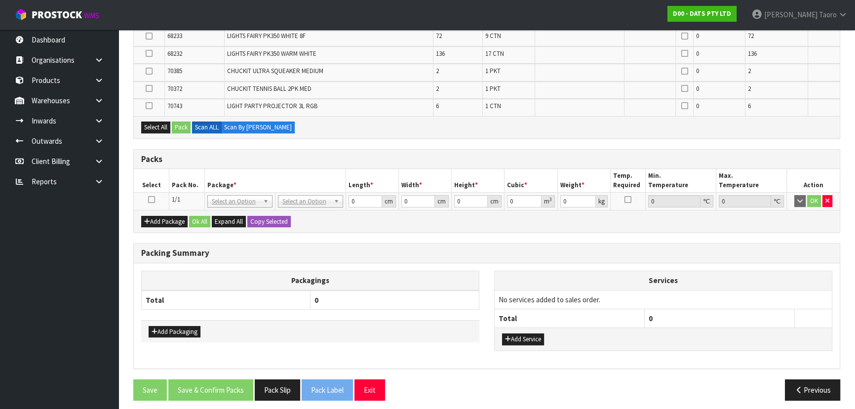
click at [152, 193] on td at bounding box center [152, 202] width 36 height 18
drag, startPoint x: 153, startPoint y: 197, endPoint x: 160, endPoint y: 190, distance: 10.1
click at [153, 199] on icon at bounding box center [151, 199] width 7 height 0
click at [160, 193] on td at bounding box center [152, 202] width 36 height 18
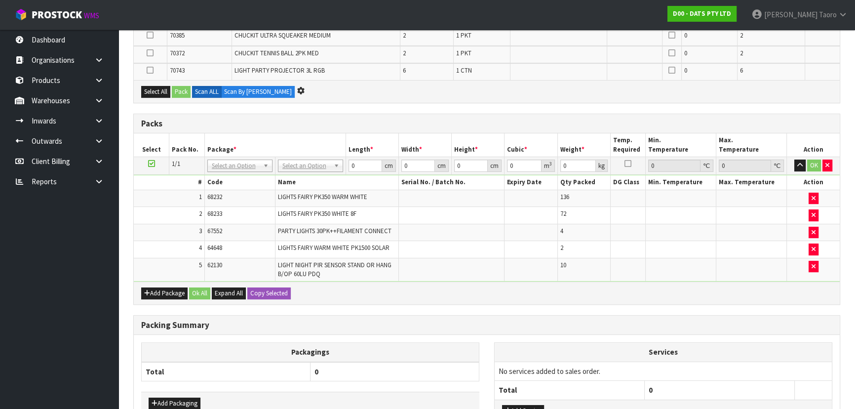
scroll to position [0, 0]
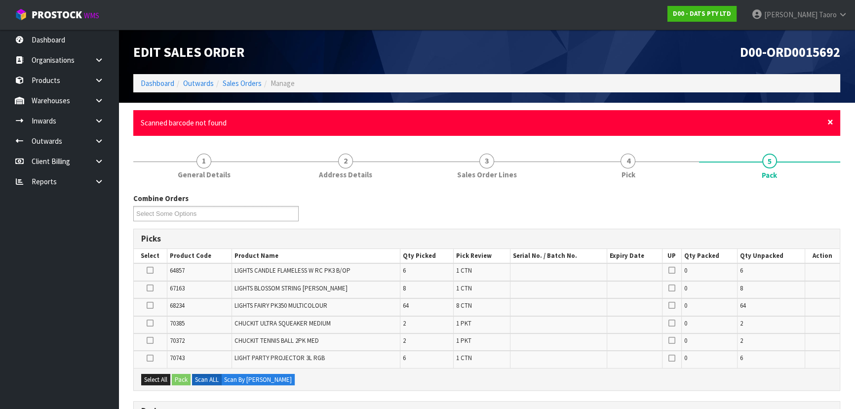
click at [833, 120] on span "×" at bounding box center [830, 122] width 6 height 14
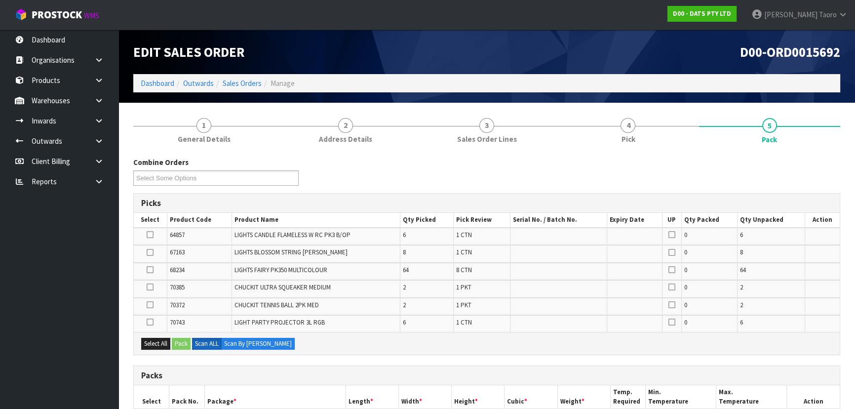
drag, startPoint x: 829, startPoint y: 174, endPoint x: 816, endPoint y: 154, distance: 23.8
click at [829, 174] on div "Combine Orders D00-ORD0015684 D00-ORD0015686 D00-ORD0015687 D00-ORD0015689 D00-…" at bounding box center [487, 175] width 722 height 36
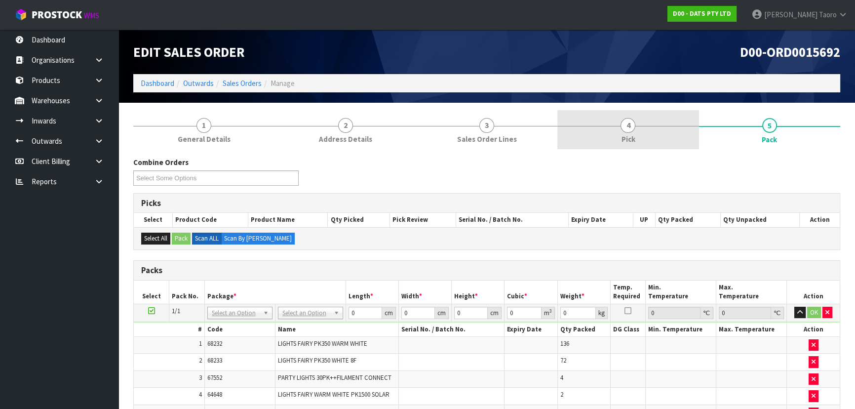
drag, startPoint x: 618, startPoint y: 143, endPoint x: 610, endPoint y: 142, distance: 7.9
click at [618, 143] on link "4 Pick" at bounding box center [627, 129] width 141 height 39
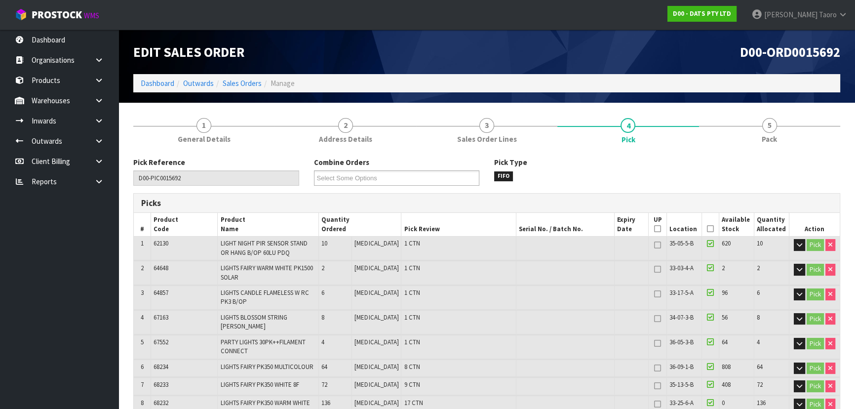
click at [699, 60] on div "D00-ORD0015692" at bounding box center [667, 52] width 361 height 44
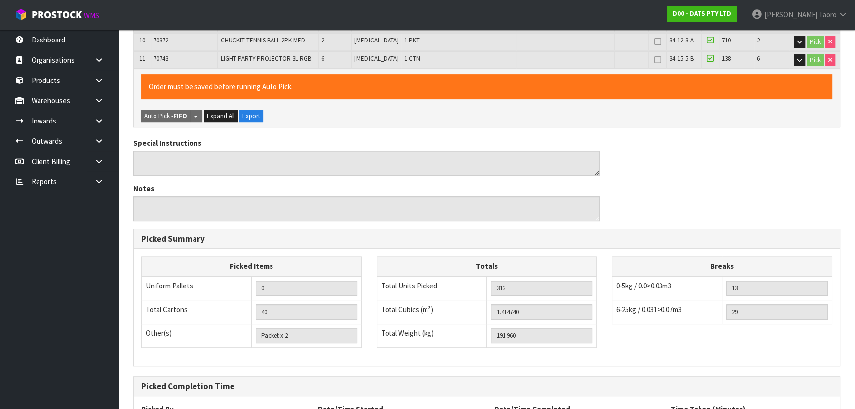
scroll to position [480, 0]
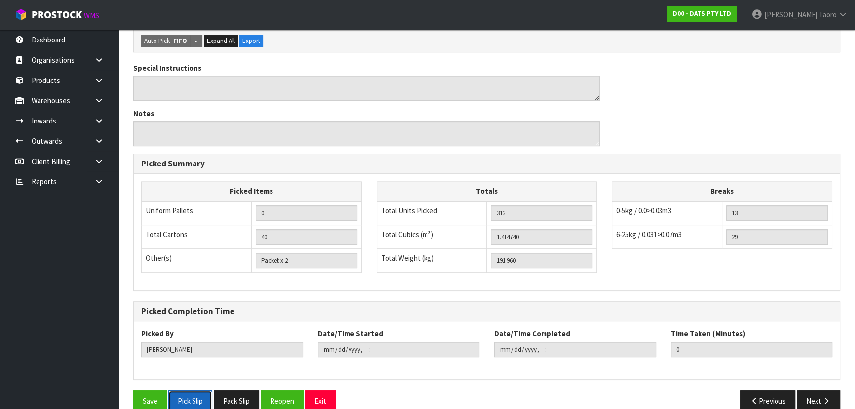
click at [186, 390] on button "Pick Slip" at bounding box center [190, 400] width 44 height 21
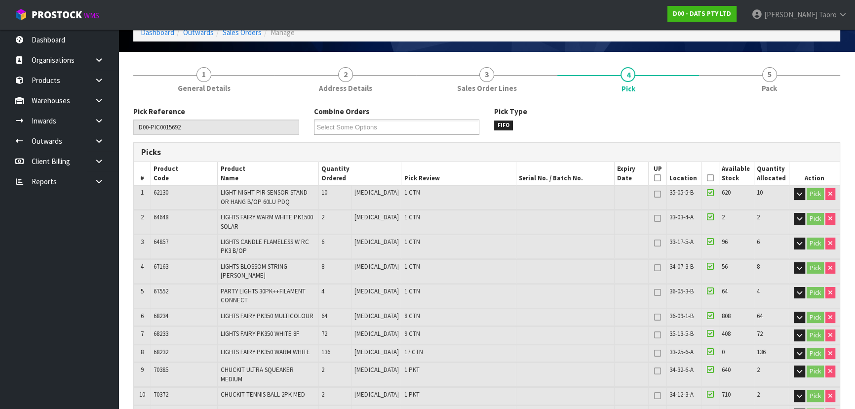
scroll to position [0, 0]
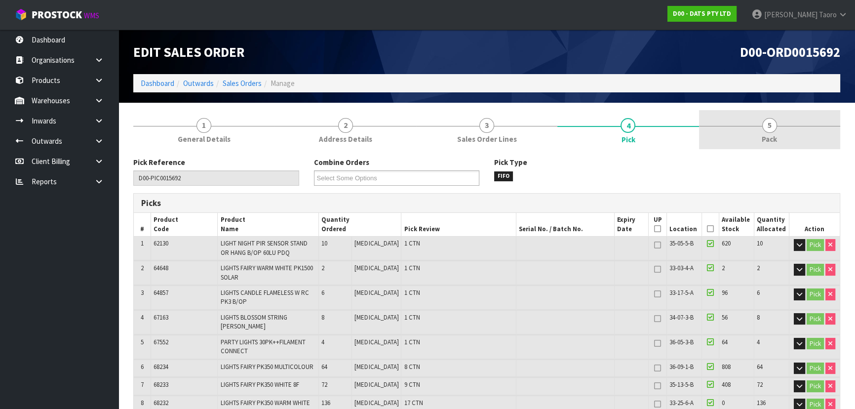
click at [764, 132] on link "5 Pack" at bounding box center [769, 129] width 141 height 39
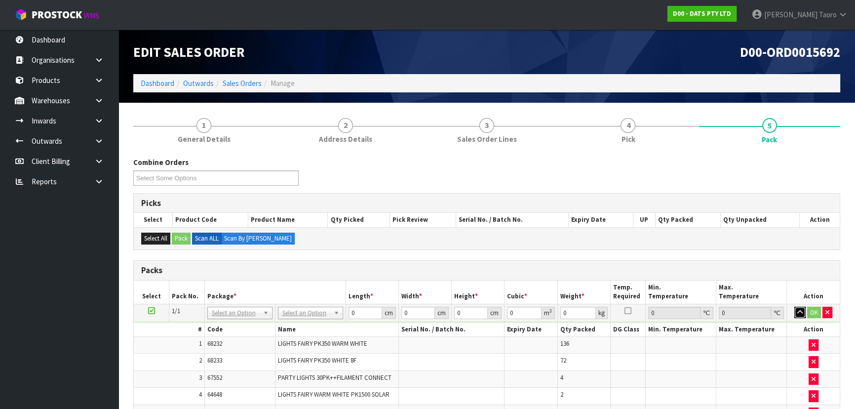
click at [801, 311] on icon "button" at bounding box center [799, 312] width 5 height 6
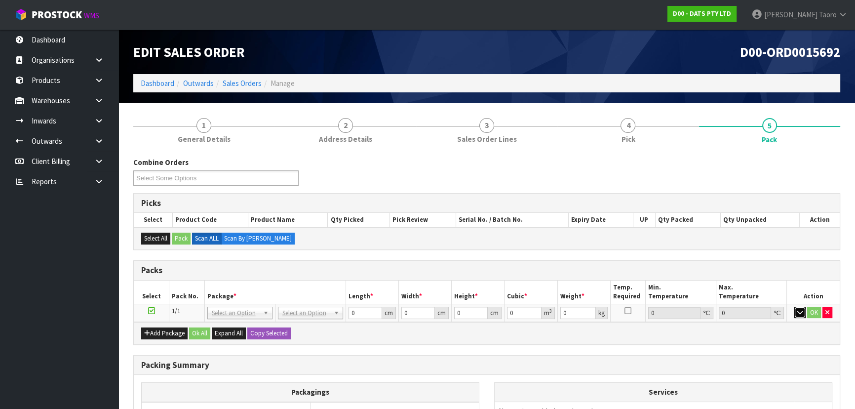
scroll to position [116, 0]
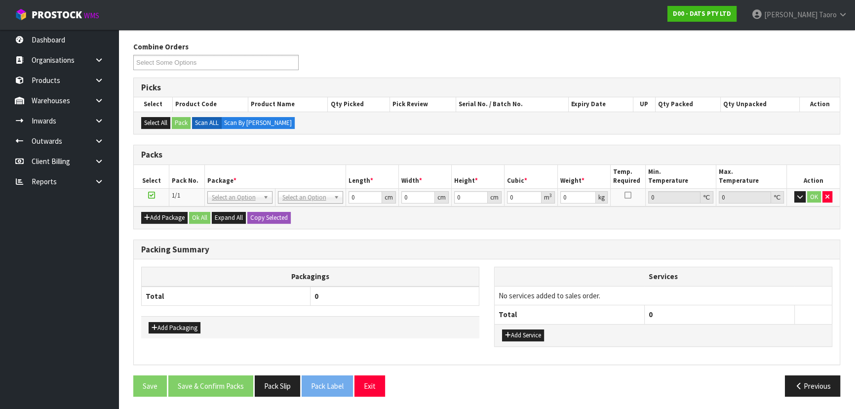
drag, startPoint x: 340, startPoint y: 252, endPoint x: 344, endPoint y: 244, distance: 8.4
click at [343, 251] on h3 "Packing Summary" at bounding box center [486, 249] width 691 height 9
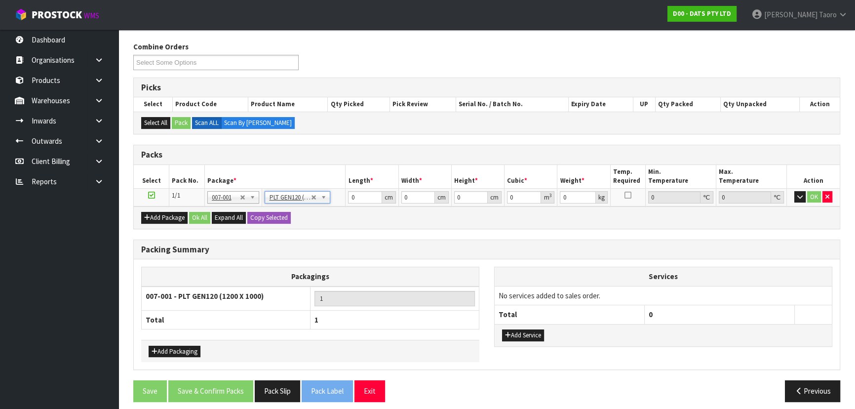
type input "120"
type input "100"
type input "191.96"
click at [357, 195] on input "120" at bounding box center [365, 197] width 34 height 12
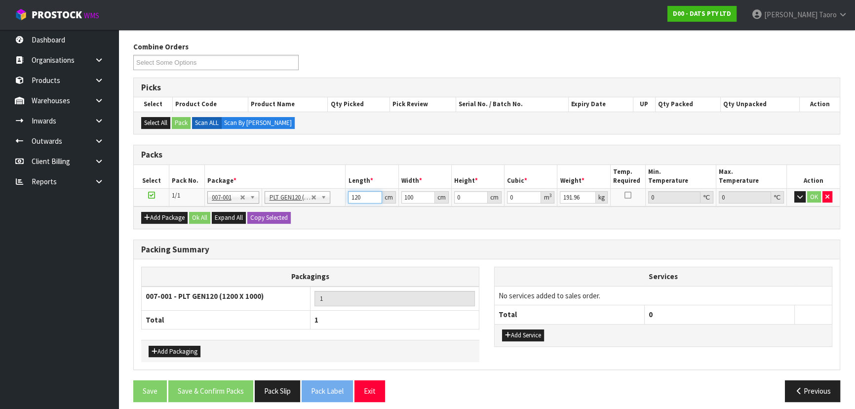
click at [357, 195] on input "120" at bounding box center [365, 197] width 34 height 12
type input "116"
type input "115"
type input "1"
type input "0.01334"
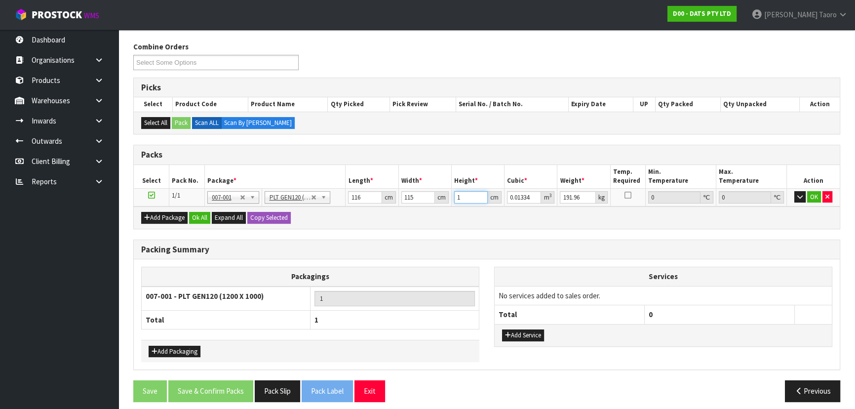
type input "15"
type input "0.2001"
type input "159"
type input "2.12106"
type input "159"
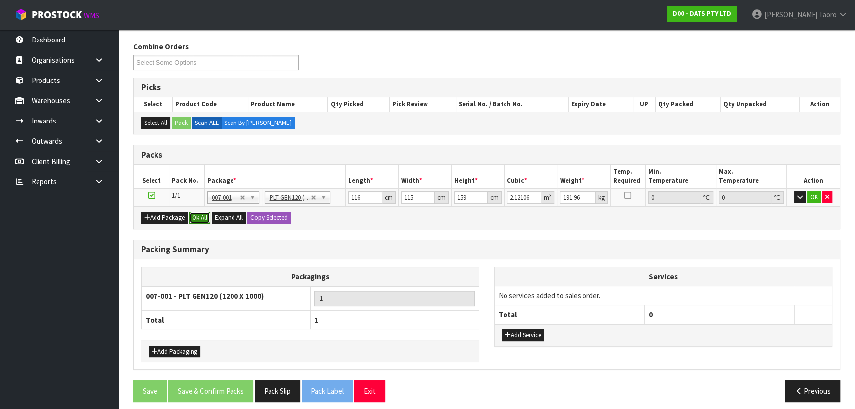
click at [197, 217] on button "Ok All" at bounding box center [199, 218] width 21 height 12
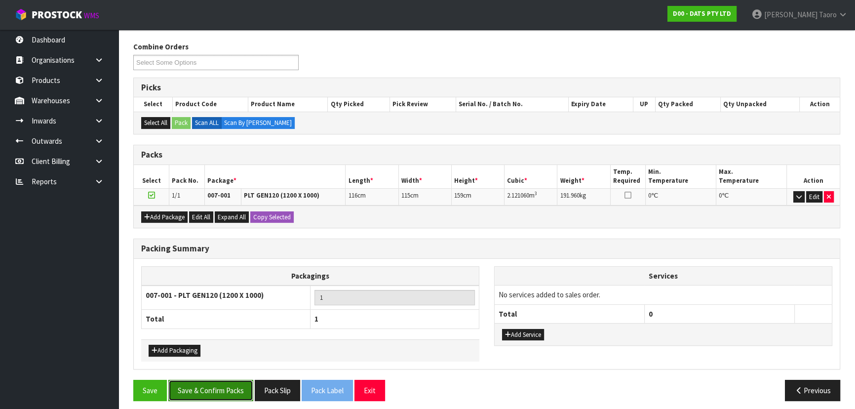
click at [236, 389] on button "Save & Confirm Packs" at bounding box center [210, 390] width 85 height 21
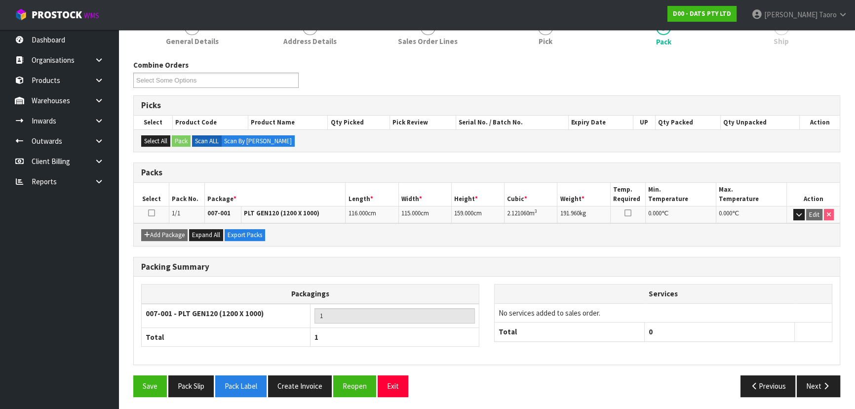
scroll to position [134, 0]
click at [360, 387] on button "Reopen" at bounding box center [354, 385] width 43 height 21
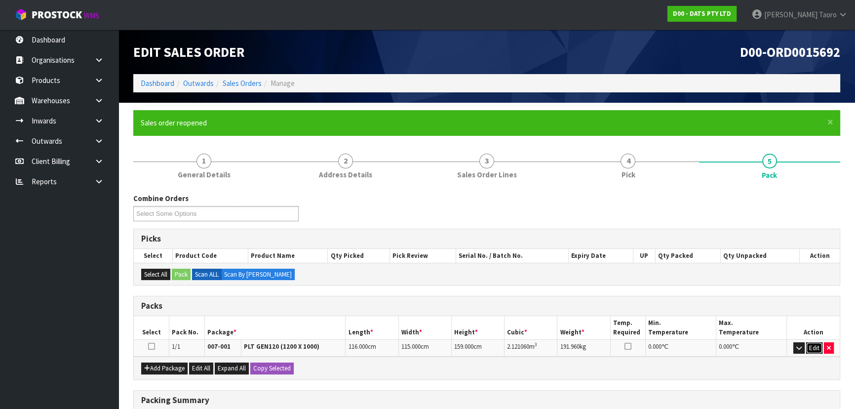
click at [815, 347] on button "Edit" at bounding box center [814, 348] width 16 height 12
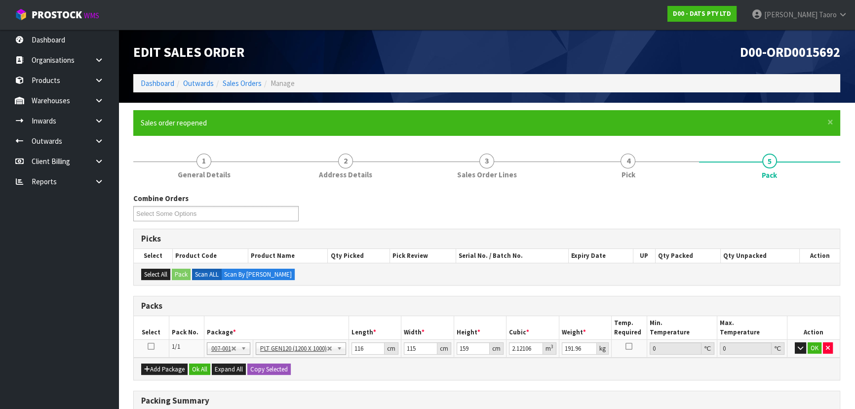
click at [735, 211] on div "Combine Orders D00-ORD0015684 D00-ORD0015686 D00-ORD0015687 D00-ORD0015689 D00-…" at bounding box center [487, 211] width 722 height 36
click at [567, 343] on input "191.96" at bounding box center [580, 348] width 36 height 12
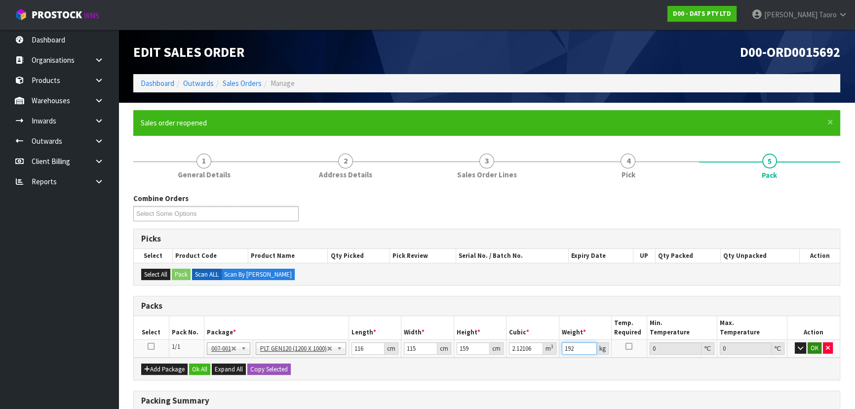
type input "192"
click at [812, 347] on button "OK" at bounding box center [815, 348] width 14 height 12
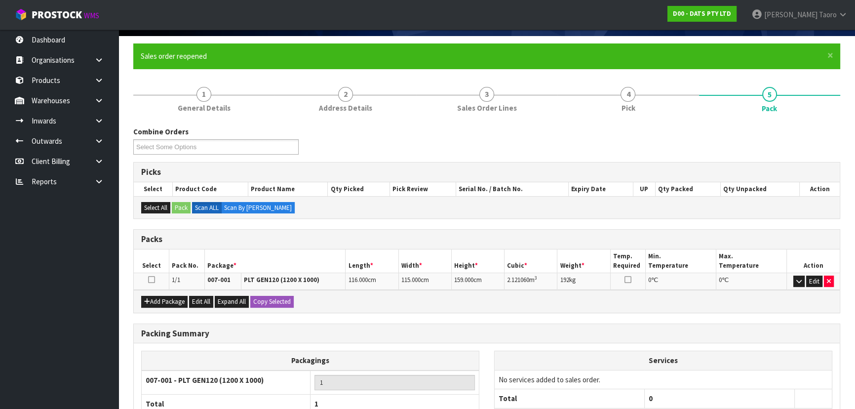
scroll to position [156, 0]
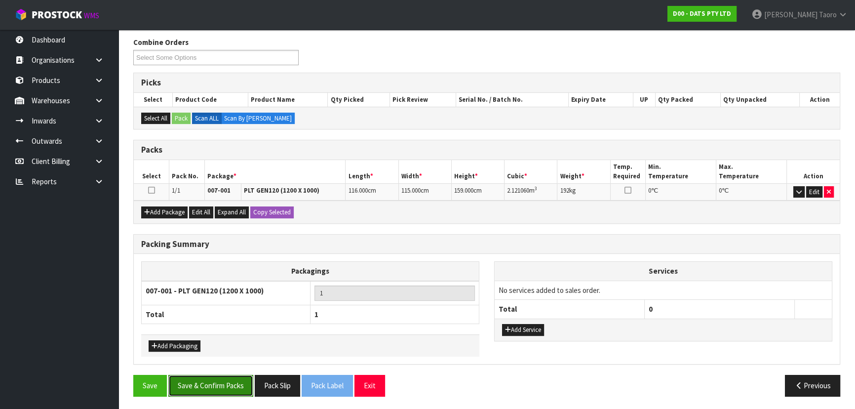
click at [208, 376] on button "Save & Confirm Packs" at bounding box center [210, 385] width 85 height 21
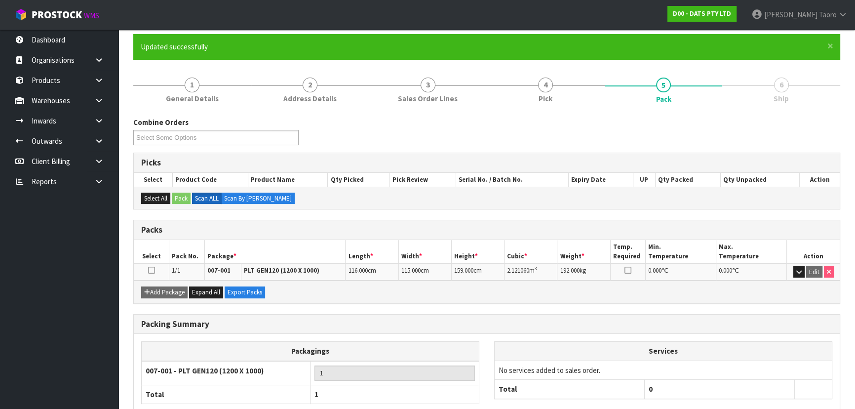
scroll to position [134, 0]
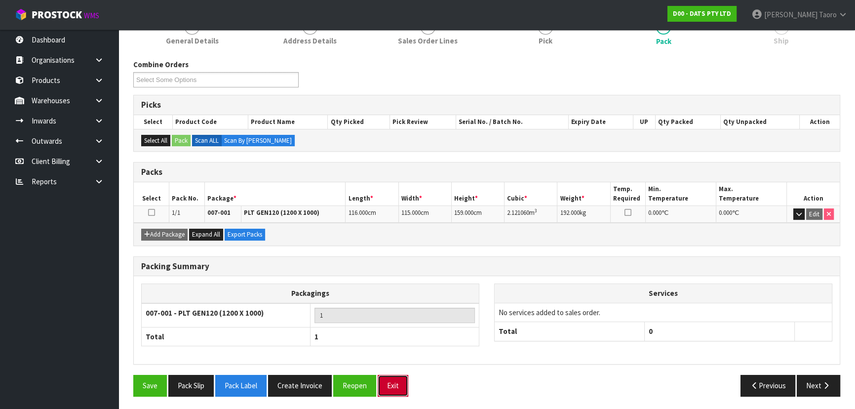
click at [399, 388] on button "Exit" at bounding box center [393, 385] width 31 height 21
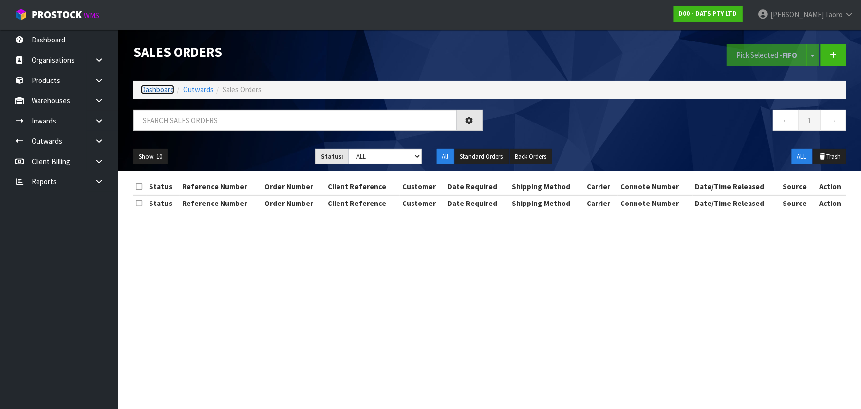
click at [166, 91] on link "Dashboard" at bounding box center [158, 89] width 34 height 9
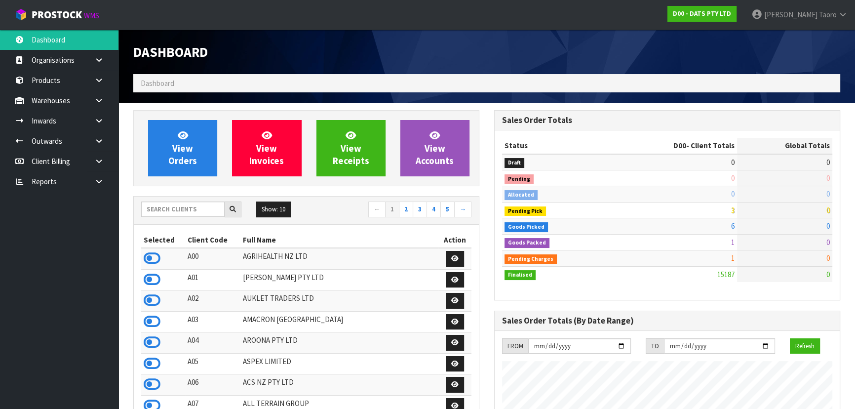
scroll to position [768, 360]
click at [346, 60] on div "Dashboard" at bounding box center [306, 52] width 361 height 44
click at [204, 207] on input "text" at bounding box center [182, 208] width 83 height 15
click at [282, 76] on ol "Dashboard" at bounding box center [486, 83] width 707 height 18
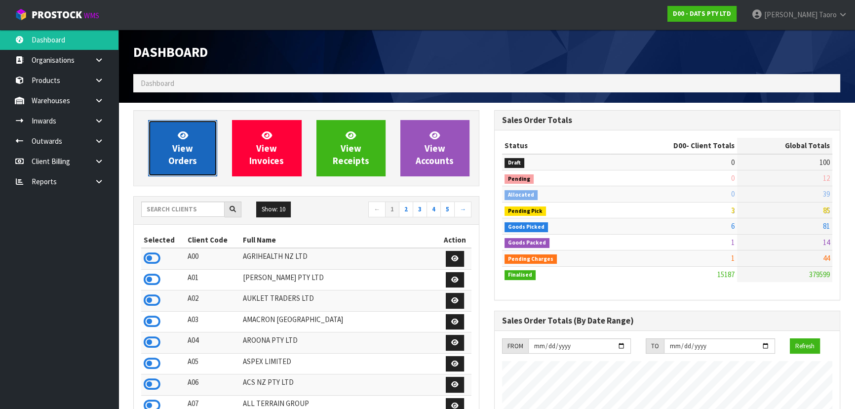
click at [184, 160] on span "View Orders" at bounding box center [182, 147] width 29 height 37
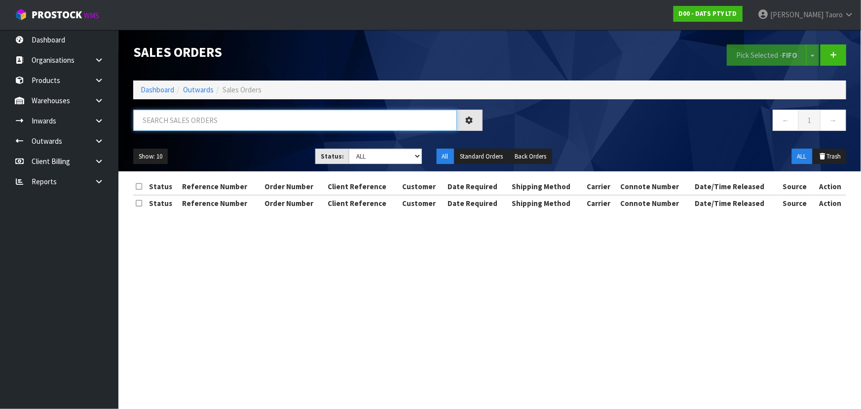
click at [246, 114] on input "text" at bounding box center [295, 120] width 324 height 21
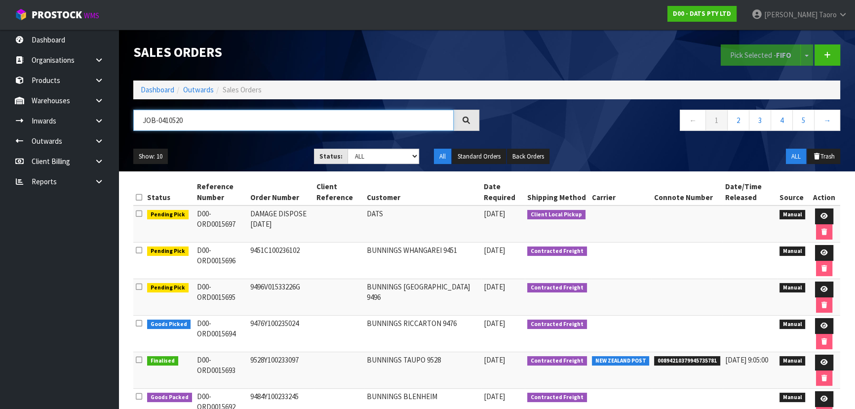
type input "JOB-0410520"
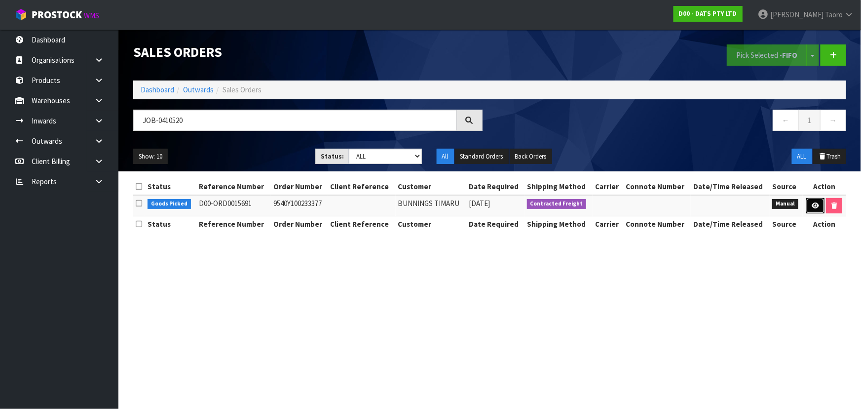
click at [809, 206] on link at bounding box center [816, 206] width 18 height 16
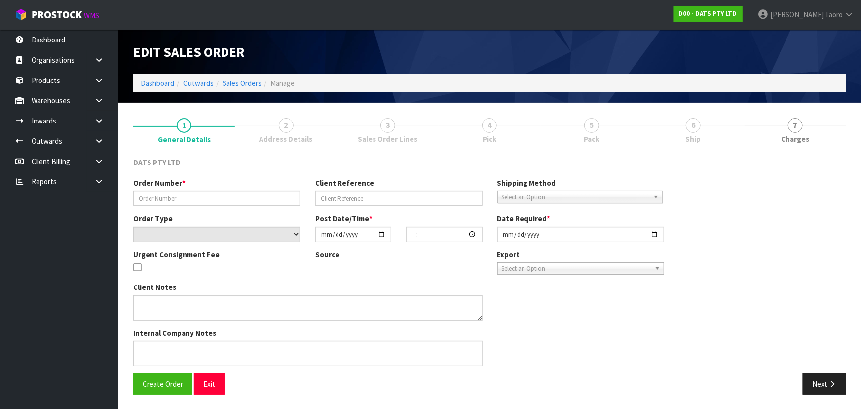
type input "9540Y100233377"
select select "number:0"
type input "[DATE]"
type input "09:04:00.000"
type input "[DATE]"
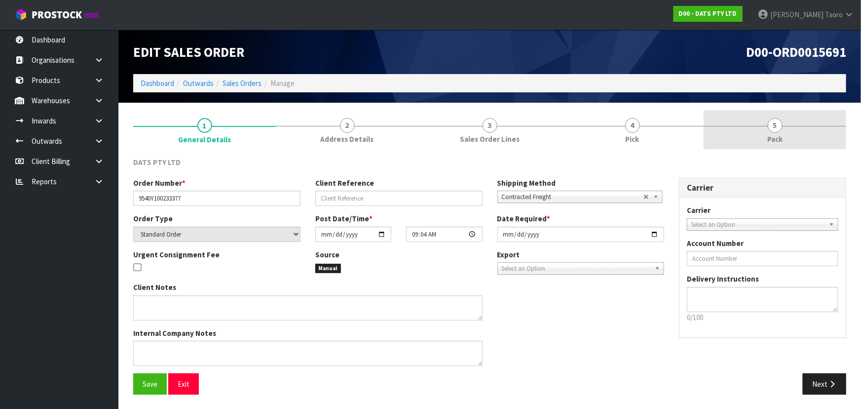
click at [805, 129] on link "5 Pack" at bounding box center [775, 129] width 143 height 39
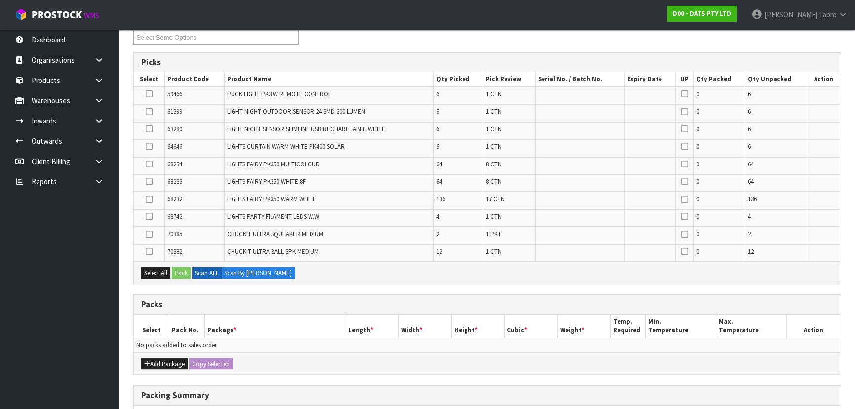
scroll to position [179, 0]
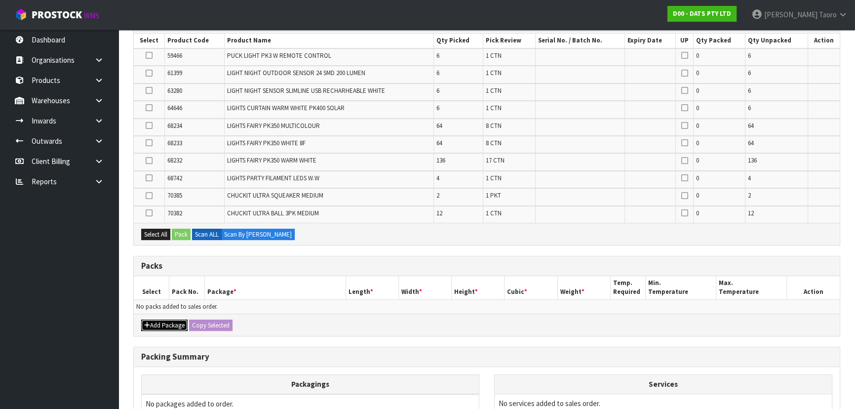
click at [159, 328] on button "Add Package" at bounding box center [164, 325] width 46 height 12
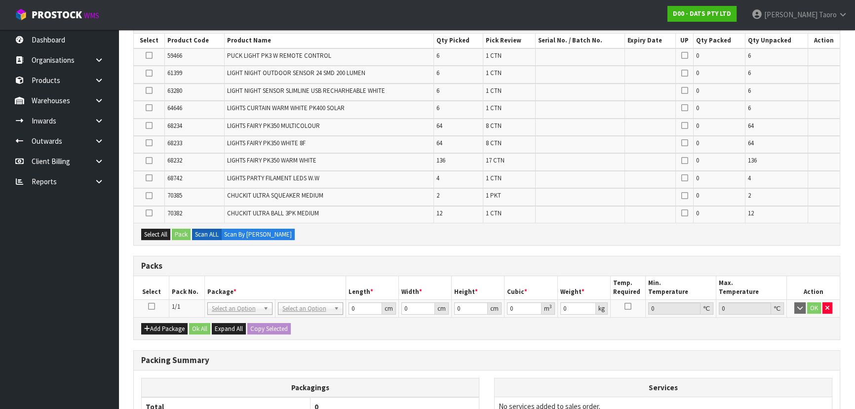
click at [153, 306] on icon at bounding box center [151, 306] width 7 height 0
click at [183, 285] on th "Pack No." at bounding box center [187, 287] width 36 height 23
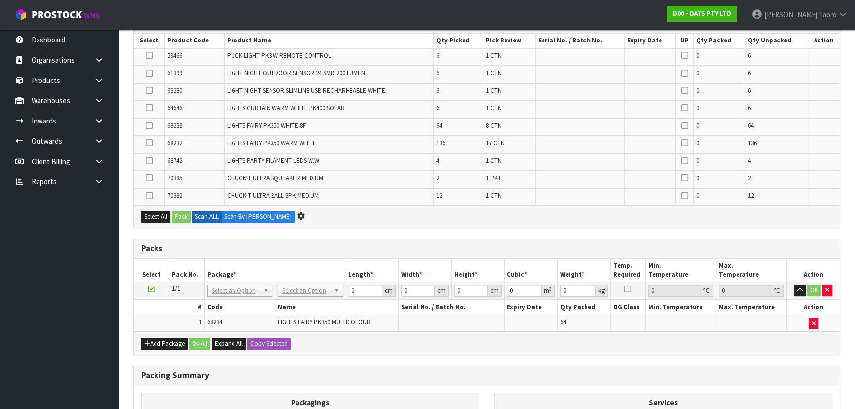
scroll to position [0, 0]
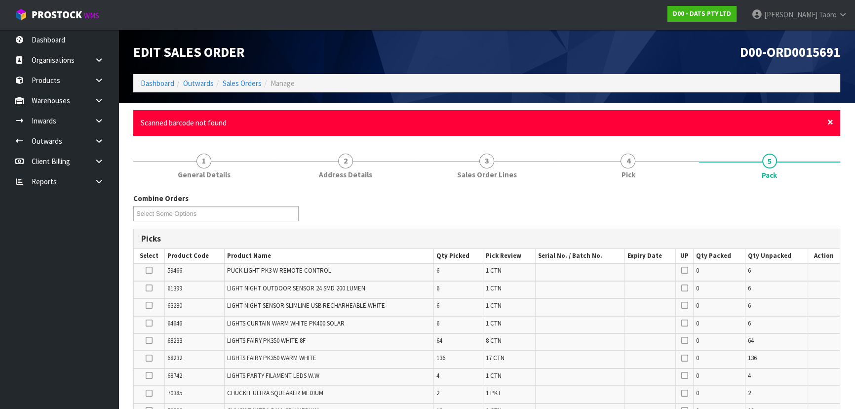
click at [830, 122] on span "×" at bounding box center [830, 122] width 6 height 14
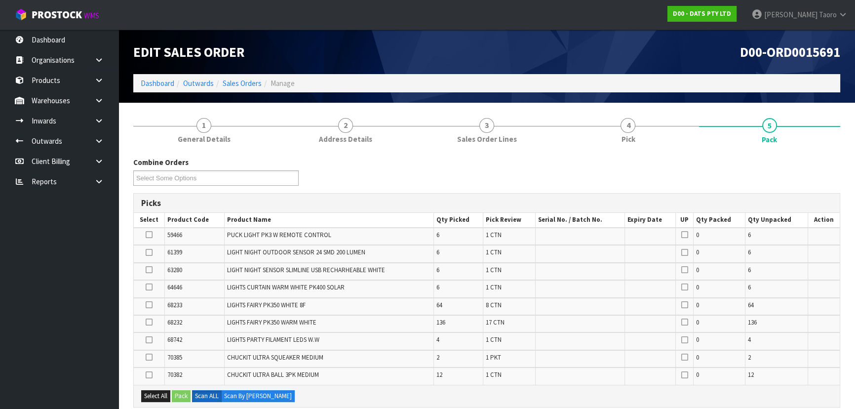
click at [834, 173] on div "Combine Orders D00-ORD0015686 D00-ORD0015687 D00-ORD0015689 D00-ORD0015690 D00-…" at bounding box center [487, 175] width 722 height 36
click at [774, 161] on div "Combine Orders D00-ORD0015686 D00-ORD0015687 D00-ORD0015689 D00-ORD0015690 D00-…" at bounding box center [487, 175] width 722 height 36
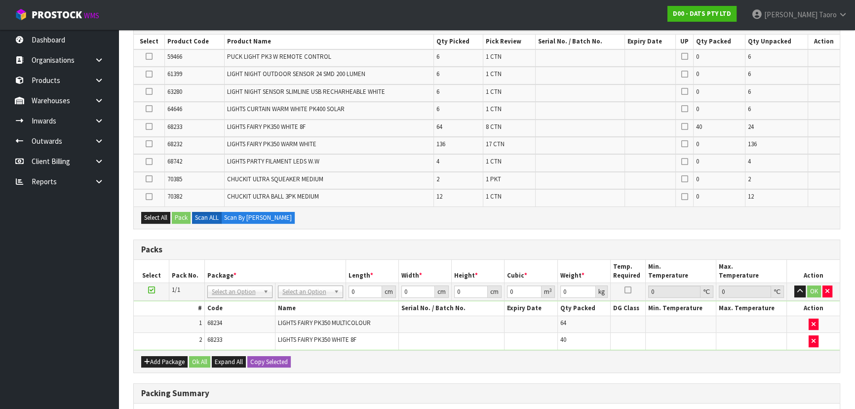
scroll to position [179, 0]
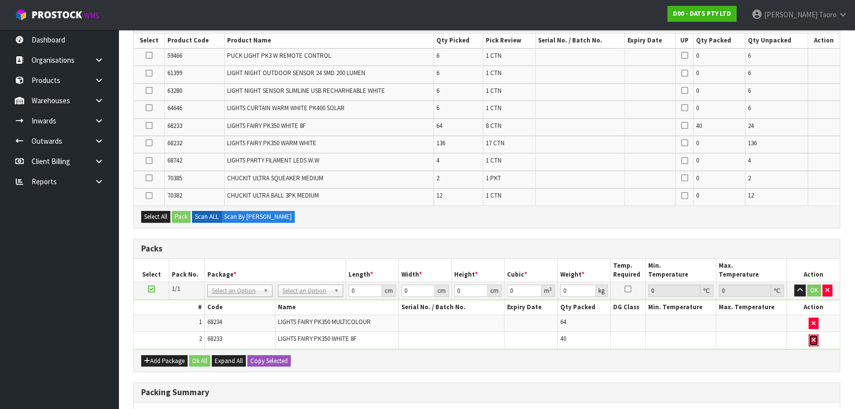
click at [812, 340] on icon "button" at bounding box center [814, 340] width 4 height 6
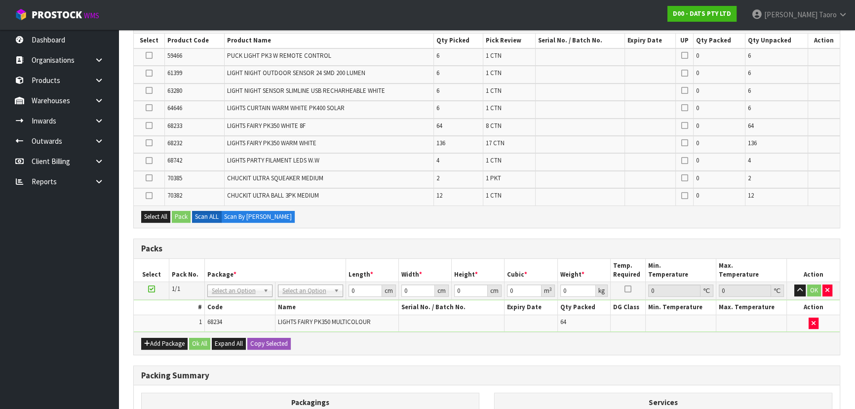
click at [752, 261] on th "Max. Temperature" at bounding box center [751, 270] width 71 height 23
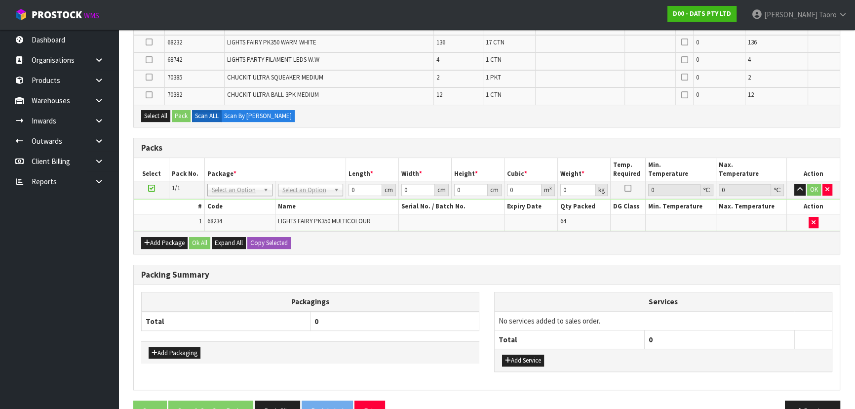
scroll to position [304, 0]
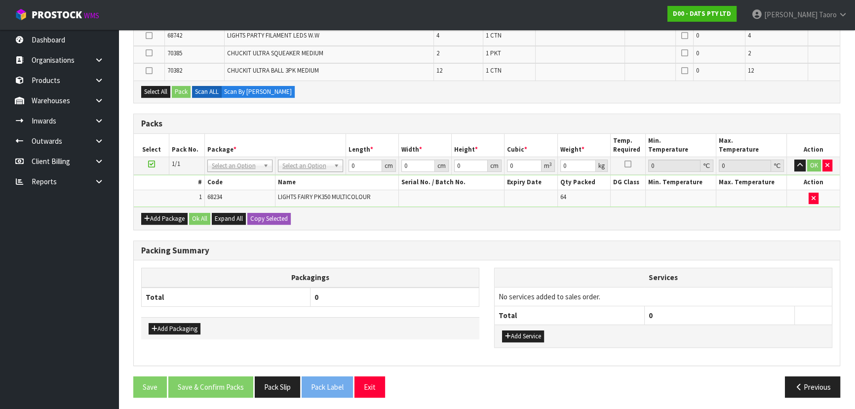
click at [564, 217] on div "Add Package Ok All Expand All Copy Selected" at bounding box center [487, 218] width 706 height 22
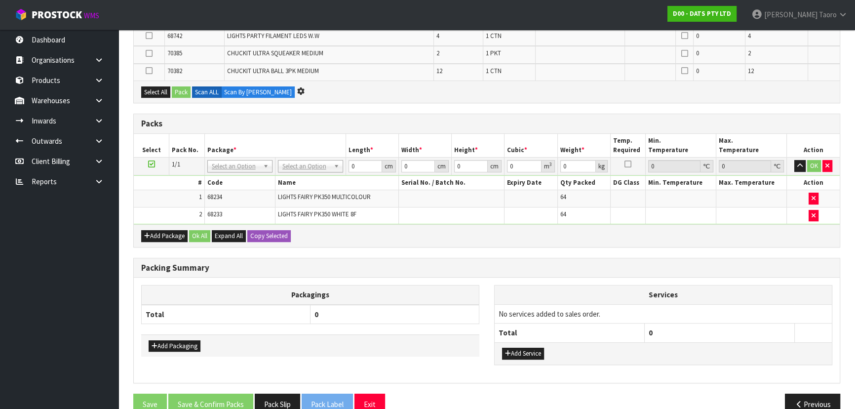
scroll to position [0, 0]
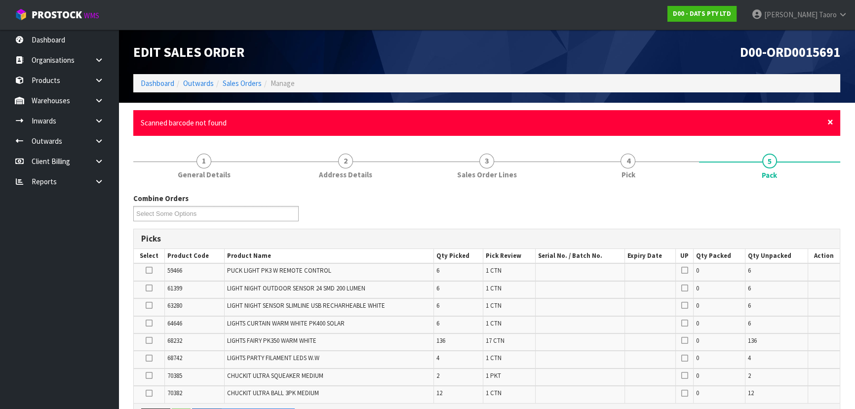
click at [830, 122] on span "×" at bounding box center [830, 122] width 6 height 14
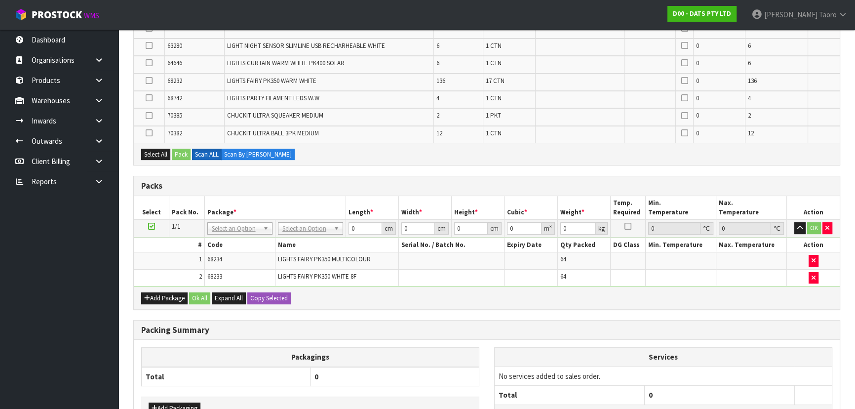
scroll to position [304, 0]
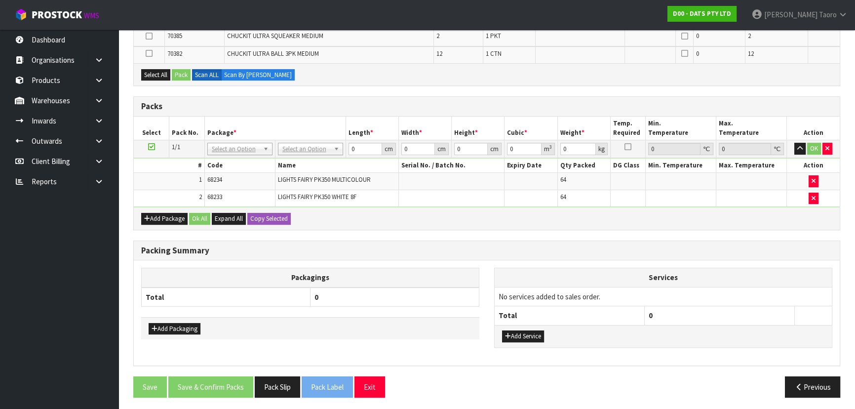
click at [732, 217] on div "Add Package Ok All Expand All Copy Selected" at bounding box center [487, 218] width 706 height 22
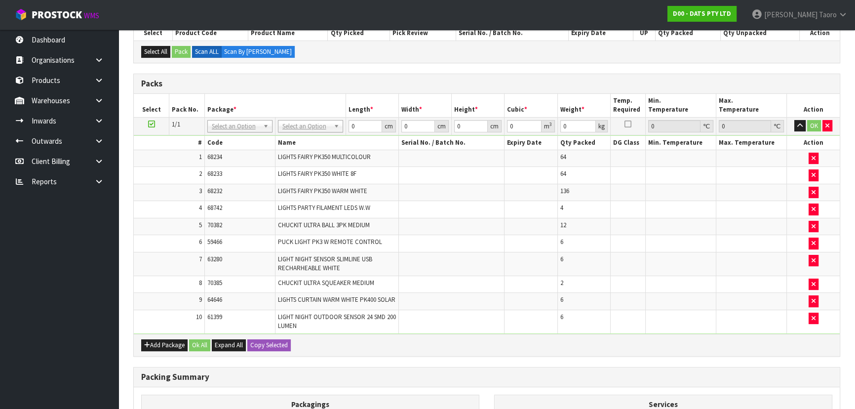
scroll to position [50, 0]
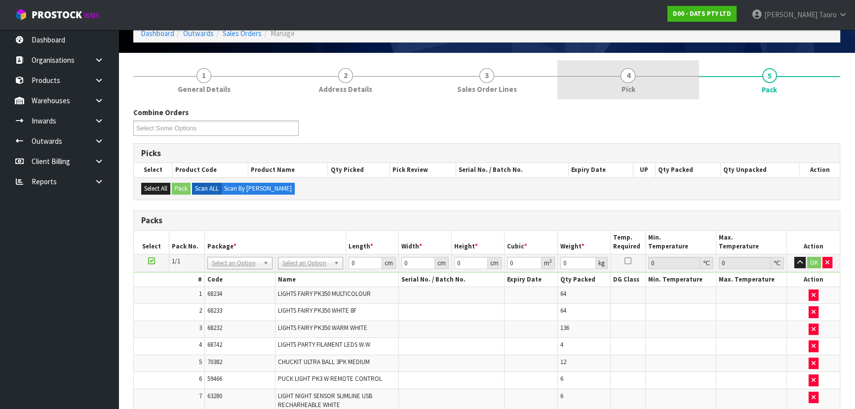
click at [639, 87] on link "4 Pick" at bounding box center [627, 79] width 141 height 39
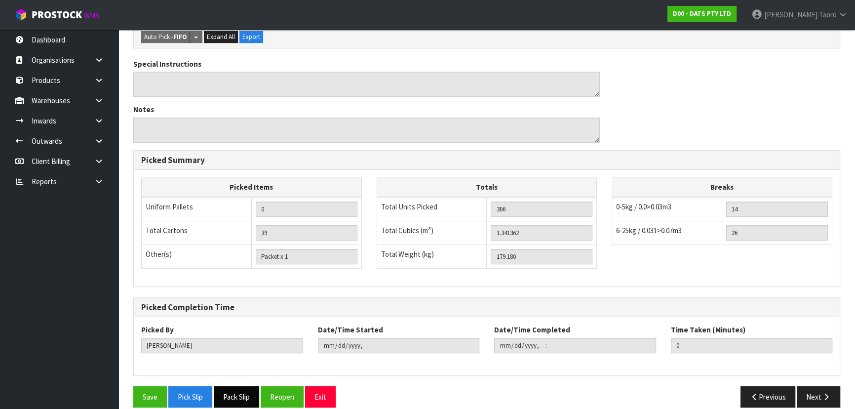
scroll to position [462, 0]
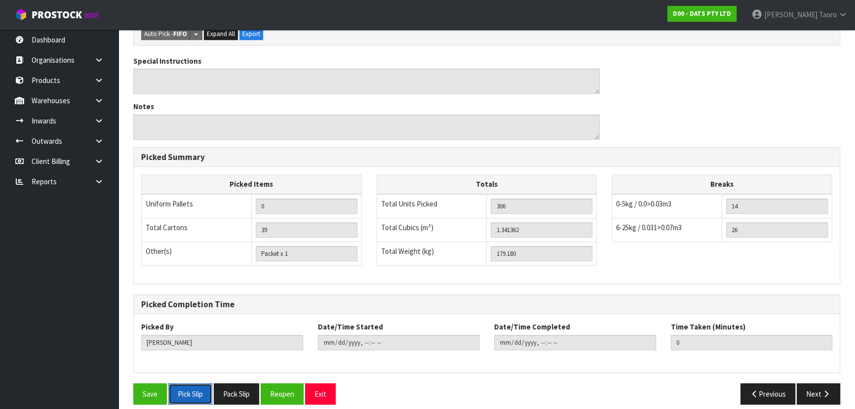
click at [197, 385] on button "Pick Slip" at bounding box center [190, 393] width 44 height 21
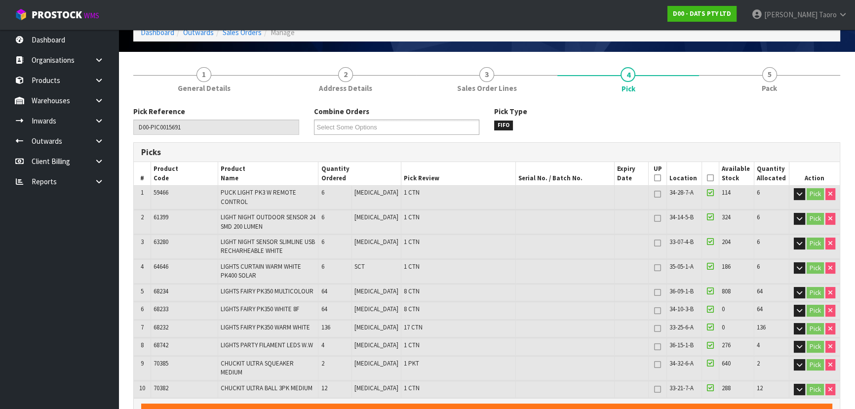
scroll to position [0, 0]
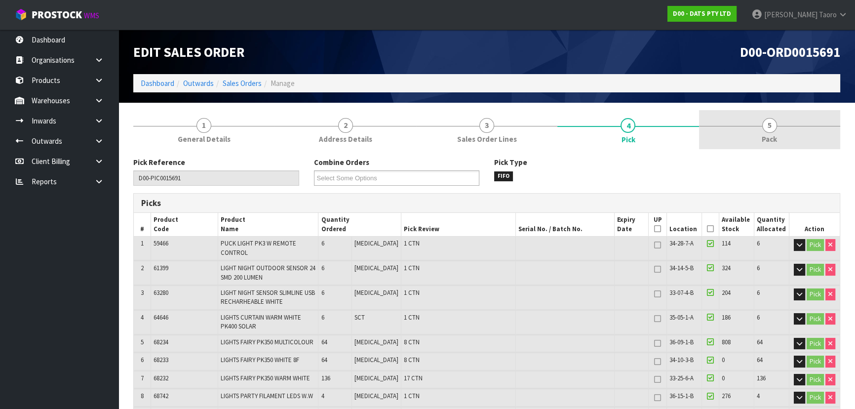
click at [772, 124] on span "5" at bounding box center [769, 125] width 15 height 15
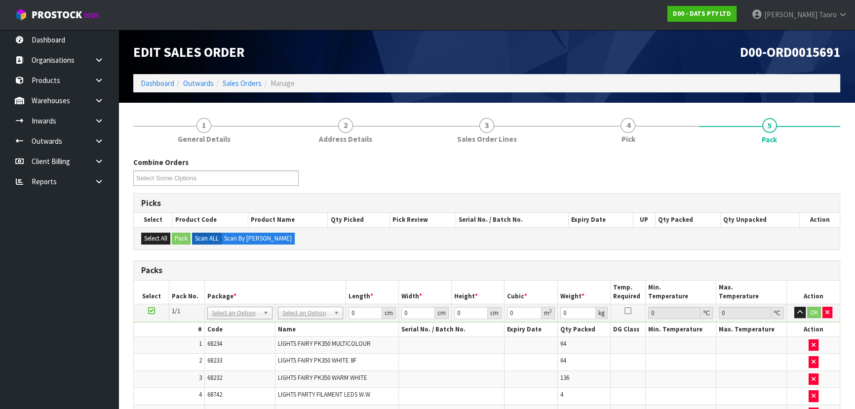
click at [523, 46] on h1 "D00-ORD0015691" at bounding box center [667, 51] width 346 height 15
click at [416, 172] on div "Combine Orders D00-ORD0015686 D00-ORD0015687 D00-ORD0015689 D00-ORD0015690 D00-…" at bounding box center [487, 175] width 722 height 36
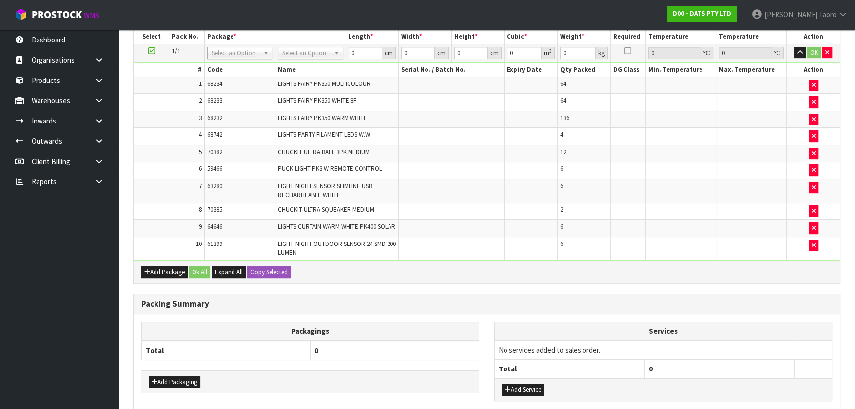
scroll to position [319, 0]
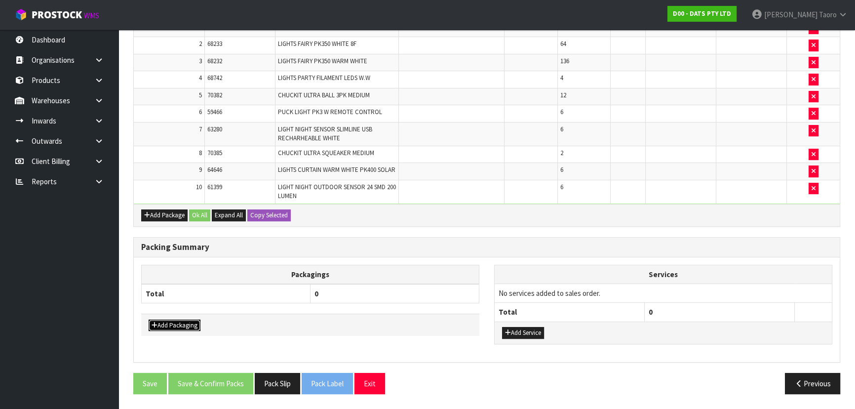
click at [170, 328] on button "Add Packaging" at bounding box center [175, 325] width 52 height 12
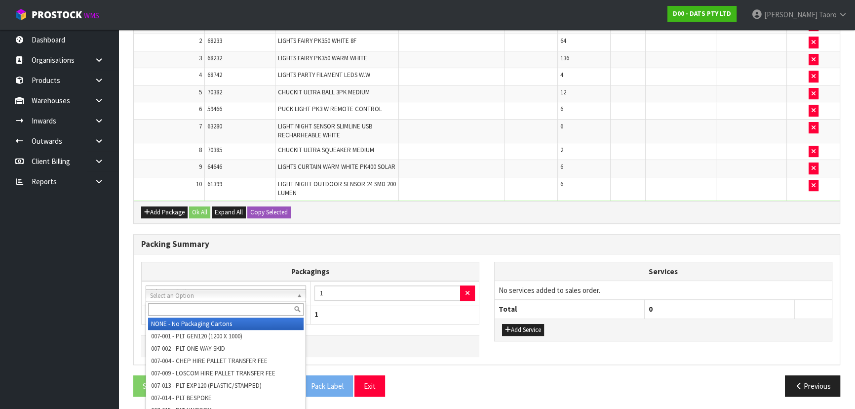
click at [190, 308] on input "text" at bounding box center [226, 309] width 156 height 12
type input "OC"
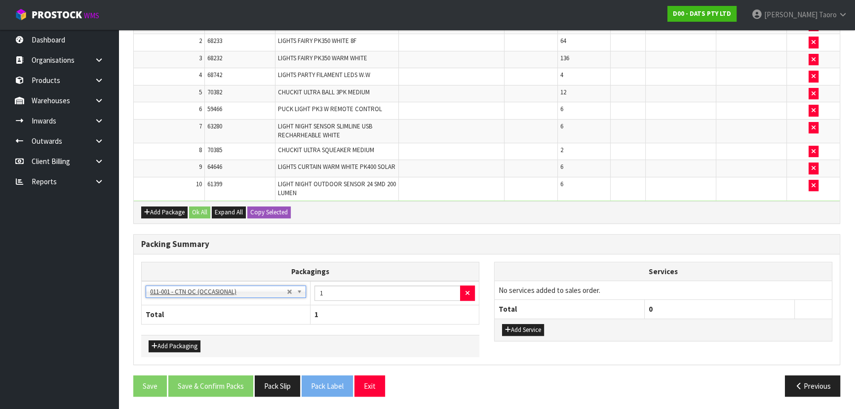
click at [366, 249] on h3 "Packing Summary" at bounding box center [486, 243] width 691 height 9
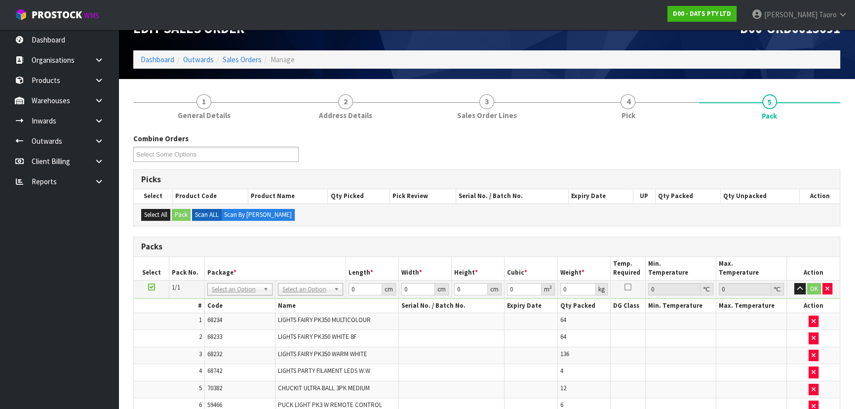
scroll to position [0, 0]
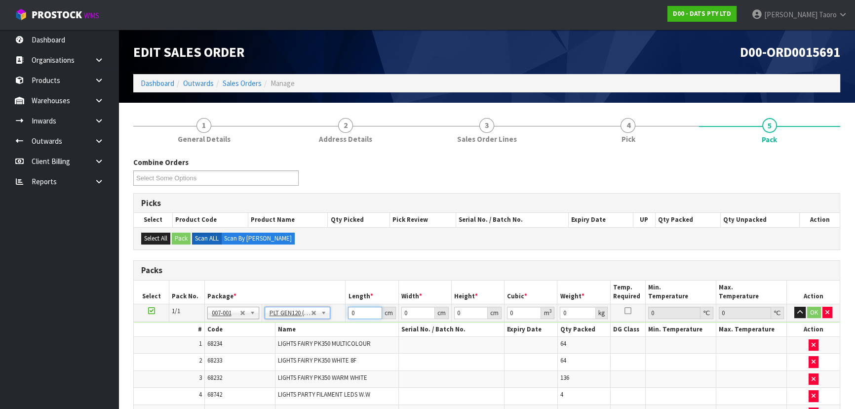
type input "120"
type input "100"
type input "179.18"
click at [360, 311] on input "120" at bounding box center [365, 313] width 34 height 12
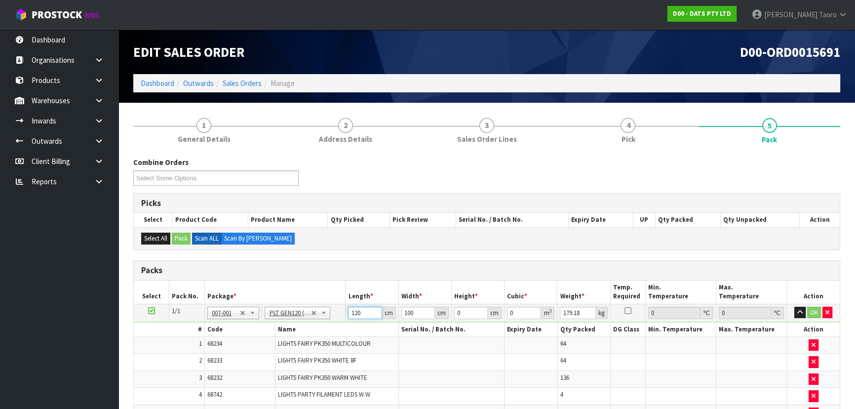
click at [360, 311] on input "120" at bounding box center [365, 313] width 34 height 12
type input "130"
type input "100"
type input "1"
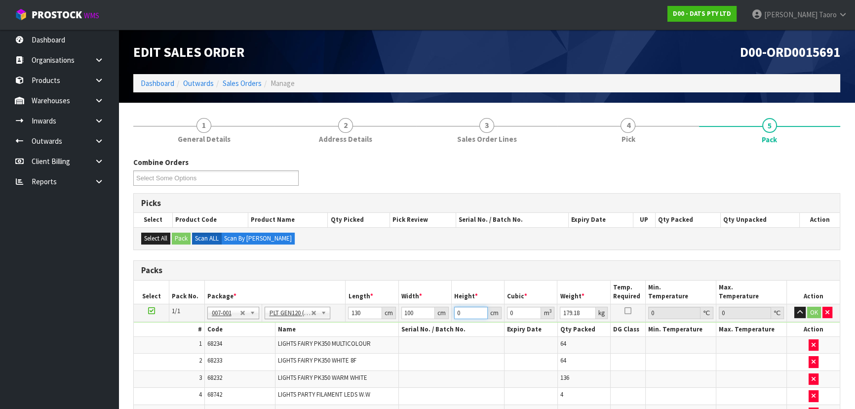
type input "0.013"
type input "15"
type input "0.195"
type input "156"
type input "2.028"
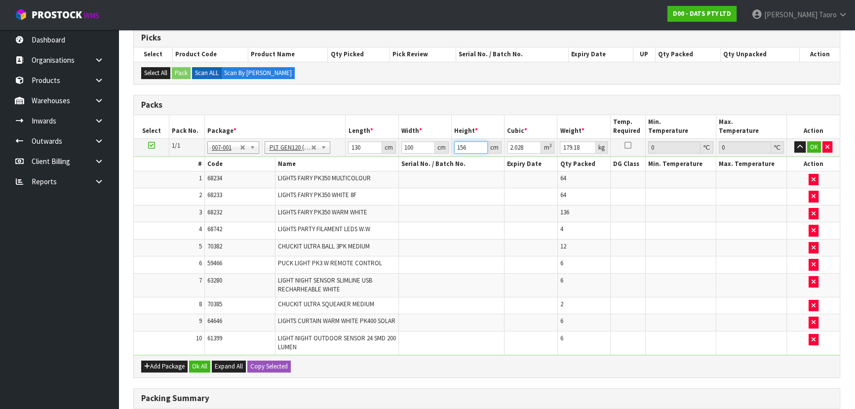
scroll to position [269, 0]
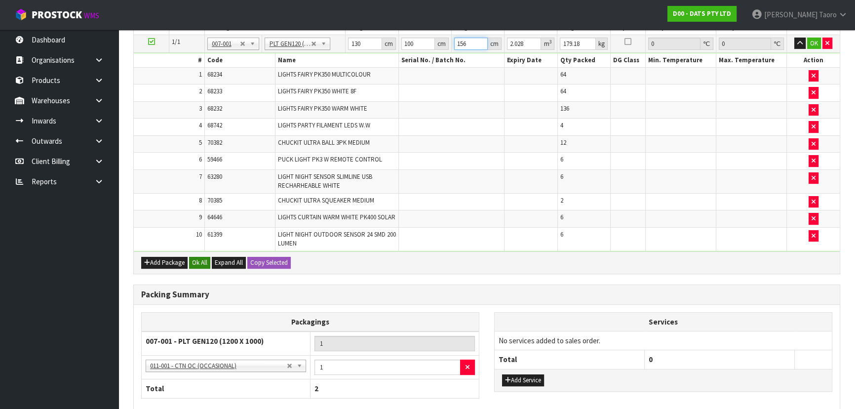
type input "156"
click at [198, 262] on button "Ok All" at bounding box center [199, 263] width 21 height 12
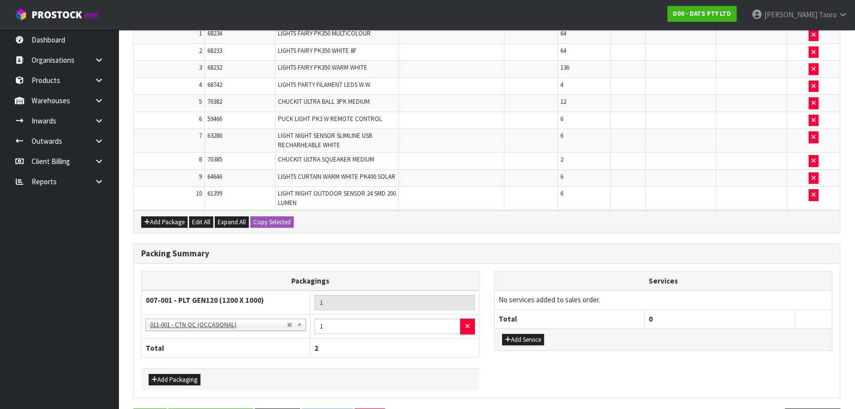
scroll to position [348, 0]
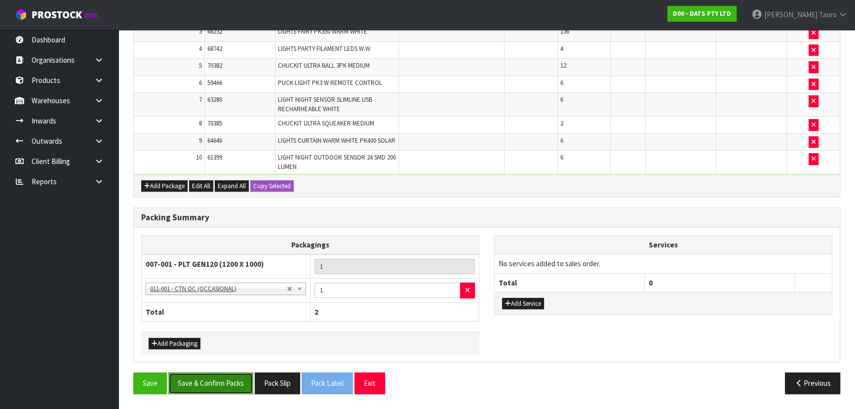
click at [232, 382] on button "Save & Confirm Packs" at bounding box center [210, 382] width 85 height 21
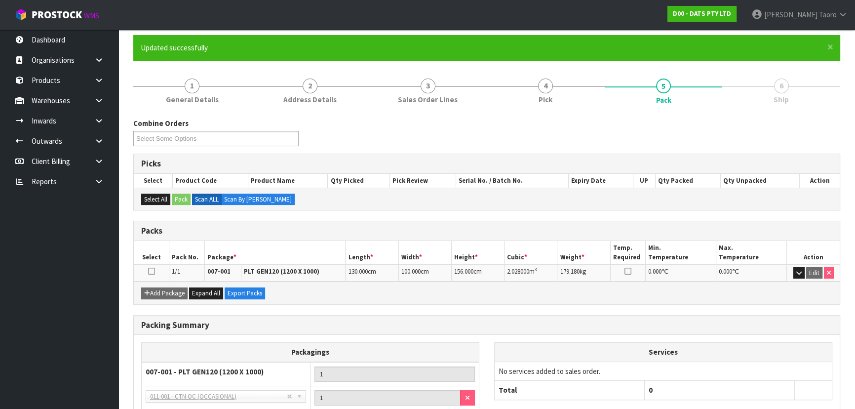
scroll to position [158, 0]
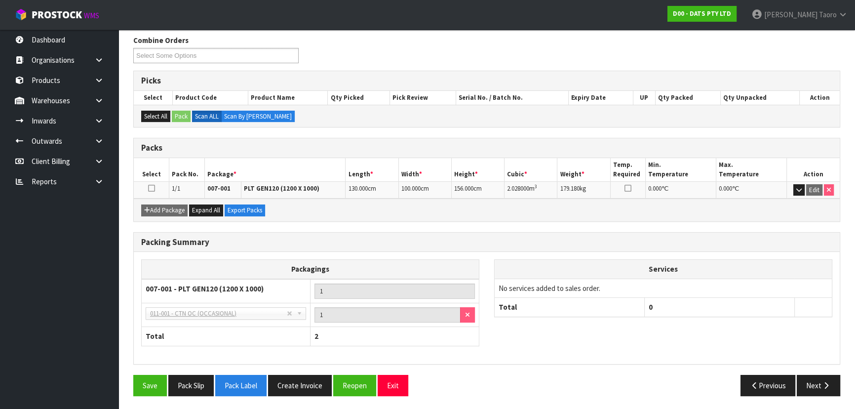
drag, startPoint x: 383, startPoint y: 268, endPoint x: 356, endPoint y: 392, distance: 127.2
click at [360, 380] on button "Reopen" at bounding box center [354, 385] width 43 height 21
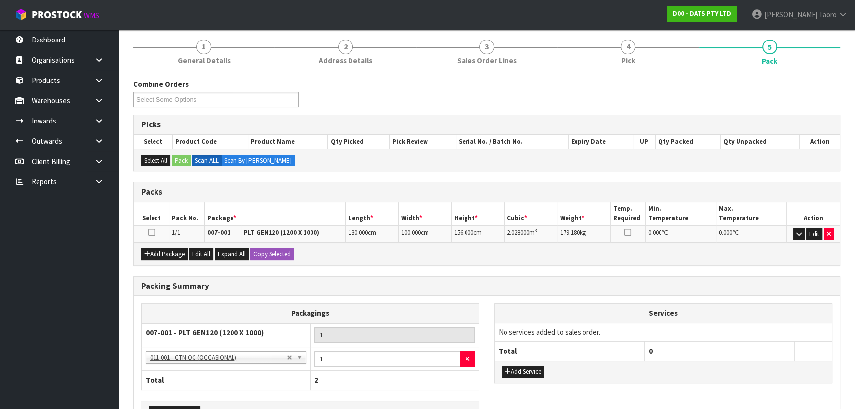
scroll to position [180, 0]
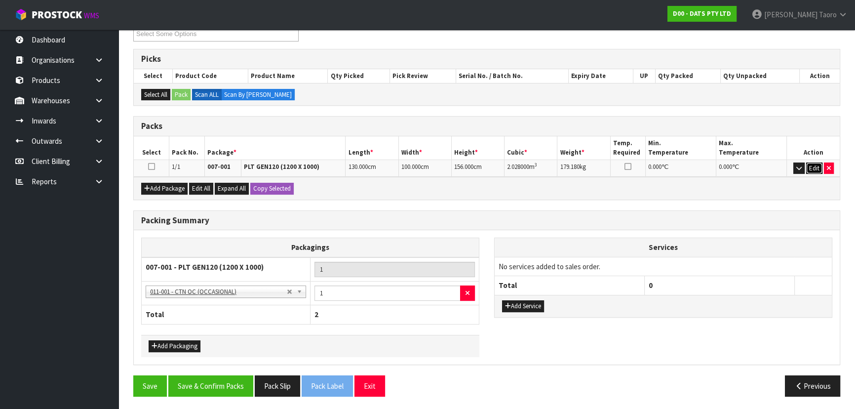
click at [813, 166] on button "Edit" at bounding box center [814, 168] width 16 height 12
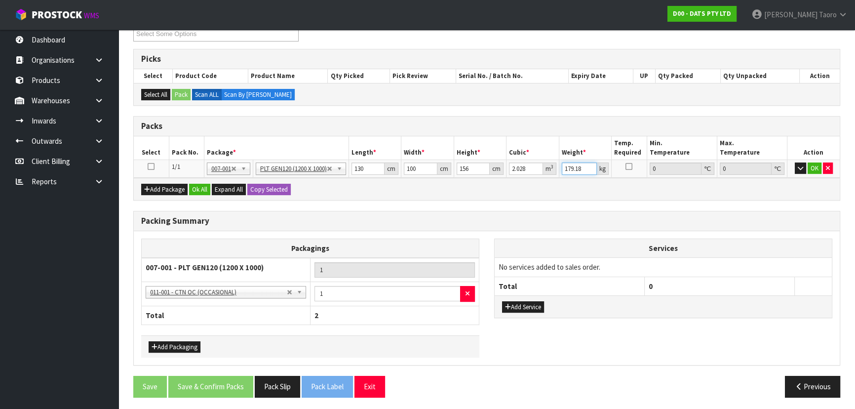
click at [566, 168] on input "179.18" at bounding box center [580, 168] width 36 height 12
type input "187"
click at [817, 164] on button "OK" at bounding box center [815, 168] width 14 height 12
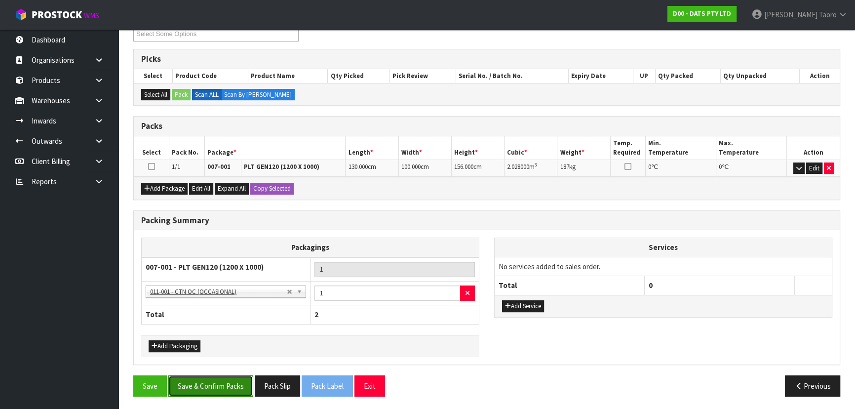
click at [205, 387] on button "Save & Confirm Packs" at bounding box center [210, 385] width 85 height 21
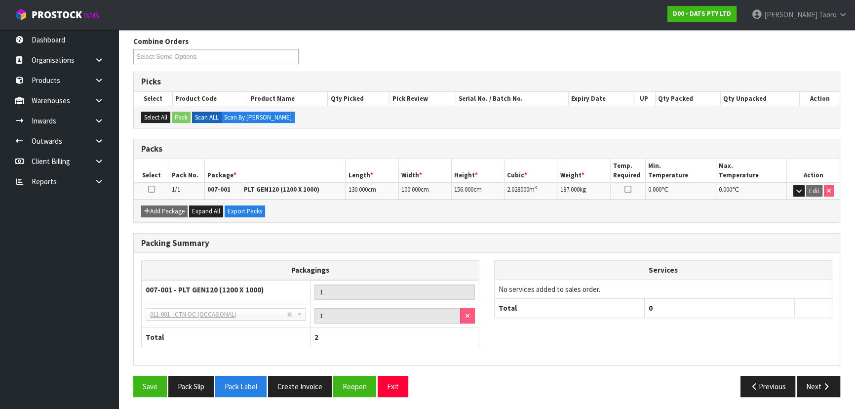
scroll to position [158, 0]
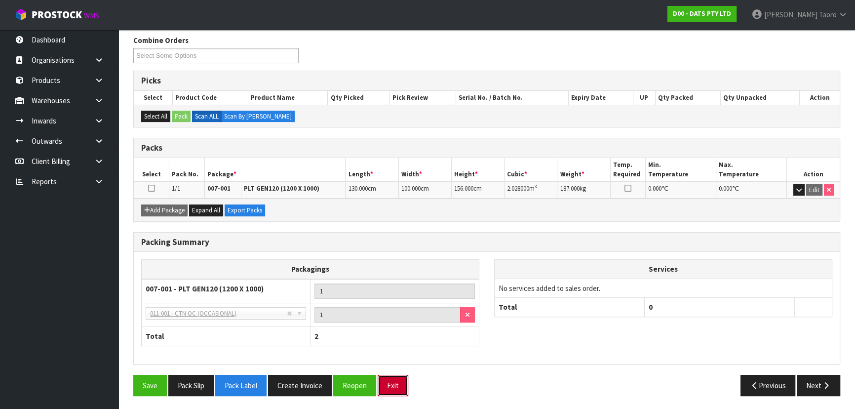
click at [389, 377] on button "Exit" at bounding box center [393, 385] width 31 height 21
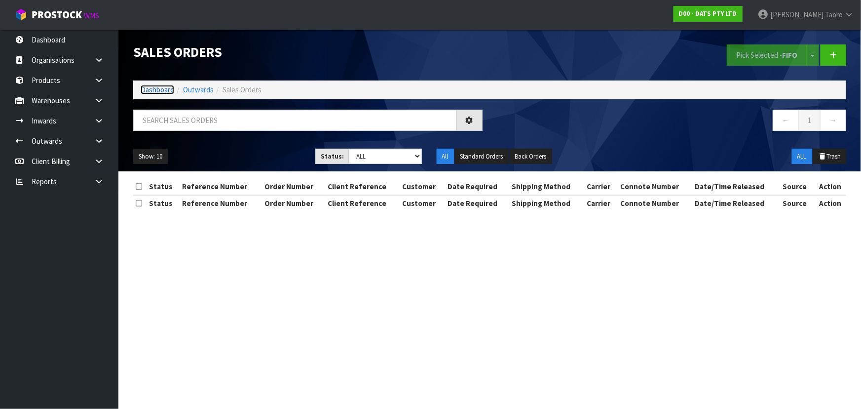
click at [157, 89] on link "Dashboard" at bounding box center [158, 89] width 34 height 9
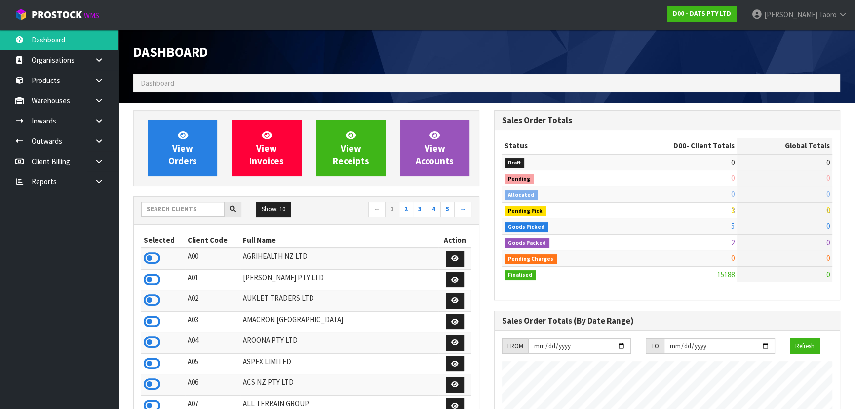
scroll to position [746, 360]
click at [321, 66] on div "Dashboard" at bounding box center [306, 52] width 361 height 44
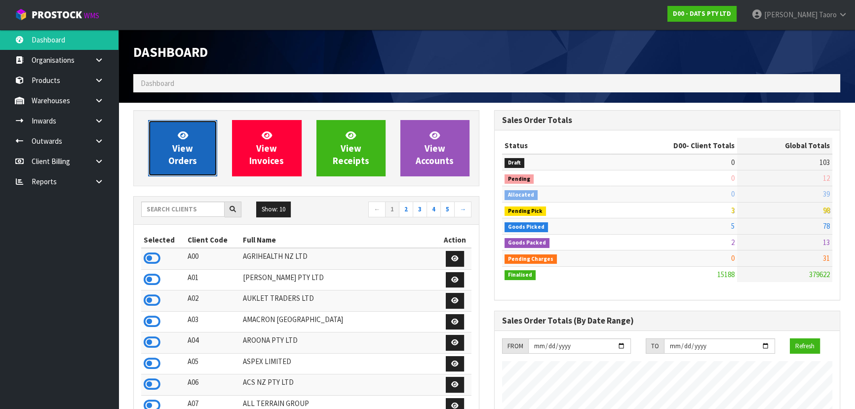
click at [184, 168] on link "View Orders" at bounding box center [182, 148] width 69 height 56
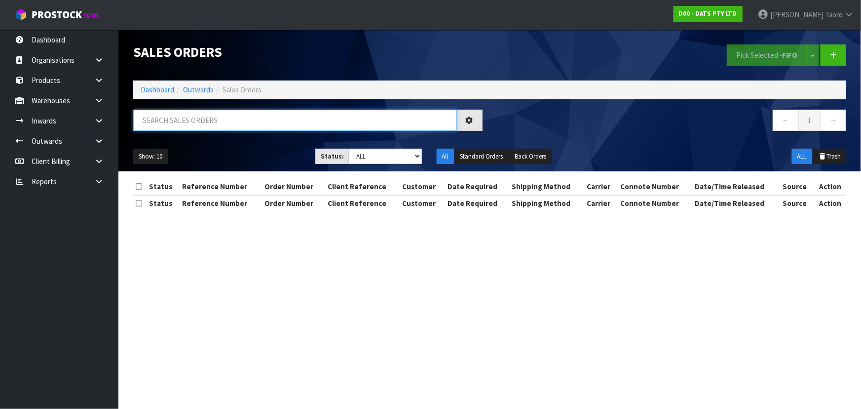
click at [202, 124] on input "text" at bounding box center [295, 120] width 324 height 21
type input "JOB-0410518"
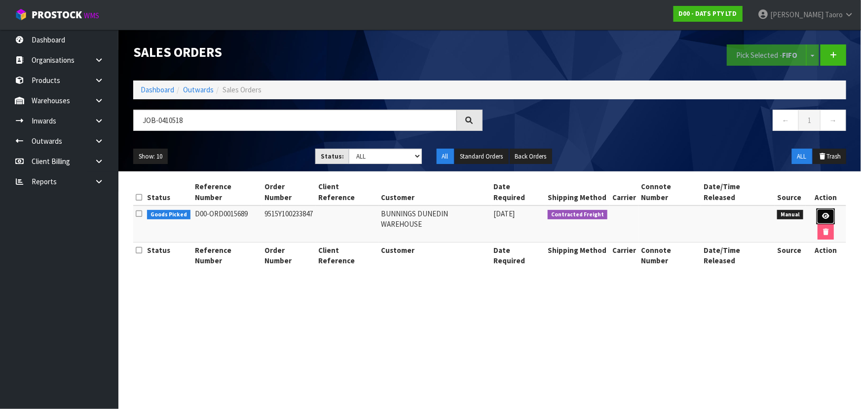
click at [822, 213] on icon at bounding box center [825, 216] width 7 height 6
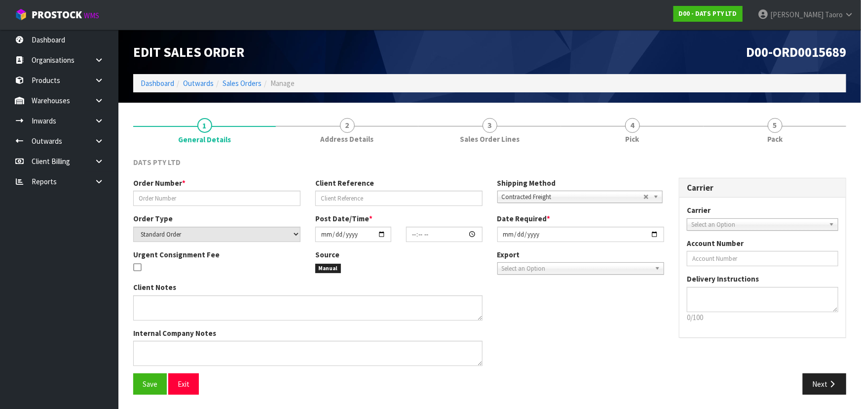
type input "9515Y100233847"
select select "number:0"
type input "[DATE]"
type input "08:58:00.000"
type input "[DATE]"
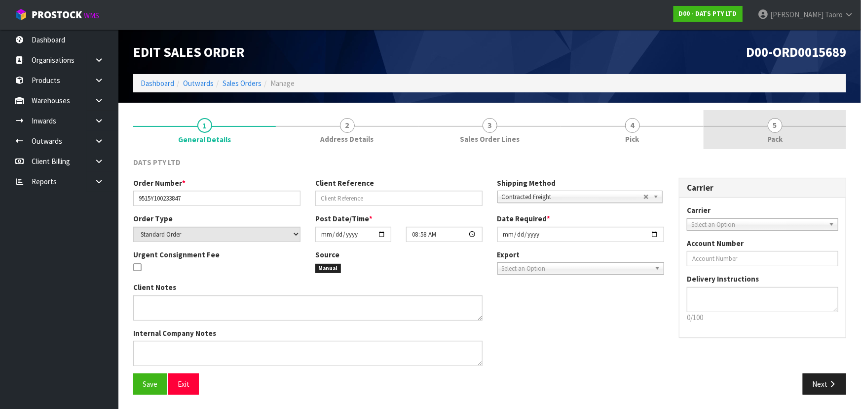
drag, startPoint x: 780, startPoint y: 130, endPoint x: 718, endPoint y: 142, distance: 62.4
click at [779, 130] on span "5" at bounding box center [775, 125] width 15 height 15
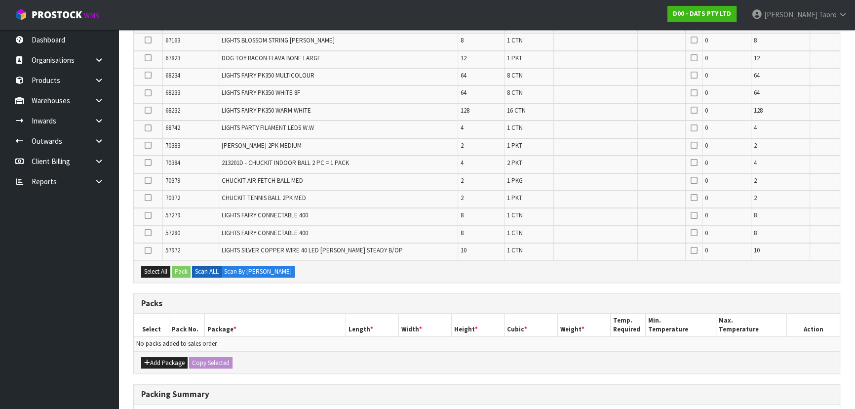
scroll to position [494, 0]
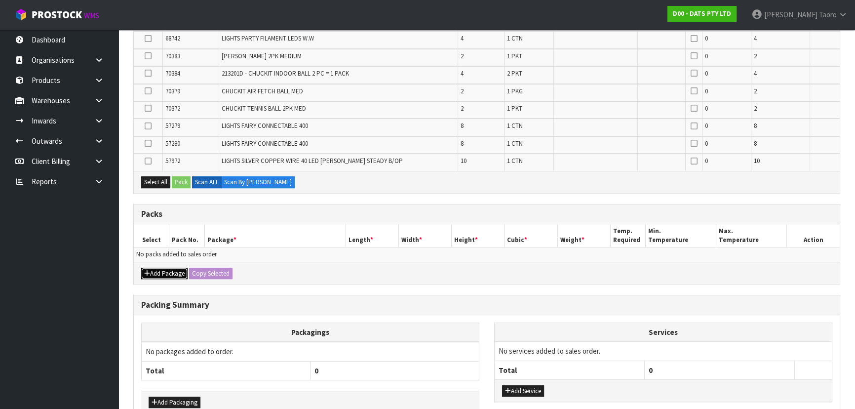
drag, startPoint x: 164, startPoint y: 267, endPoint x: 161, endPoint y: 262, distance: 5.6
click at [164, 268] on button "Add Package" at bounding box center [164, 274] width 46 height 12
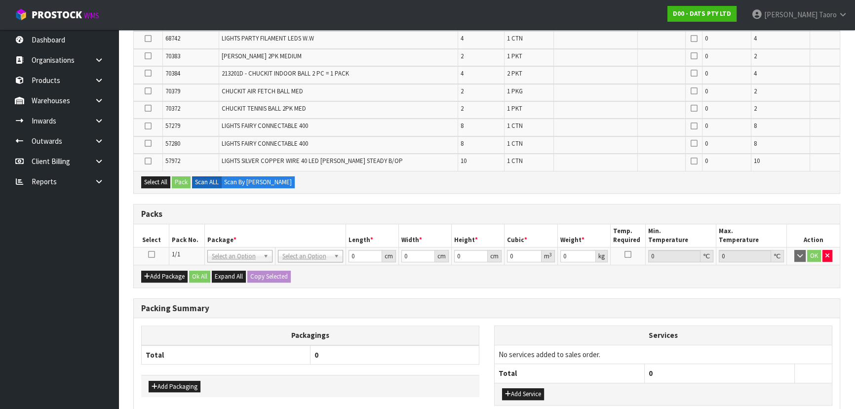
click at [148, 250] on td at bounding box center [152, 256] width 36 height 18
drag, startPoint x: 149, startPoint y: 251, endPoint x: 157, endPoint y: 243, distance: 11.9
click at [150, 254] on icon at bounding box center [151, 254] width 7 height 0
click at [160, 237] on th "Select" at bounding box center [152, 235] width 36 height 23
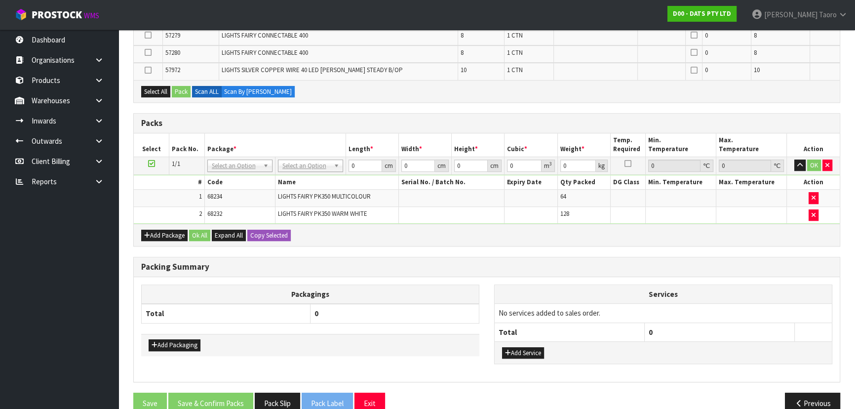
scroll to position [548, 0]
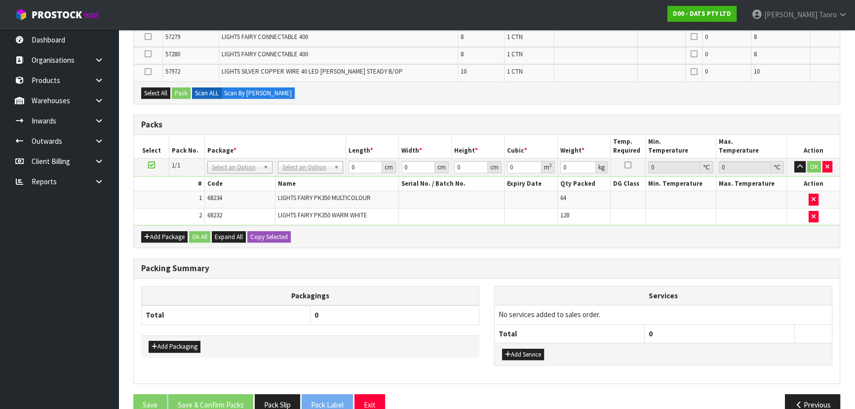
click at [763, 365] on div "Services No services added to sales order. Total 0 Add Service" at bounding box center [663, 331] width 353 height 90
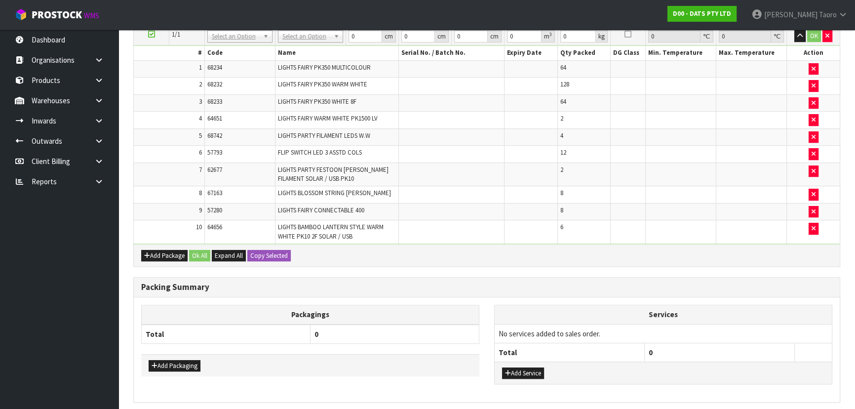
scroll to position [529, 0]
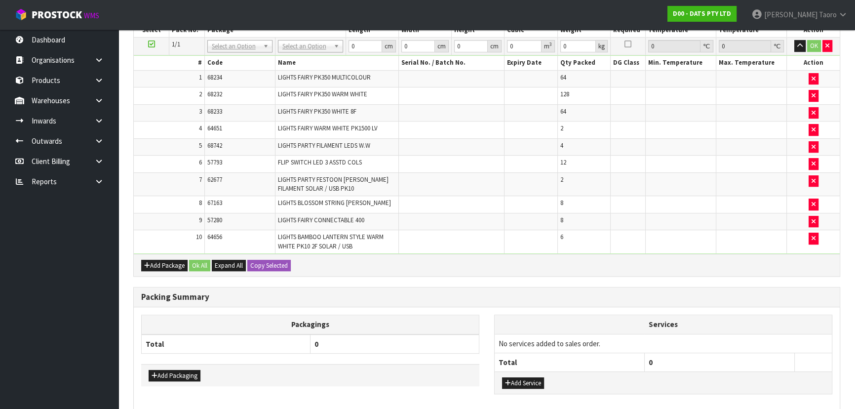
drag, startPoint x: 765, startPoint y: 365, endPoint x: 813, endPoint y: 377, distance: 49.3
click at [813, 377] on div "Add Service" at bounding box center [663, 382] width 337 height 22
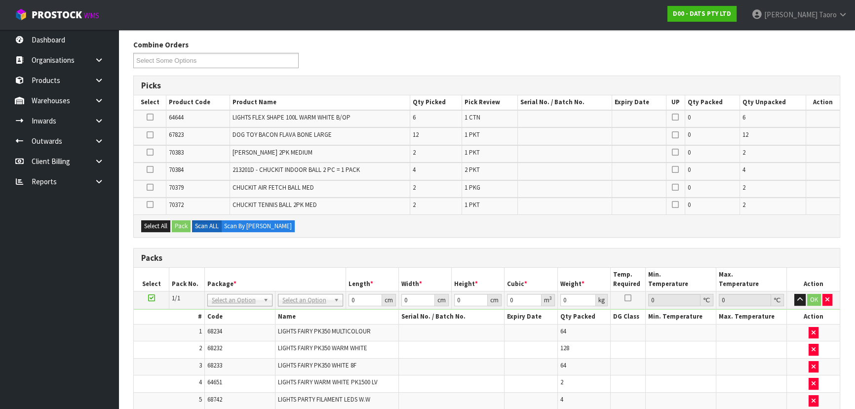
scroll to position [103, 0]
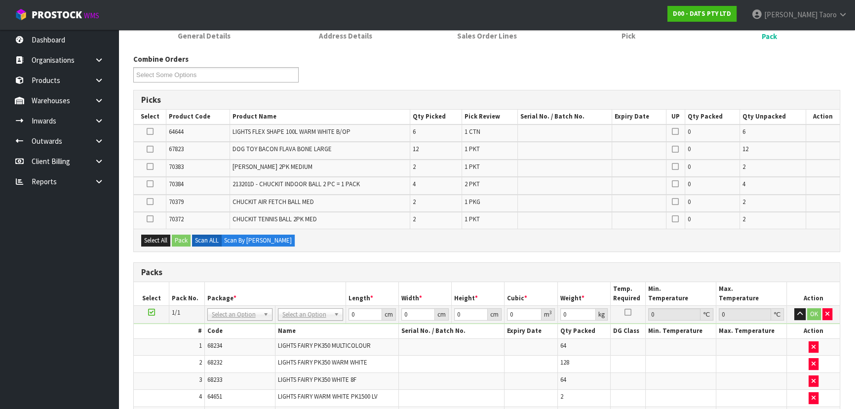
drag, startPoint x: 147, startPoint y: 132, endPoint x: 141, endPoint y: 119, distance: 13.9
click at [147, 132] on icon at bounding box center [150, 131] width 7 height 0
click at [0, 0] on input "checkbox" at bounding box center [0, 0] width 0 height 0
click at [272, 268] on h3 "Packs" at bounding box center [486, 272] width 691 height 9
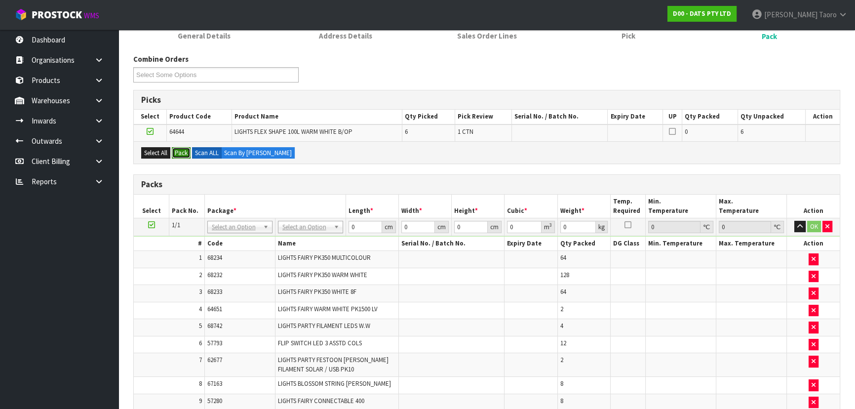
click at [183, 155] on button "Pack" at bounding box center [181, 153] width 19 height 12
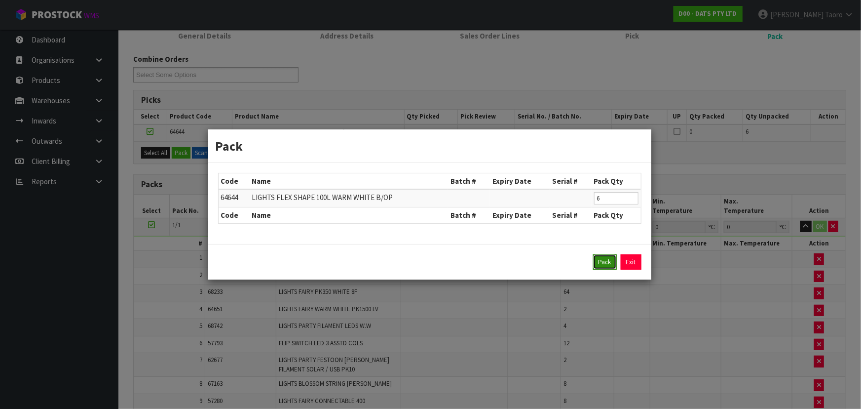
click at [601, 262] on button "Pack" at bounding box center [605, 262] width 24 height 16
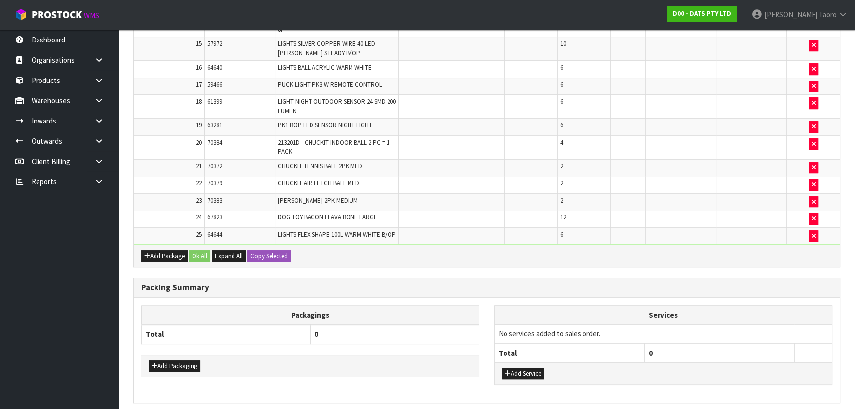
scroll to position [606, 0]
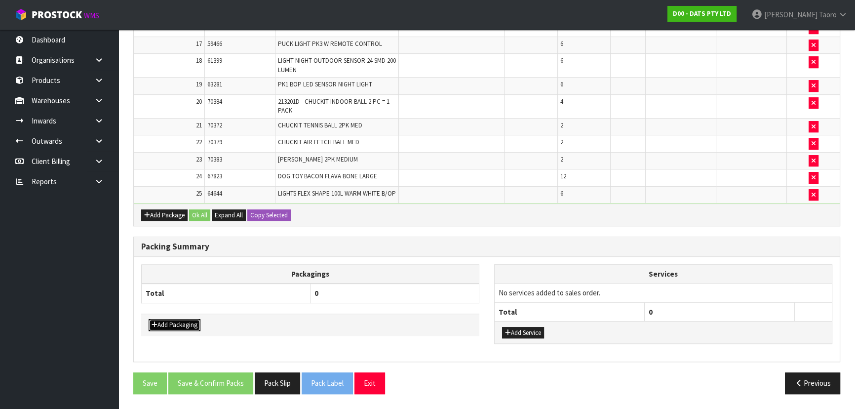
click at [187, 324] on button "Add Packaging" at bounding box center [175, 325] width 52 height 12
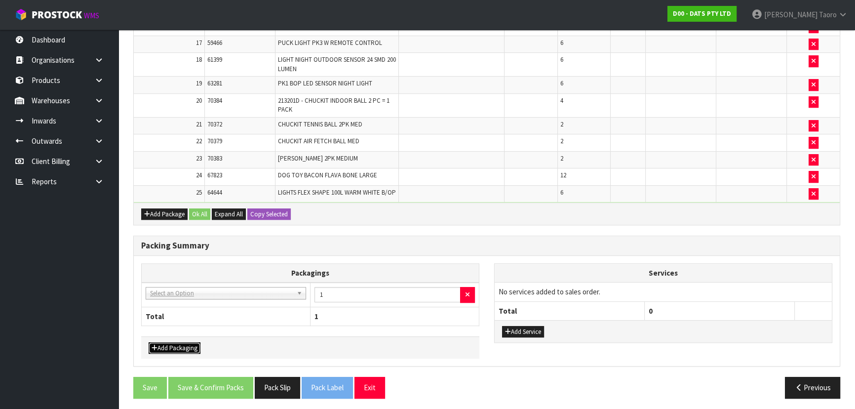
drag, startPoint x: 191, startPoint y: 297, endPoint x: 195, endPoint y: 316, distance: 19.8
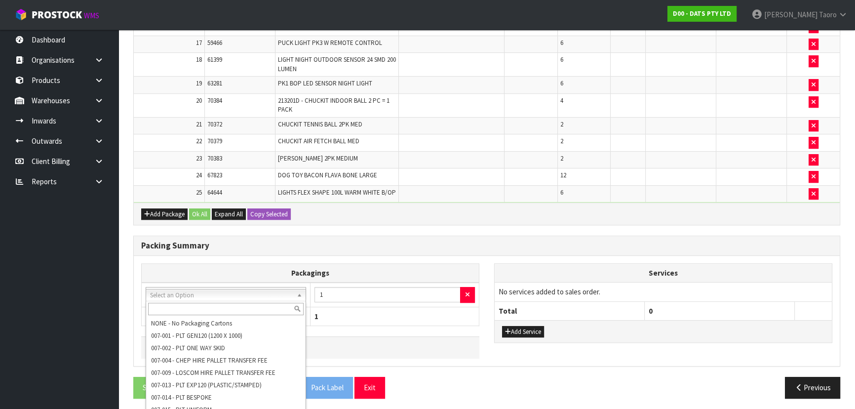
click at [196, 308] on input "text" at bounding box center [226, 309] width 156 height 12
type input "OC"
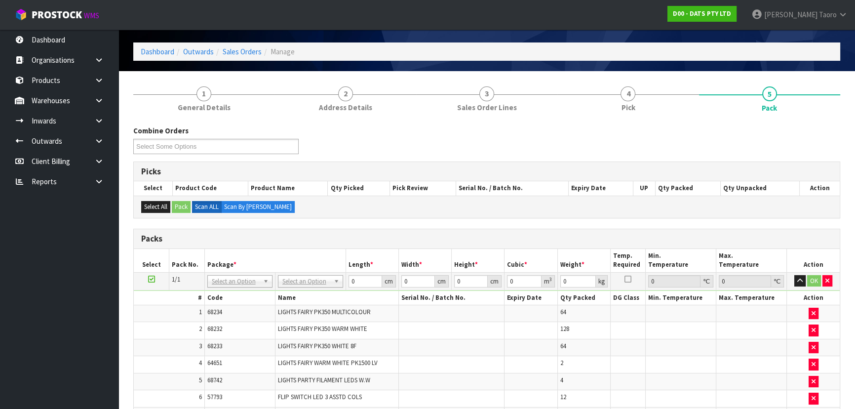
scroll to position [0, 0]
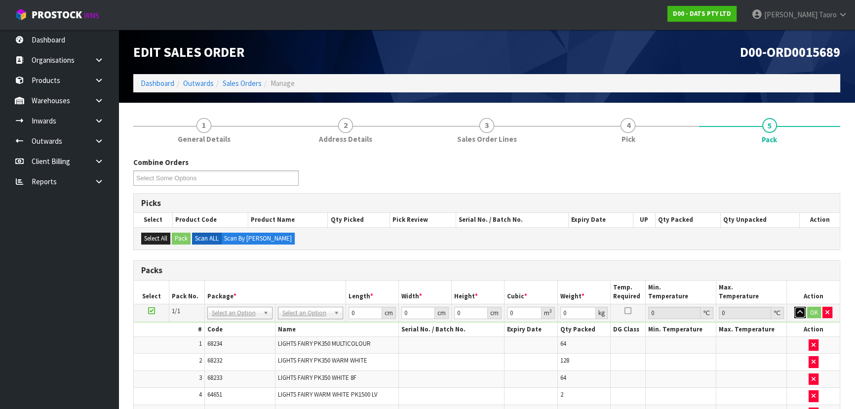
click at [798, 307] on button "button" at bounding box center [799, 313] width 11 height 12
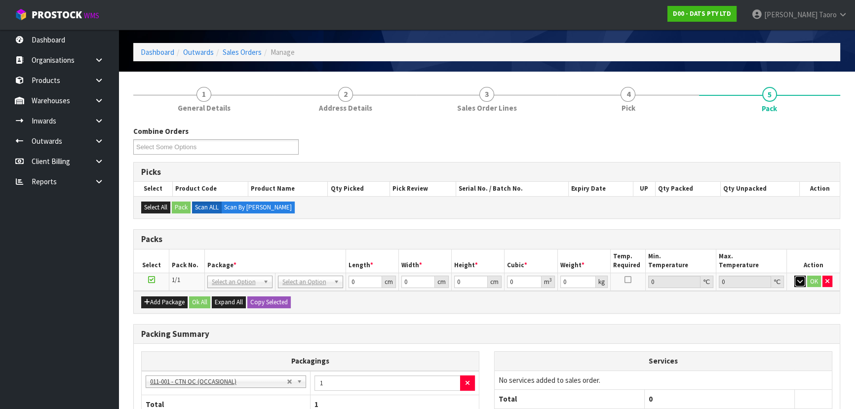
scroll to position [121, 0]
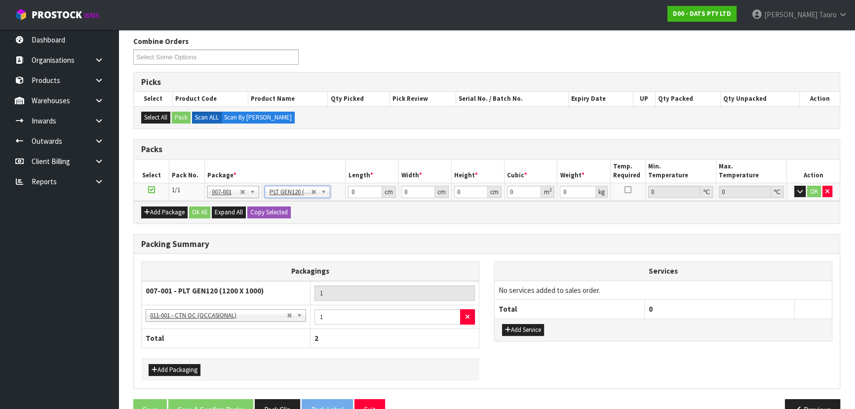
click at [391, 239] on h3 "Packing Summary" at bounding box center [486, 243] width 691 height 9
type input "120"
type input "100"
type input "224.996"
click at [364, 184] on td "120 cm" at bounding box center [372, 192] width 53 height 18
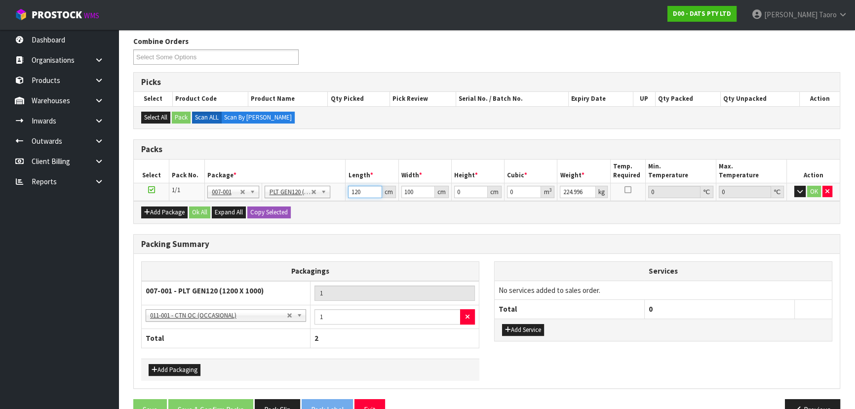
click at [364, 190] on input "120" at bounding box center [365, 192] width 34 height 12
type input "119"
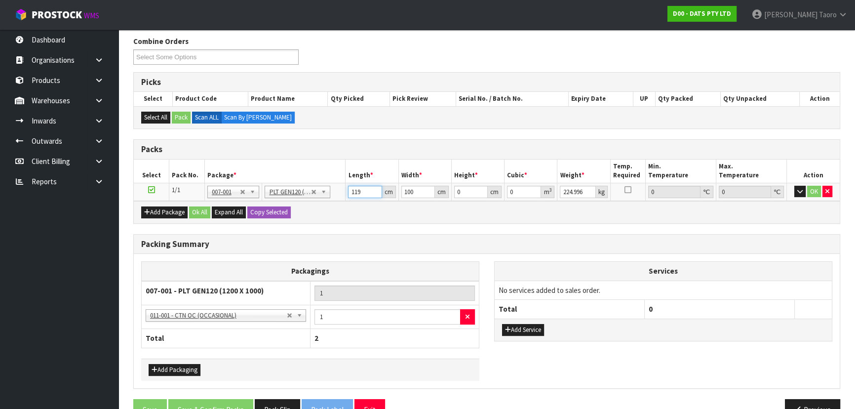
type input "119"
click at [206, 211] on button "Ok All" at bounding box center [199, 212] width 21 height 12
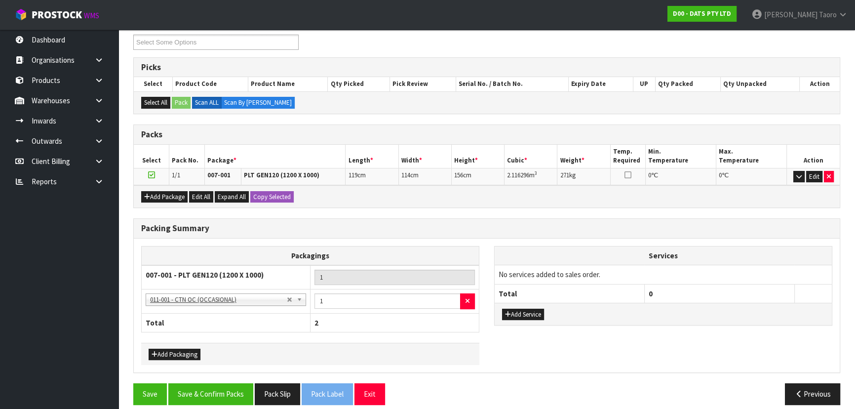
scroll to position [144, 0]
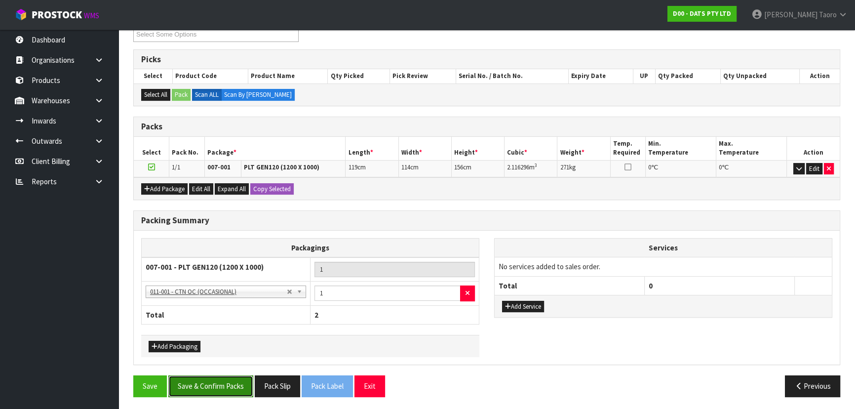
click at [234, 382] on button "Save & Confirm Packs" at bounding box center [210, 385] width 85 height 21
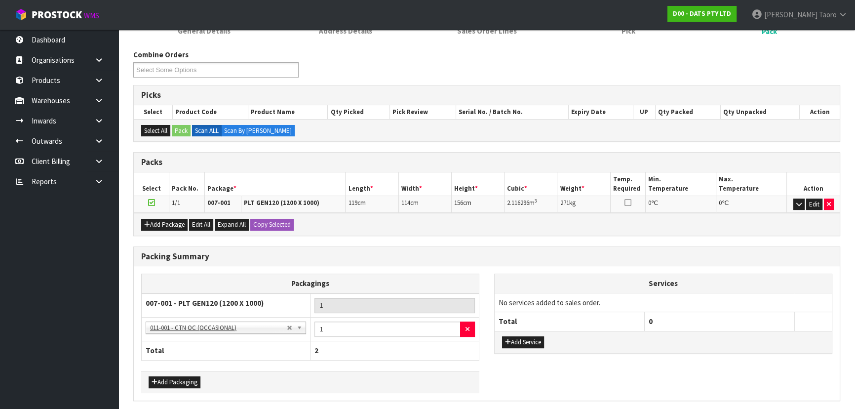
scroll to position [0, 0]
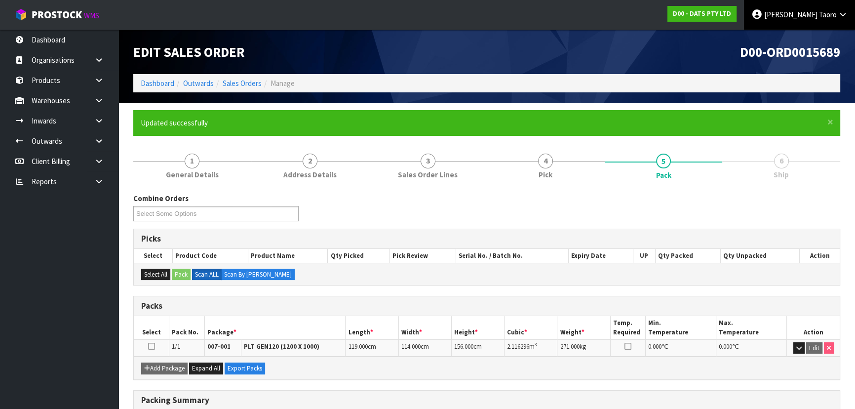
click at [803, 5] on link "[PERSON_NAME]" at bounding box center [799, 15] width 111 height 30
click at [791, 39] on icon at bounding box center [789, 39] width 6 height 0
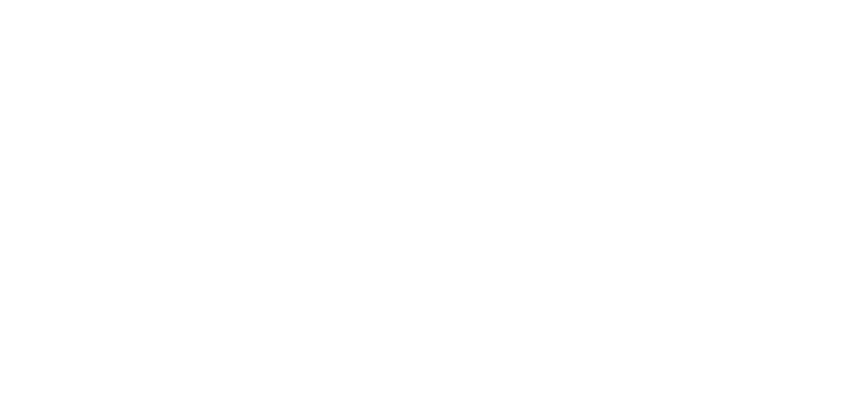
click at [396, 386] on section at bounding box center [430, 204] width 861 height 409
